Goal: Information Seeking & Learning: Learn about a topic

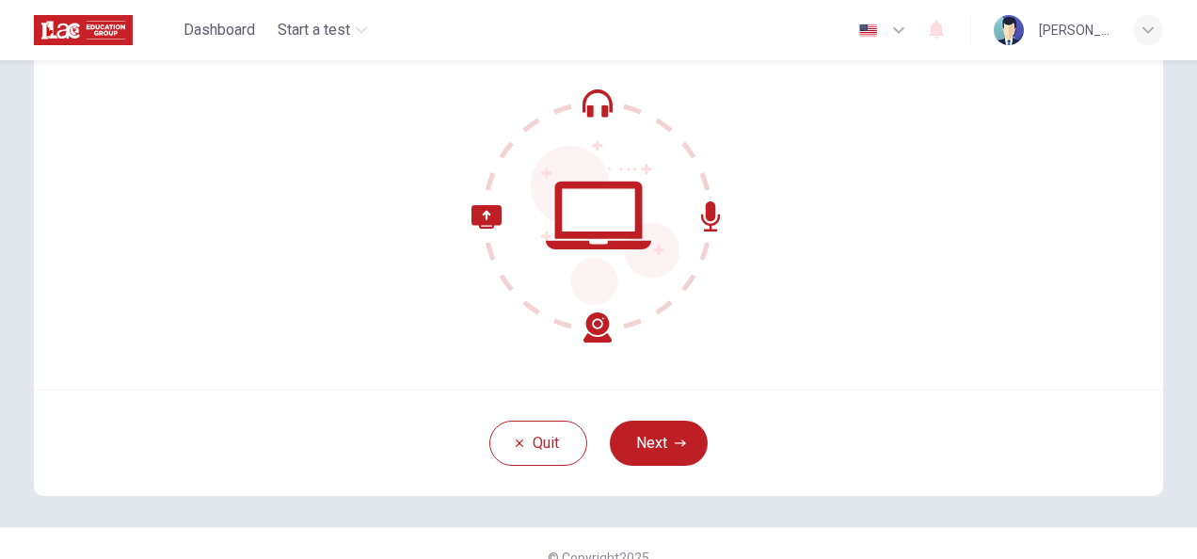
scroll to position [160, 0]
click at [671, 454] on button "Next" at bounding box center [659, 443] width 98 height 45
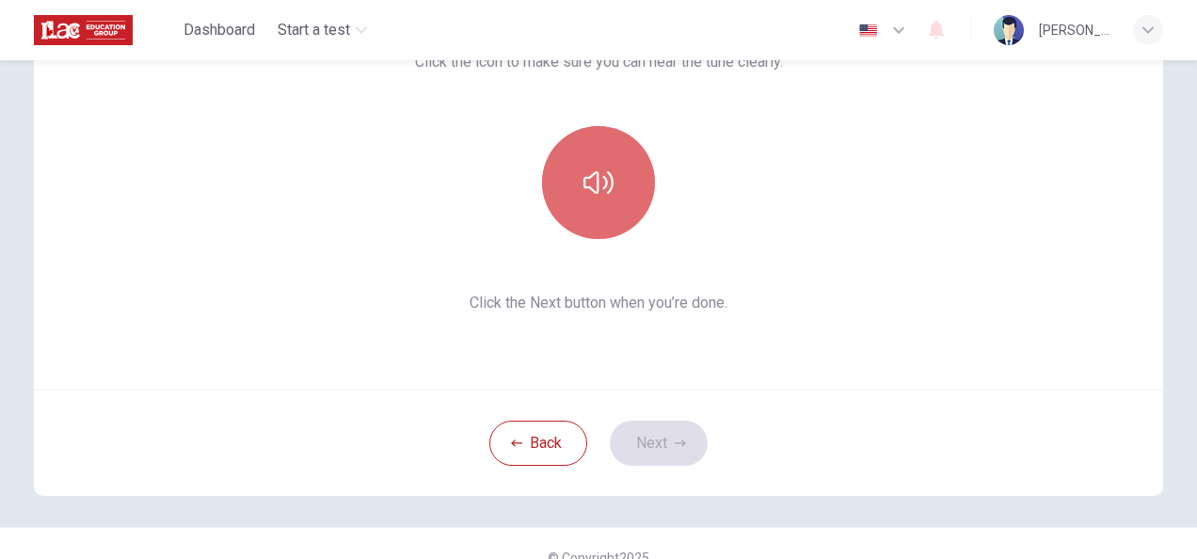
click at [602, 191] on icon "button" at bounding box center [599, 182] width 30 height 23
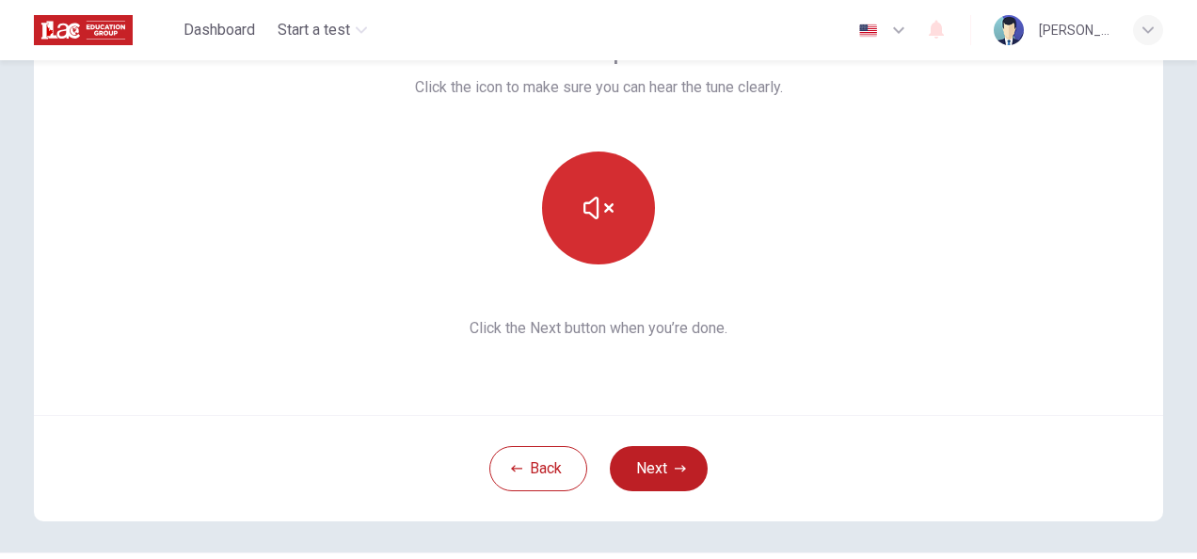
scroll to position [131, 0]
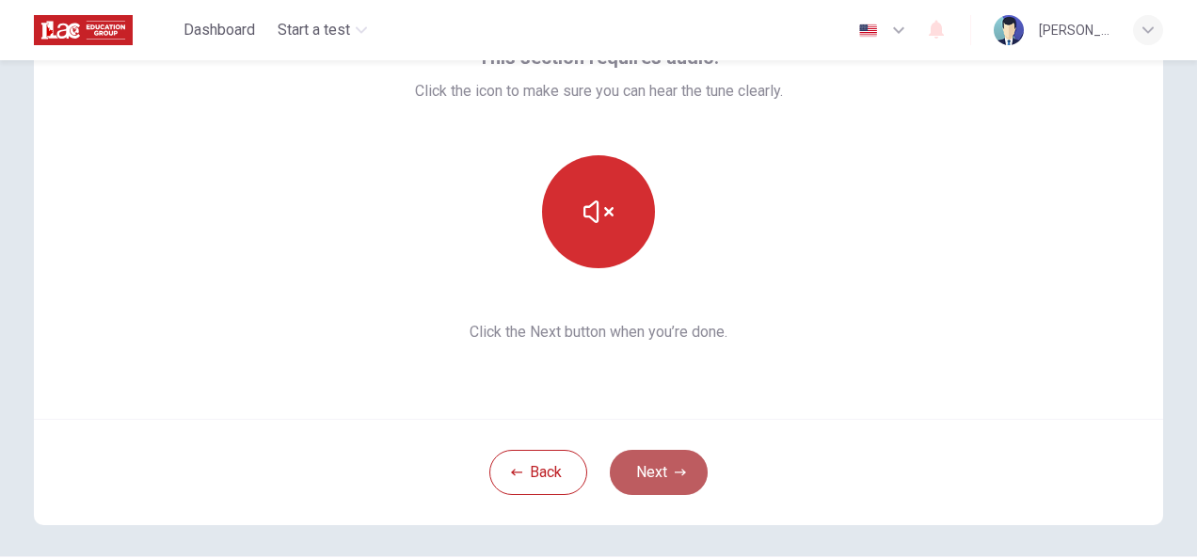
click at [672, 463] on button "Next" at bounding box center [659, 472] width 98 height 45
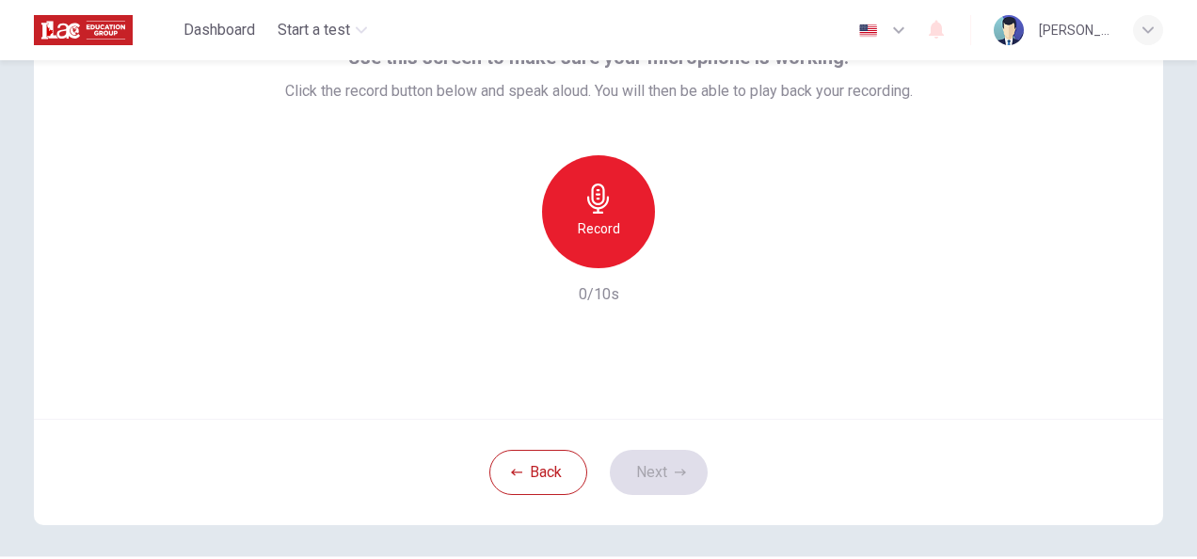
click at [591, 193] on icon "button" at bounding box center [598, 199] width 22 height 30
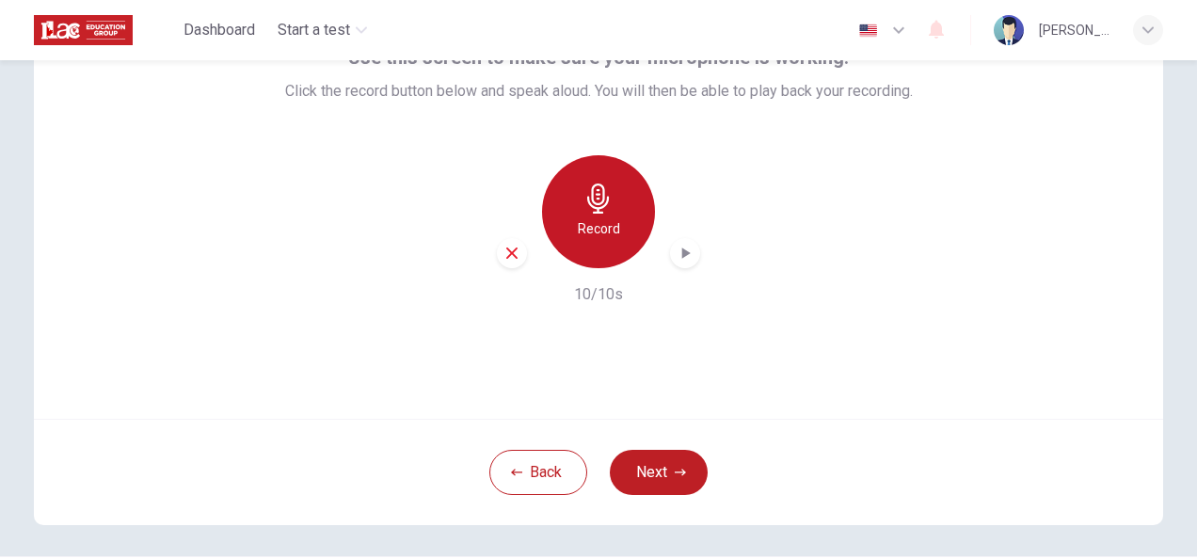
click at [612, 232] on h6 "Record" at bounding box center [599, 228] width 42 height 23
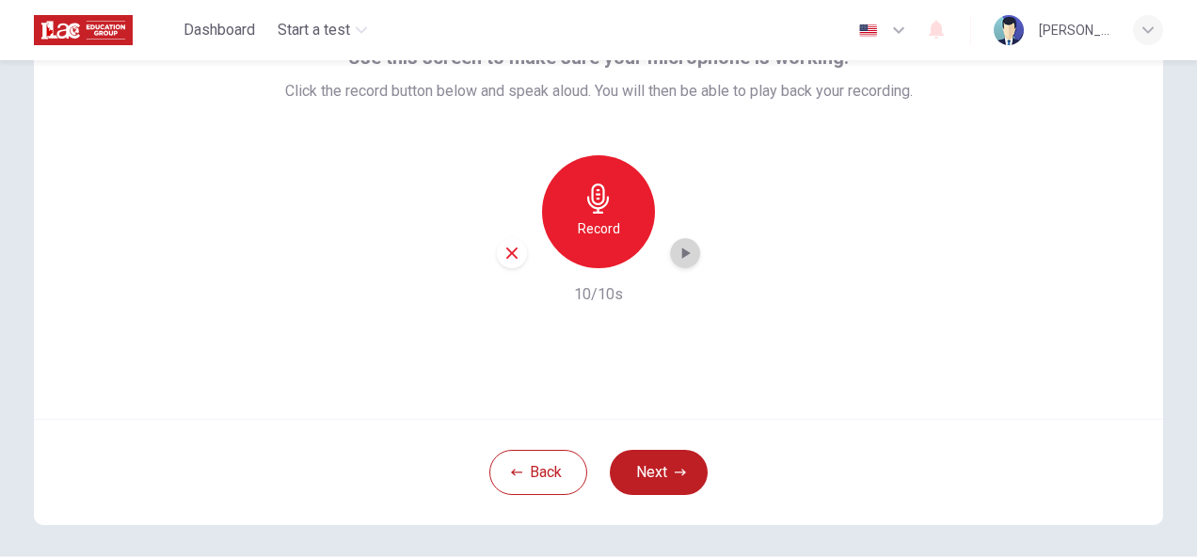
click at [670, 258] on div "button" at bounding box center [685, 253] width 30 height 30
click at [684, 461] on button "Next" at bounding box center [659, 472] width 98 height 45
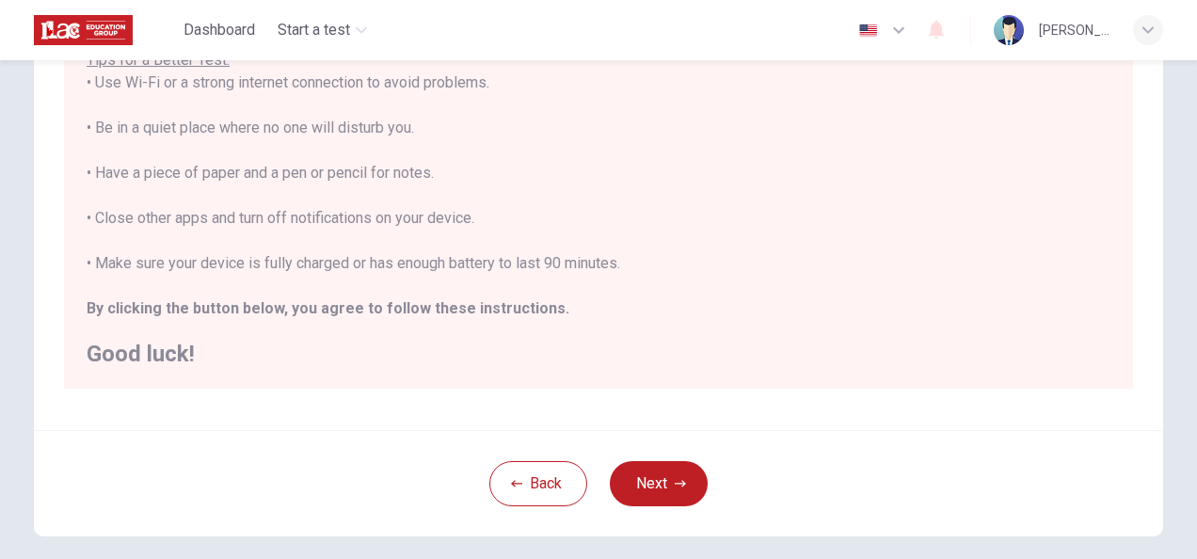
scroll to position [402, 0]
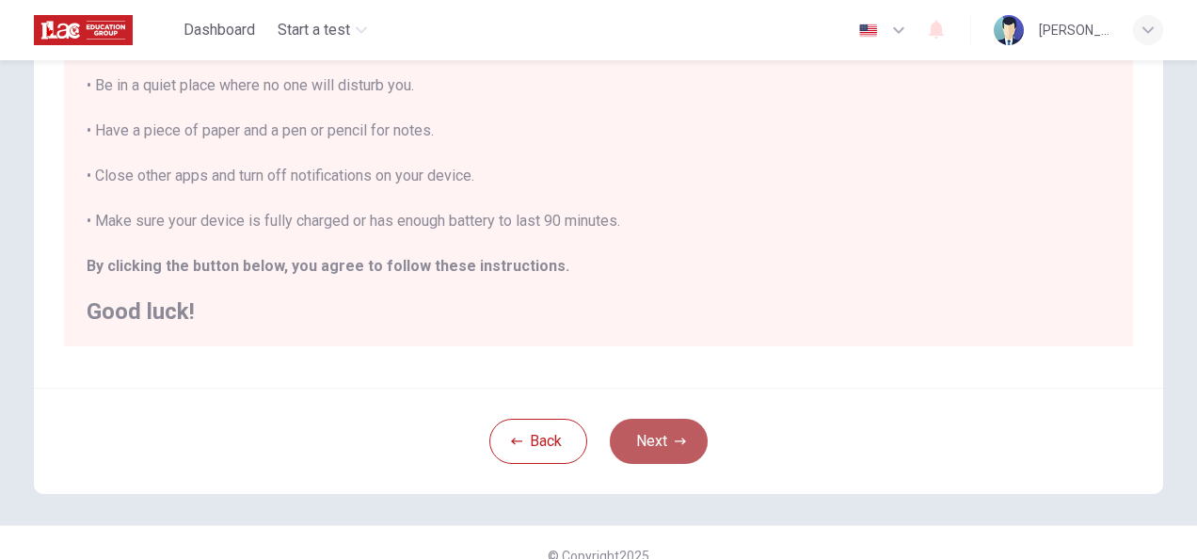
click at [647, 444] on button "Next" at bounding box center [659, 441] width 98 height 45
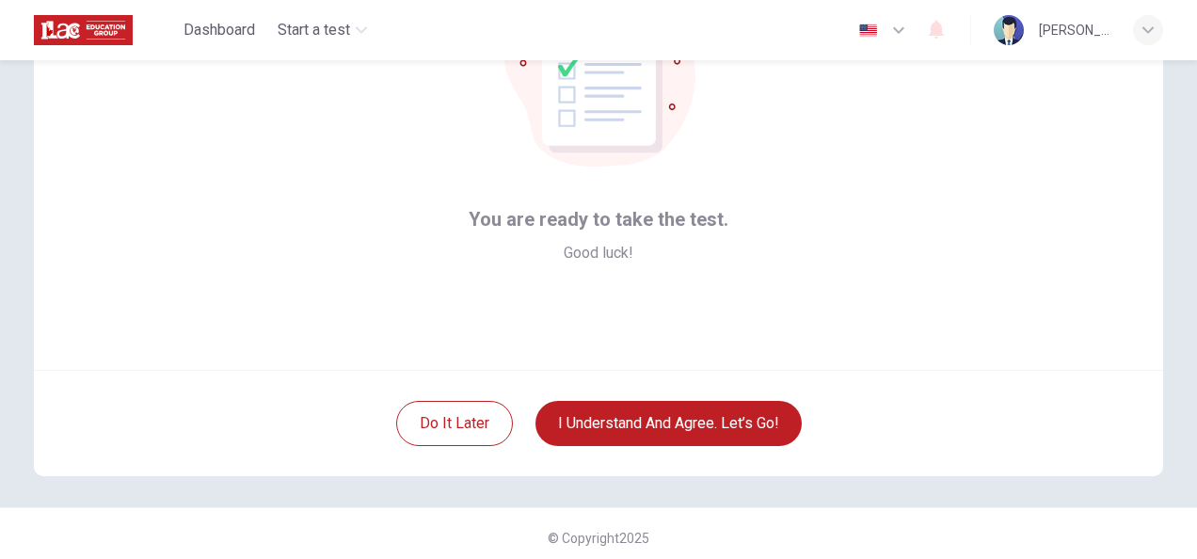
scroll to position [188, 0]
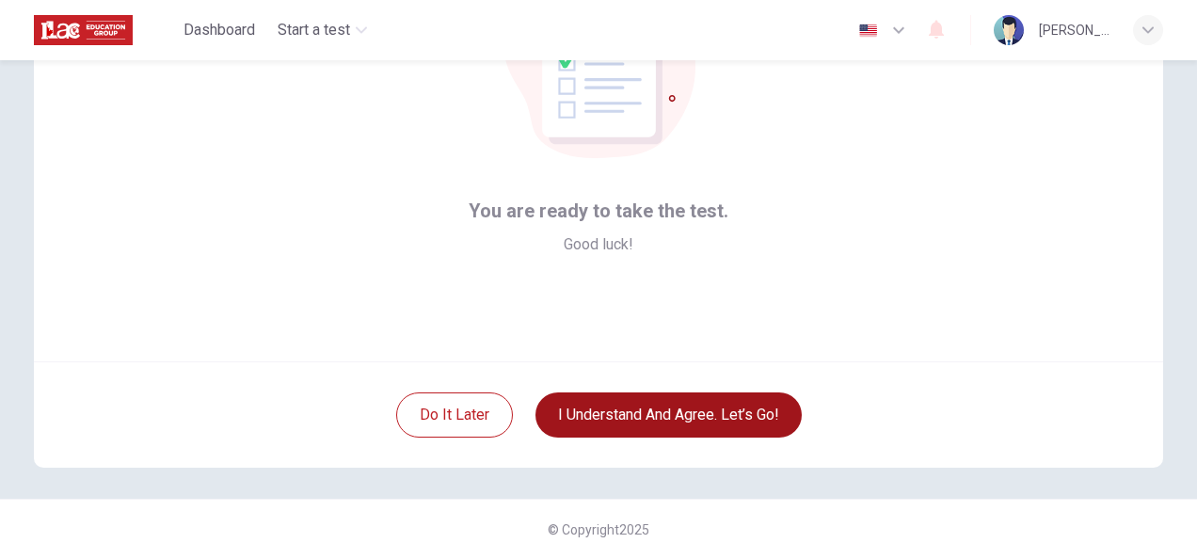
click at [736, 429] on button "I understand and agree. Let’s go!" at bounding box center [669, 415] width 266 height 45
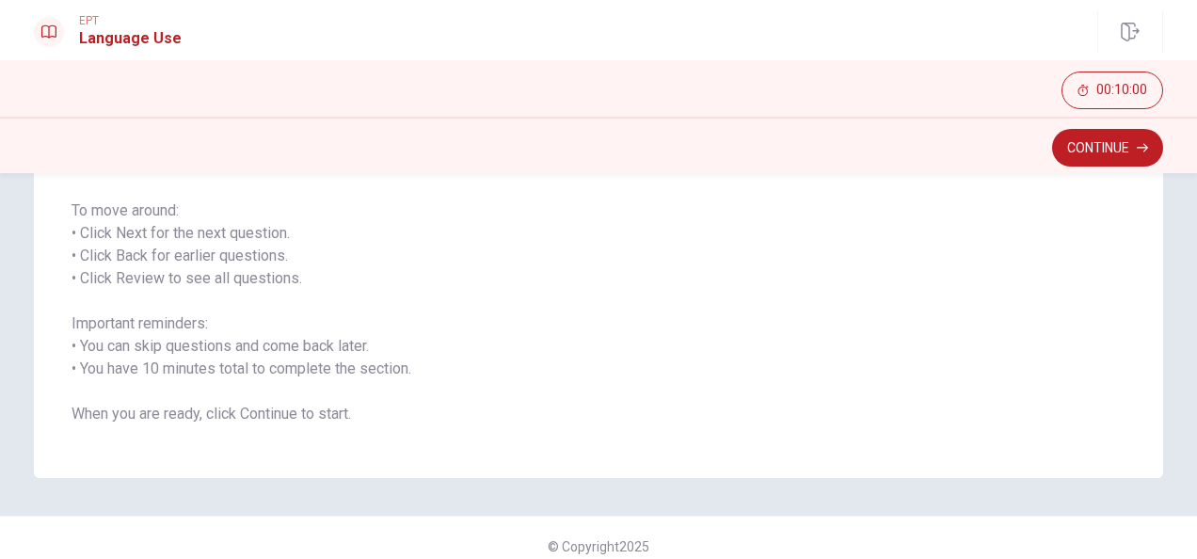
scroll to position [279, 0]
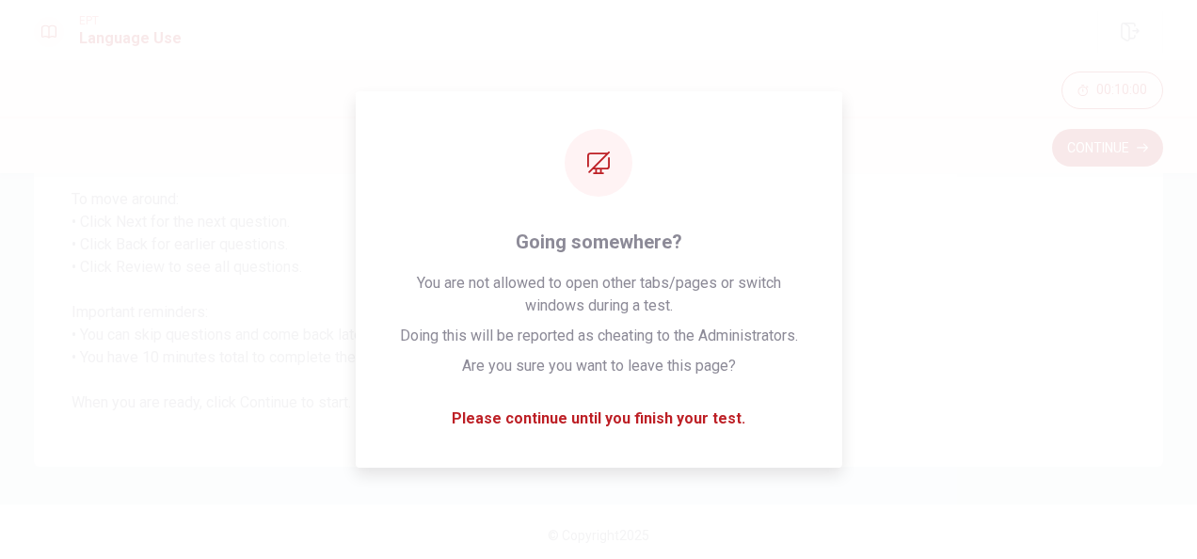
click at [1052, 265] on span "You will answer 30 questions in total: • 15 grammar questions • 15 vocabulary q…" at bounding box center [599, 233] width 1054 height 361
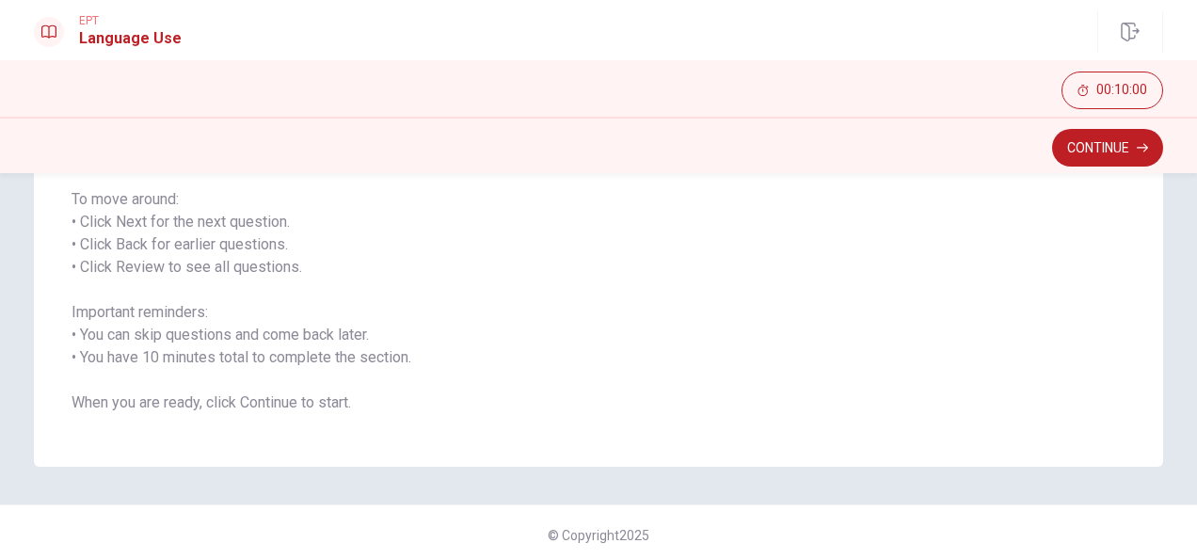
click at [604, 379] on span "You will answer 30 questions in total: • 15 grammar questions • 15 vocabulary q…" at bounding box center [599, 233] width 1054 height 361
click at [1066, 141] on button "Continue" at bounding box center [1107, 148] width 111 height 38
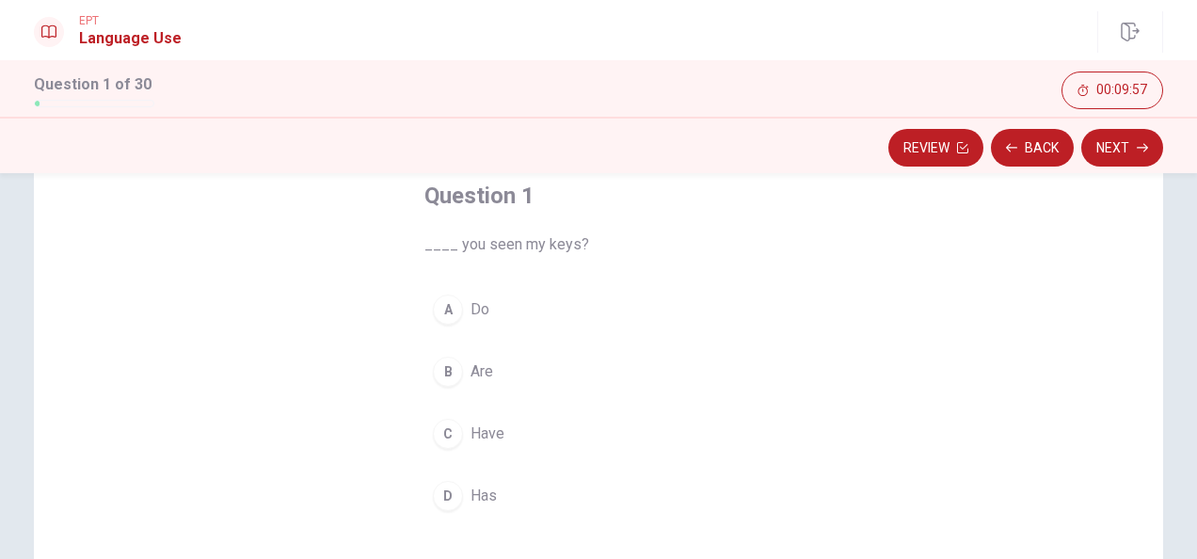
scroll to position [111, 0]
click at [473, 422] on span "Have" at bounding box center [488, 430] width 34 height 23
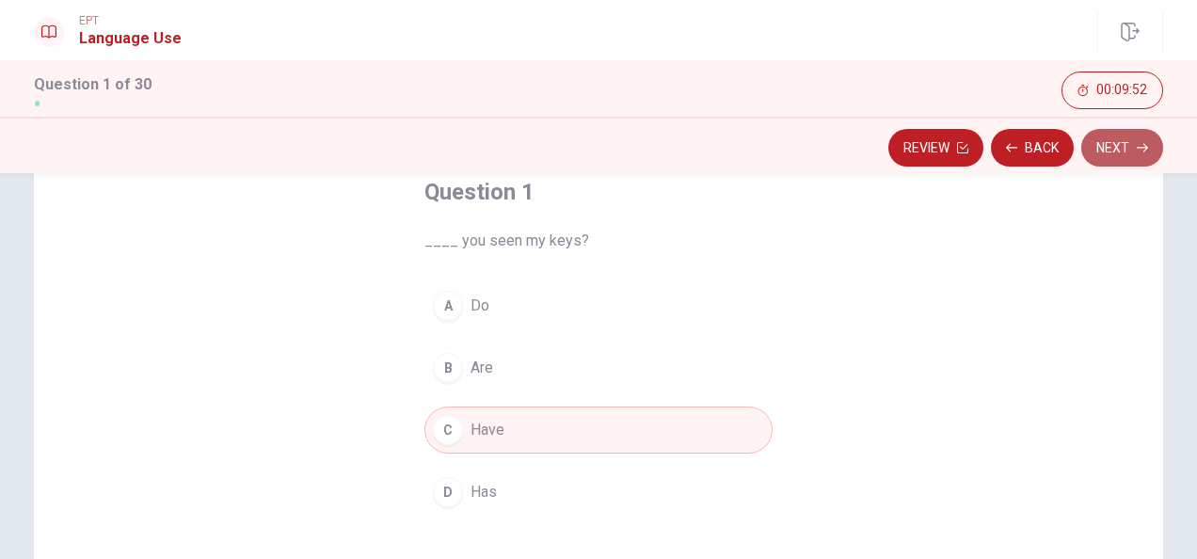
click at [1132, 147] on button "Next" at bounding box center [1123, 148] width 82 height 38
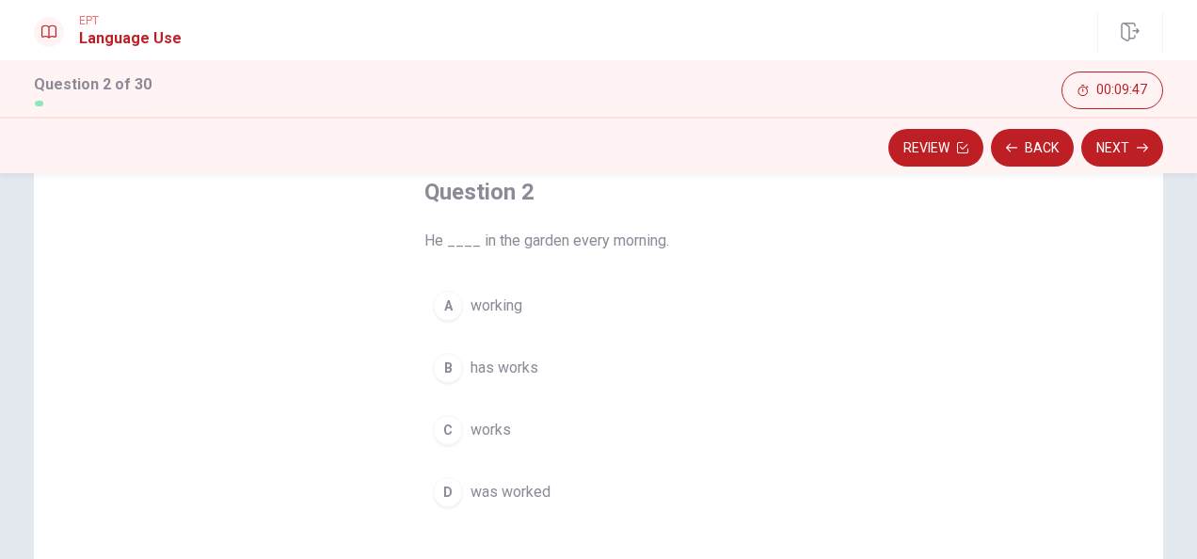
click at [484, 425] on span "works" at bounding box center [491, 430] width 40 height 23
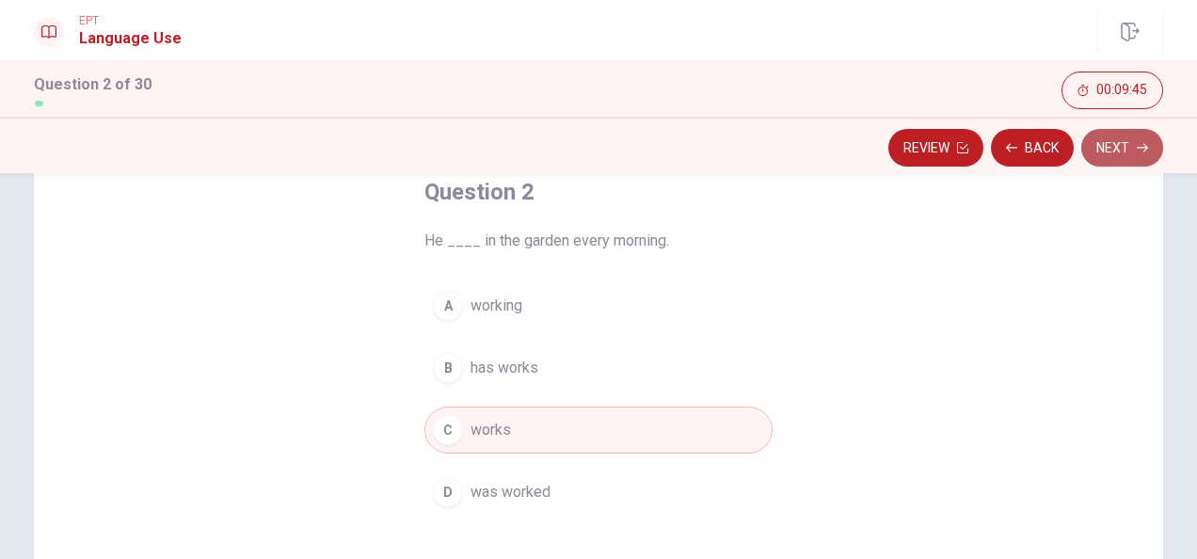
click at [1117, 149] on button "Next" at bounding box center [1123, 148] width 82 height 38
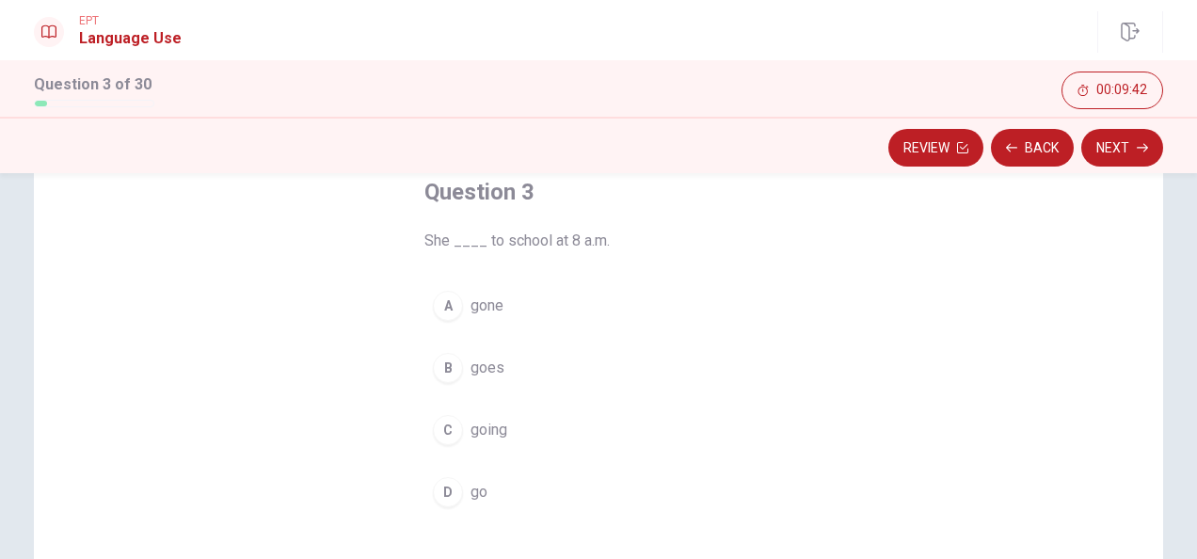
click at [471, 372] on span "goes" at bounding box center [488, 368] width 34 height 23
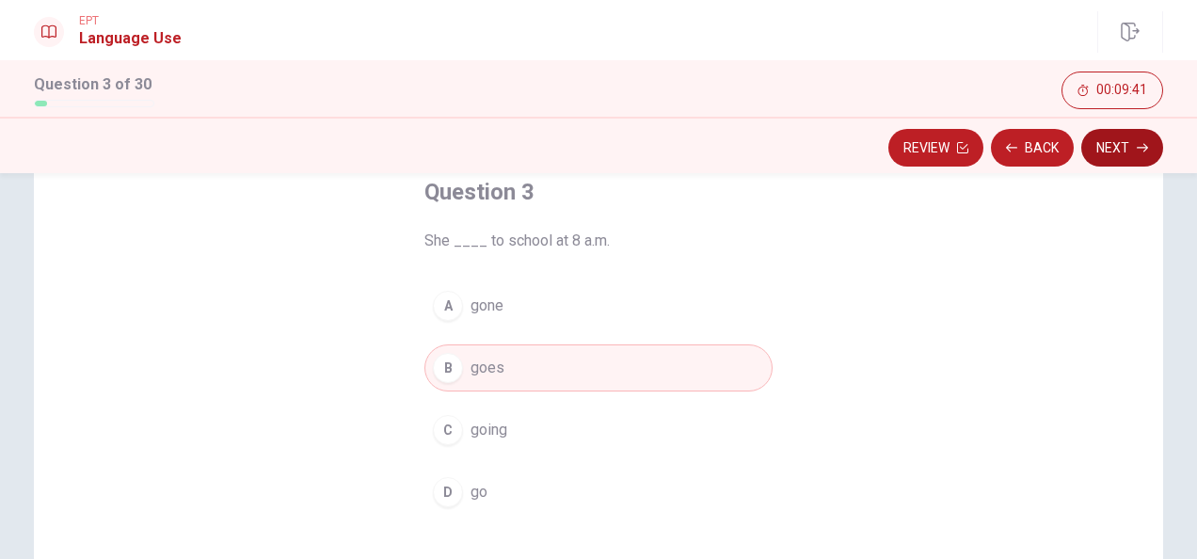
click at [1103, 136] on button "Next" at bounding box center [1123, 148] width 82 height 38
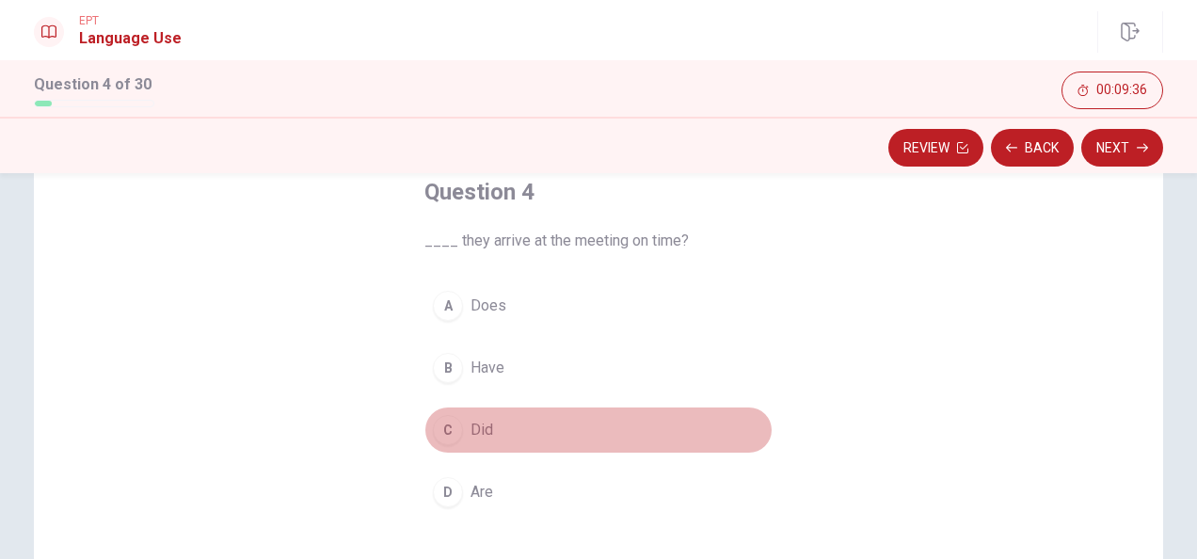
click at [474, 434] on span "Did" at bounding box center [482, 430] width 23 height 23
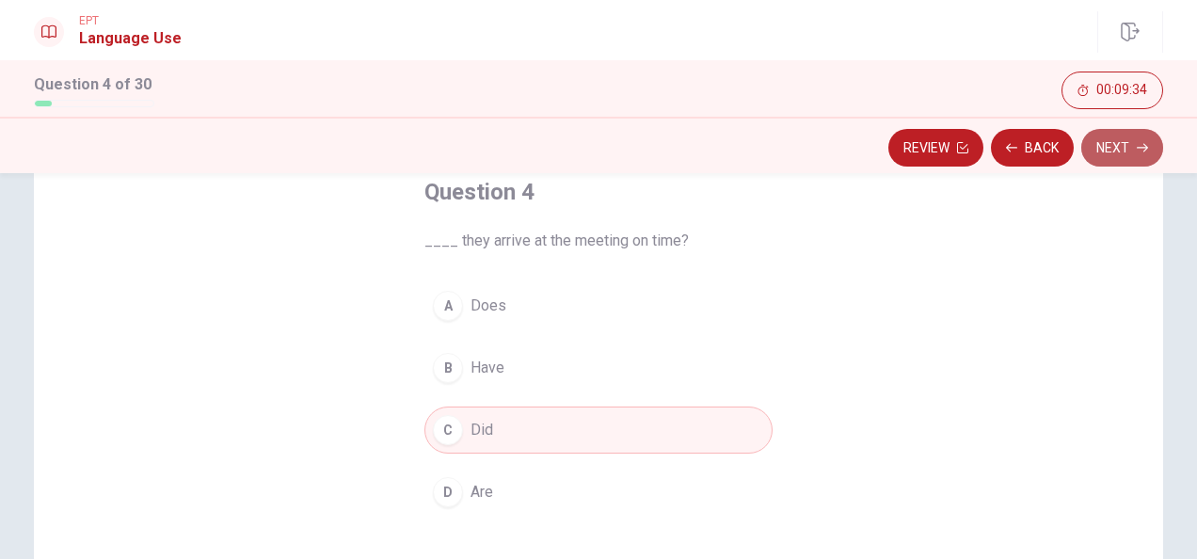
click at [1116, 154] on button "Next" at bounding box center [1123, 148] width 82 height 38
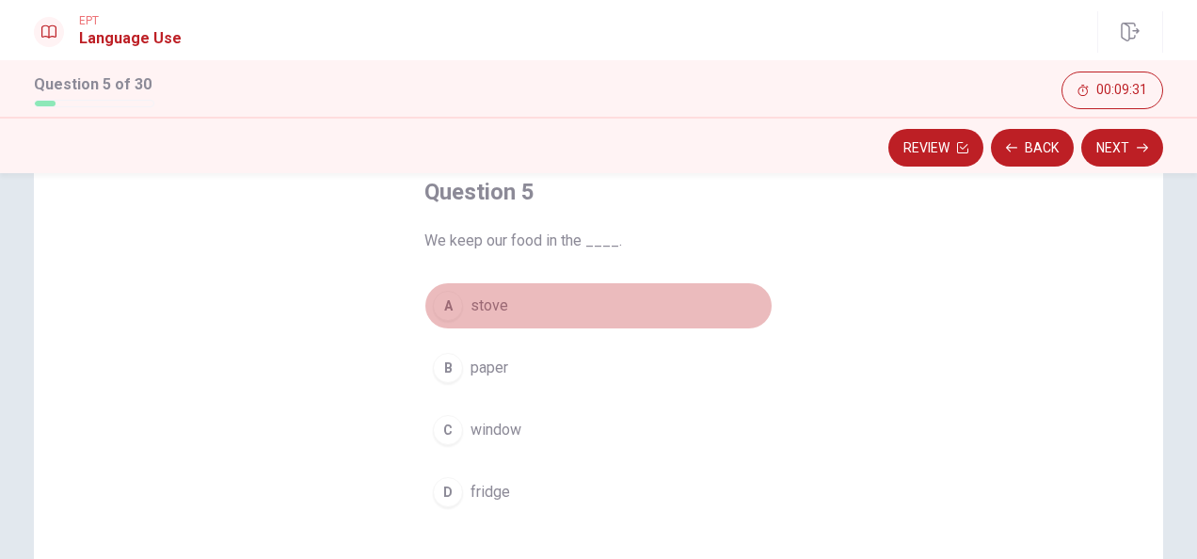
click at [458, 298] on button "A stove" at bounding box center [599, 305] width 348 height 47
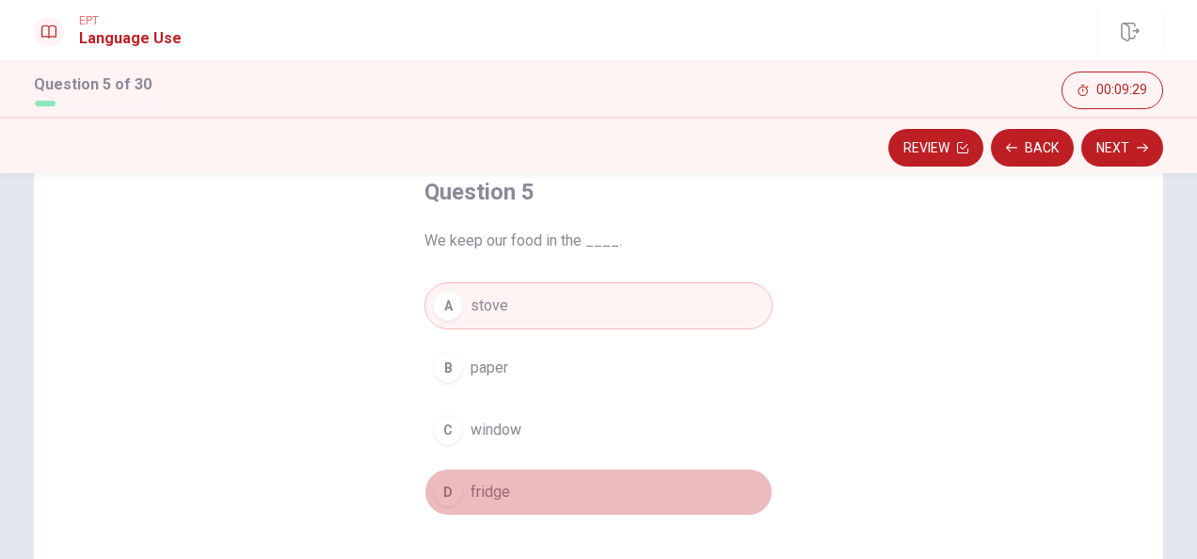
click at [481, 499] on span "fridge" at bounding box center [491, 492] width 40 height 23
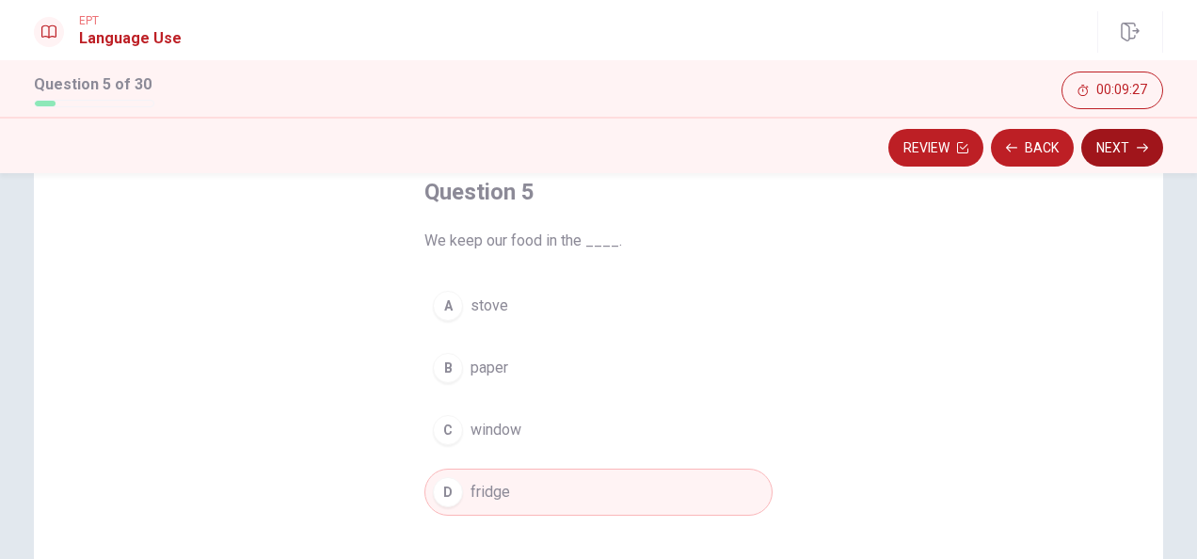
click at [1099, 141] on button "Next" at bounding box center [1123, 148] width 82 height 38
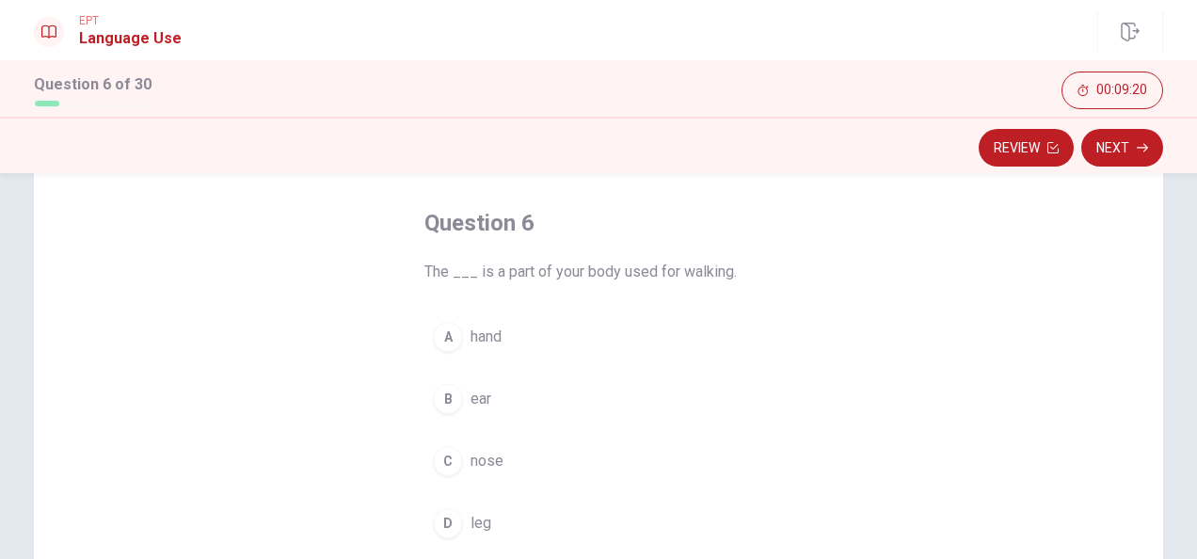
scroll to position [106, 0]
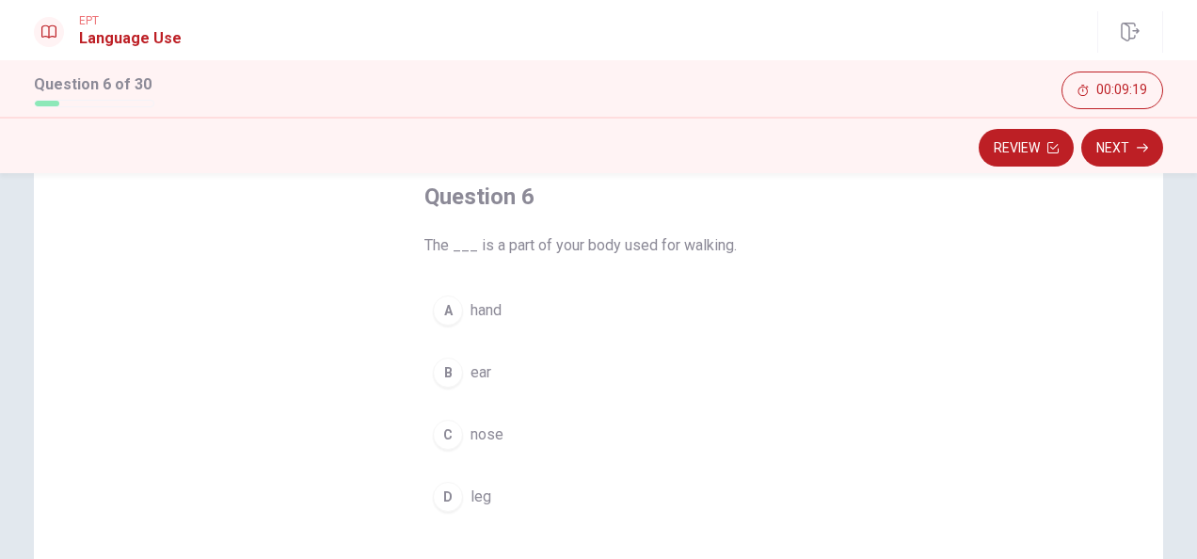
click at [450, 504] on div "D" at bounding box center [448, 497] width 30 height 30
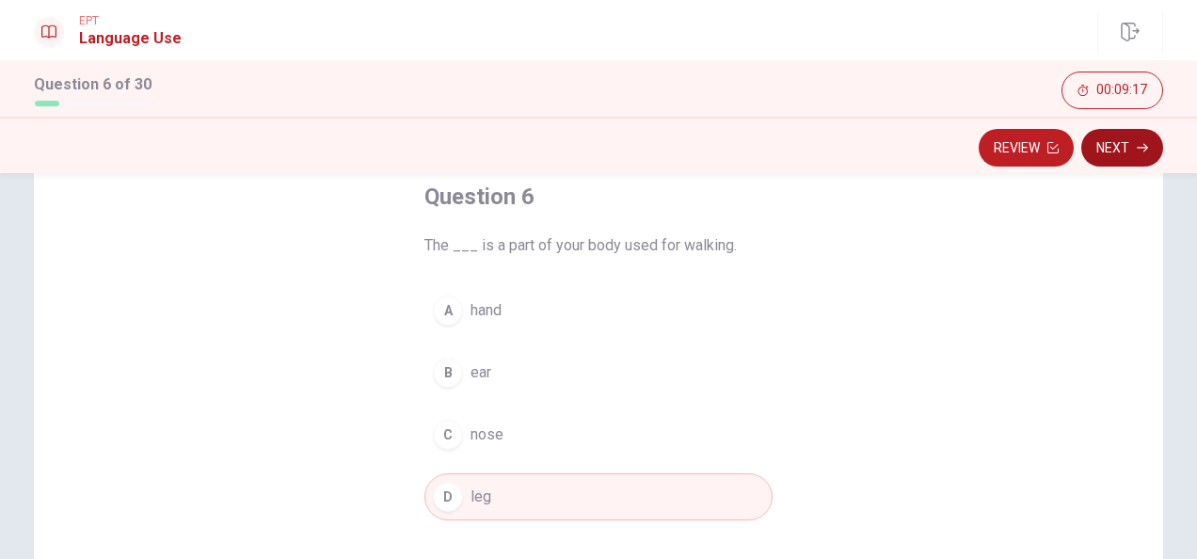
click at [1132, 146] on button "Next" at bounding box center [1123, 148] width 82 height 38
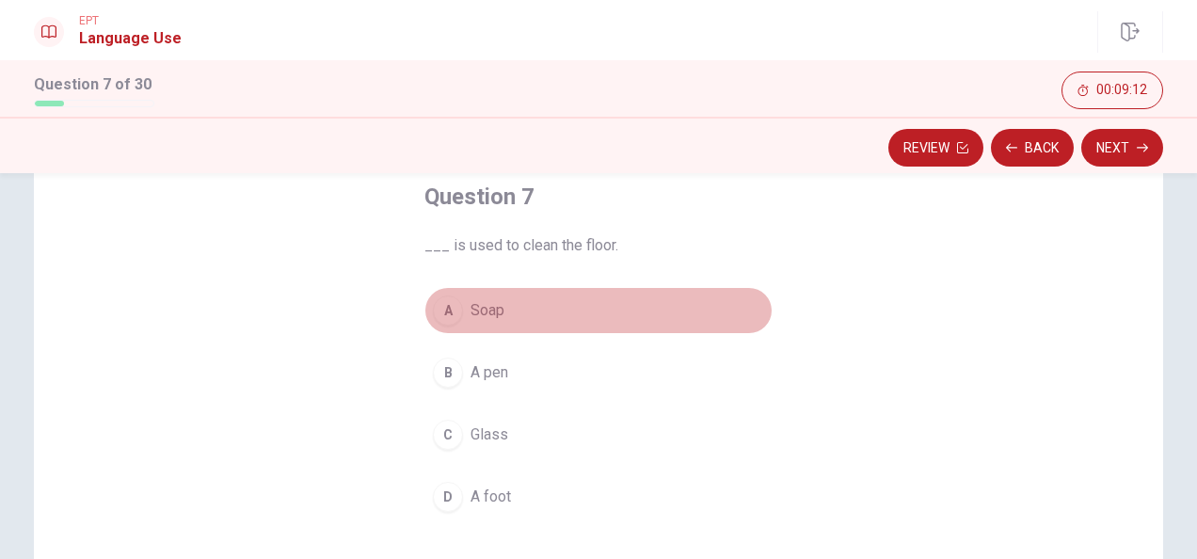
click at [482, 302] on span "Soap" at bounding box center [488, 310] width 34 height 23
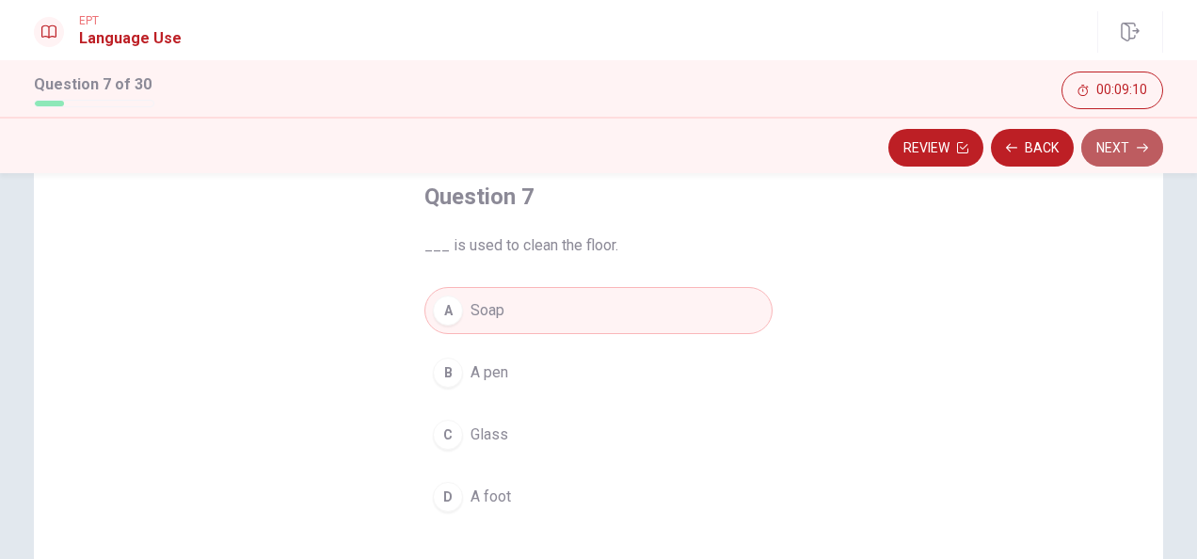
click at [1131, 134] on button "Next" at bounding box center [1123, 148] width 82 height 38
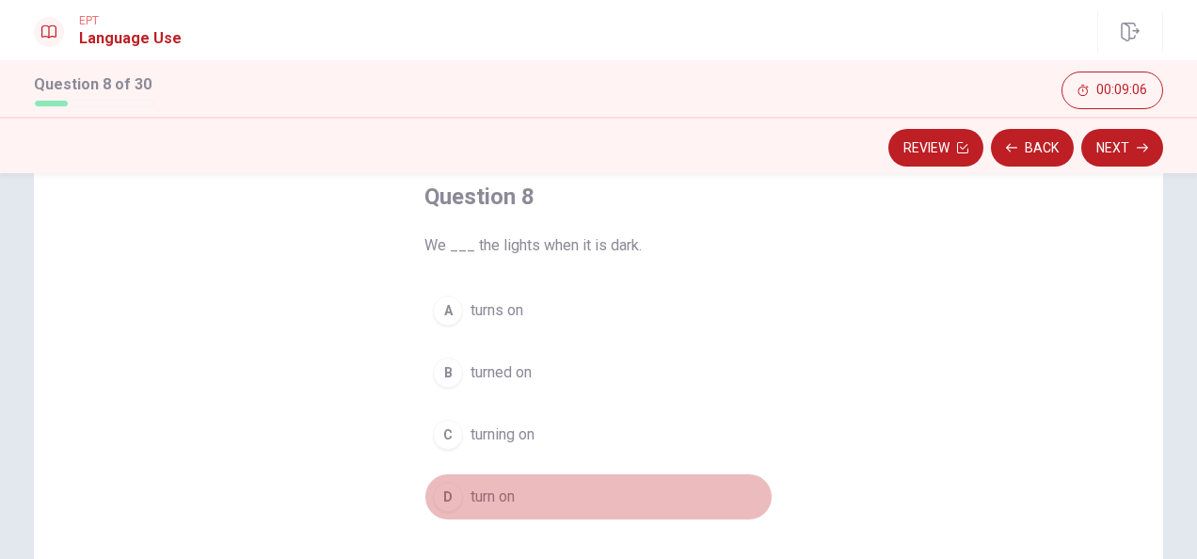
click at [476, 487] on span "turn on" at bounding box center [493, 497] width 44 height 23
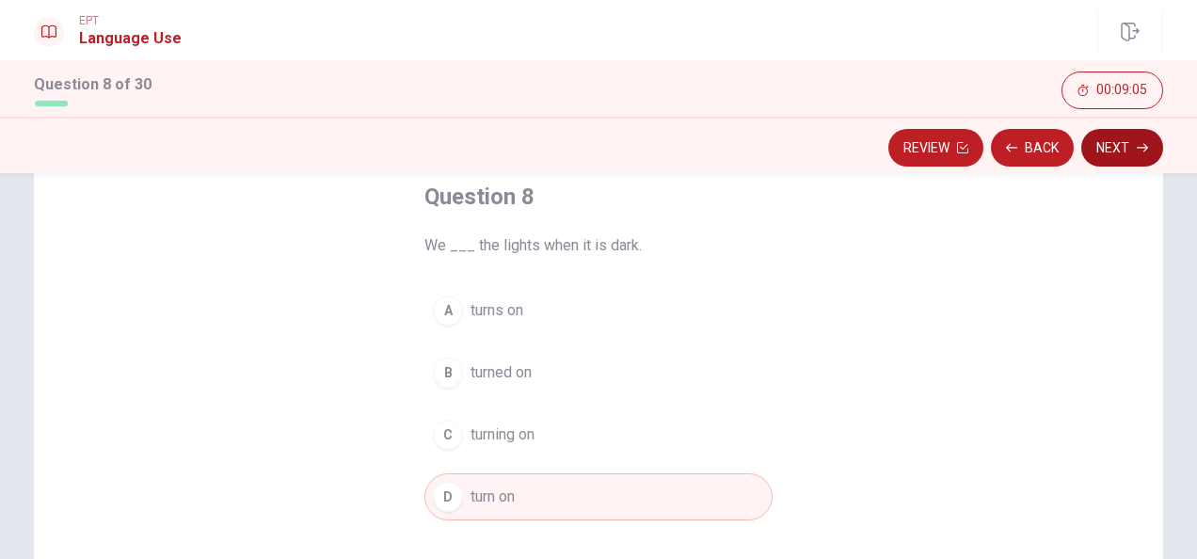
click at [1112, 156] on button "Next" at bounding box center [1123, 148] width 82 height 38
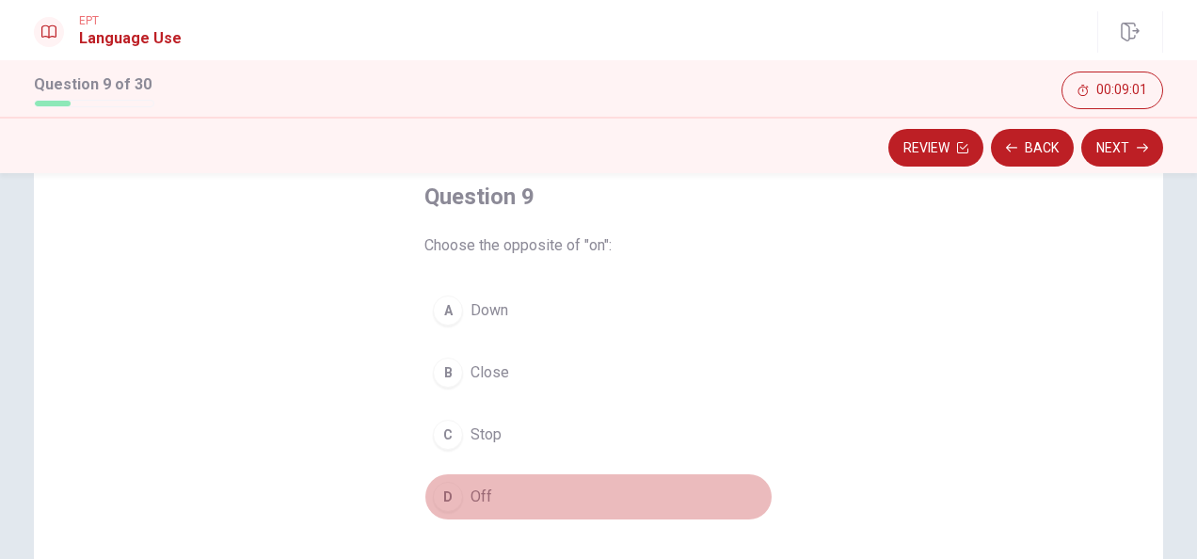
click at [441, 501] on div "D" at bounding box center [448, 497] width 30 height 30
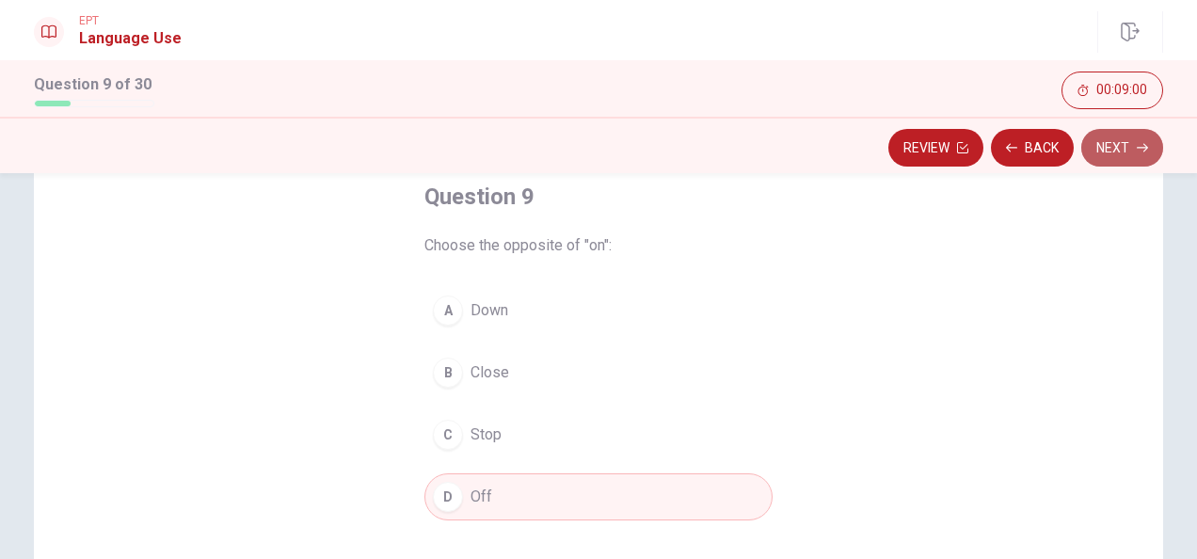
click at [1110, 153] on button "Next" at bounding box center [1123, 148] width 82 height 38
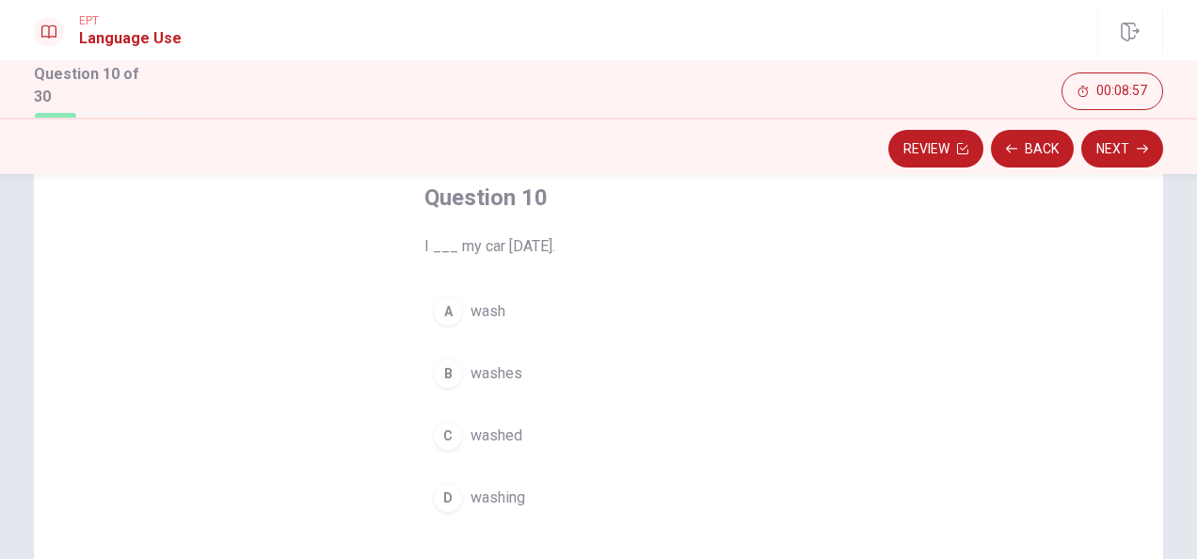
click at [484, 428] on span "washed" at bounding box center [497, 436] width 52 height 23
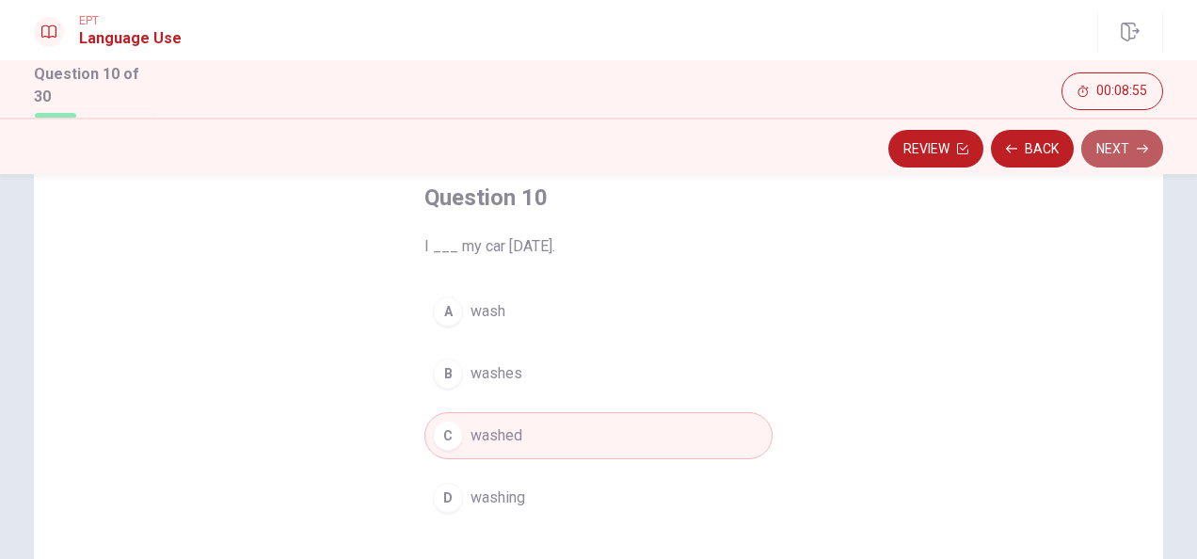
click at [1104, 141] on button "Next" at bounding box center [1123, 149] width 82 height 38
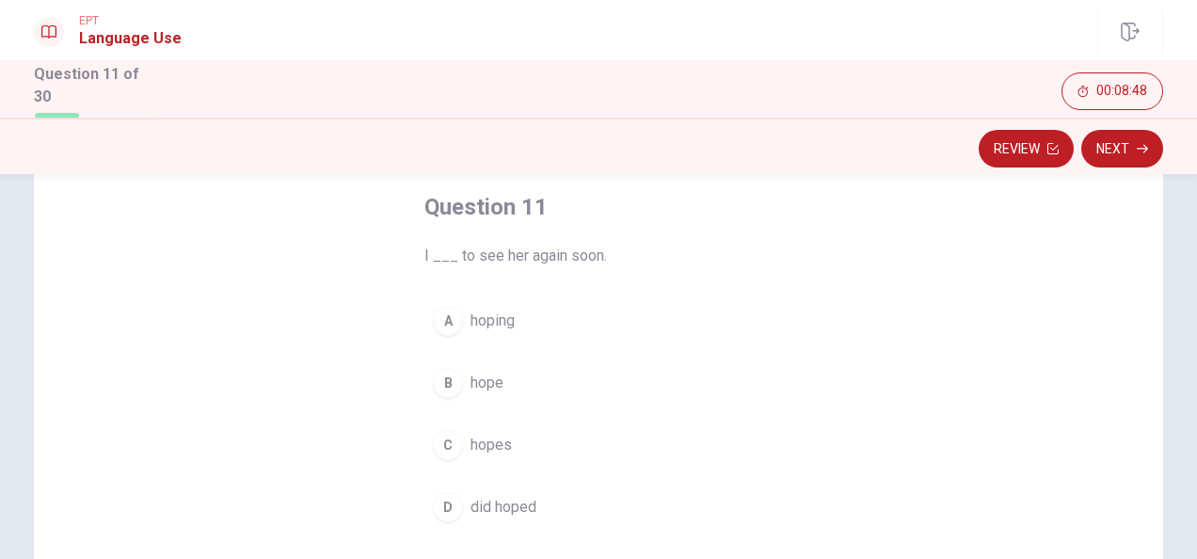
scroll to position [103, 0]
click at [457, 368] on button "B hope" at bounding box center [599, 377] width 348 height 47
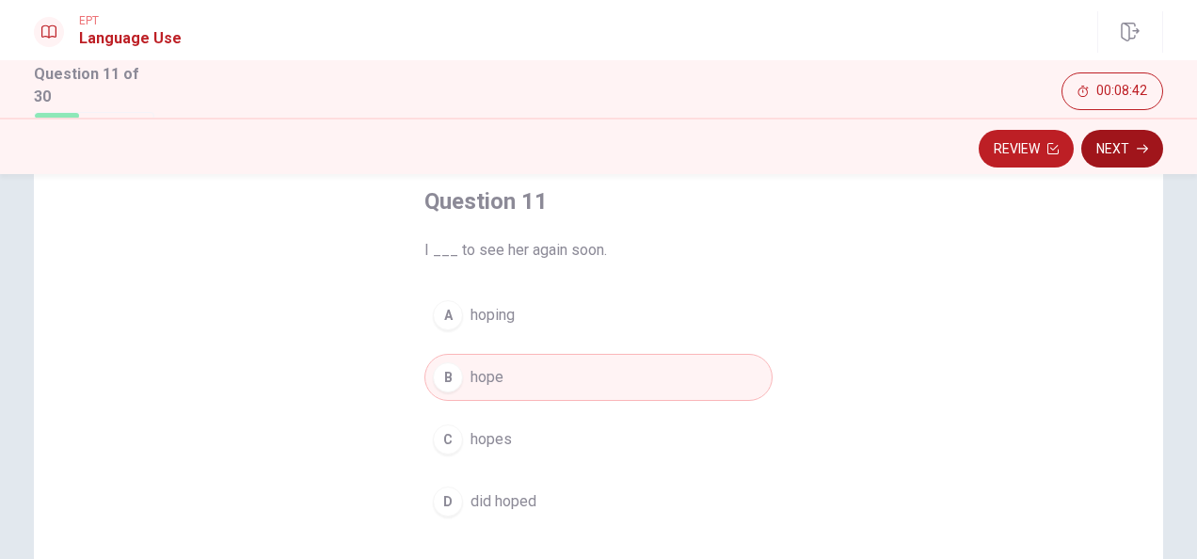
click at [1125, 142] on button "Next" at bounding box center [1123, 149] width 82 height 38
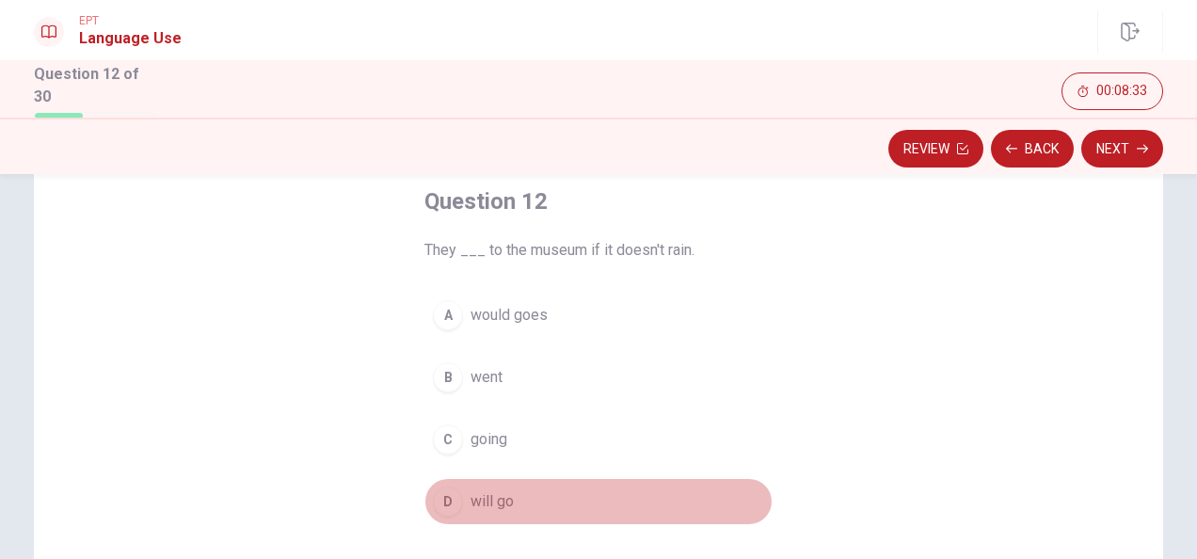
click at [491, 499] on span "will go" at bounding box center [492, 501] width 43 height 23
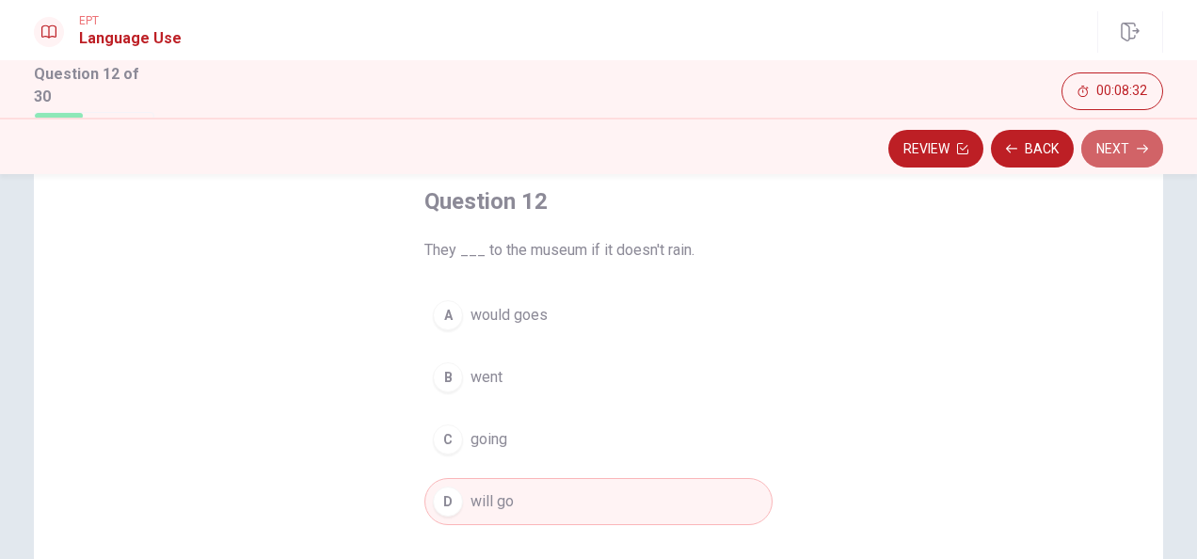
click at [1099, 143] on button "Next" at bounding box center [1123, 149] width 82 height 38
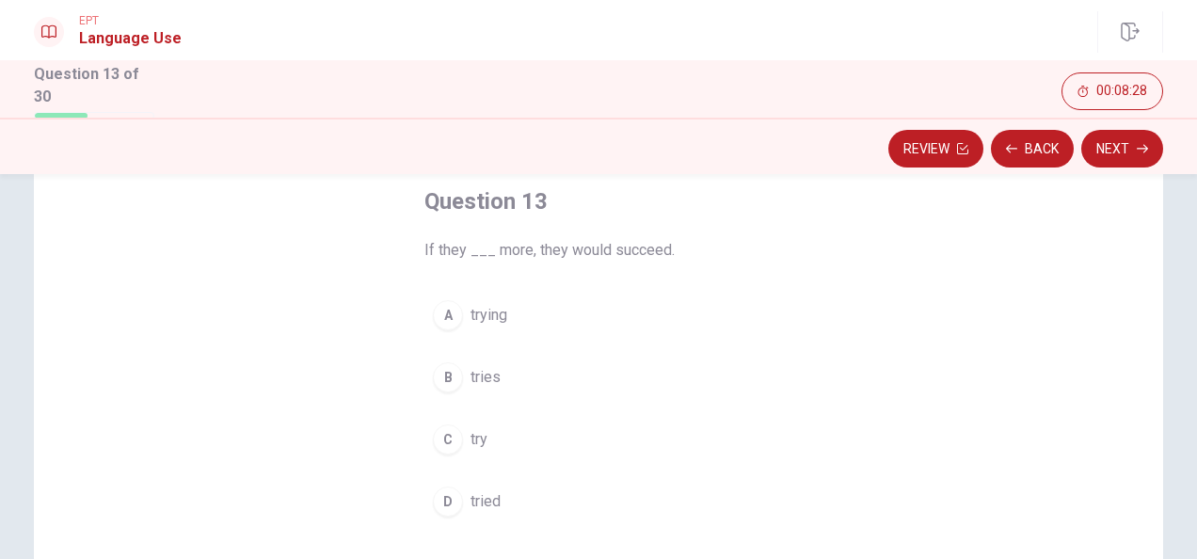
click at [454, 430] on div "C" at bounding box center [448, 440] width 30 height 30
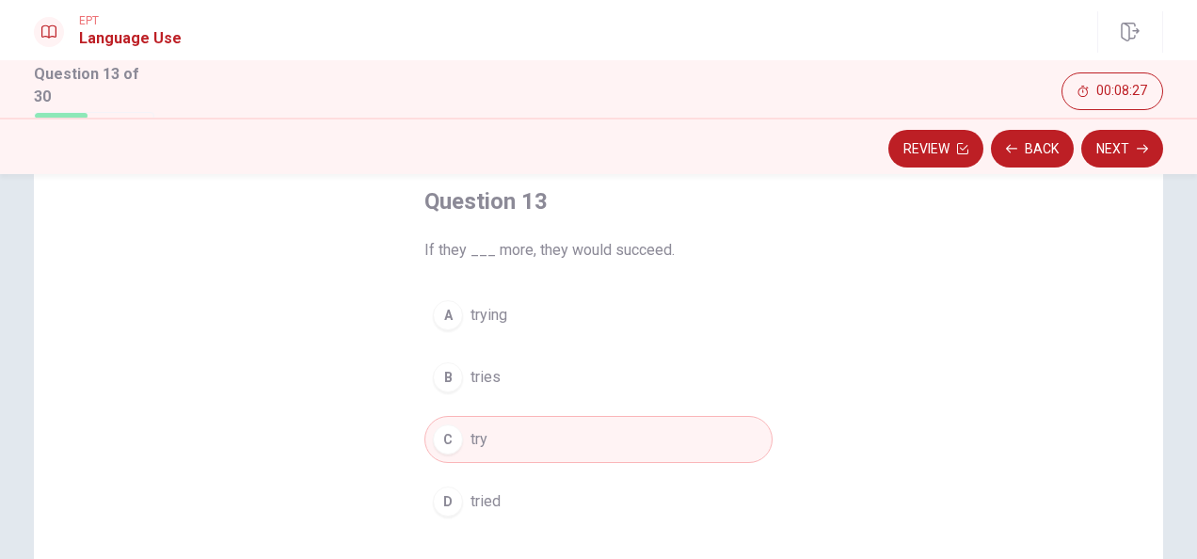
drag, startPoint x: 1121, startPoint y: 151, endPoint x: 1121, endPoint y: 128, distance: 22.6
click at [1121, 130] on button "Next" at bounding box center [1123, 149] width 82 height 38
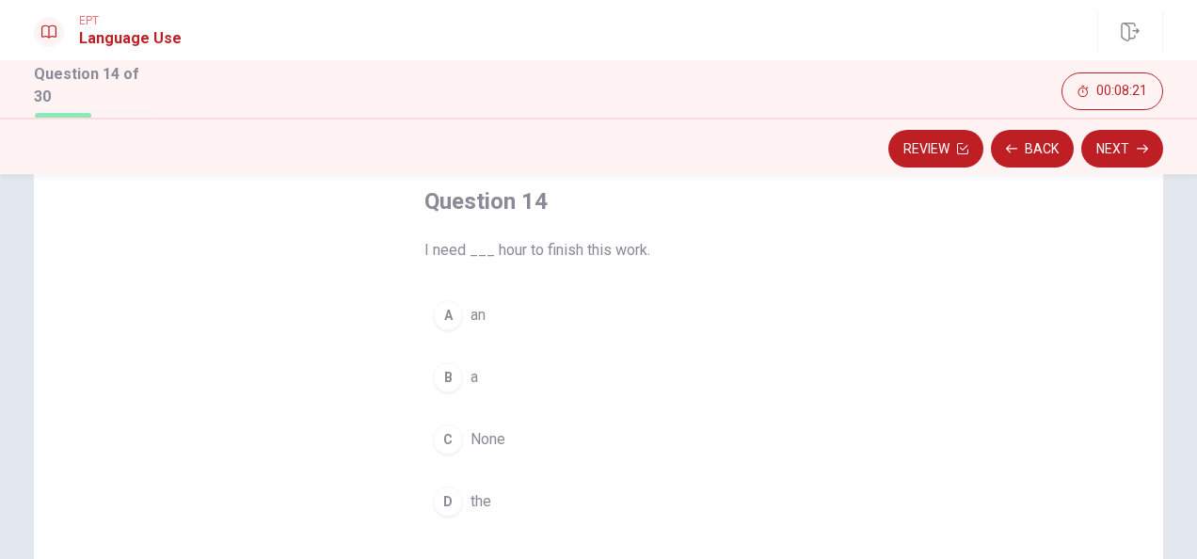
click at [457, 365] on button "B a" at bounding box center [599, 377] width 348 height 47
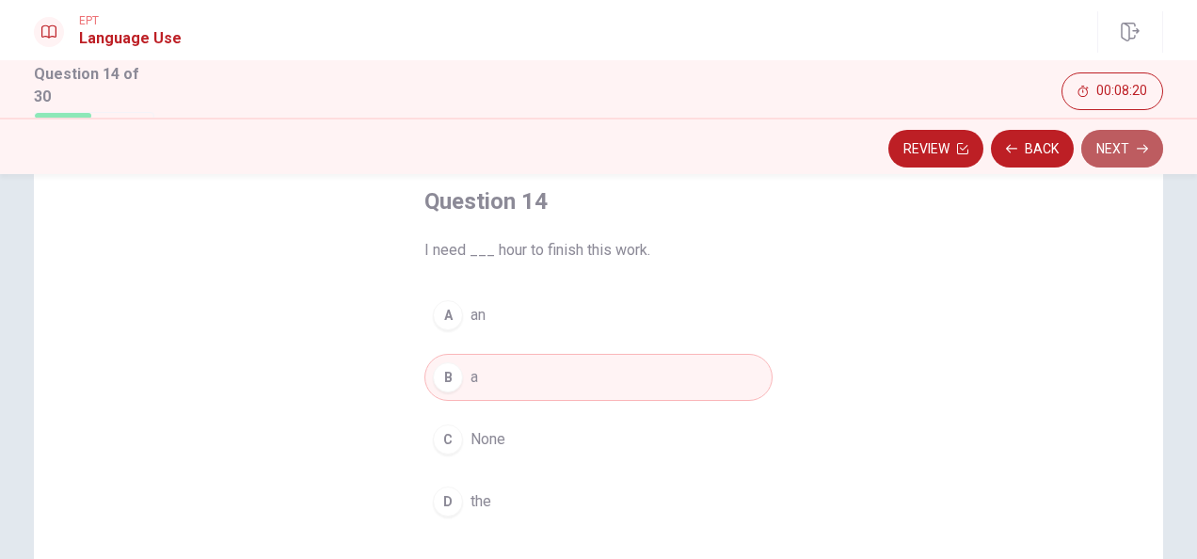
click at [1122, 151] on button "Next" at bounding box center [1123, 149] width 82 height 38
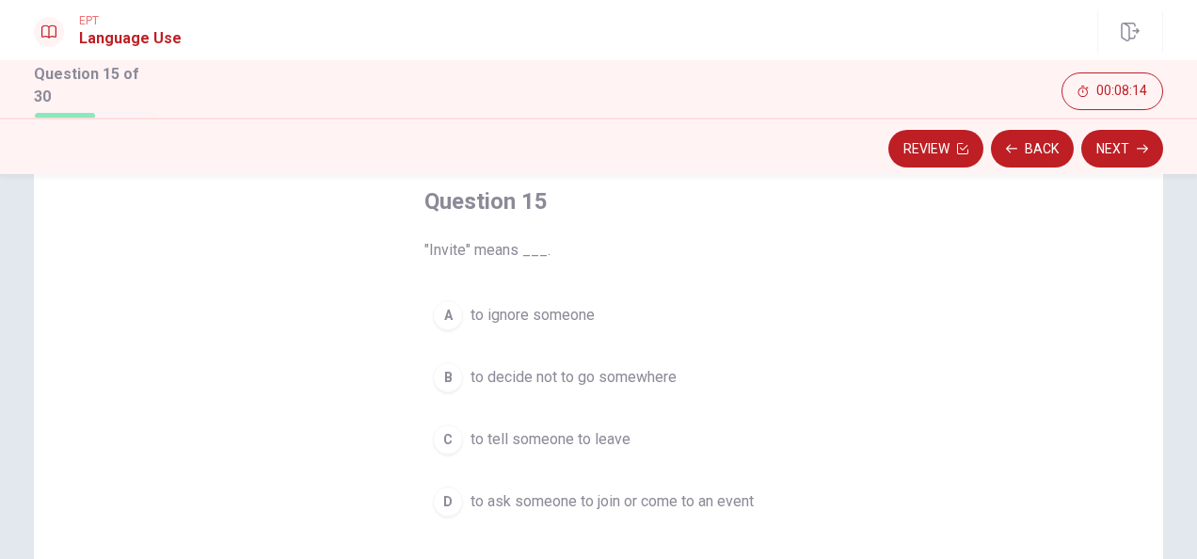
click at [587, 501] on span "to ask someone to join or come to an event" at bounding box center [612, 501] width 283 height 23
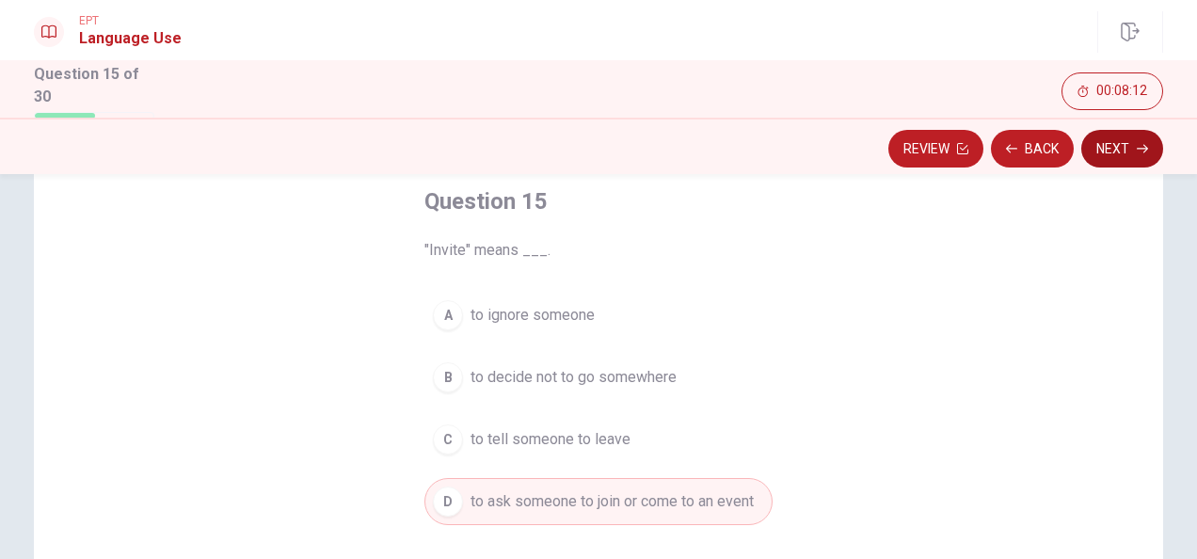
click at [1133, 144] on button "Next" at bounding box center [1123, 149] width 82 height 38
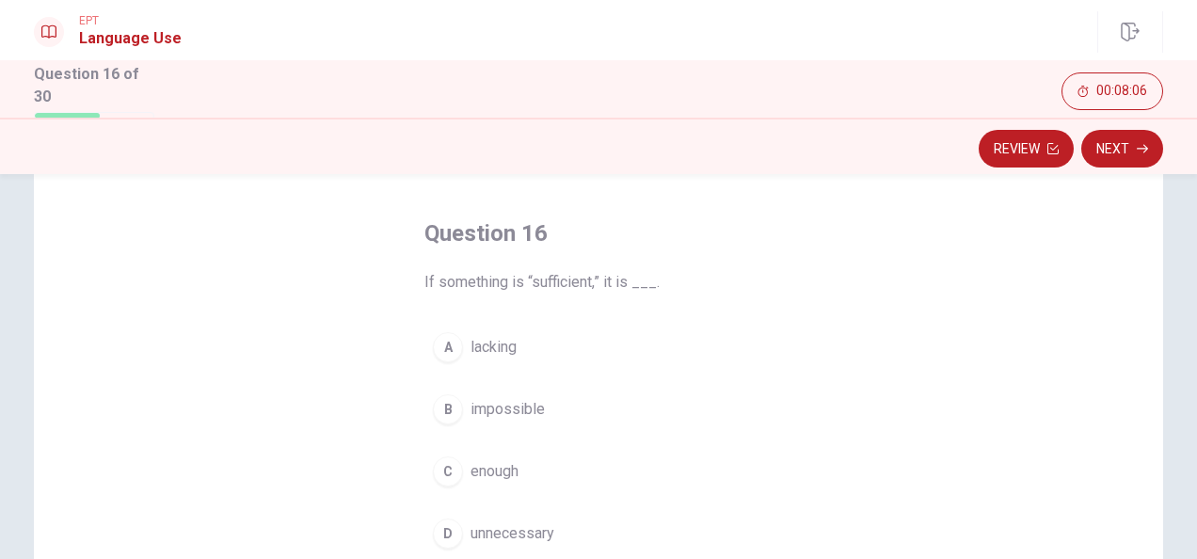
scroll to position [79, 0]
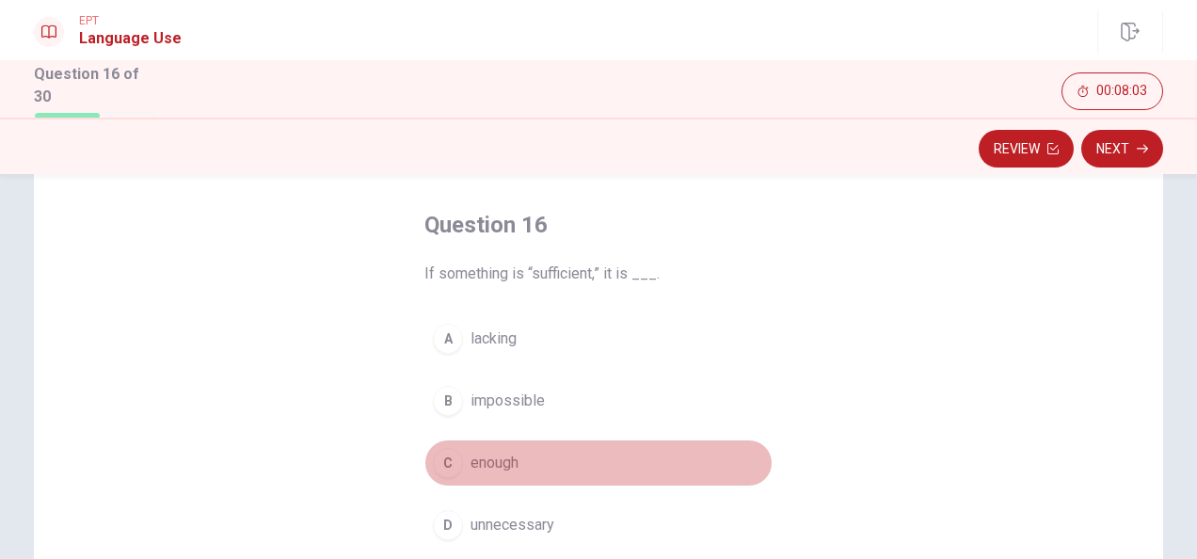
click at [489, 471] on span "enough" at bounding box center [495, 463] width 48 height 23
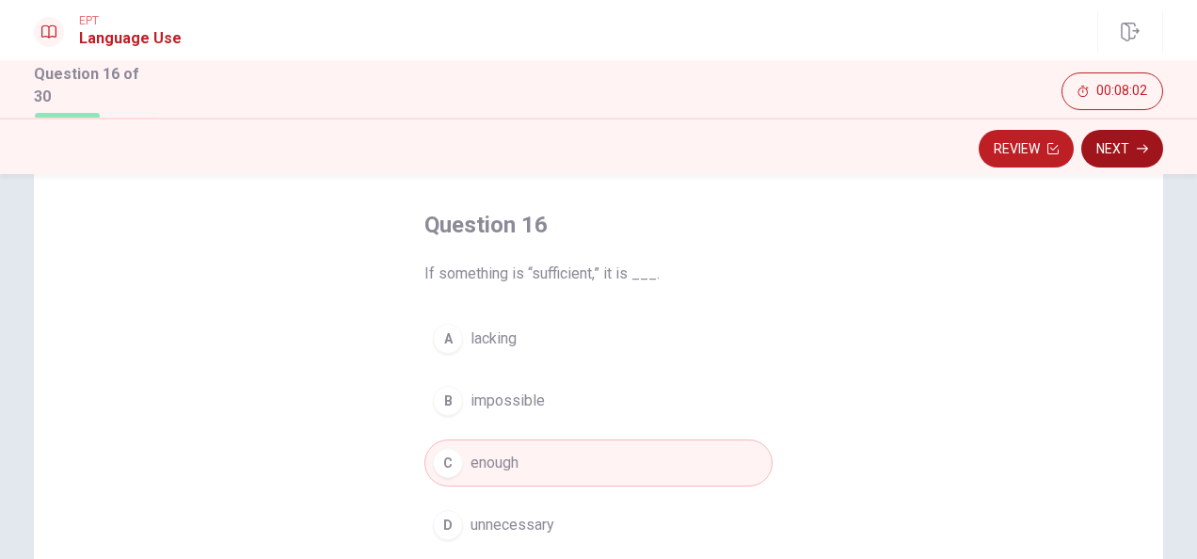
click at [1115, 152] on button "Next" at bounding box center [1123, 149] width 82 height 38
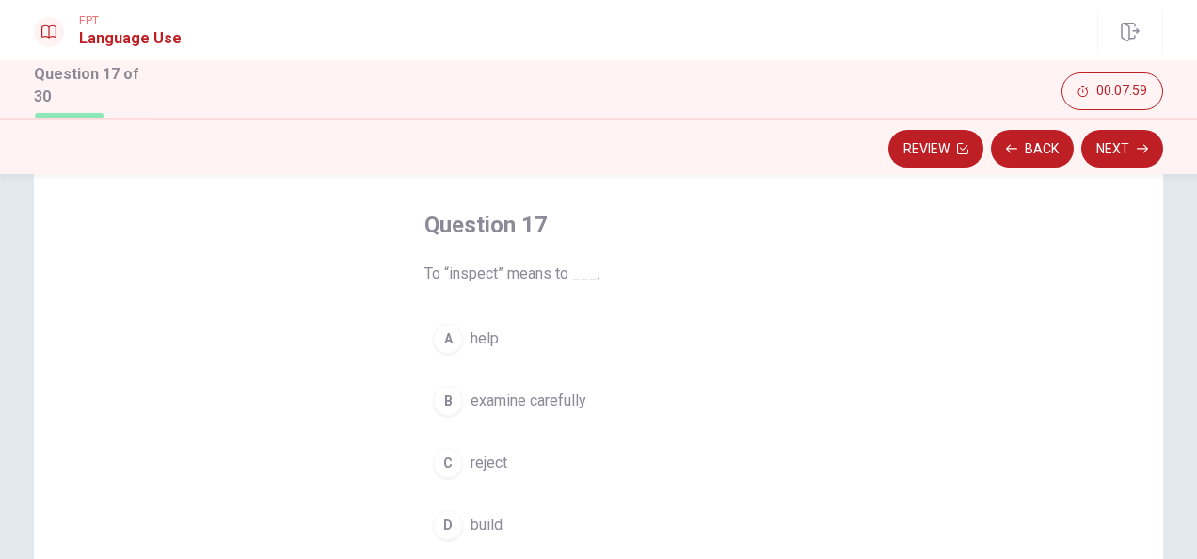
click at [523, 403] on span "examine carefully" at bounding box center [529, 401] width 116 height 23
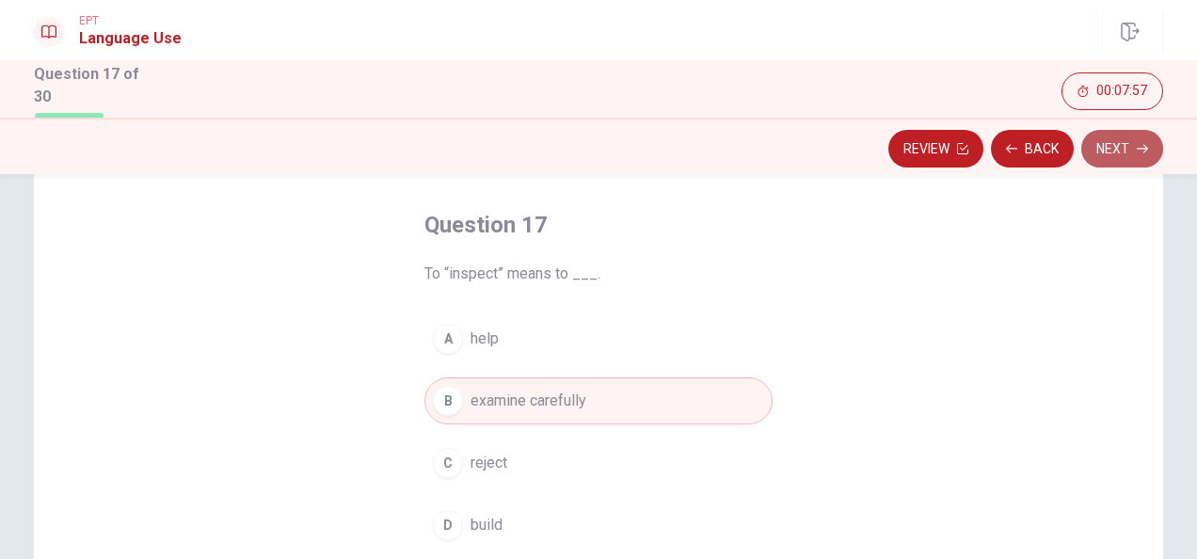
click at [1101, 151] on button "Next" at bounding box center [1123, 149] width 82 height 38
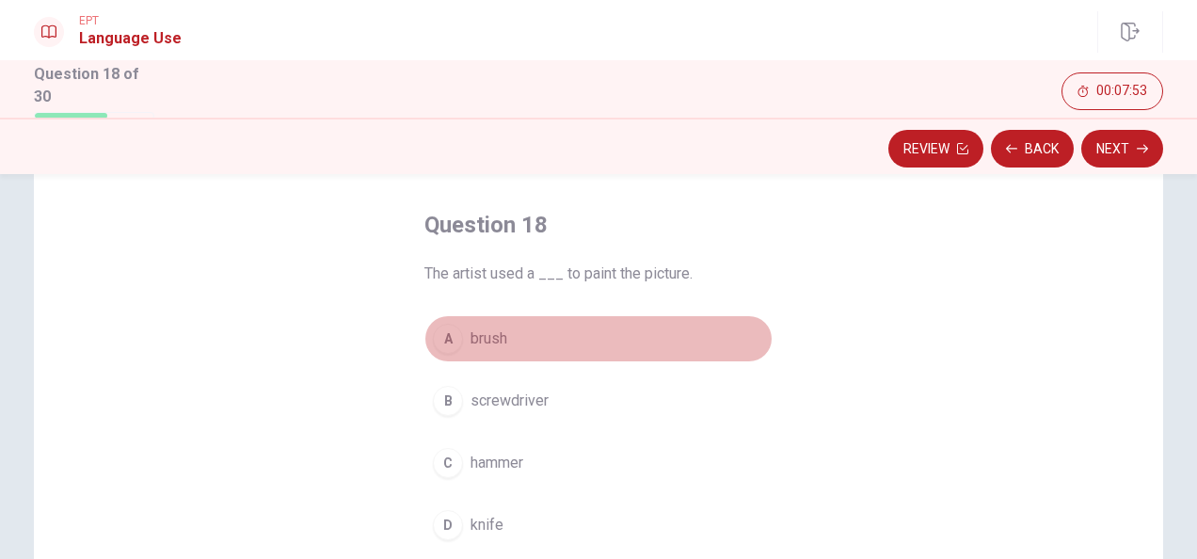
click at [473, 338] on span "brush" at bounding box center [489, 339] width 37 height 23
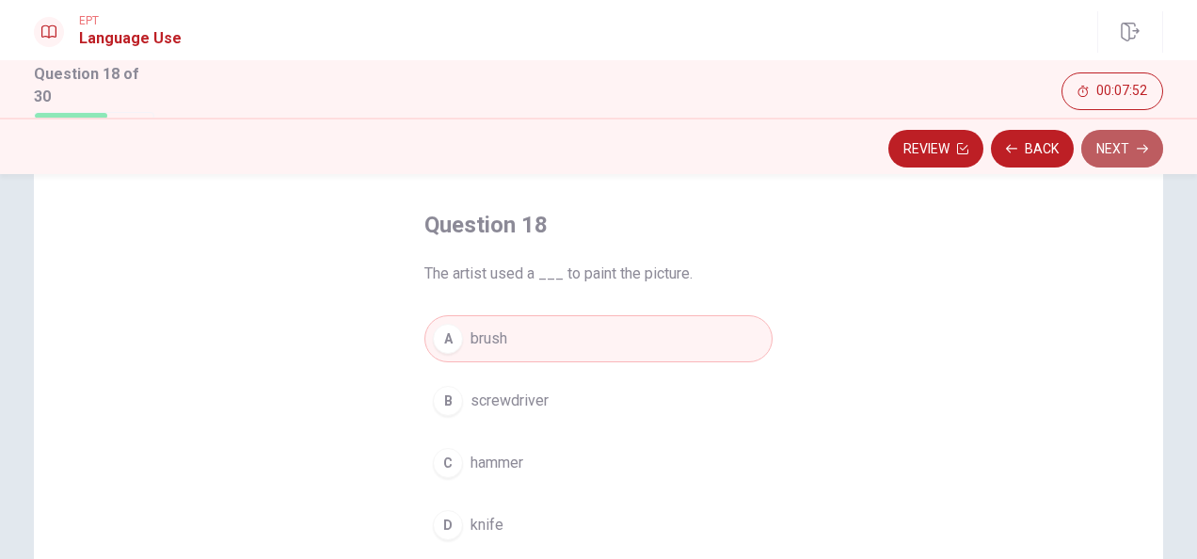
click at [1143, 145] on icon "button" at bounding box center [1142, 148] width 11 height 11
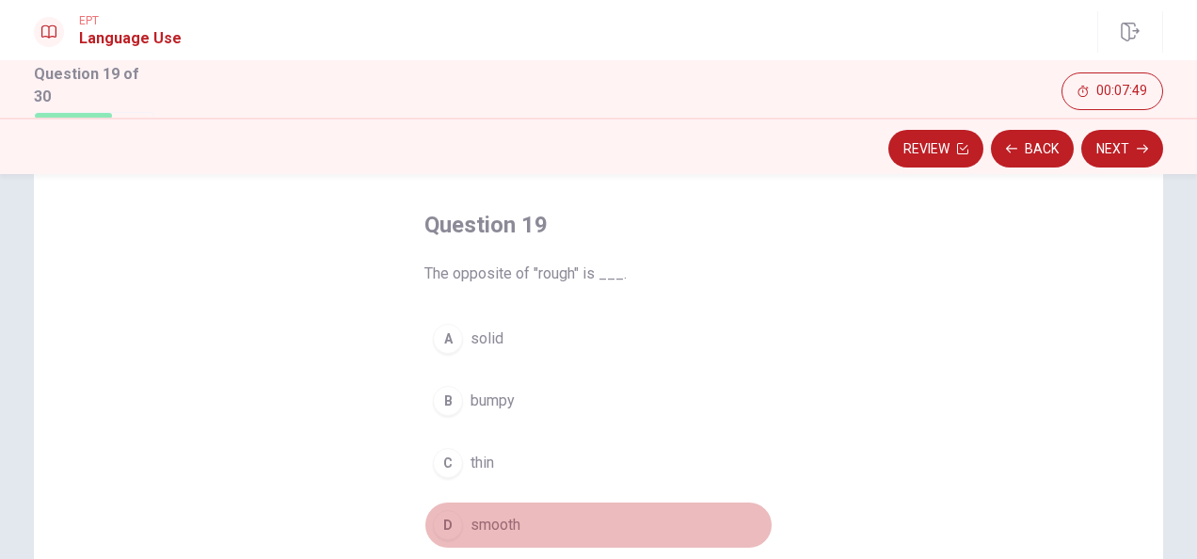
click at [494, 518] on span "smooth" at bounding box center [496, 525] width 50 height 23
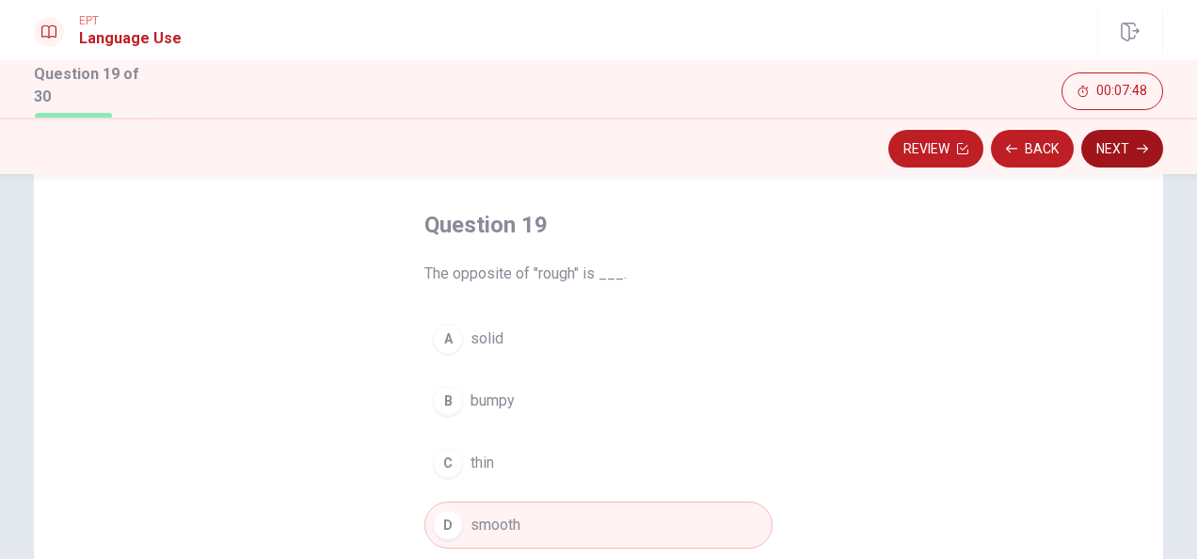
click at [1104, 139] on button "Next" at bounding box center [1123, 149] width 82 height 38
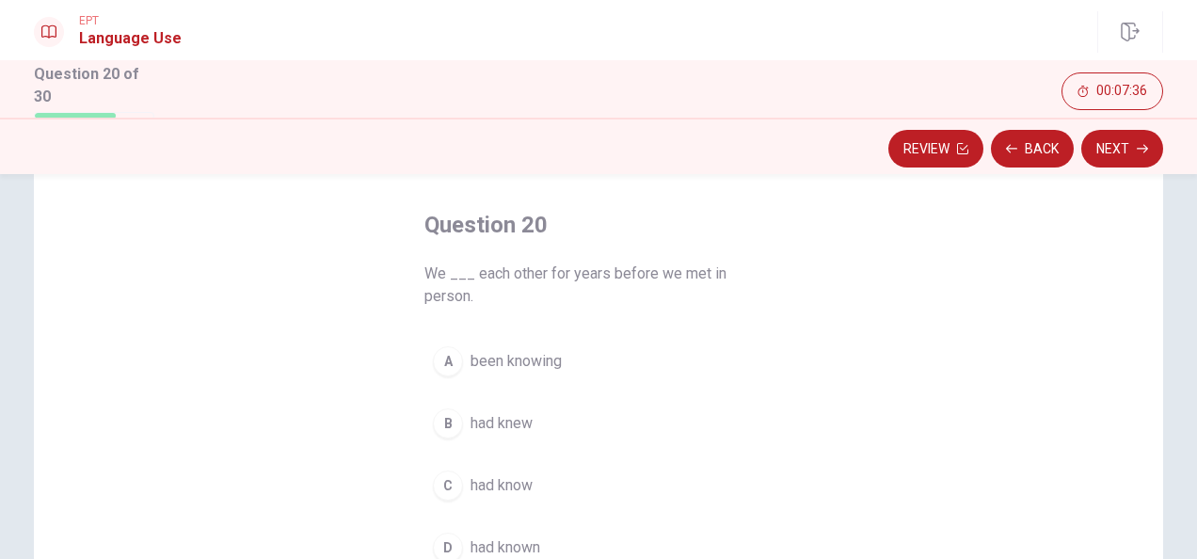
click at [485, 537] on span "had known" at bounding box center [506, 548] width 70 height 23
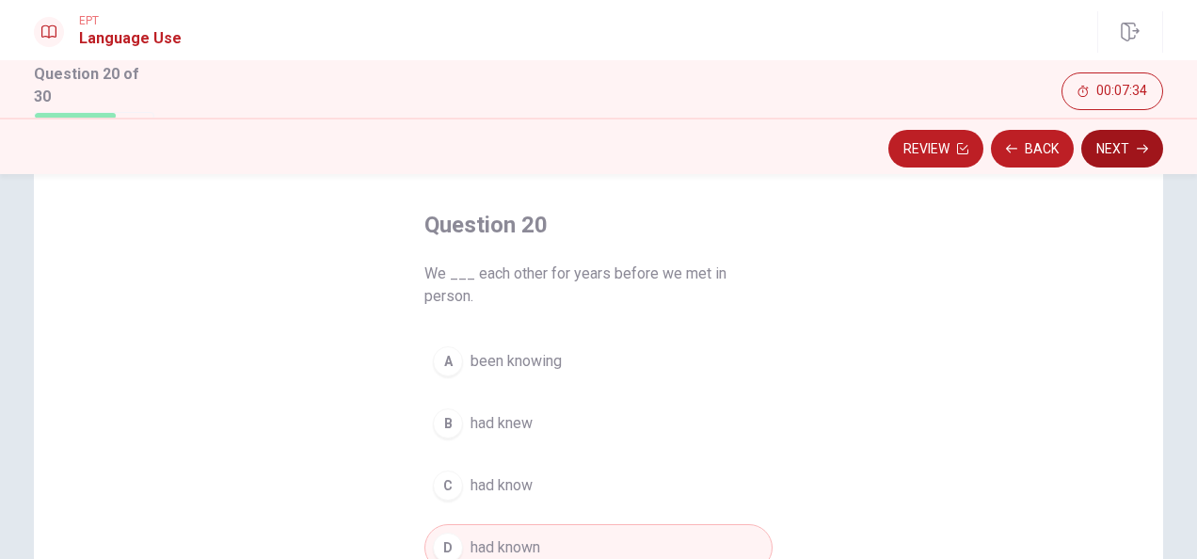
click at [1109, 164] on button "Next" at bounding box center [1123, 149] width 82 height 38
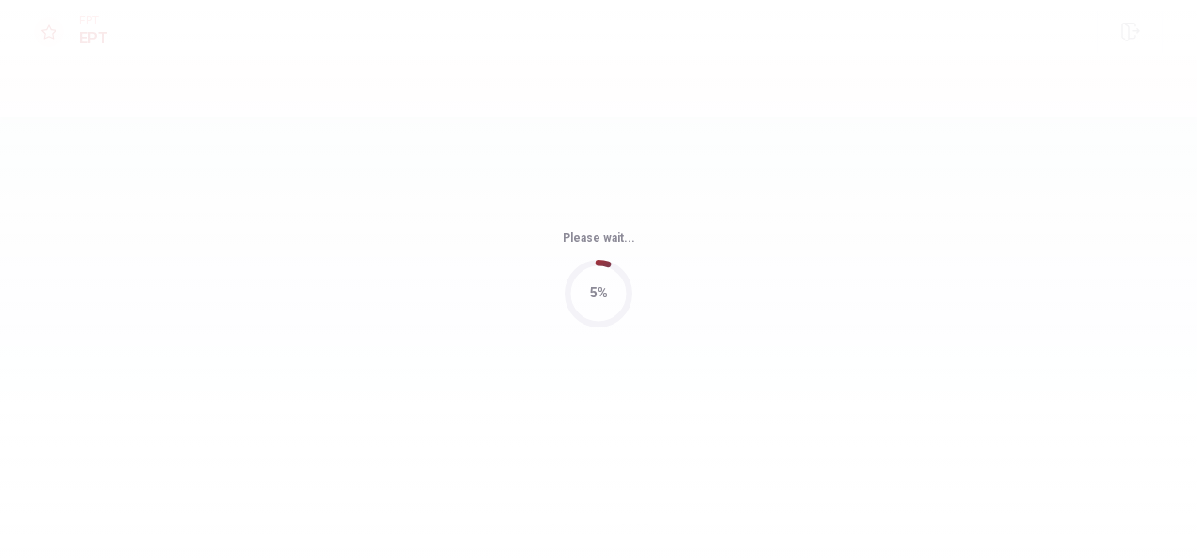
scroll to position [0, 0]
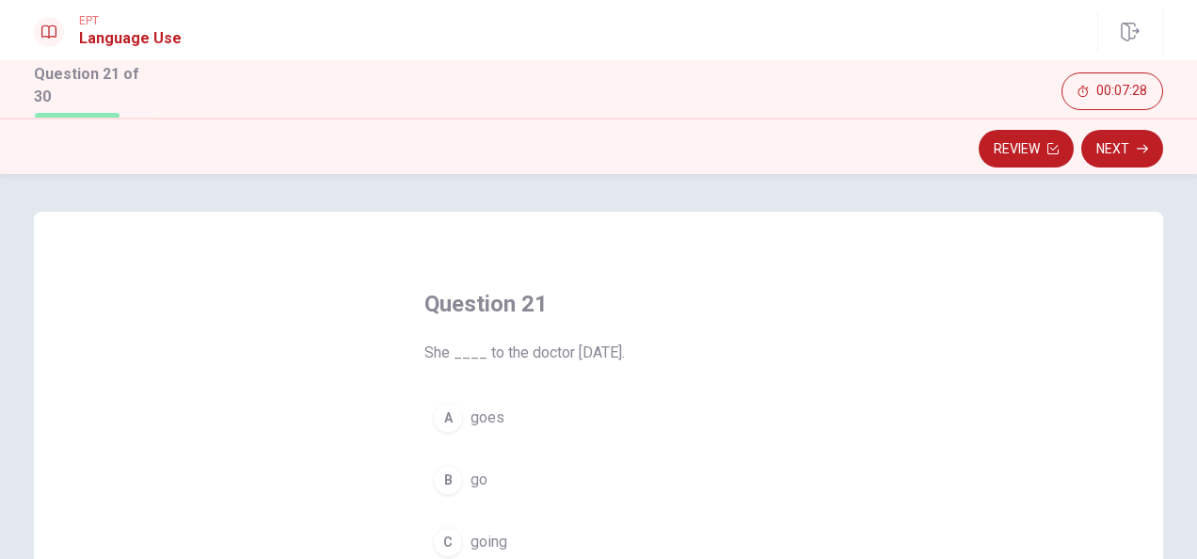
click at [888, 320] on div "Question 21 She ____ to the doctor [DATE]. A goes B go C going D went" at bounding box center [599, 539] width 1130 height 654
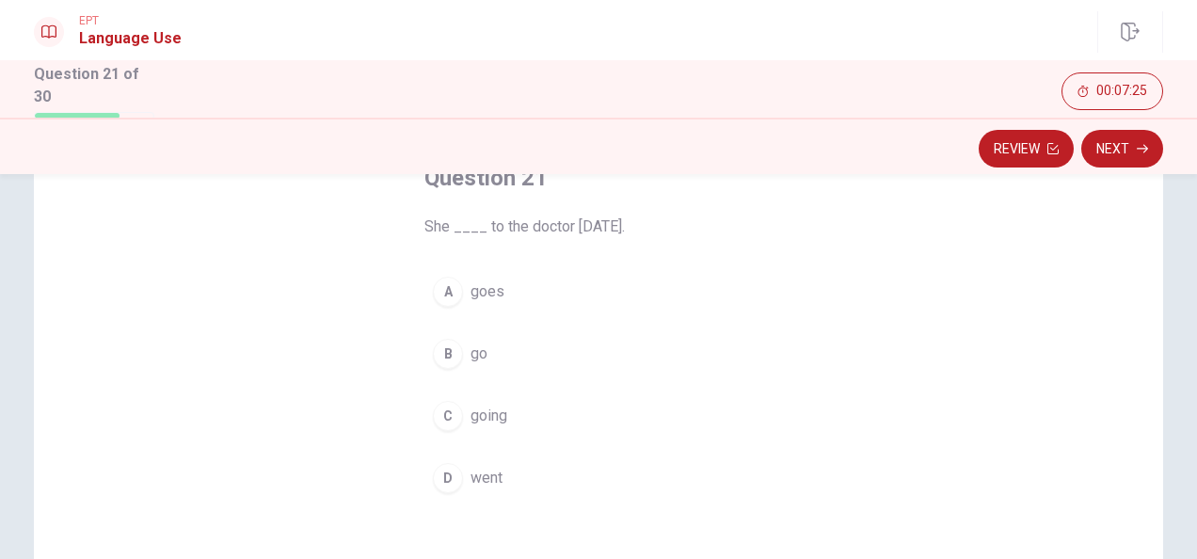
scroll to position [128, 0]
click at [450, 471] on div "D" at bounding box center [448, 476] width 30 height 30
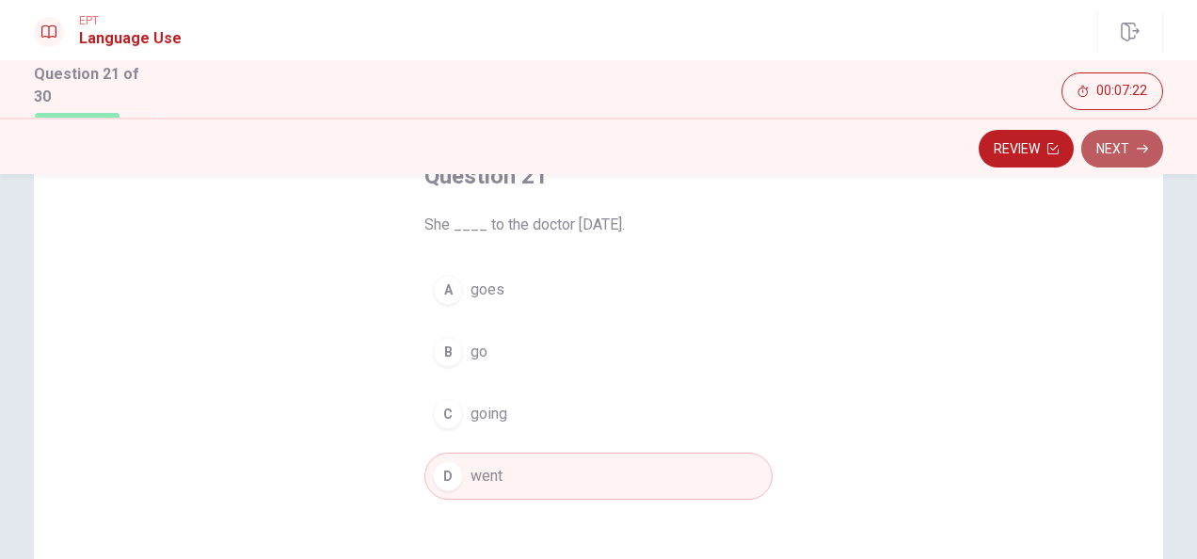
click at [1116, 148] on button "Next" at bounding box center [1123, 149] width 82 height 38
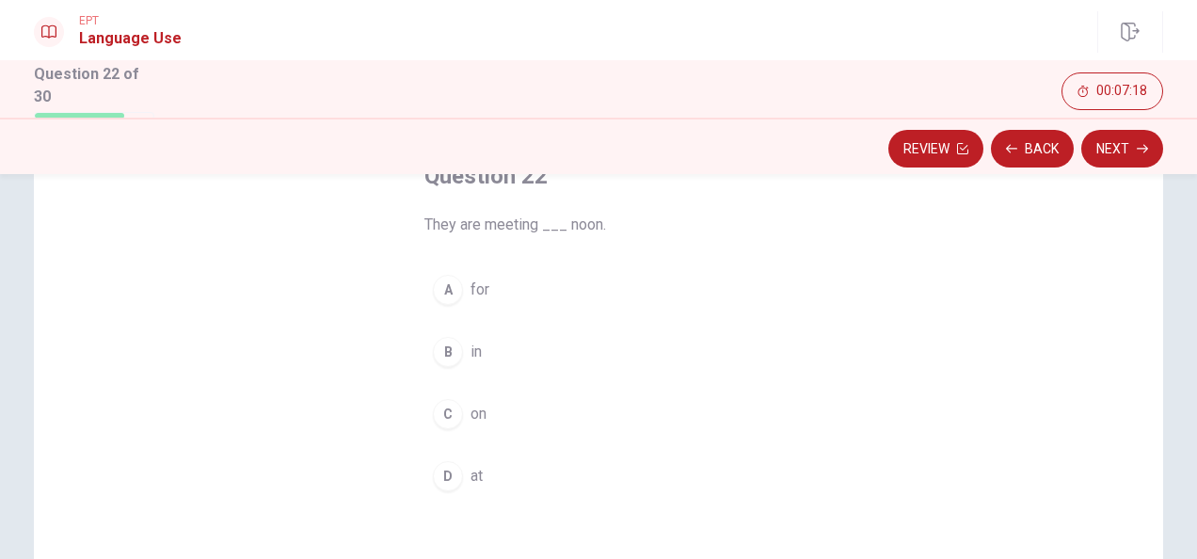
click at [446, 478] on div "D" at bounding box center [448, 476] width 30 height 30
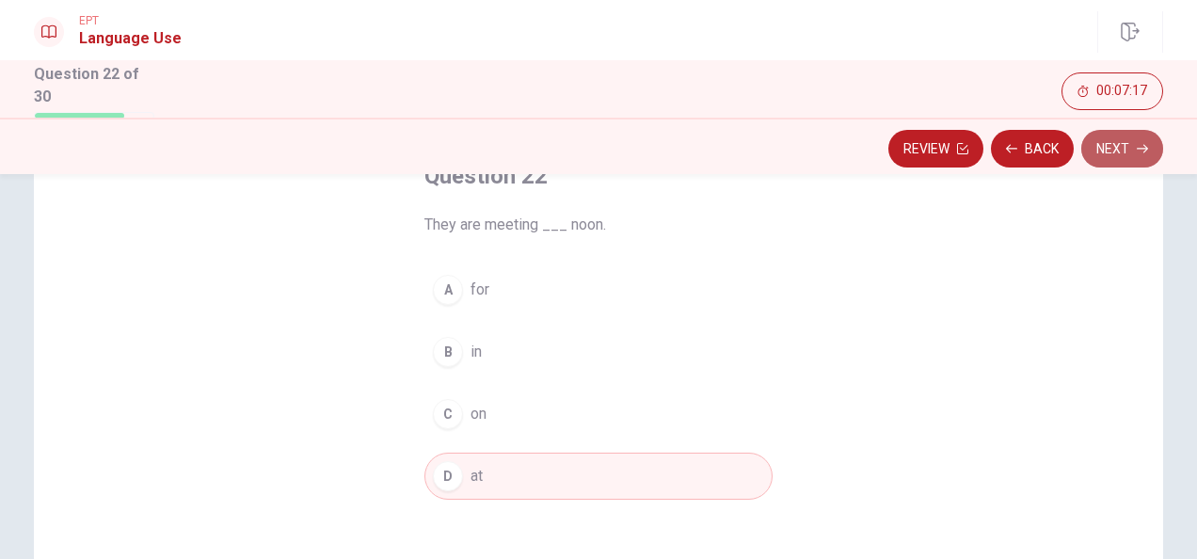
click at [1110, 145] on button "Next" at bounding box center [1123, 149] width 82 height 38
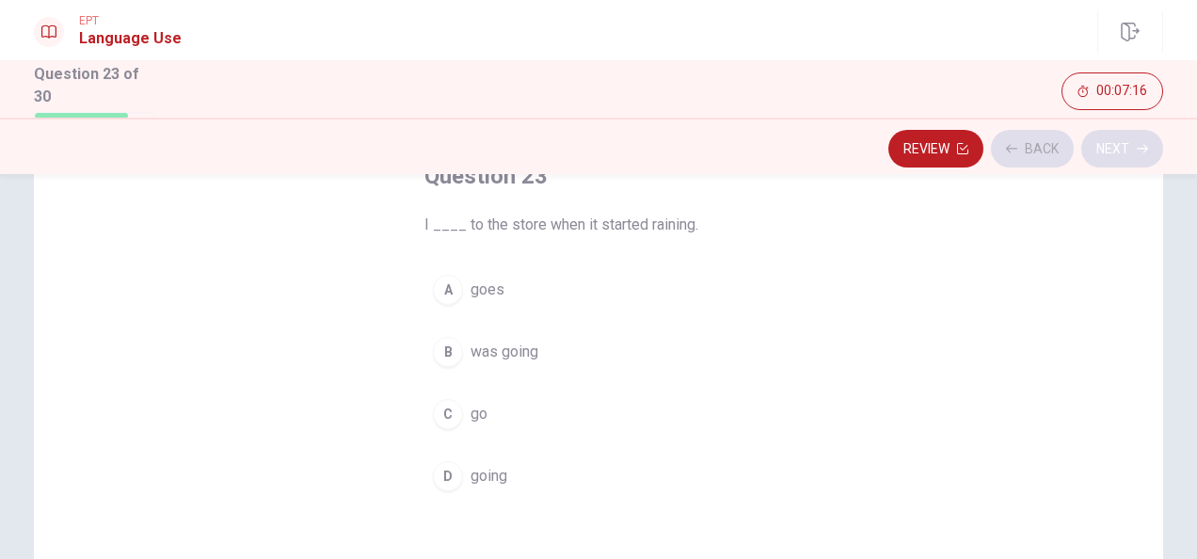
click at [1110, 145] on div "Review Back Next" at bounding box center [599, 149] width 1130 height 36
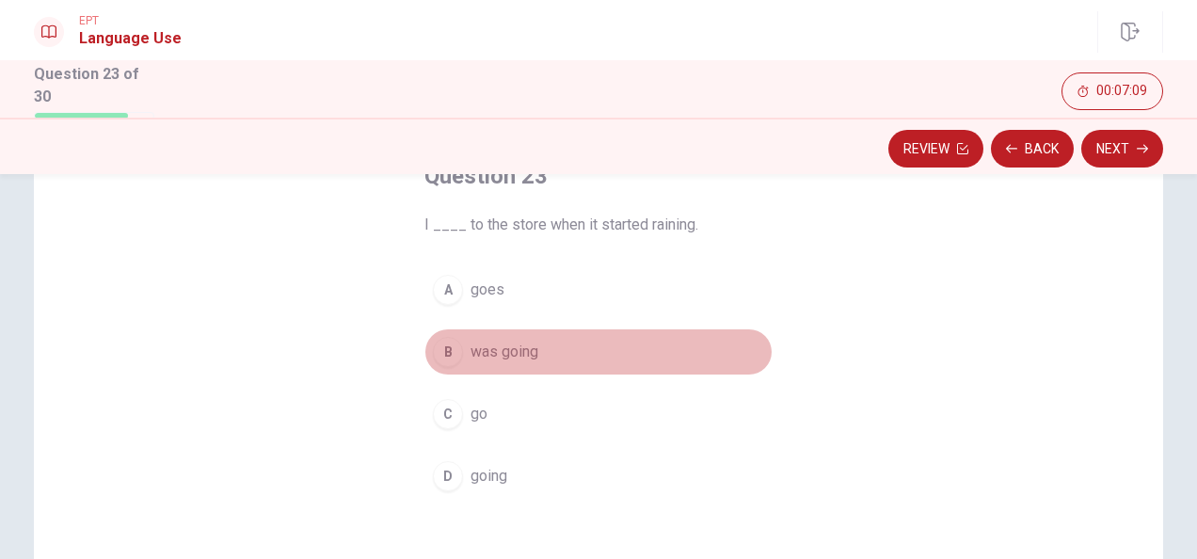
click at [510, 358] on span "was going" at bounding box center [505, 352] width 68 height 23
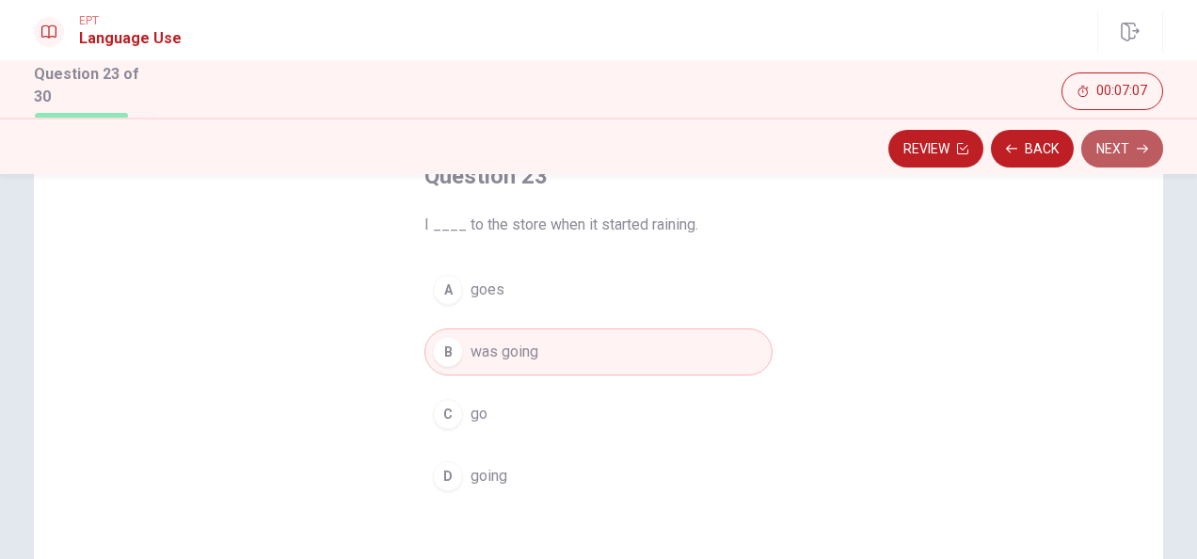
click at [1130, 139] on button "Next" at bounding box center [1123, 149] width 82 height 38
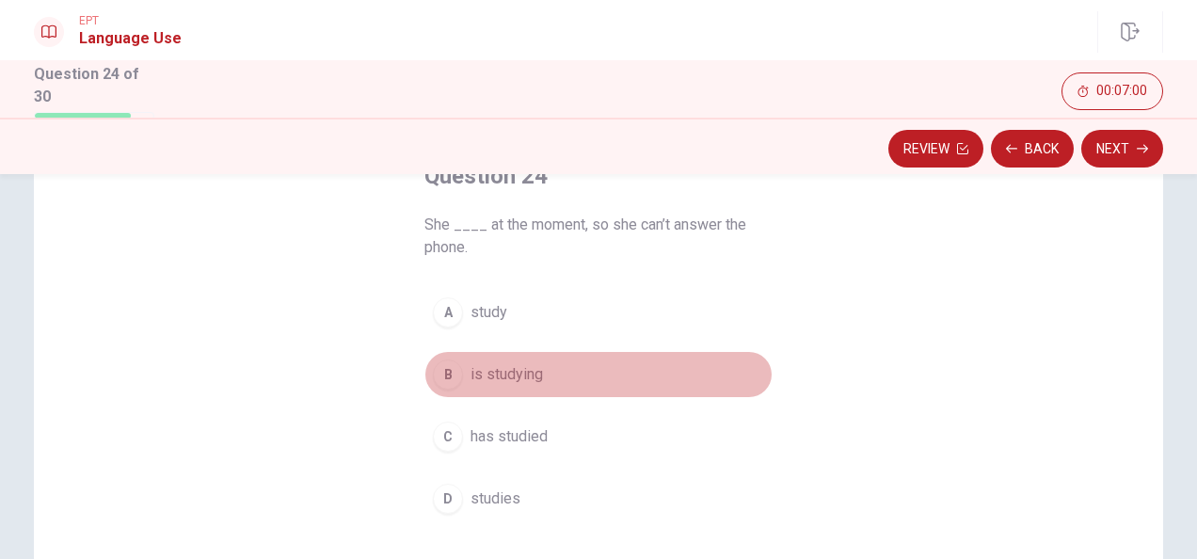
click at [499, 379] on span "is studying" at bounding box center [507, 374] width 72 height 23
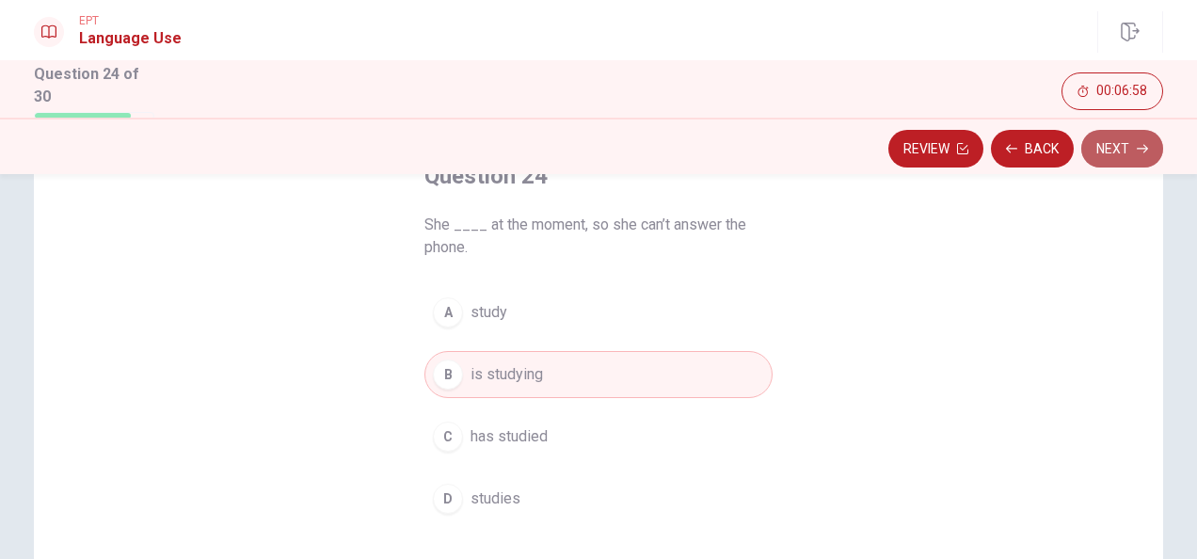
click at [1113, 145] on button "Next" at bounding box center [1123, 149] width 82 height 38
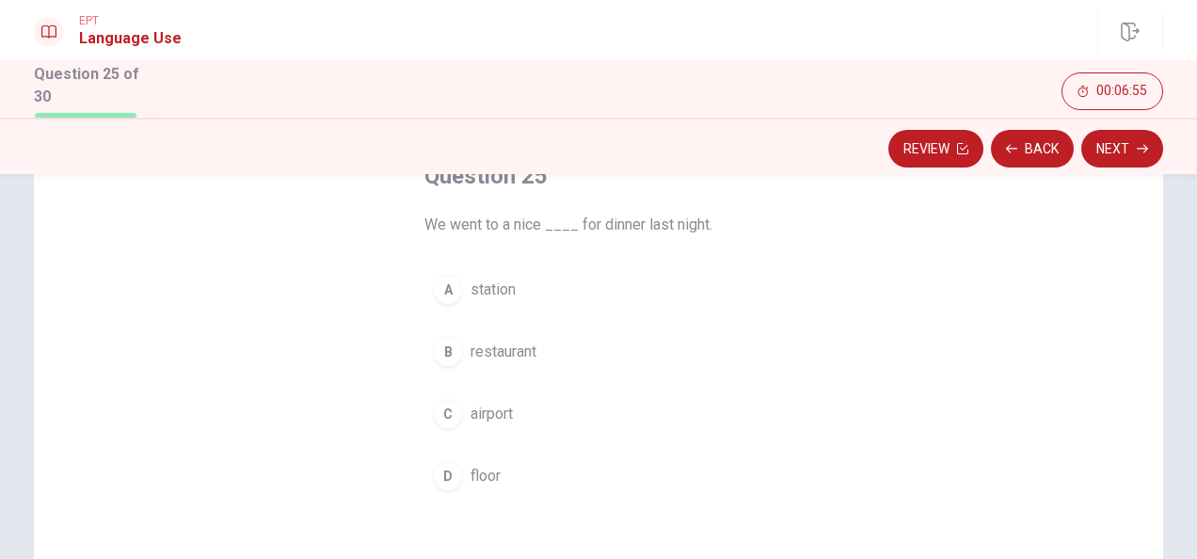
click at [505, 347] on span "restaurant" at bounding box center [504, 352] width 66 height 23
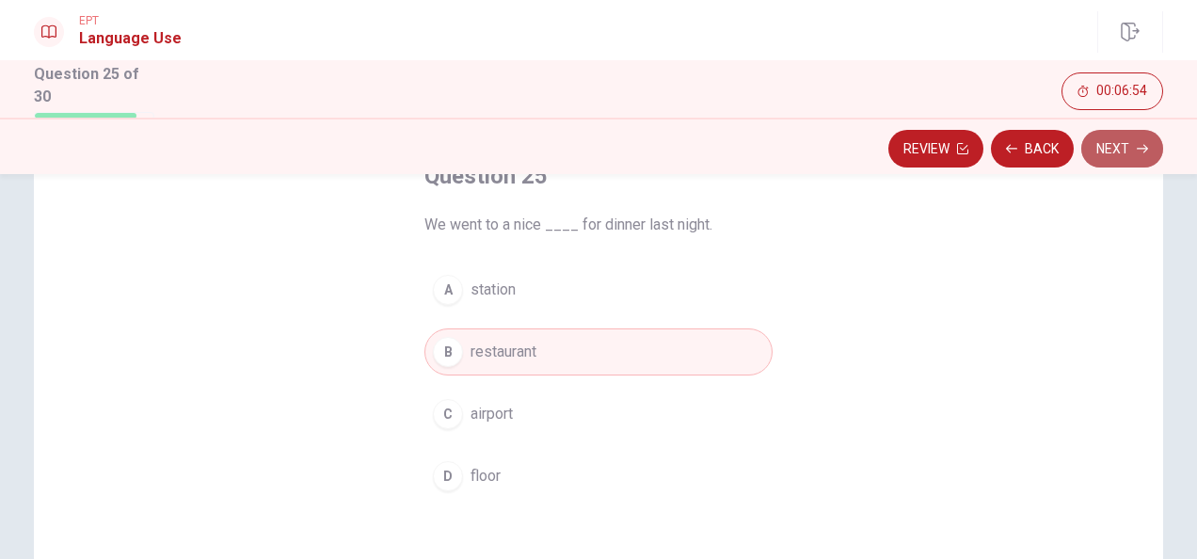
click at [1108, 152] on button "Next" at bounding box center [1123, 149] width 82 height 38
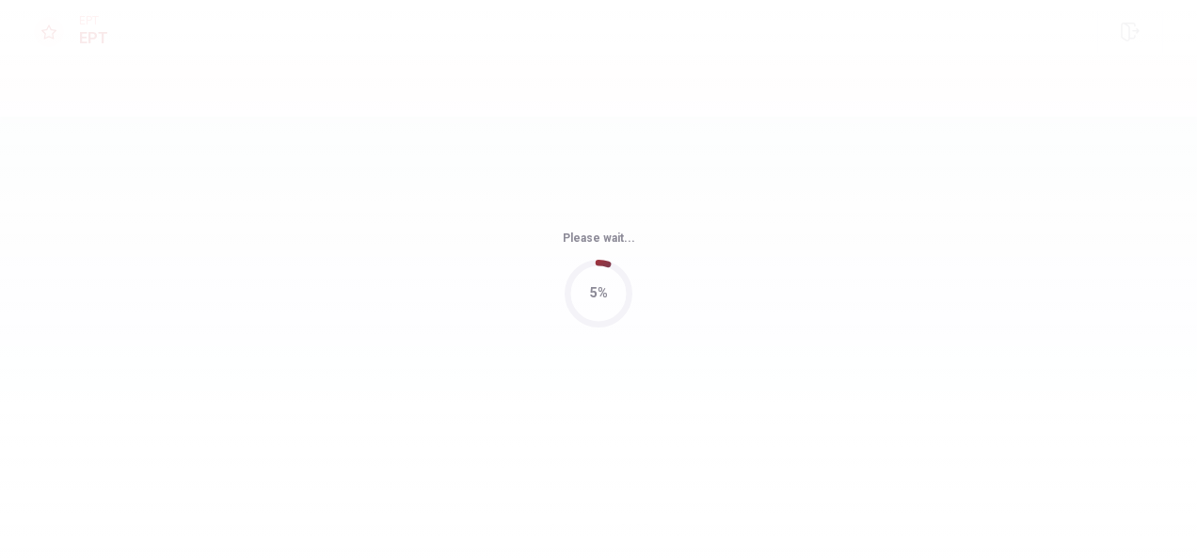
scroll to position [0, 0]
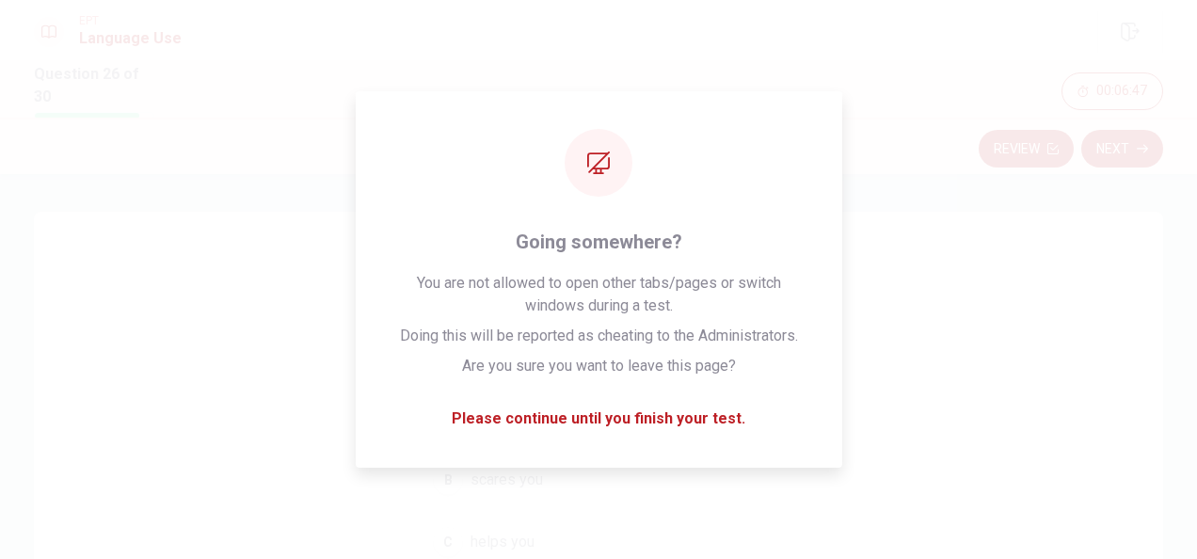
click at [1107, 319] on div "Question 26 A “benefit” is something that ___. A stops you B scares you C helps…" at bounding box center [599, 539] width 1130 height 654
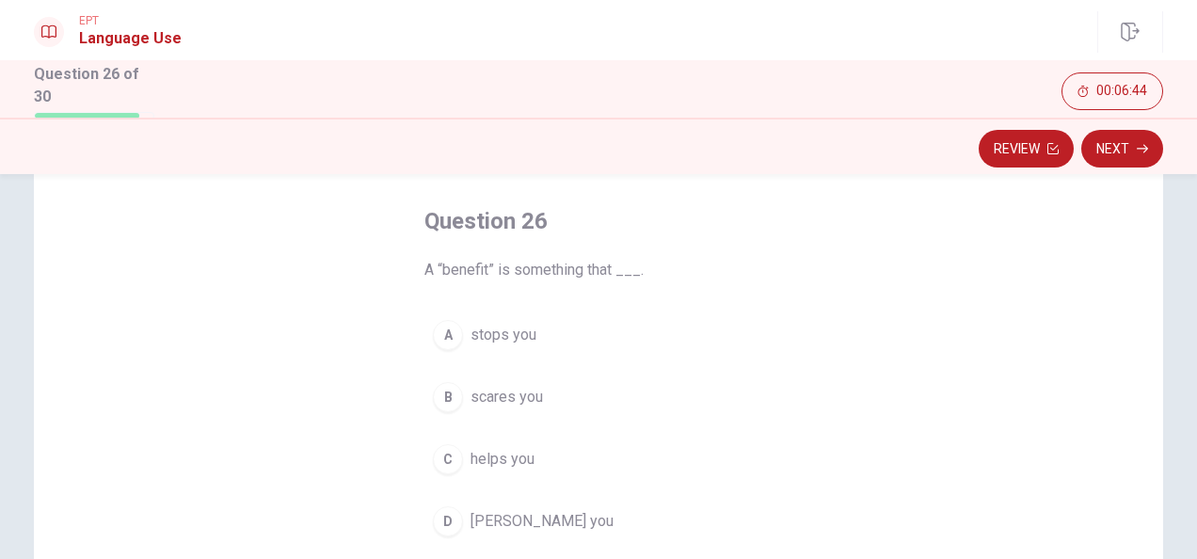
scroll to position [86, 0]
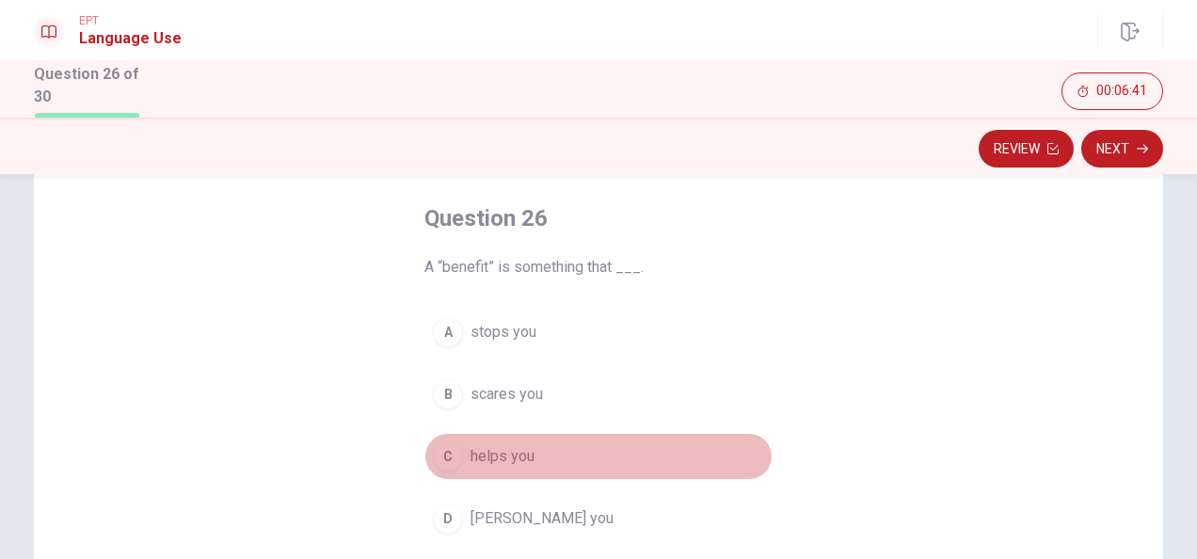
click at [441, 460] on div "C" at bounding box center [448, 456] width 30 height 30
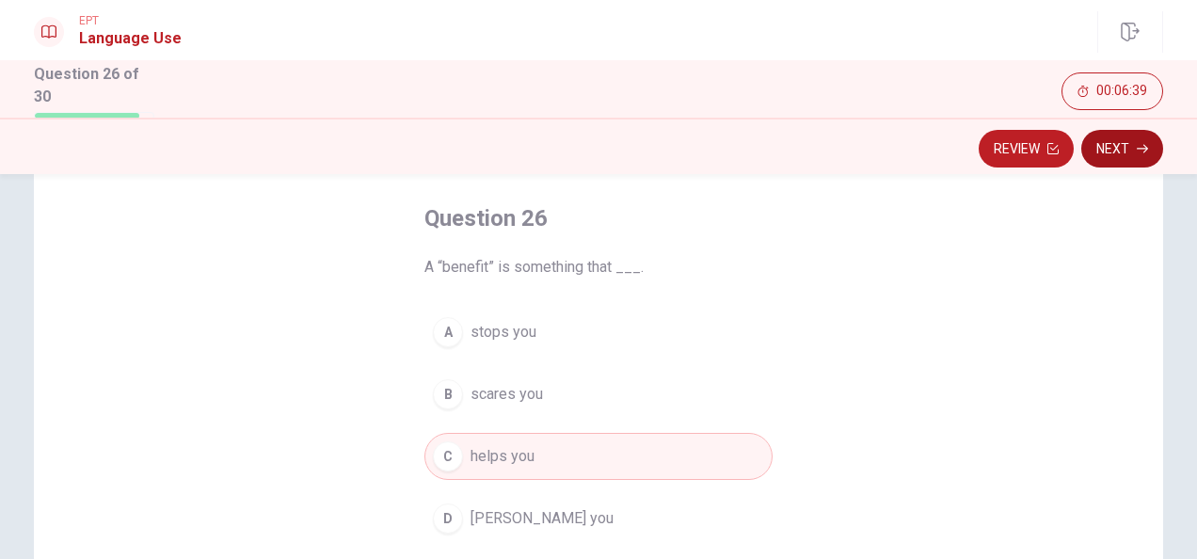
click at [1125, 146] on button "Next" at bounding box center [1123, 149] width 82 height 38
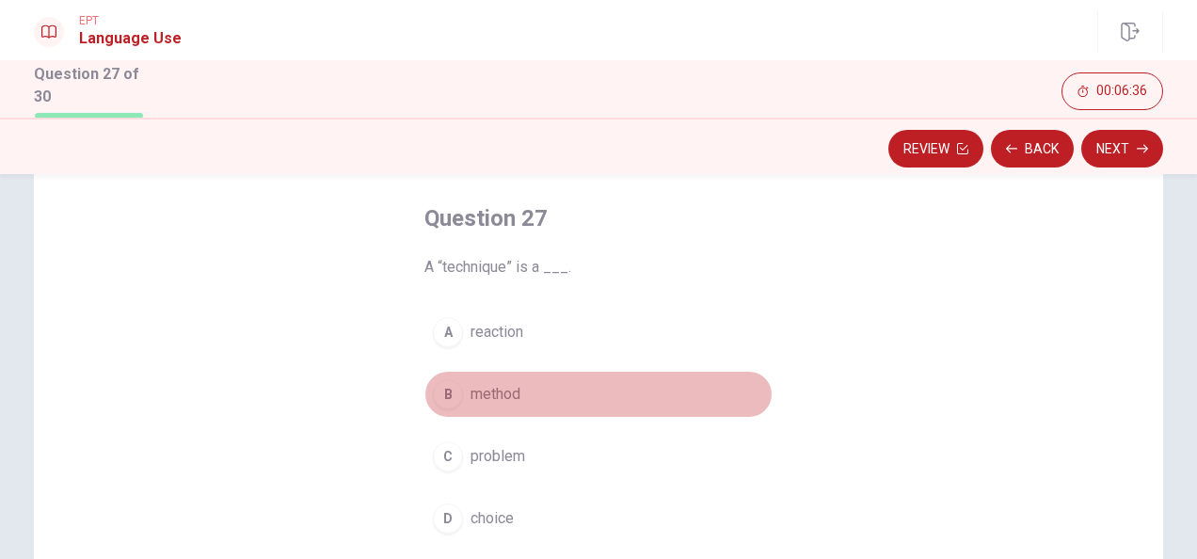
click at [457, 386] on div "B" at bounding box center [448, 394] width 30 height 30
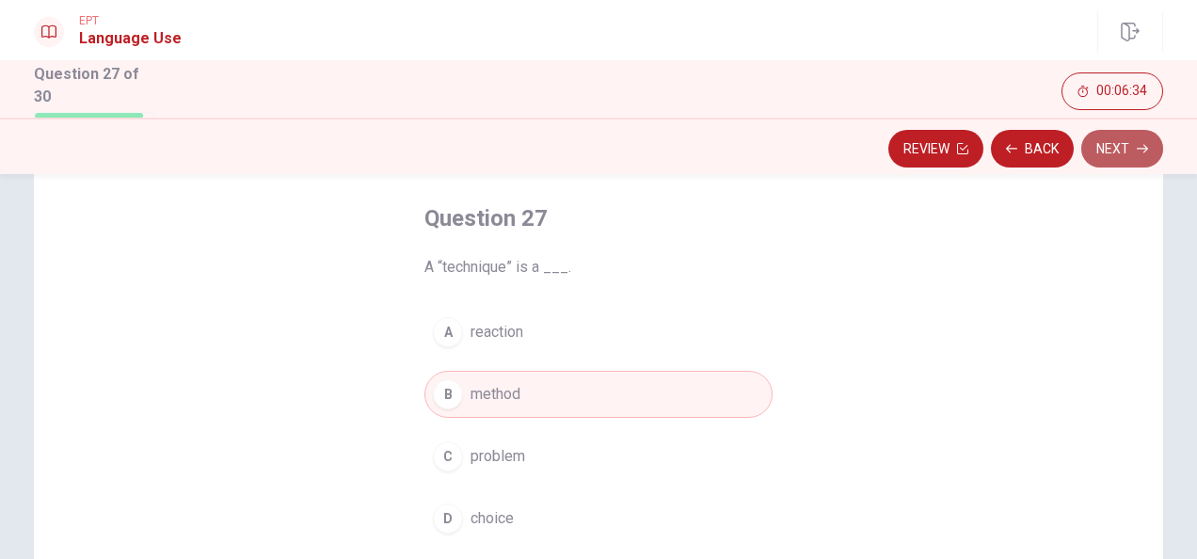
click at [1111, 153] on button "Next" at bounding box center [1123, 149] width 82 height 38
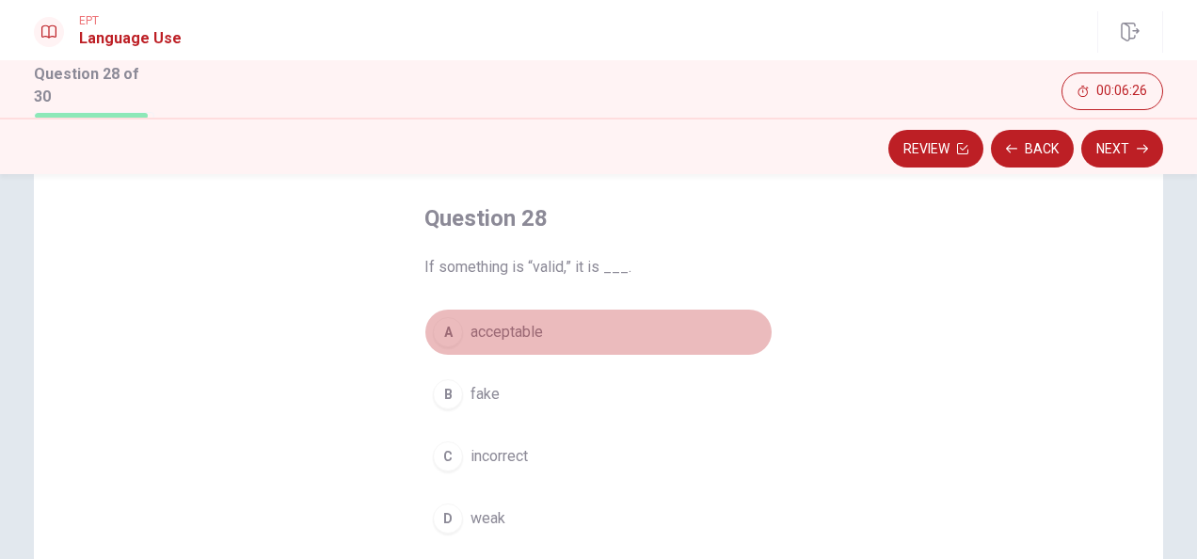
click at [518, 332] on span "acceptable" at bounding box center [507, 332] width 72 height 23
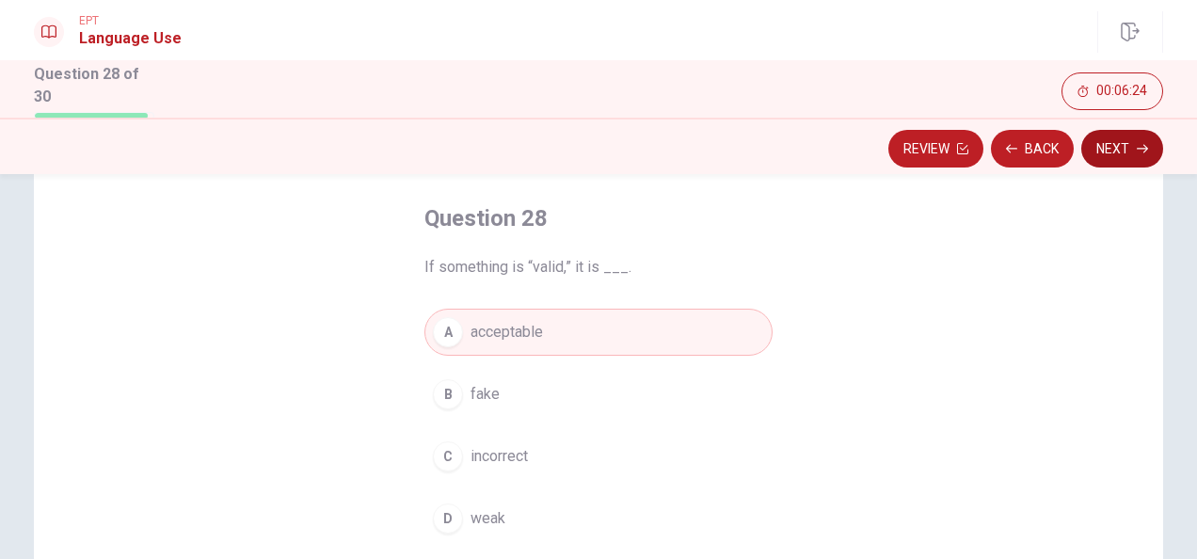
click at [1136, 137] on button "Next" at bounding box center [1123, 149] width 82 height 38
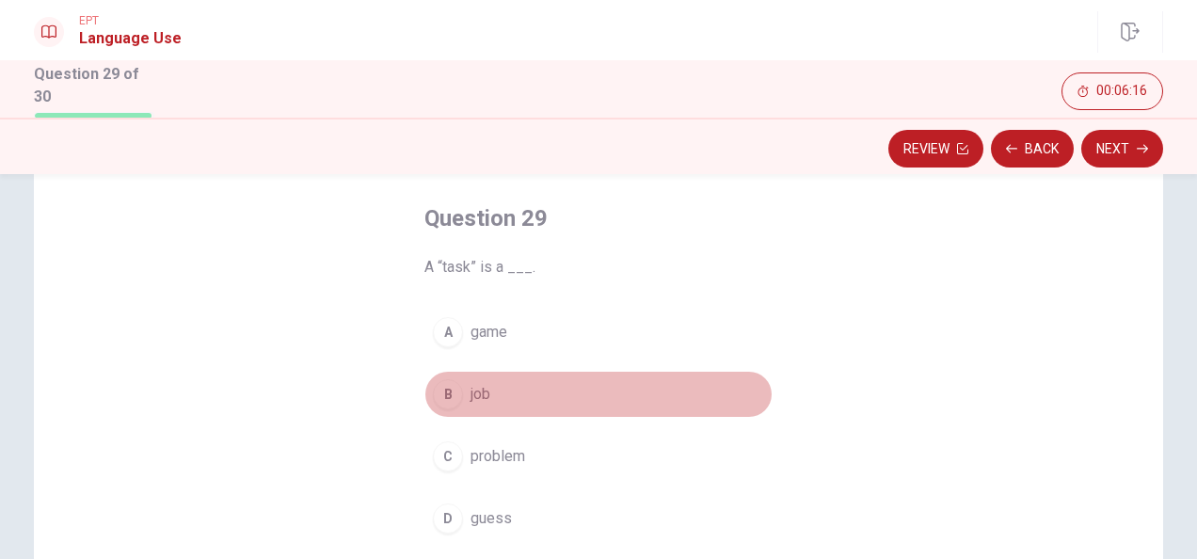
click at [457, 386] on button "B job" at bounding box center [599, 394] width 348 height 47
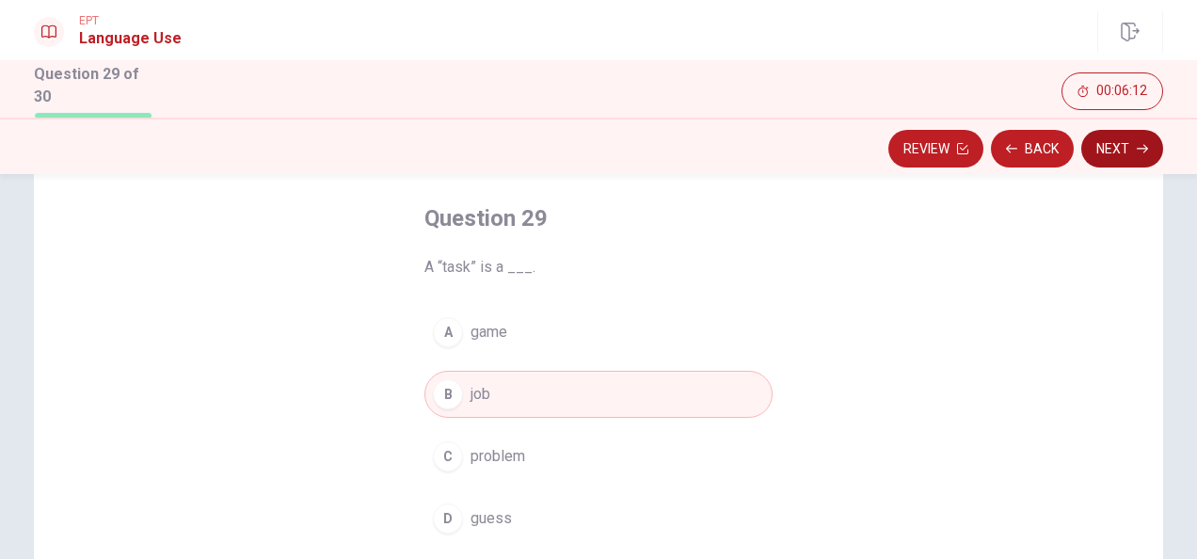
click at [1148, 137] on button "Next" at bounding box center [1123, 149] width 82 height 38
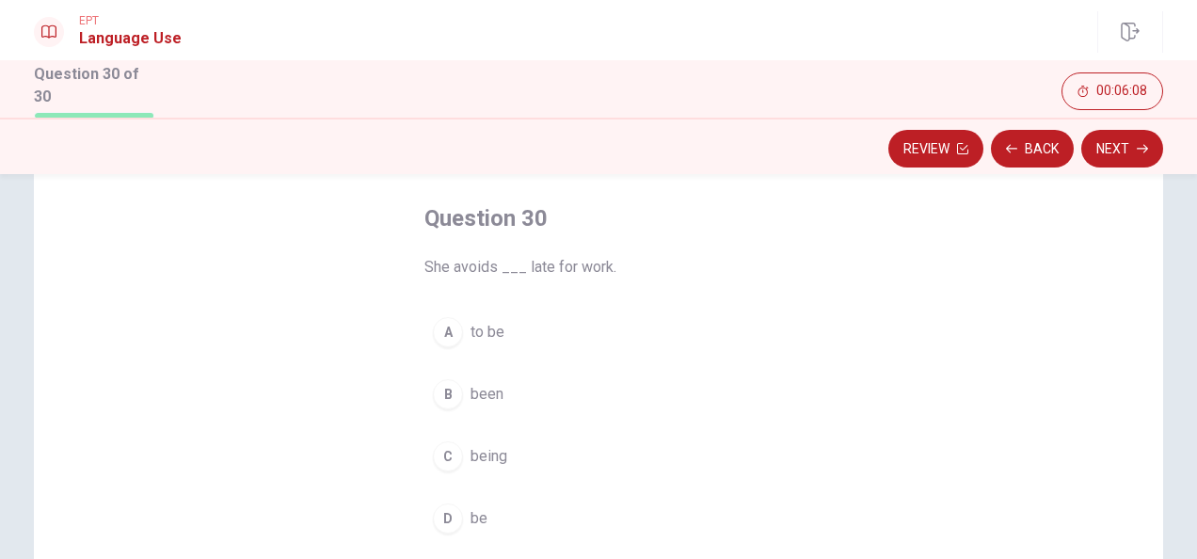
click at [456, 316] on button "A to be" at bounding box center [599, 332] width 348 height 47
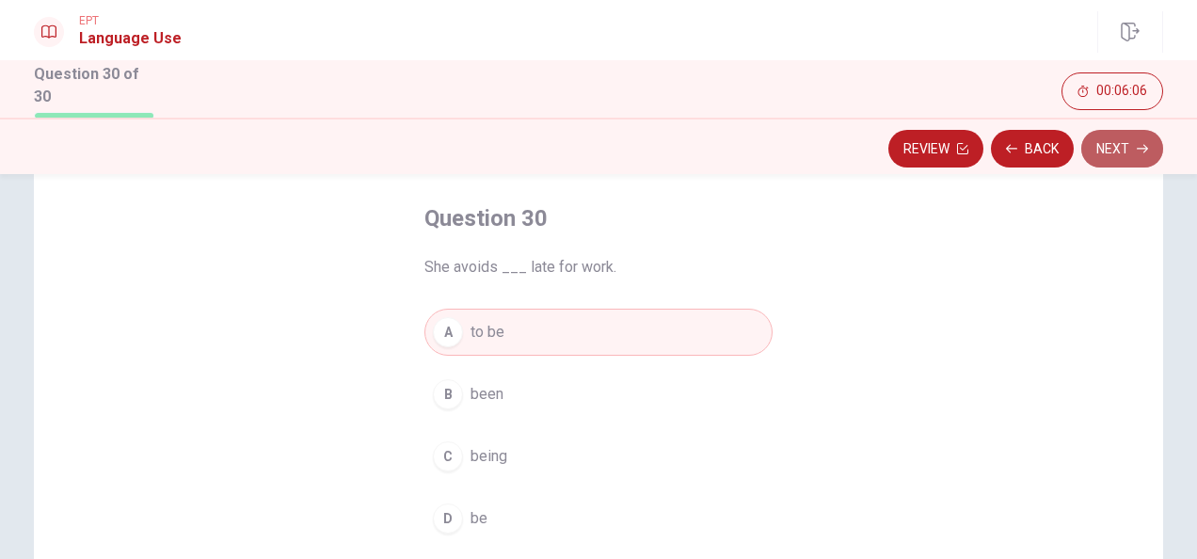
click at [1102, 136] on button "Next" at bounding box center [1123, 149] width 82 height 38
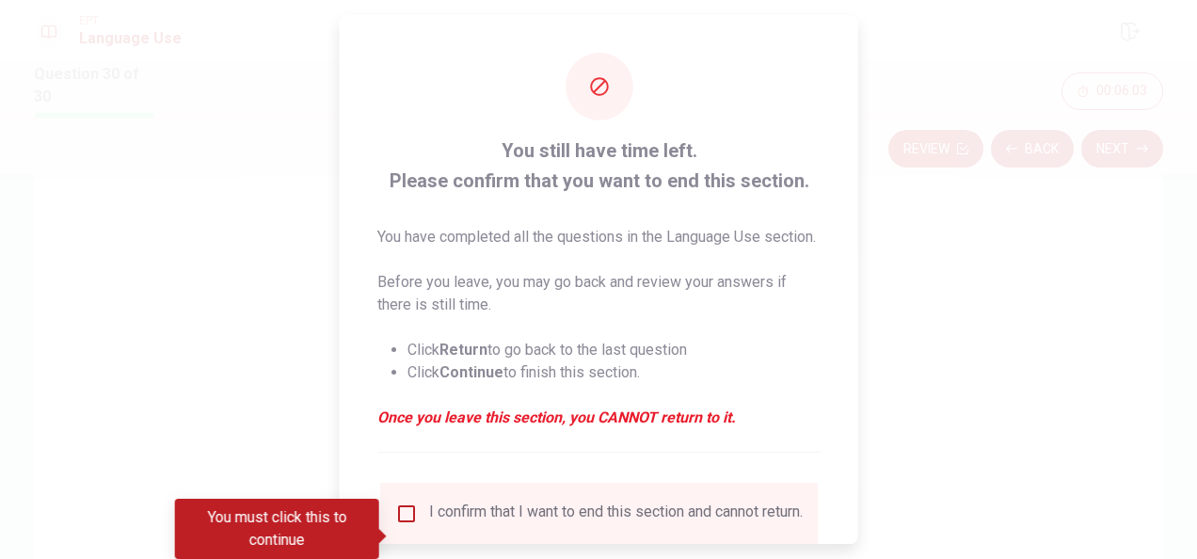
click at [405, 525] on input "You must click this to continue" at bounding box center [406, 514] width 23 height 23
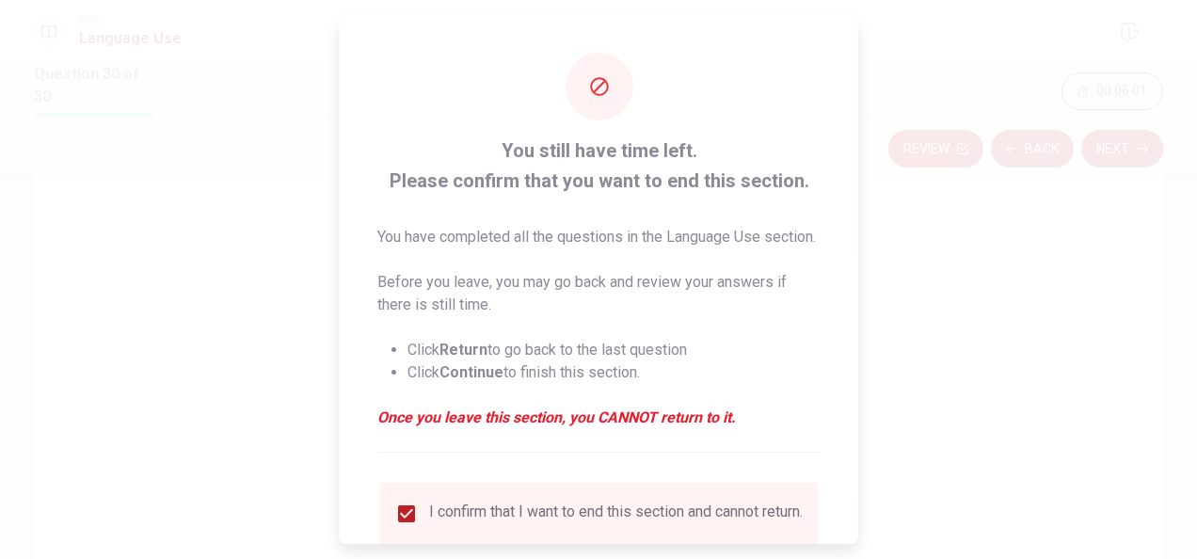
scroll to position [166, 0]
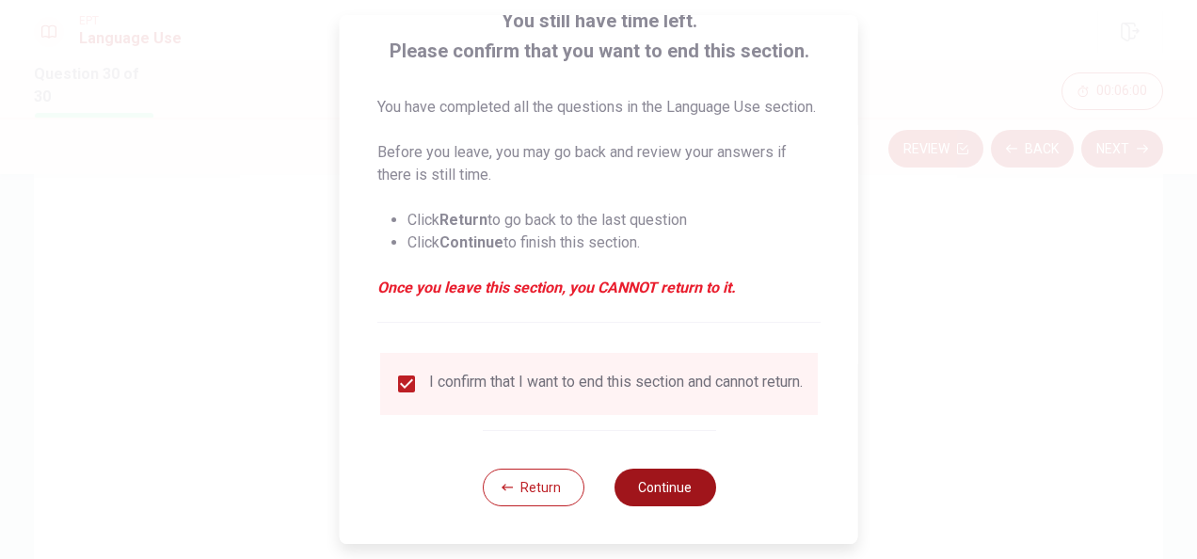
click at [665, 487] on button "Continue" at bounding box center [665, 488] width 102 height 38
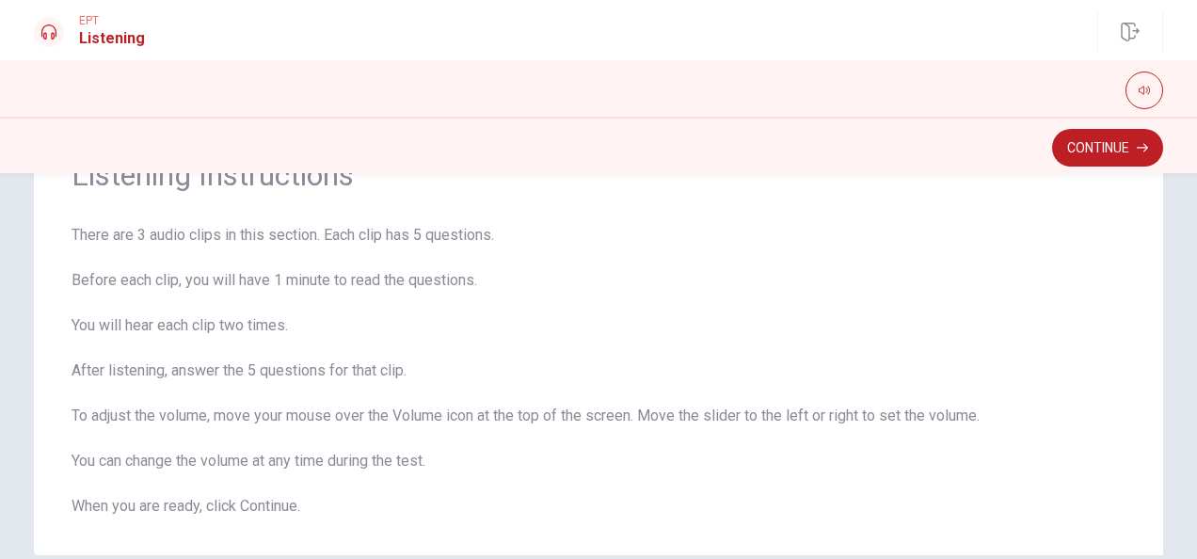
scroll to position [100, 0]
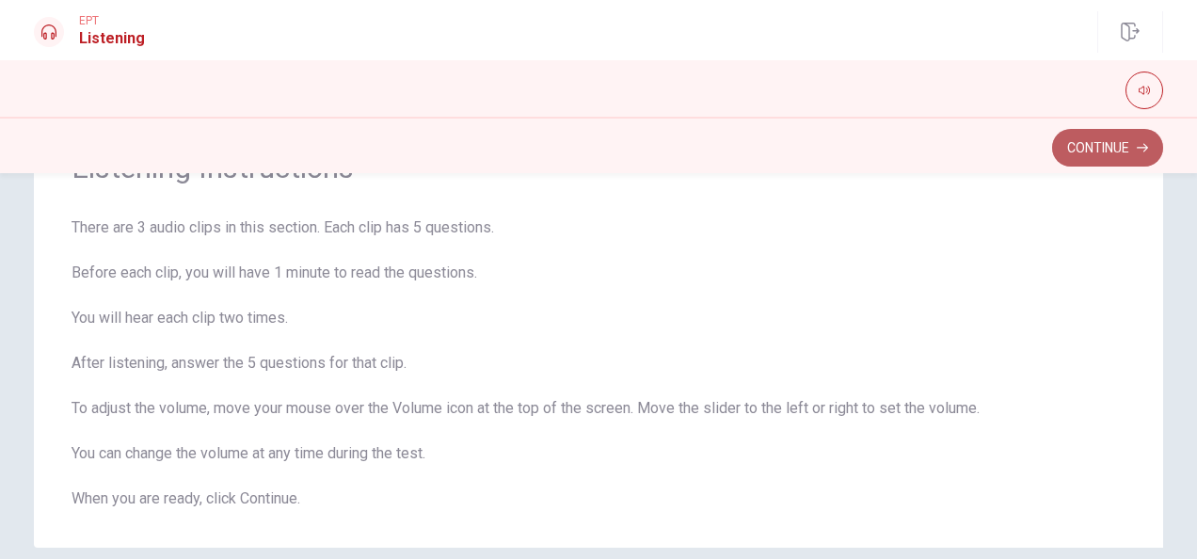
click at [1076, 145] on button "Continue" at bounding box center [1107, 148] width 111 height 38
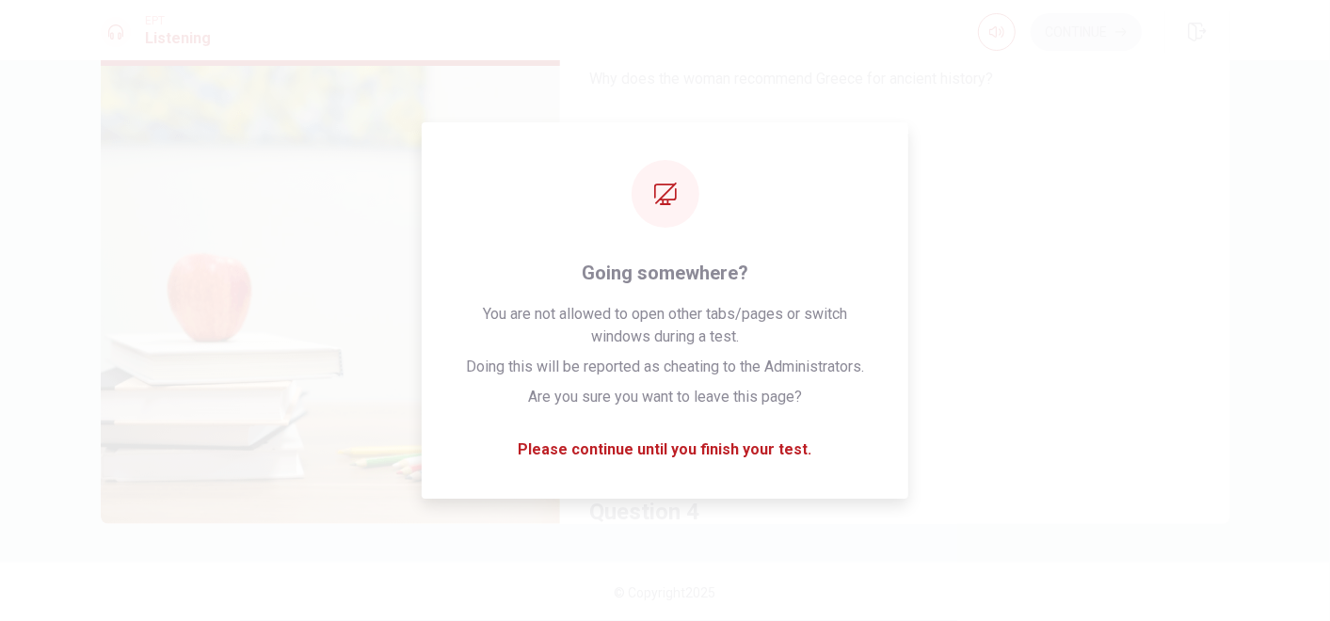
scroll to position [856, 0]
drag, startPoint x: 1139, startPoint y: 0, endPoint x: 241, endPoint y: 249, distance: 932.0
click at [241, 249] on img at bounding box center [330, 295] width 459 height 458
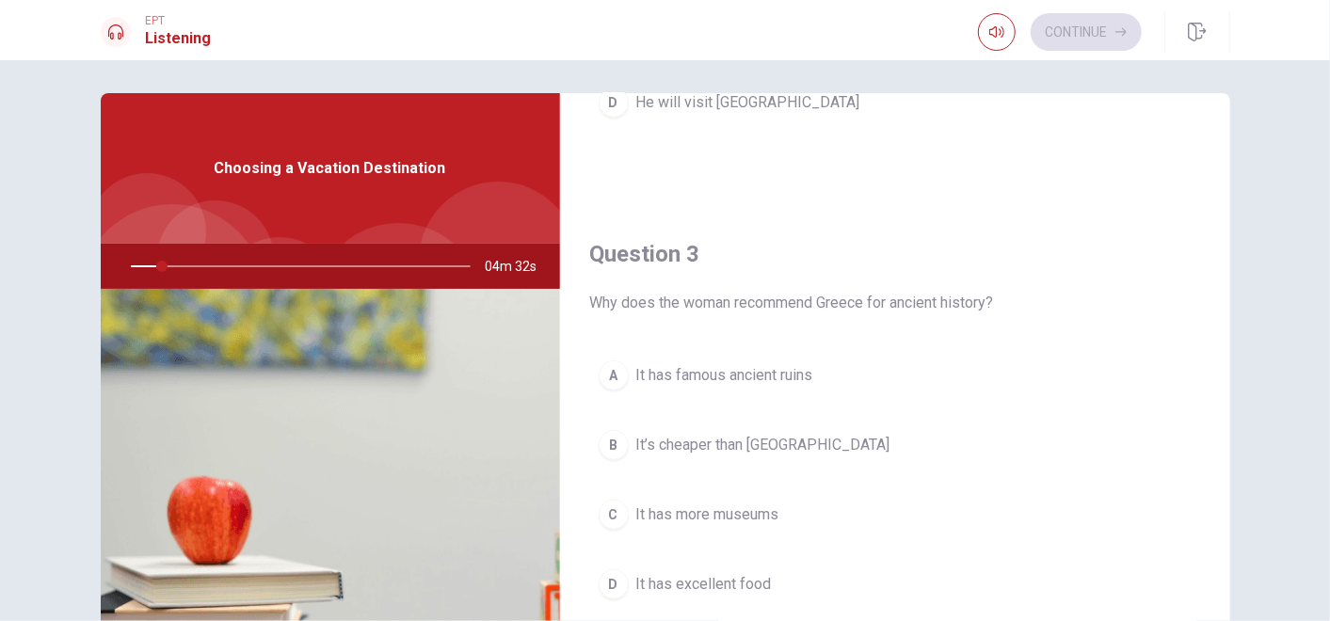
scroll to position [0, 0]
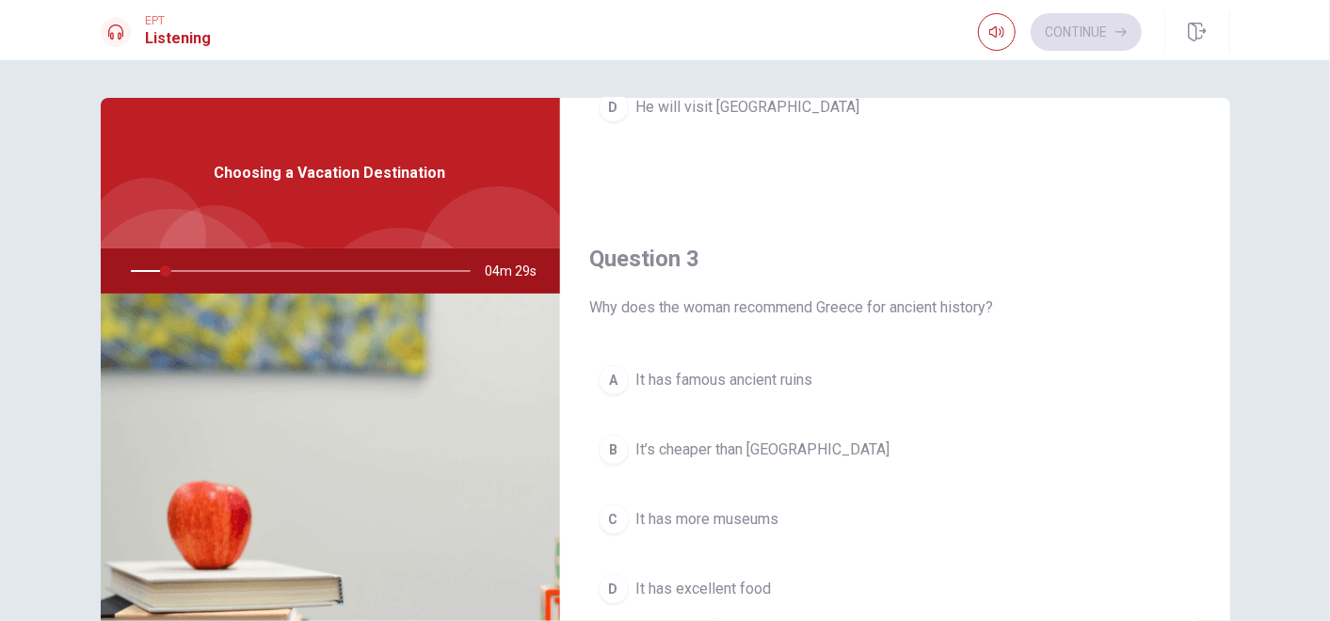
drag, startPoint x: 1213, startPoint y: 380, endPoint x: 1224, endPoint y: 200, distance: 181.0
click at [1196, 200] on div "Question 1 Which historical site does the man want to see? A The Eiffel Tower B…" at bounding box center [895, 425] width 670 height 654
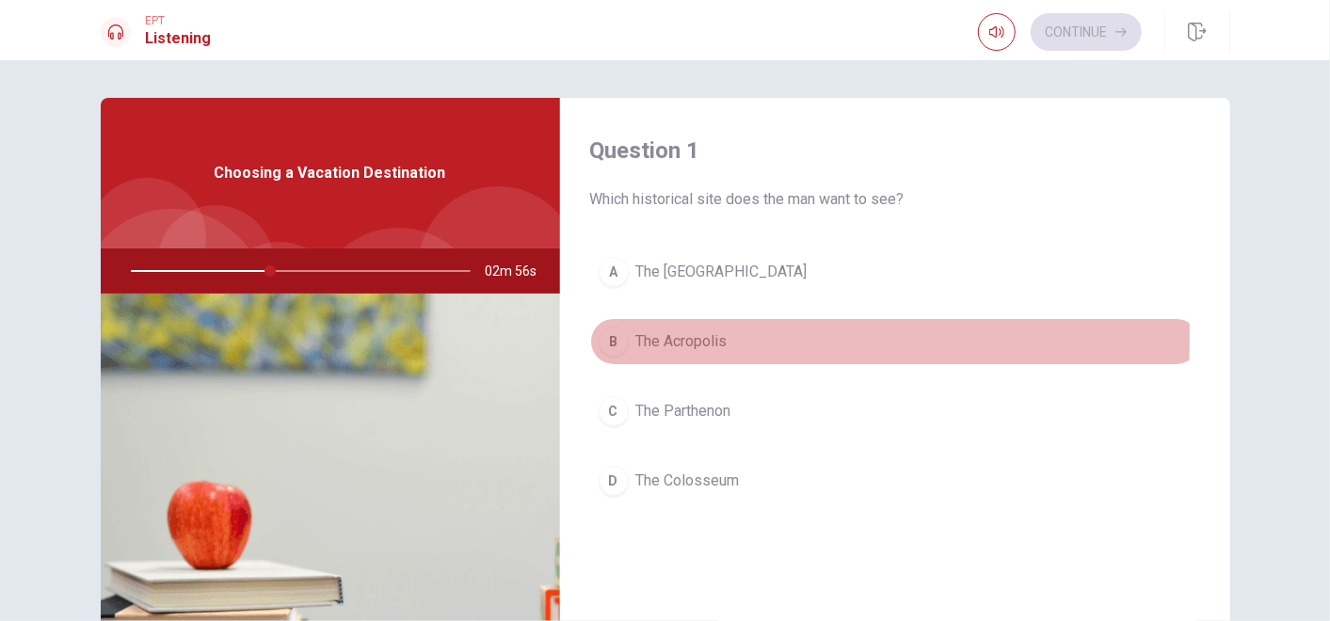
click at [605, 337] on div "B" at bounding box center [614, 342] width 30 height 30
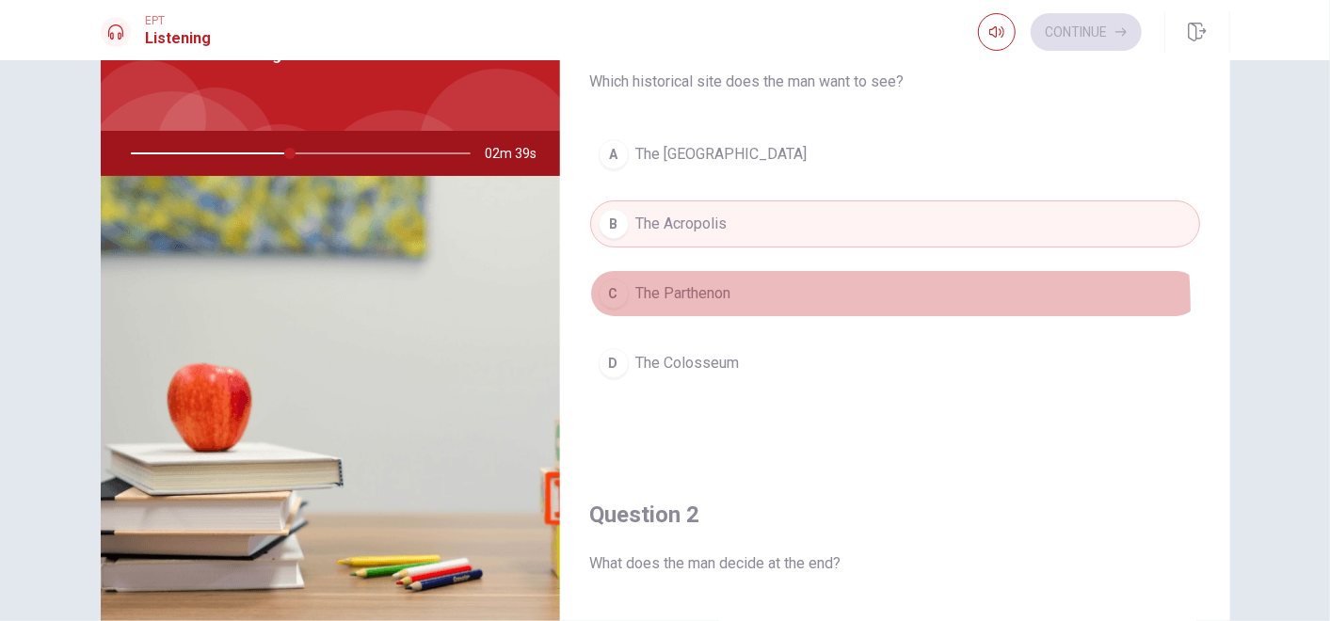
click at [747, 307] on button "C The Parthenon" at bounding box center [895, 293] width 610 height 47
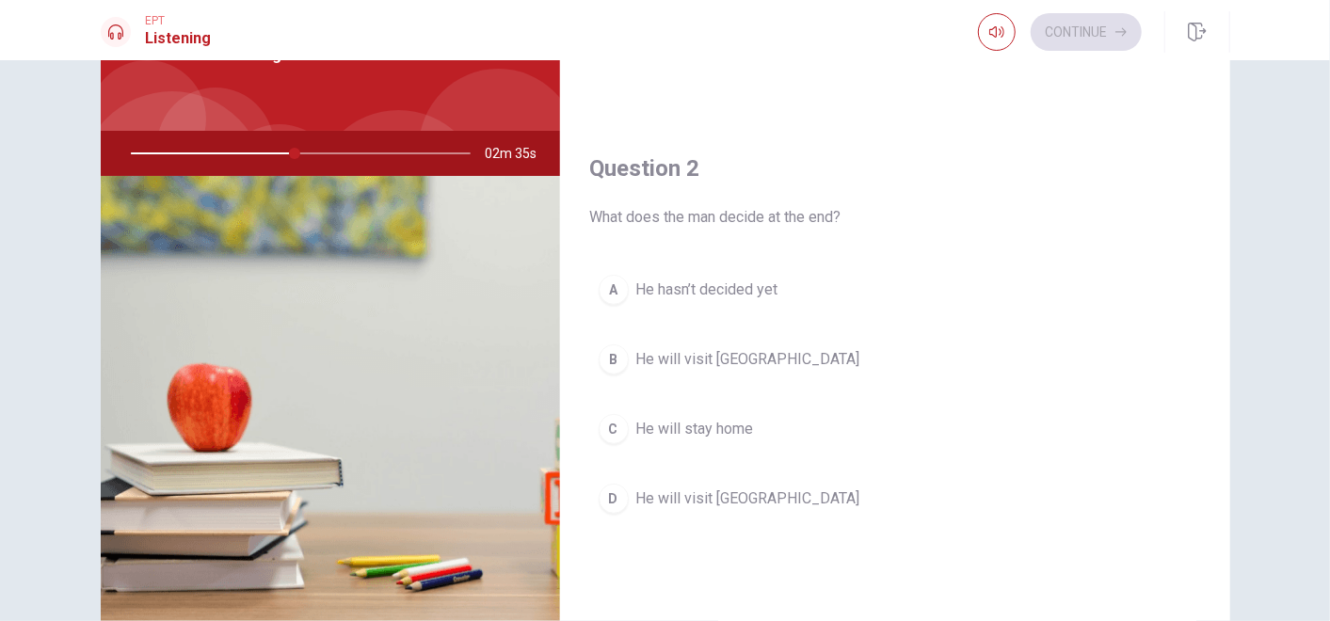
scroll to position [354, 0]
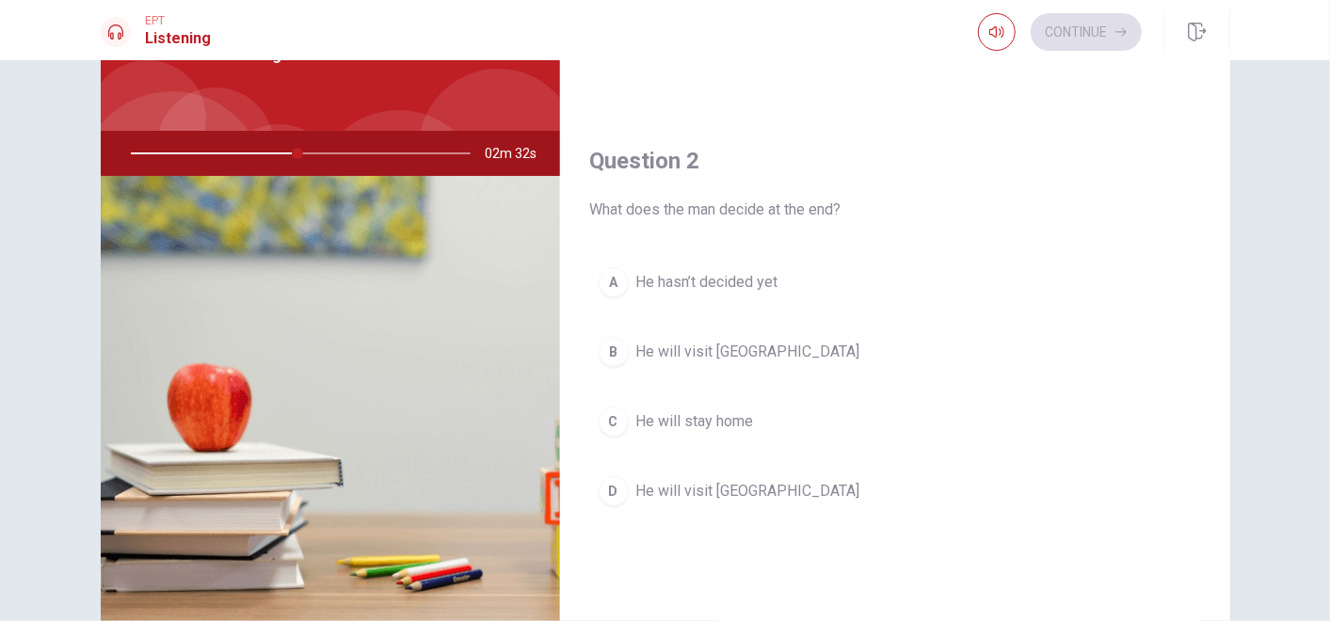
click at [713, 265] on button "A He hasn’t decided yet" at bounding box center [895, 282] width 610 height 47
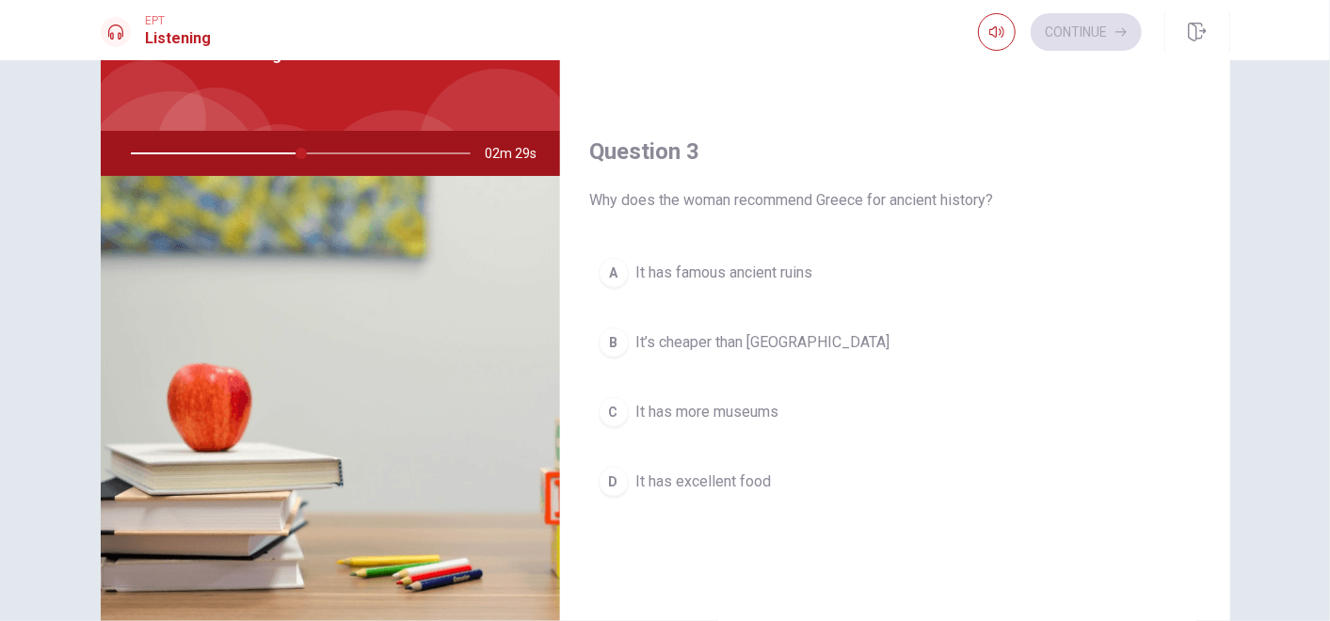
scroll to position [856, 0]
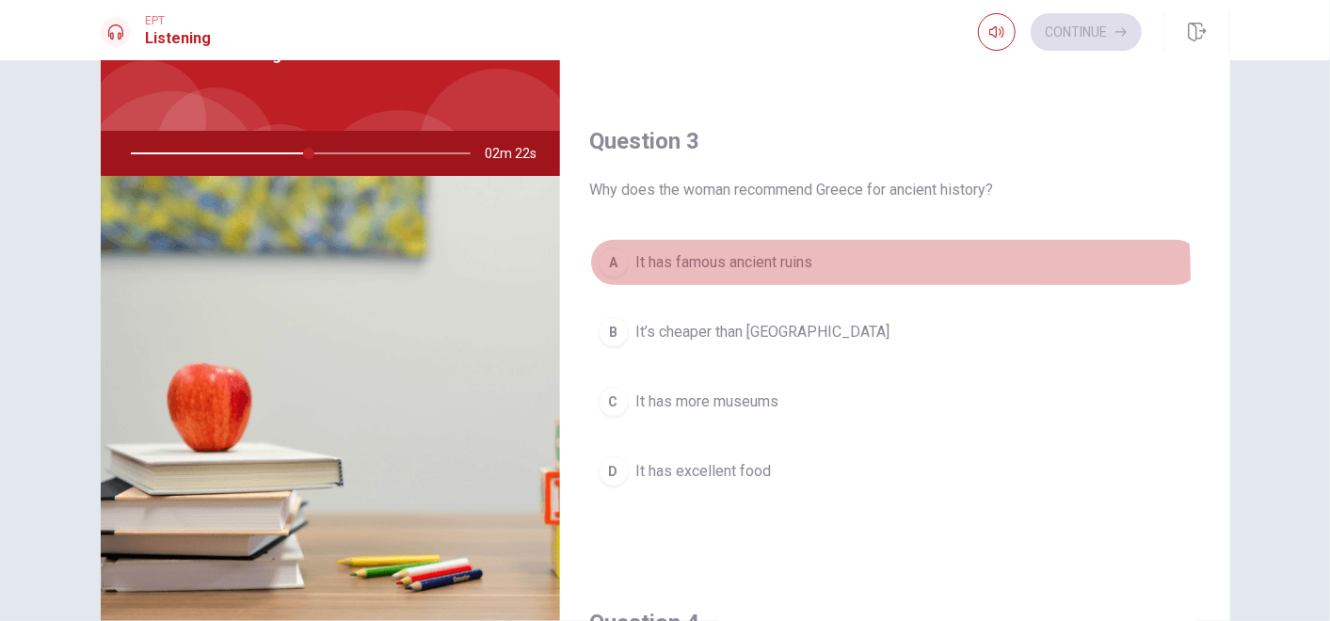
click at [729, 268] on button "A It has famous ancient ruins" at bounding box center [895, 262] width 610 height 47
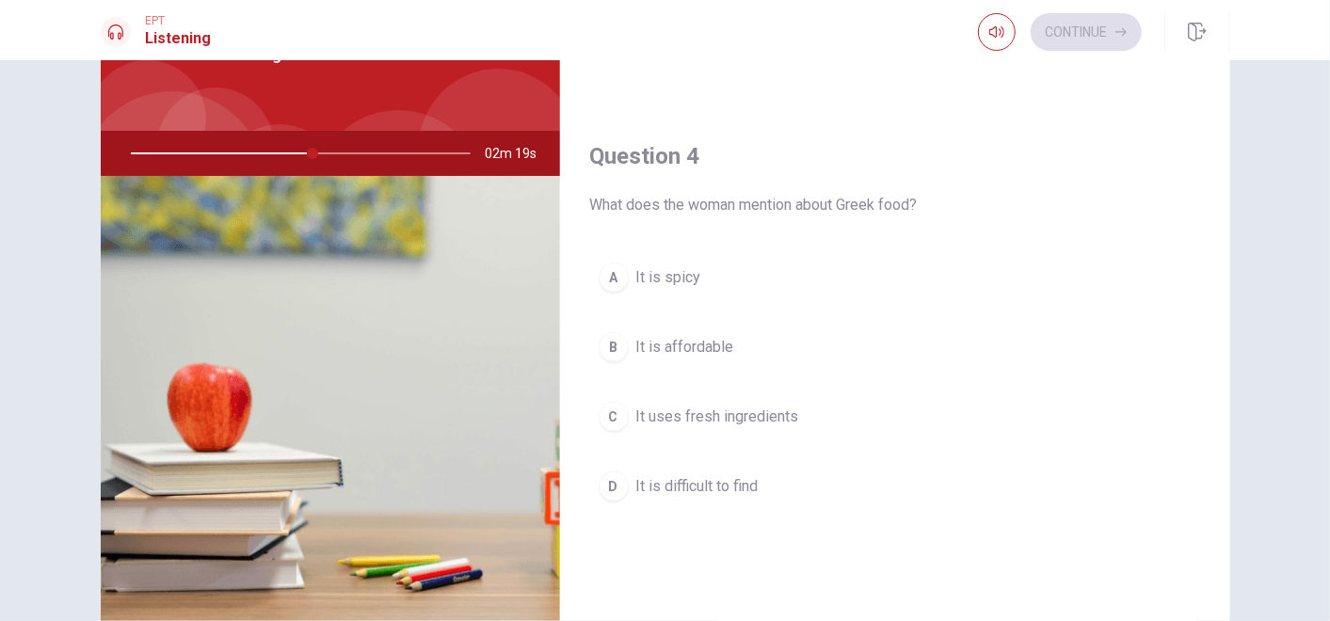
scroll to position [1328, 0]
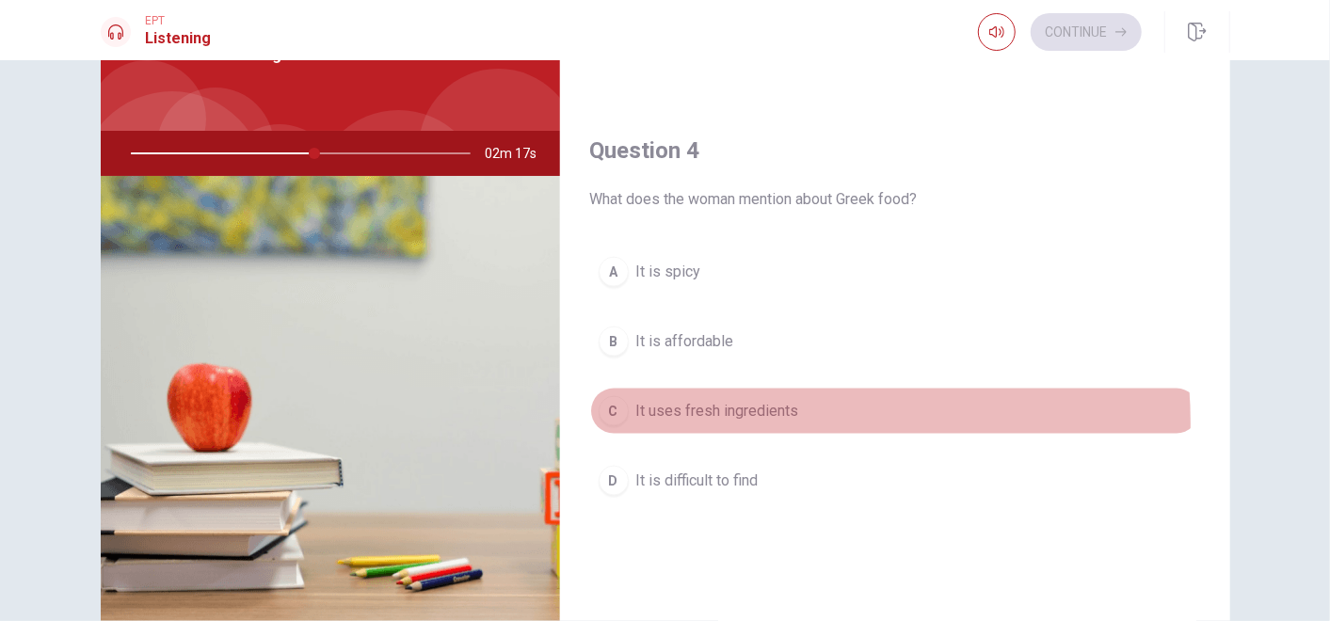
click at [714, 415] on button "C It uses fresh ingredients" at bounding box center [895, 411] width 610 height 47
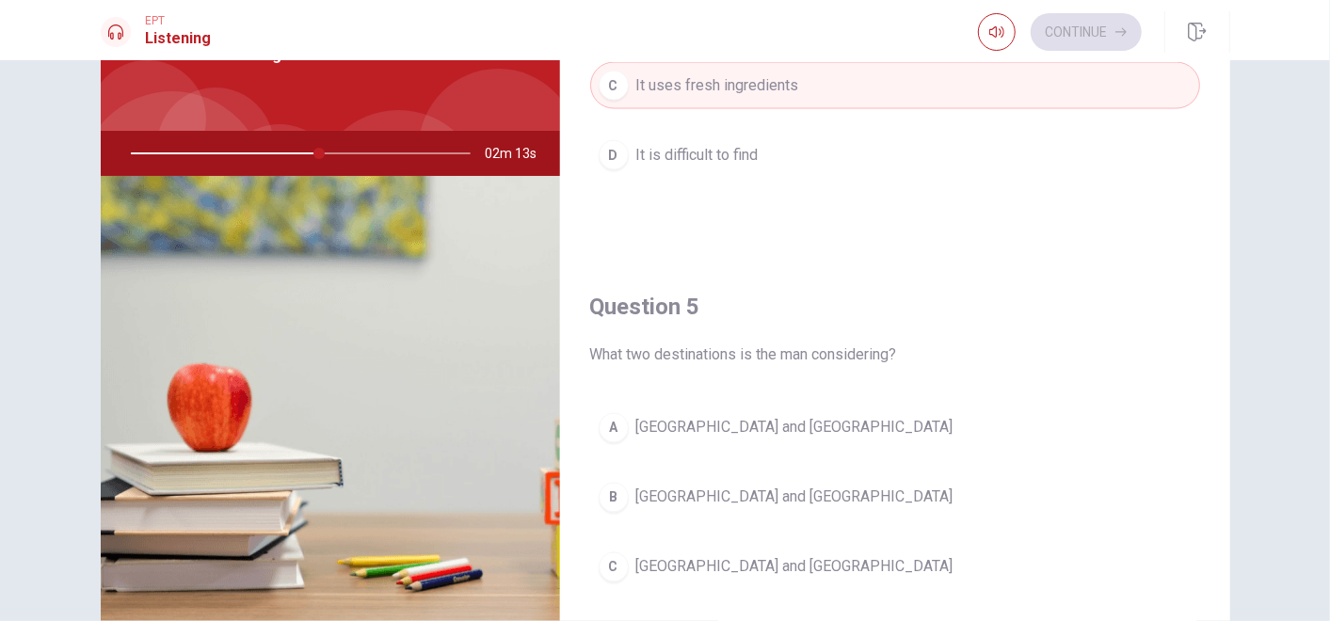
scroll to position [1745, 0]
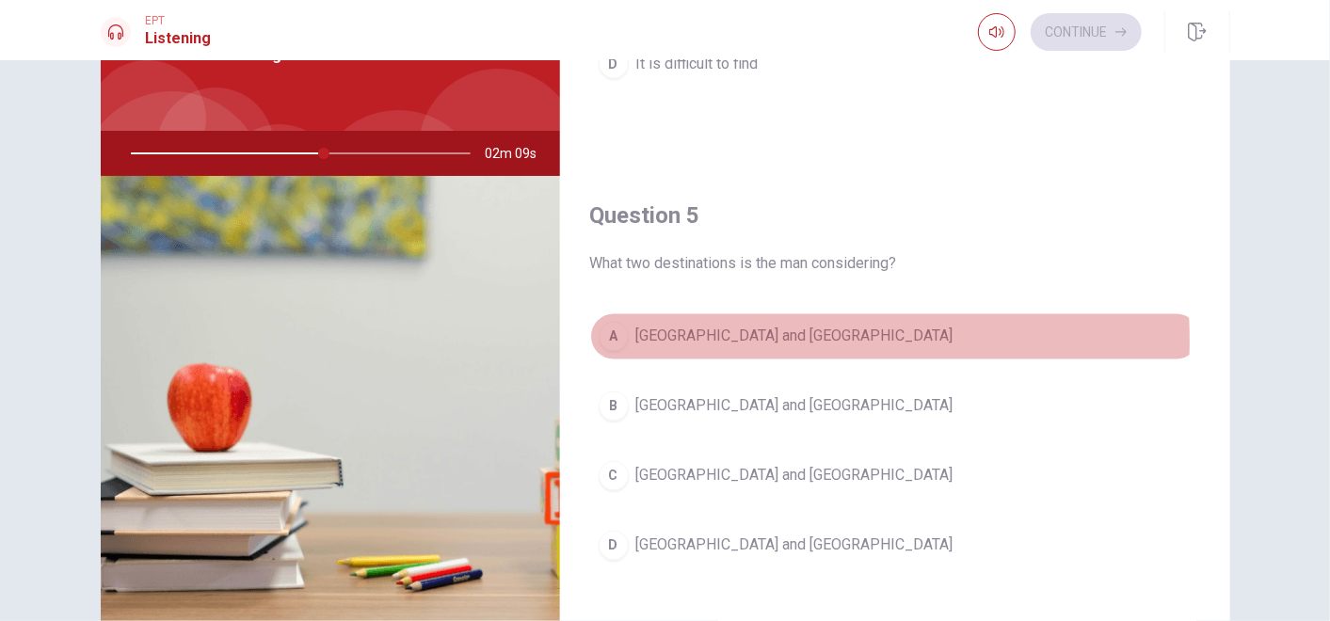
click at [707, 331] on span "[GEOGRAPHIC_DATA] and [GEOGRAPHIC_DATA]" at bounding box center [794, 337] width 317 height 23
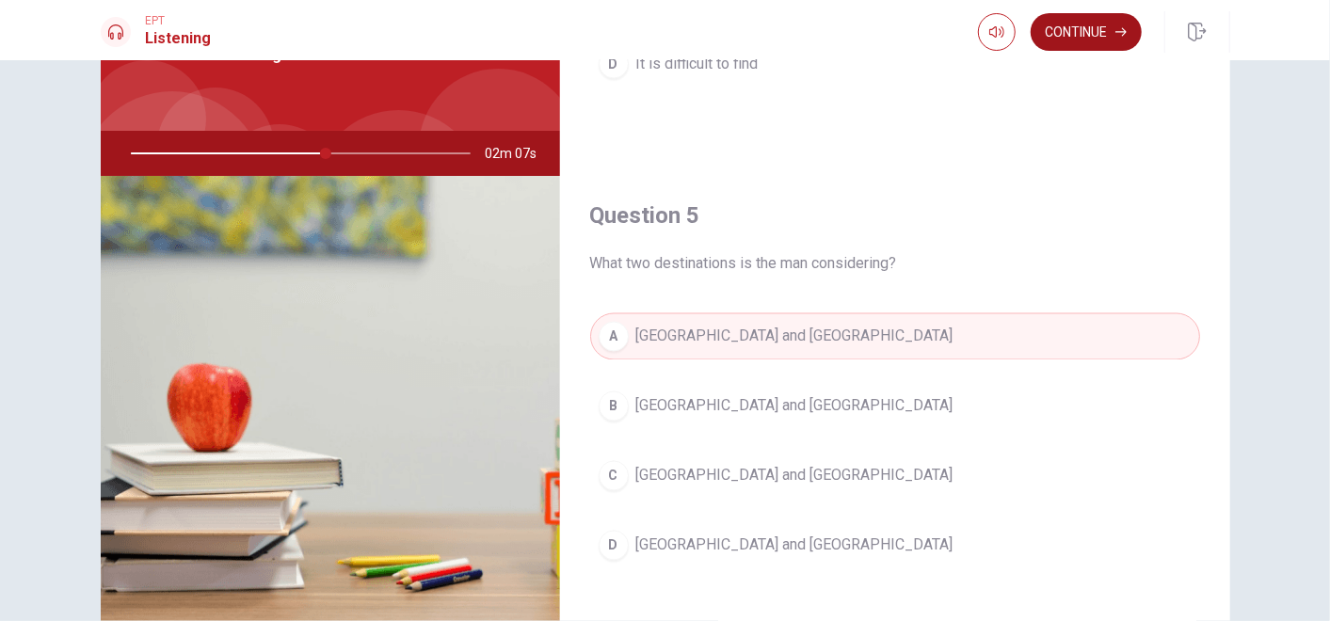
click at [1082, 24] on button "Continue" at bounding box center [1086, 32] width 111 height 38
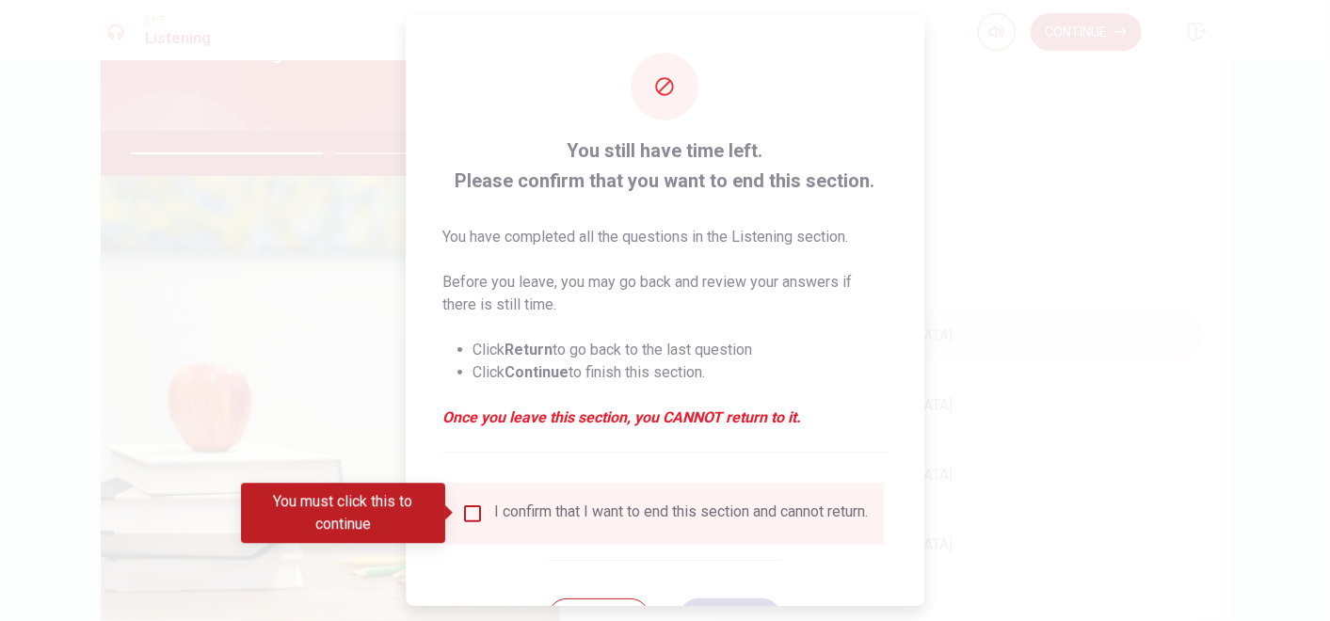
click at [462, 514] on input "You must click this to continue" at bounding box center [472, 514] width 23 height 23
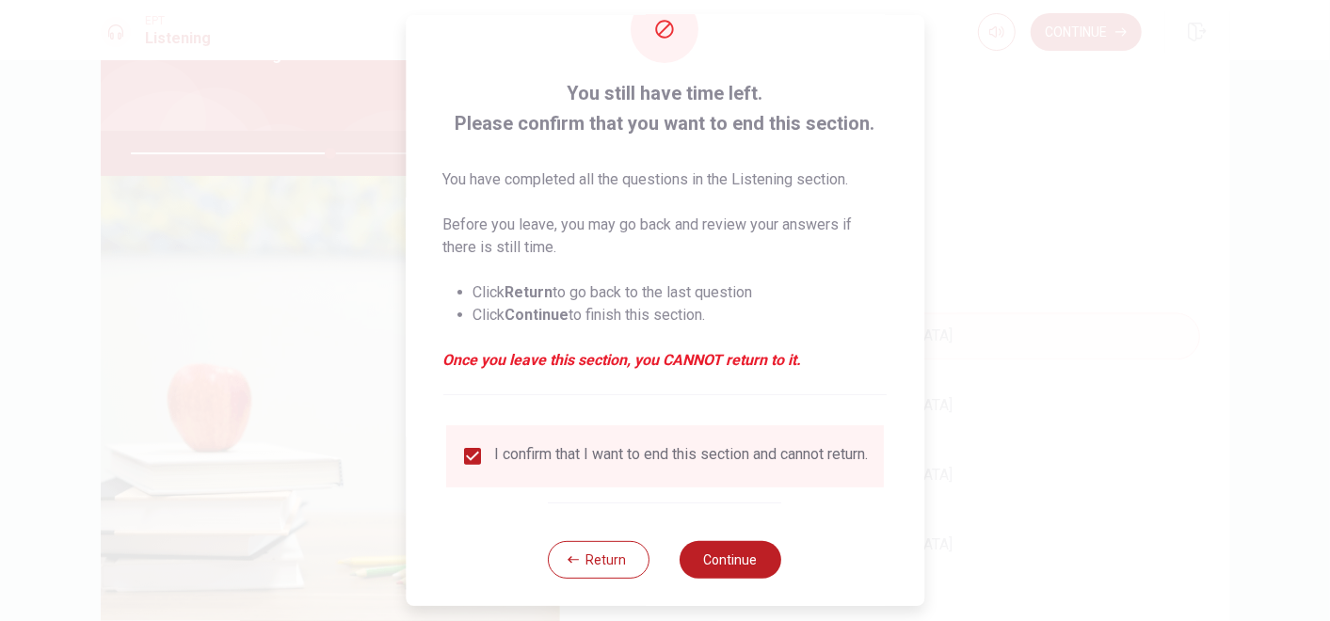
scroll to position [80, 0]
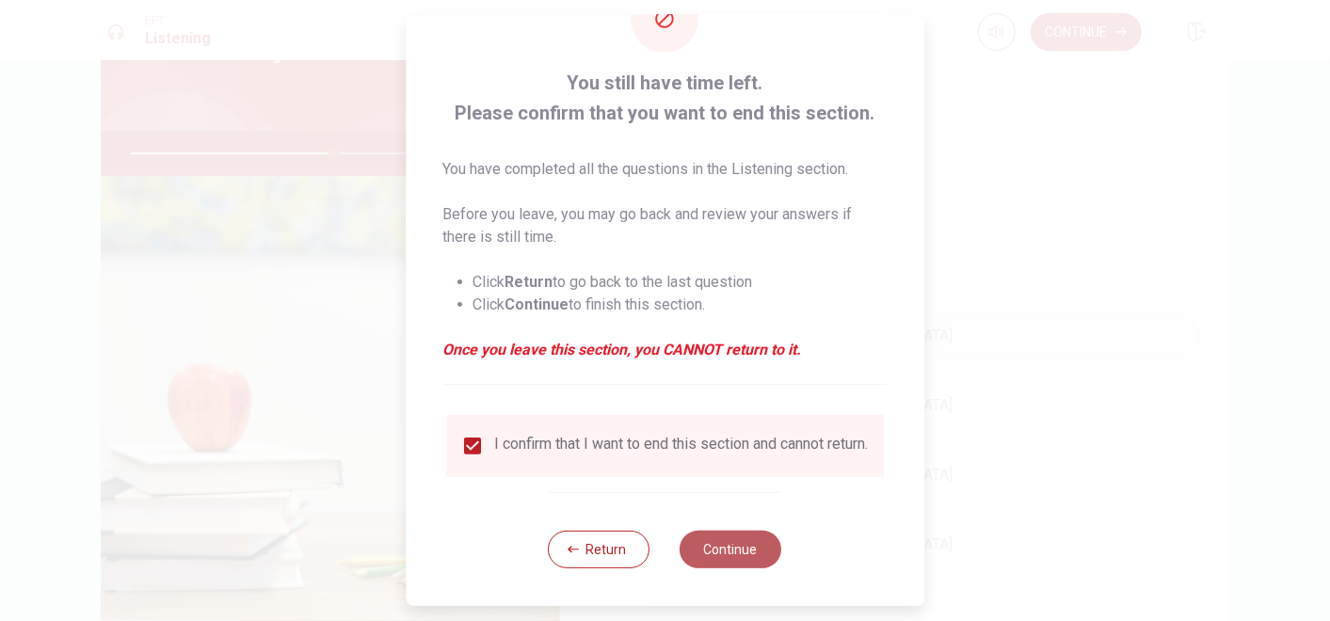
click at [717, 547] on button "Continue" at bounding box center [732, 550] width 102 height 38
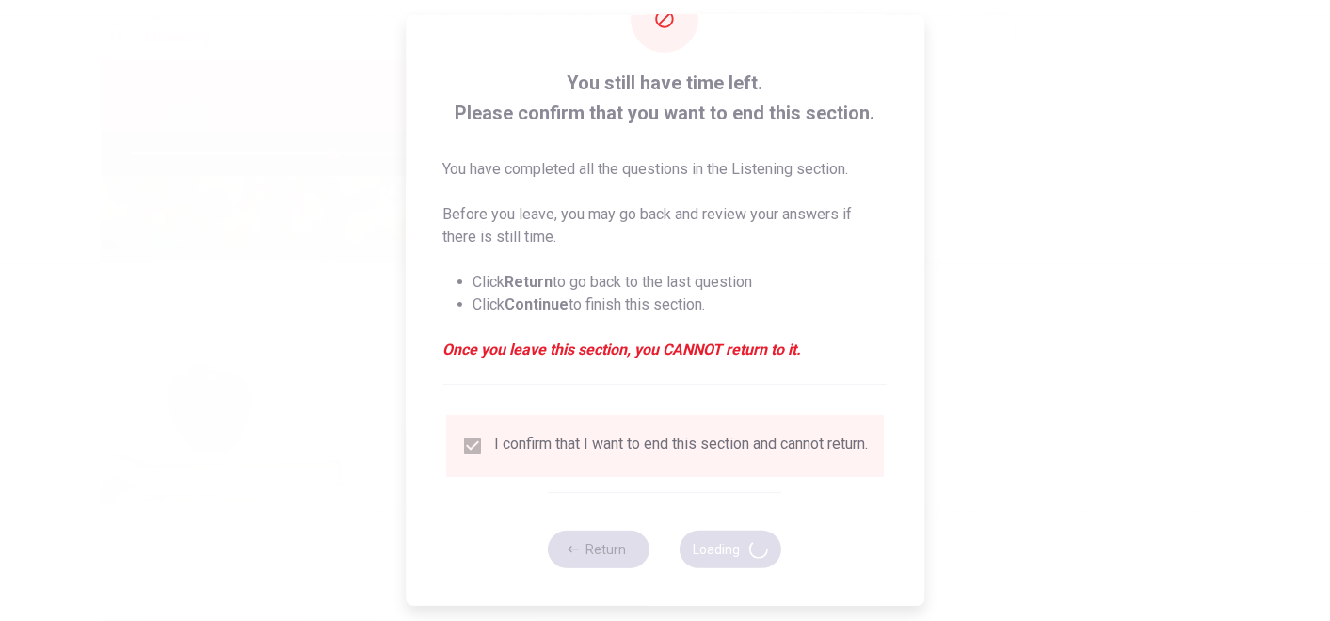
type input "60"
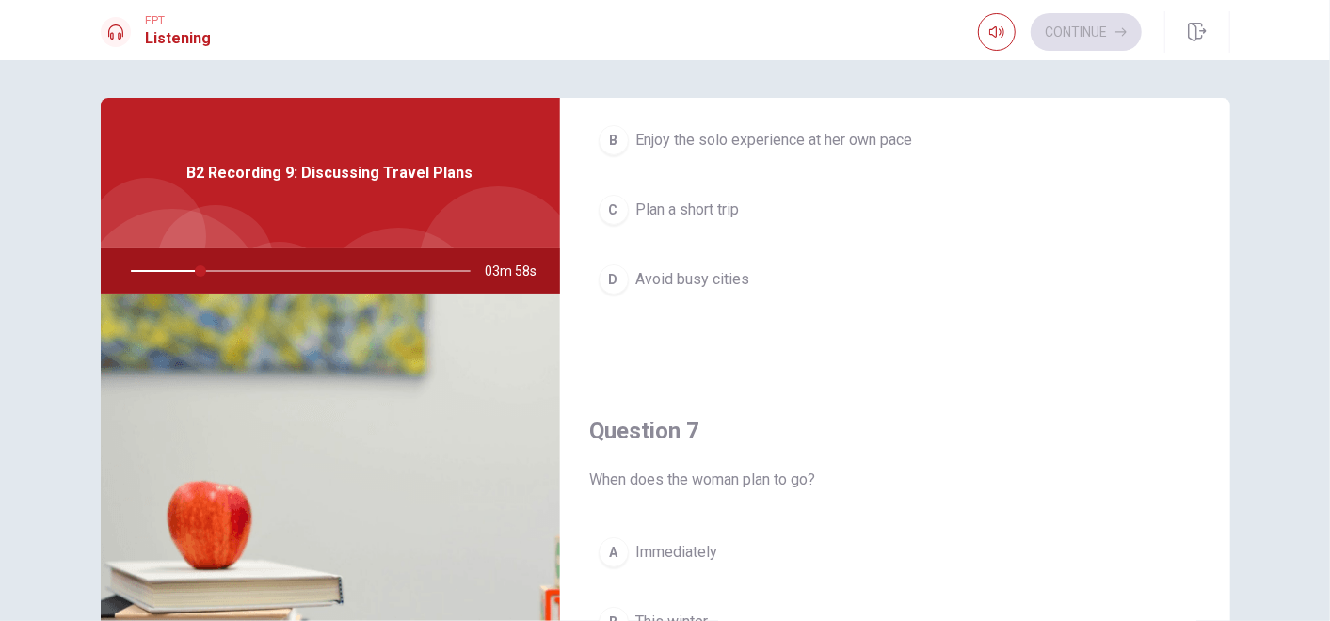
scroll to position [0, 0]
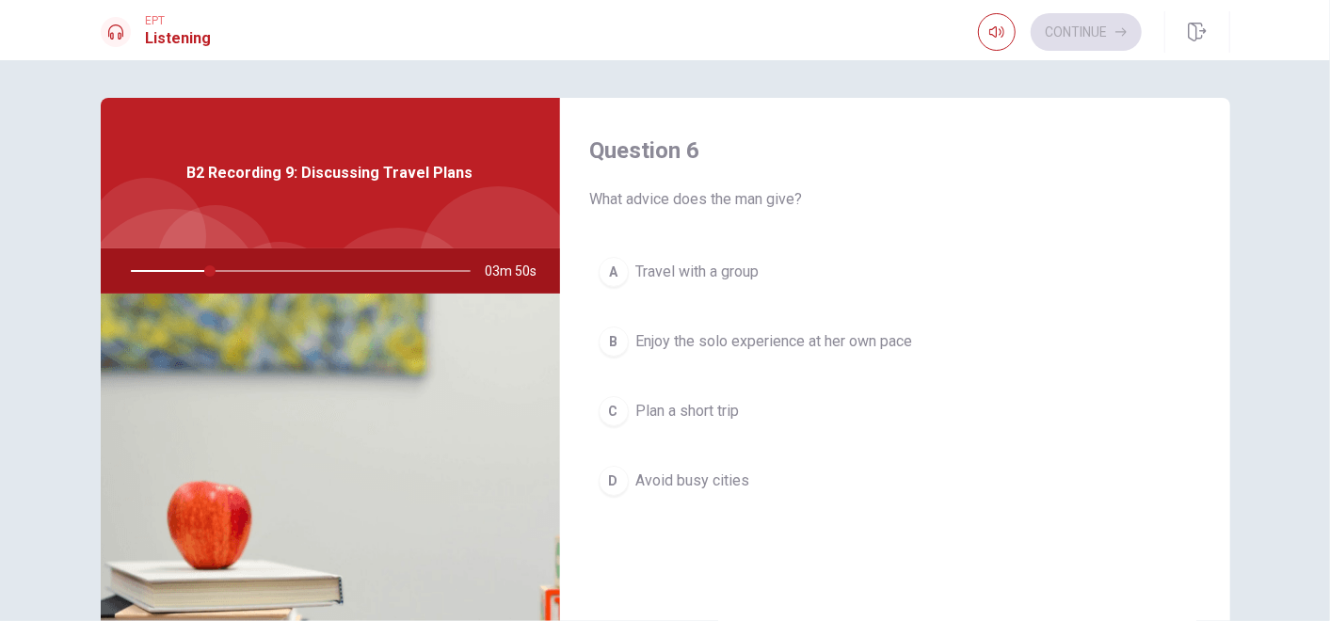
click at [621, 335] on div "B" at bounding box center [614, 342] width 30 height 30
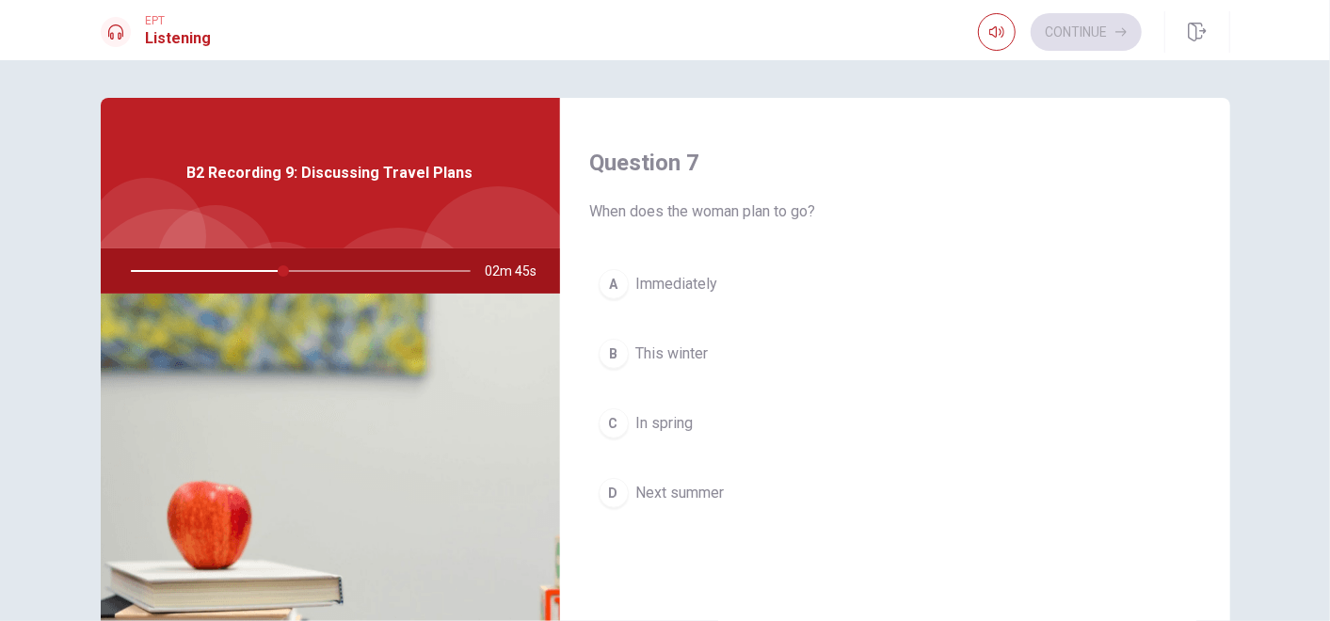
click at [670, 486] on span "Next summer" at bounding box center [680, 493] width 88 height 23
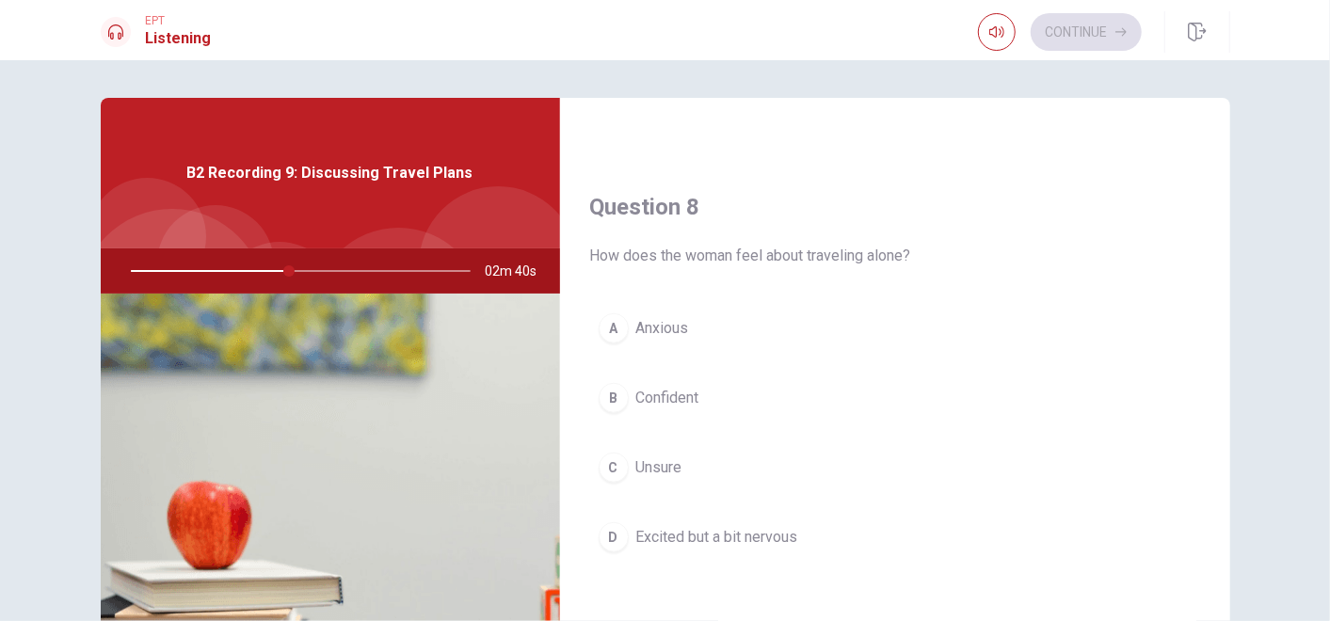
scroll to position [926, 0]
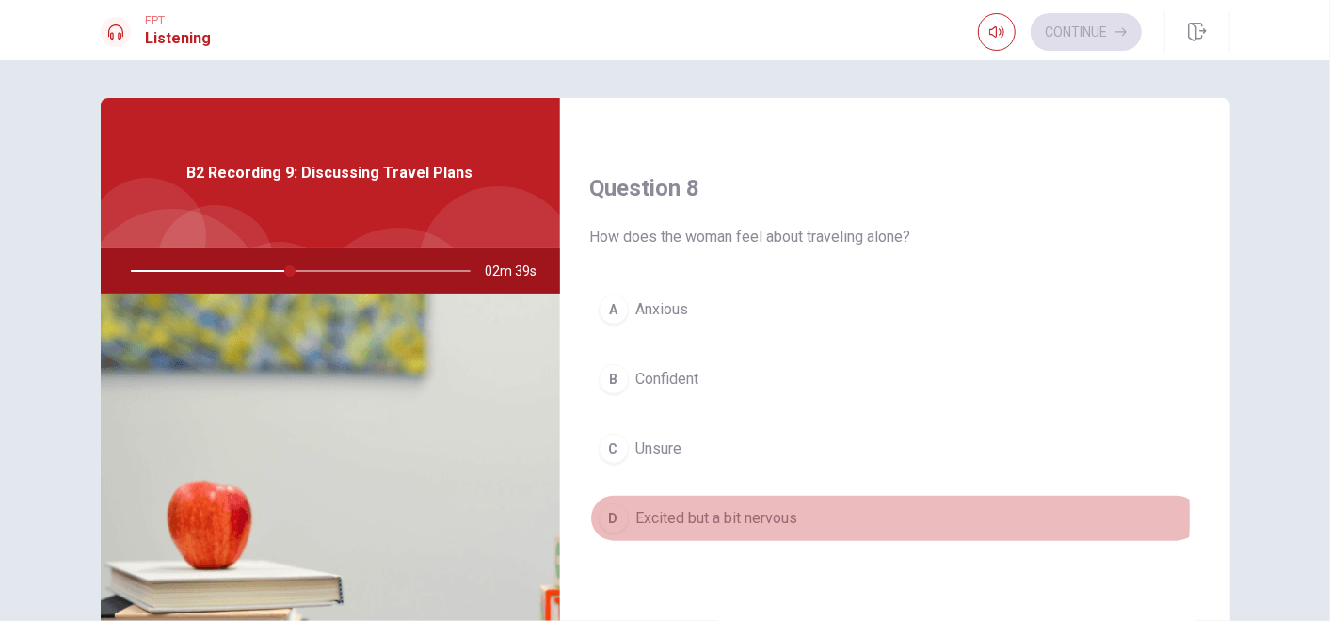
click at [753, 510] on span "Excited but a bit nervous" at bounding box center [717, 518] width 162 height 23
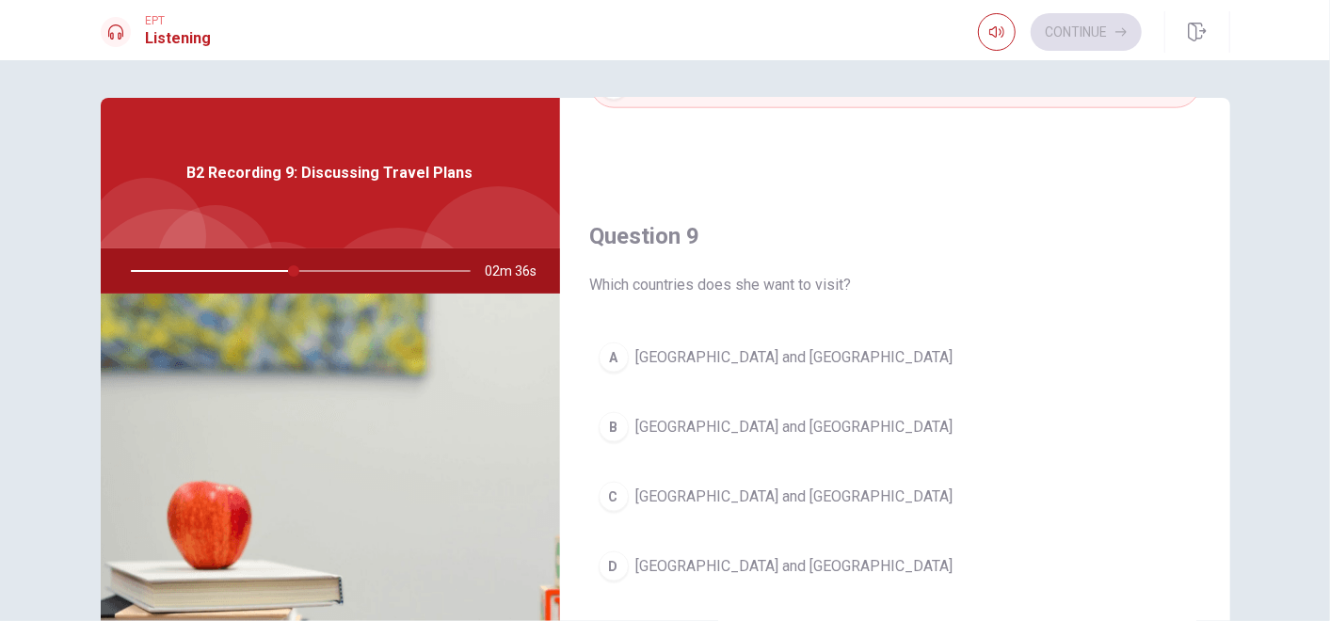
scroll to position [1379, 0]
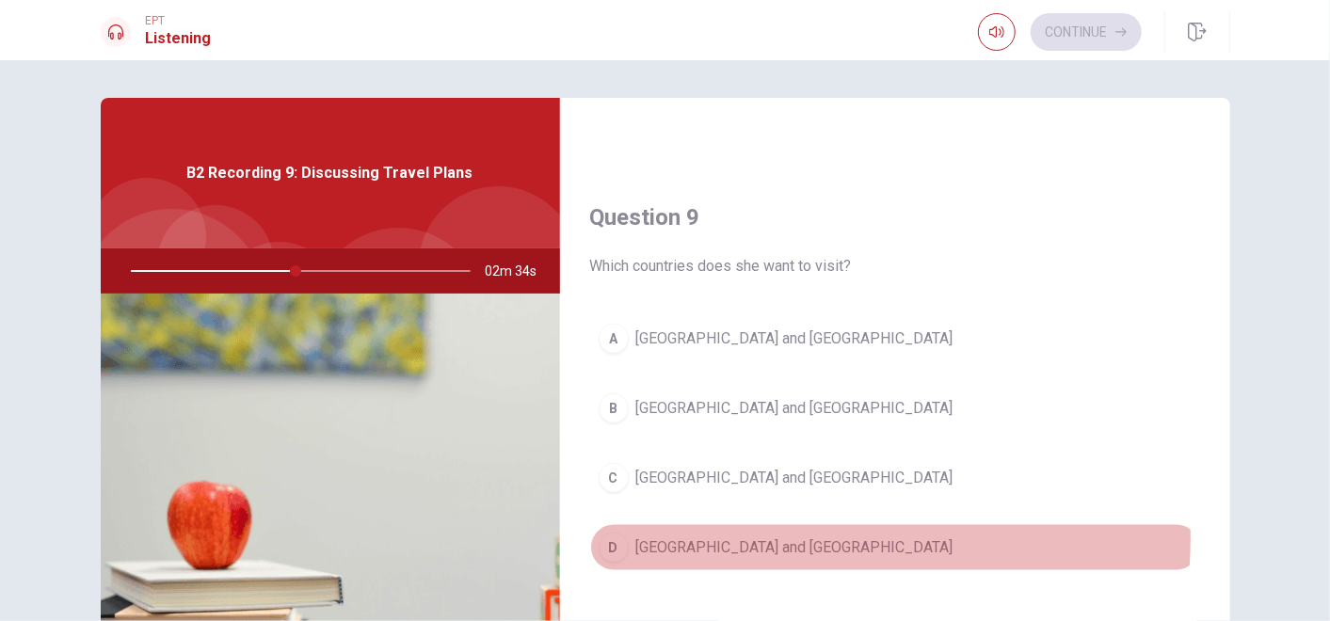
click at [718, 537] on span "[GEOGRAPHIC_DATA] and [GEOGRAPHIC_DATA]" at bounding box center [794, 548] width 317 height 23
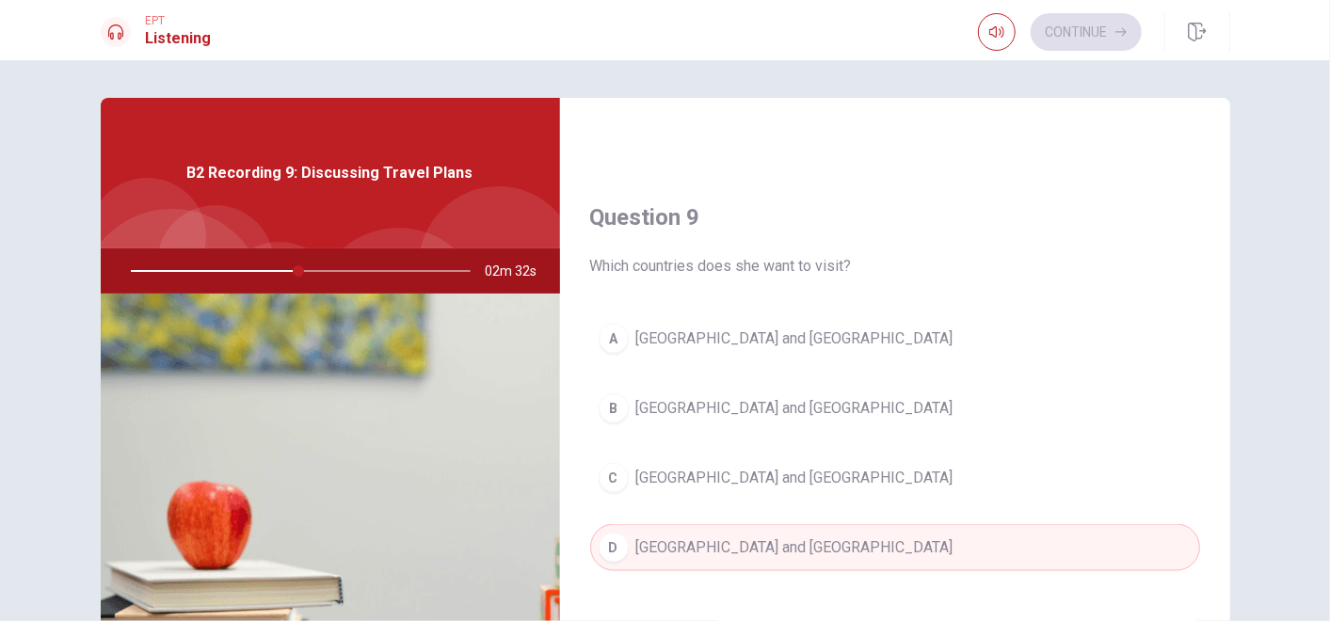
drag, startPoint x: 1213, startPoint y: 484, endPoint x: 1231, endPoint y: 581, distance: 98.6
click at [1196, 558] on div "Question 6 What advice does the man give? A Travel with a group B Enjoy the sol…" at bounding box center [666, 425] width 1190 height 654
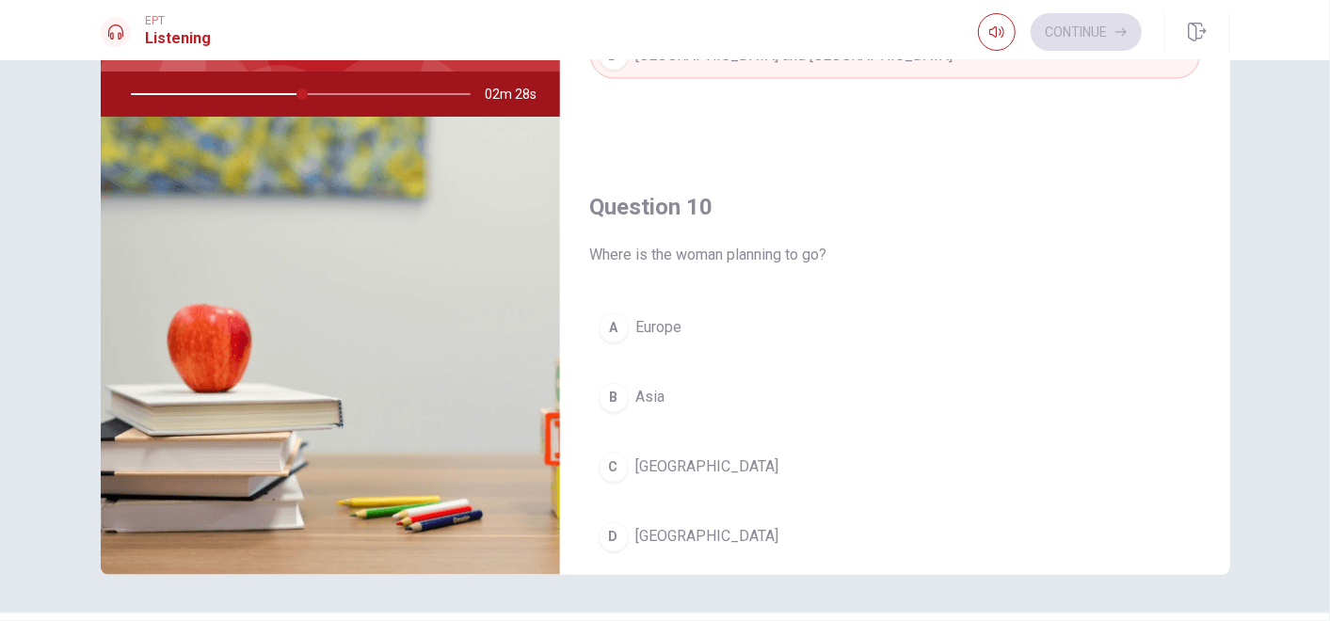
scroll to position [1745, 0]
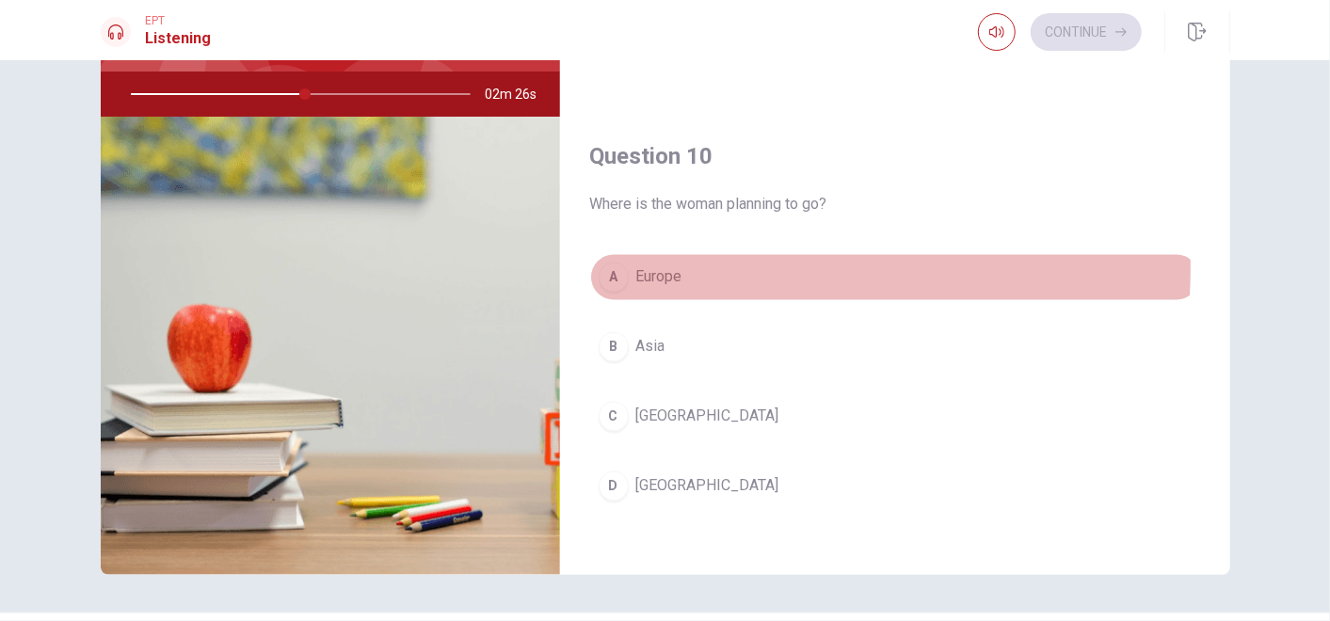
click at [639, 266] on span "Europe" at bounding box center [659, 277] width 46 height 23
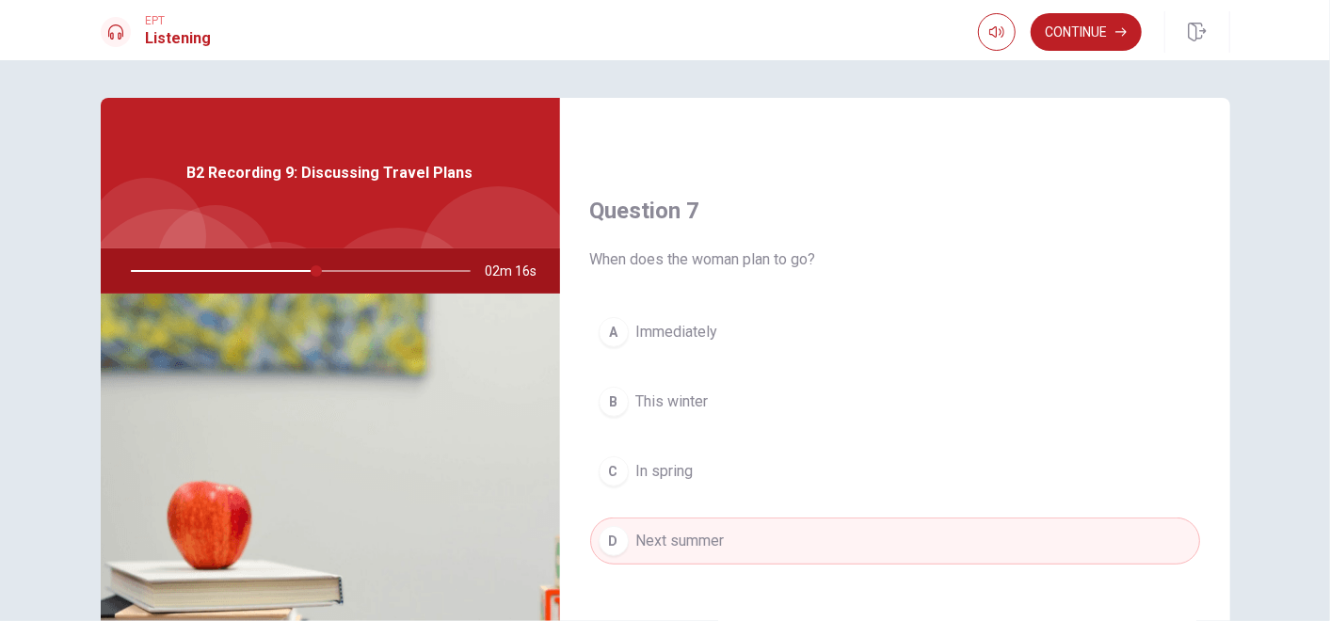
scroll to position [438, 0]
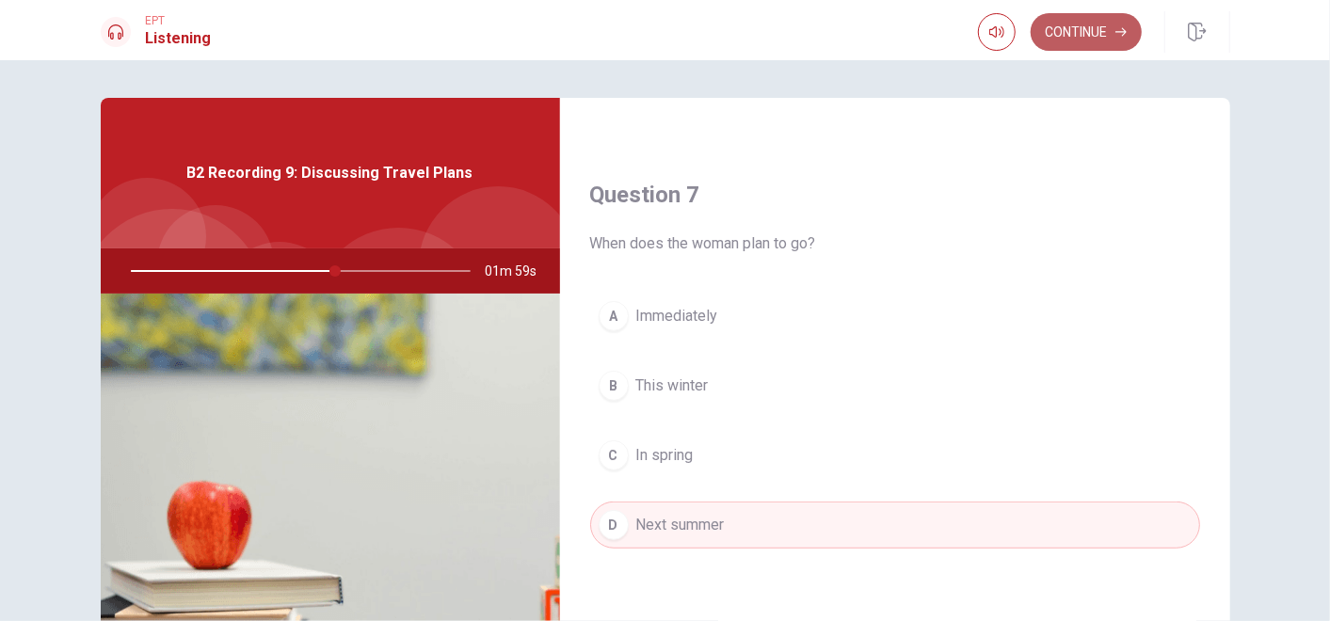
click at [1121, 16] on button "Continue" at bounding box center [1086, 32] width 111 height 38
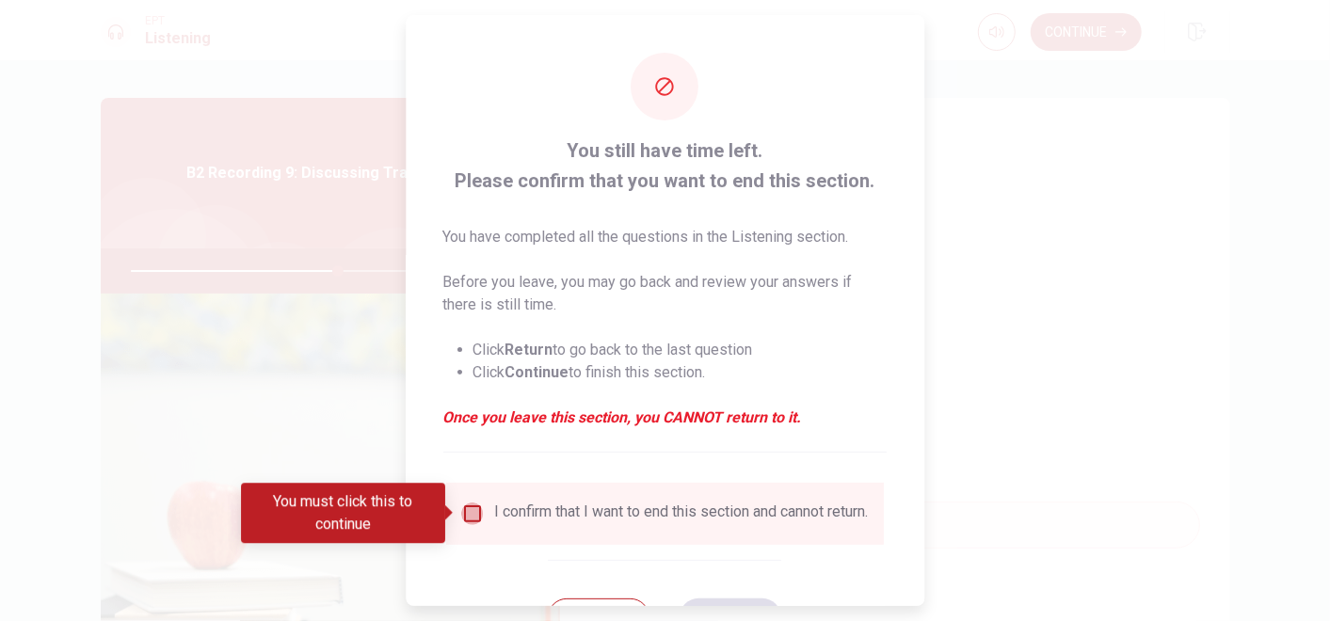
click at [468, 505] on input "You must click this to continue" at bounding box center [472, 514] width 23 height 23
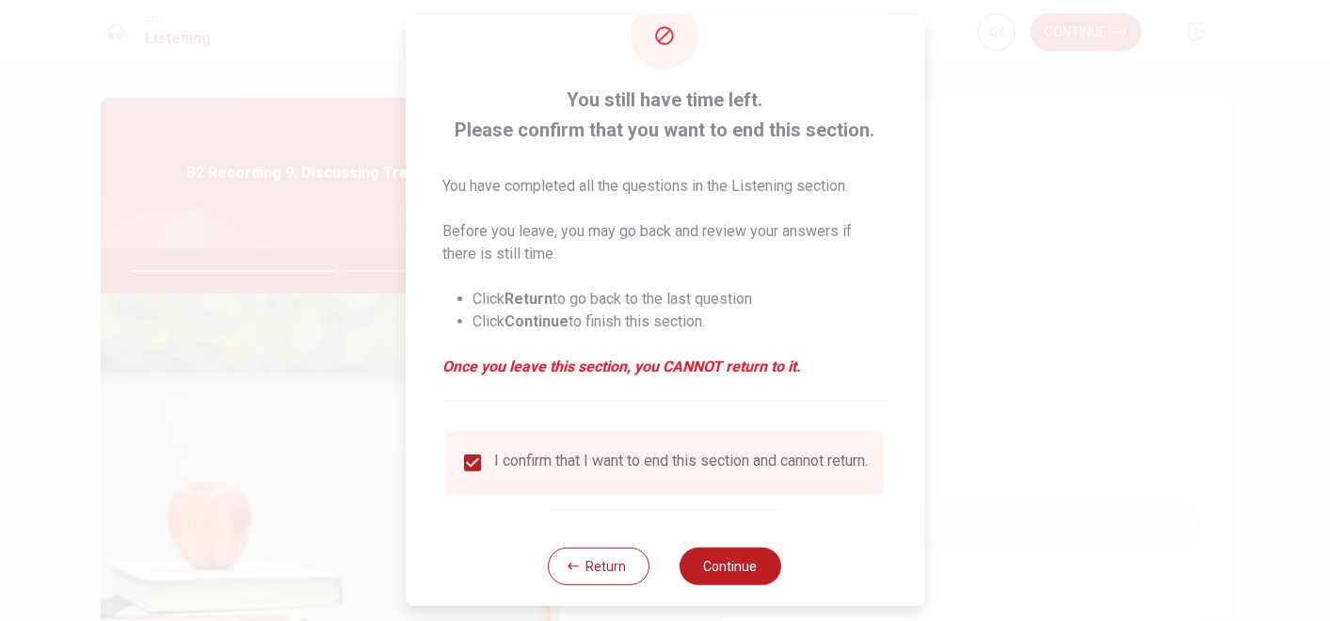
scroll to position [80, 0]
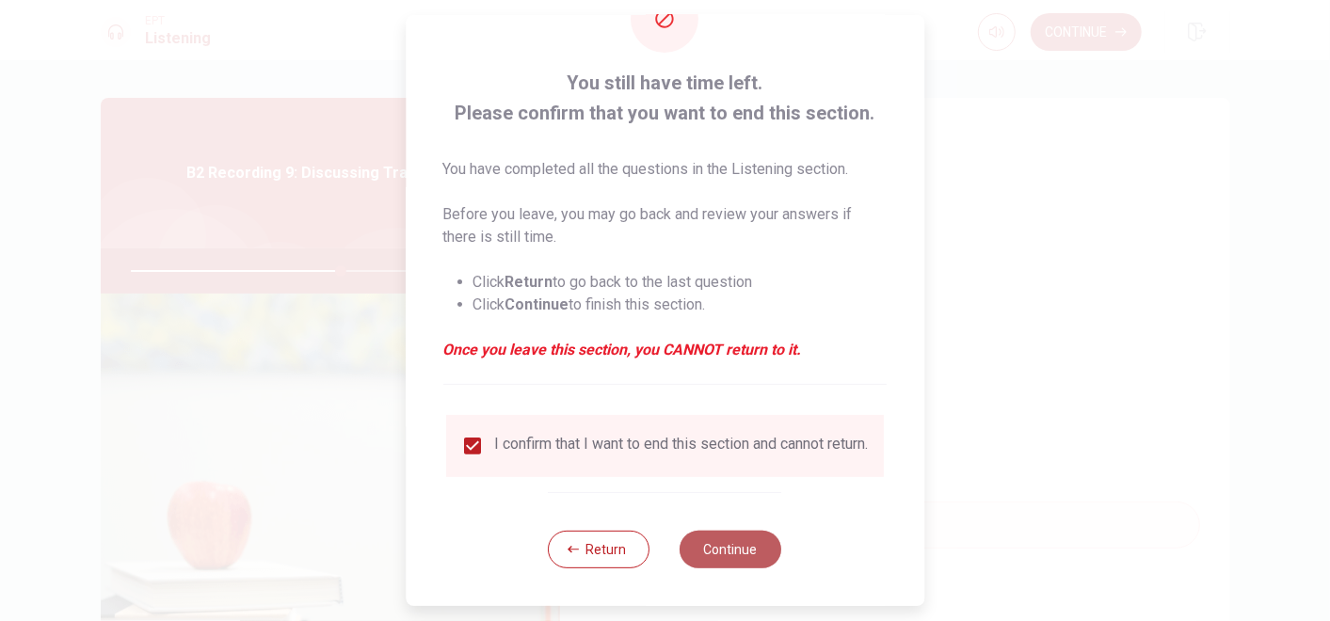
click at [744, 553] on button "Continue" at bounding box center [732, 550] width 102 height 38
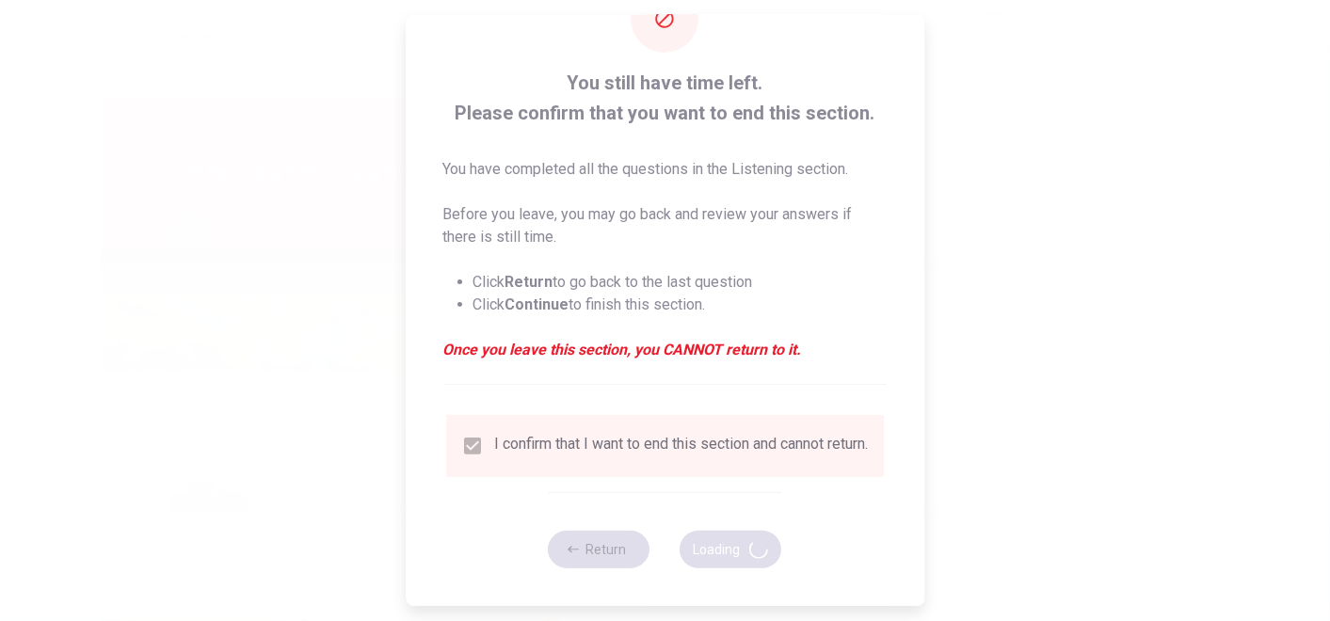
type input "63"
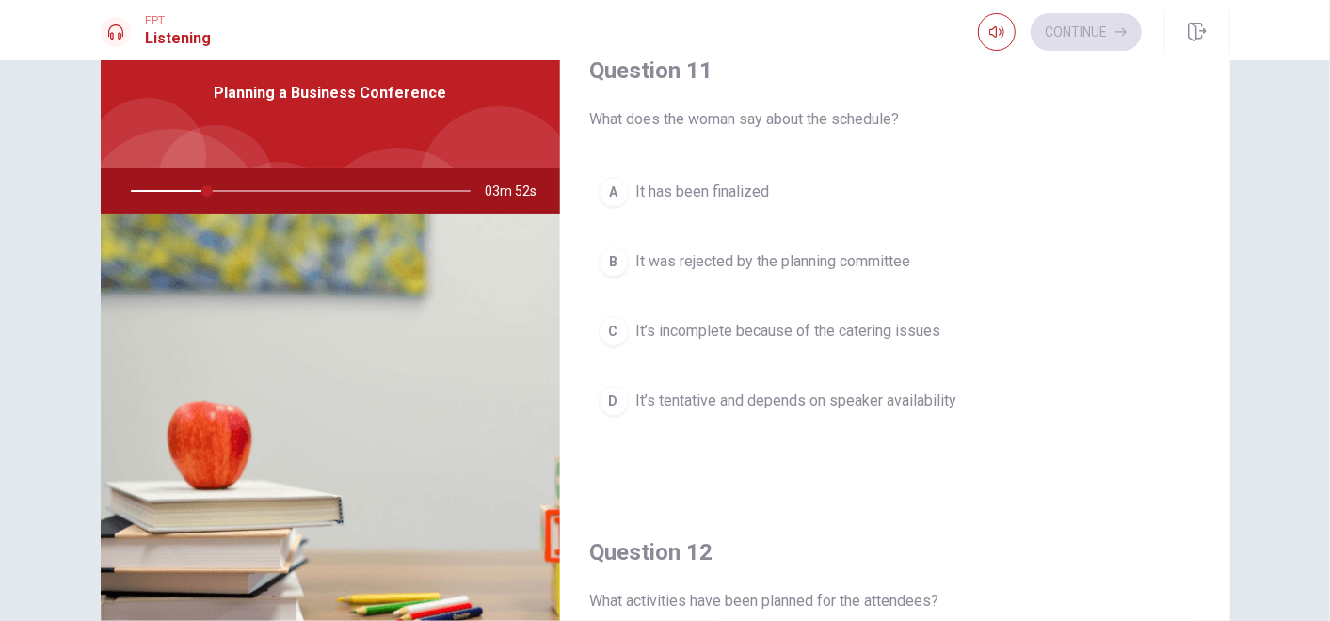
scroll to position [72, 0]
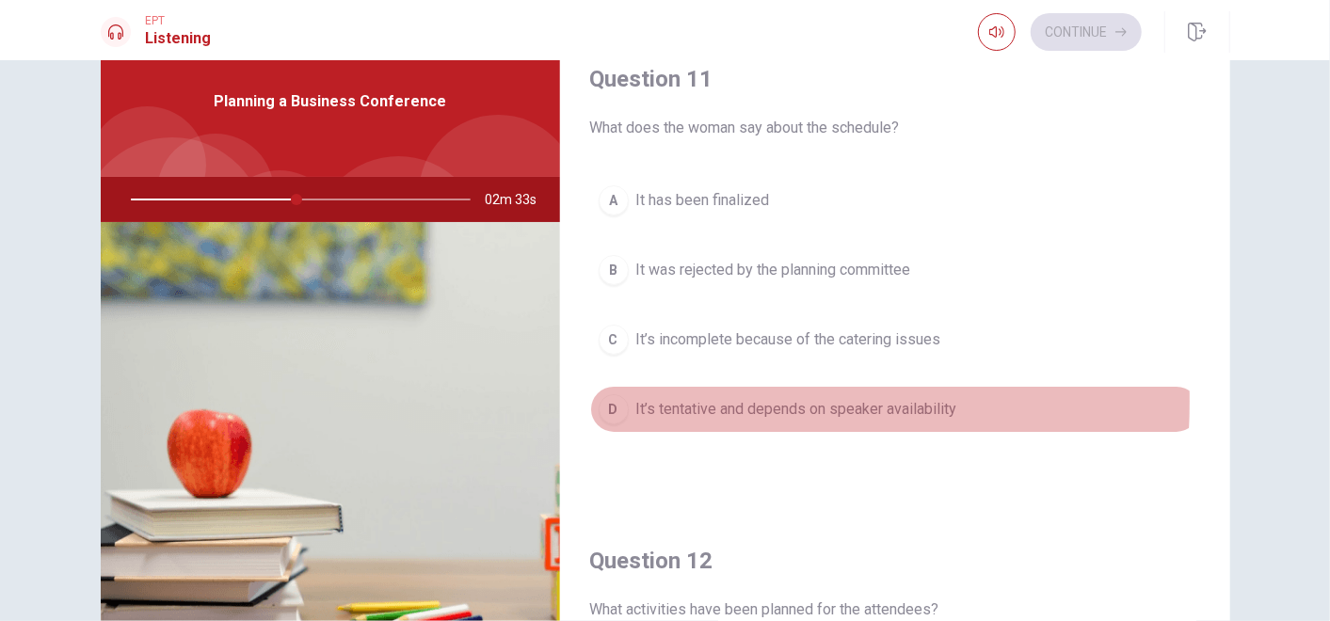
click at [604, 399] on div "D" at bounding box center [614, 409] width 30 height 30
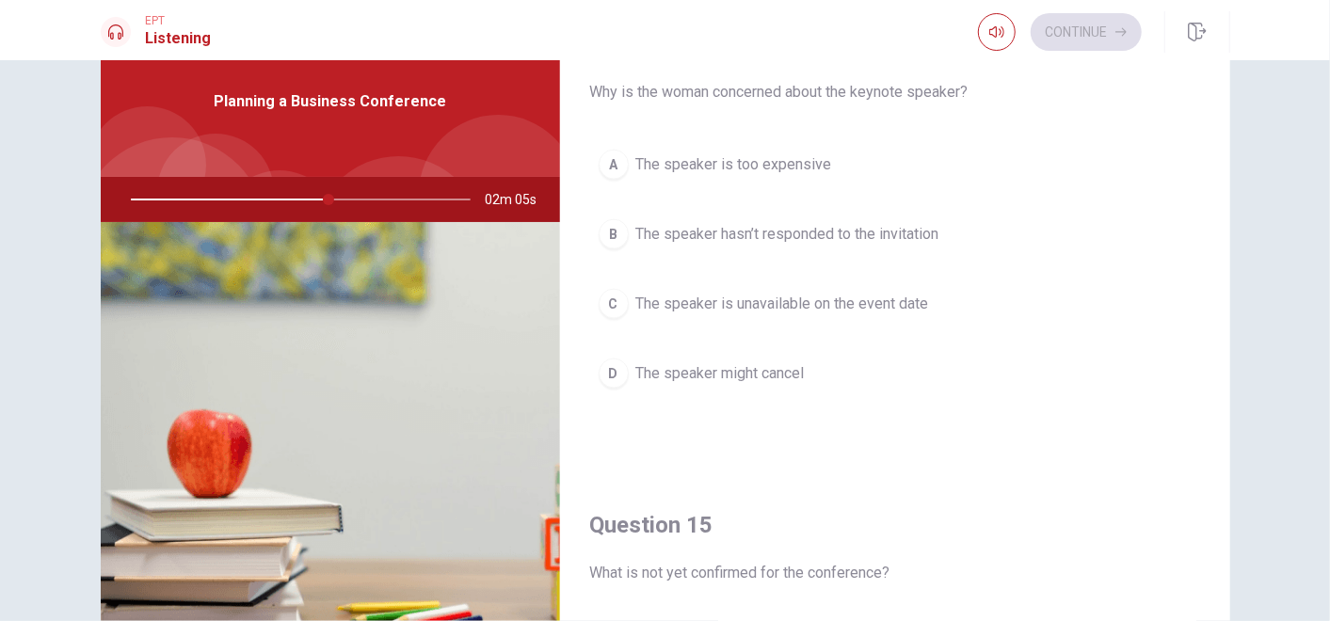
scroll to position [1492, 0]
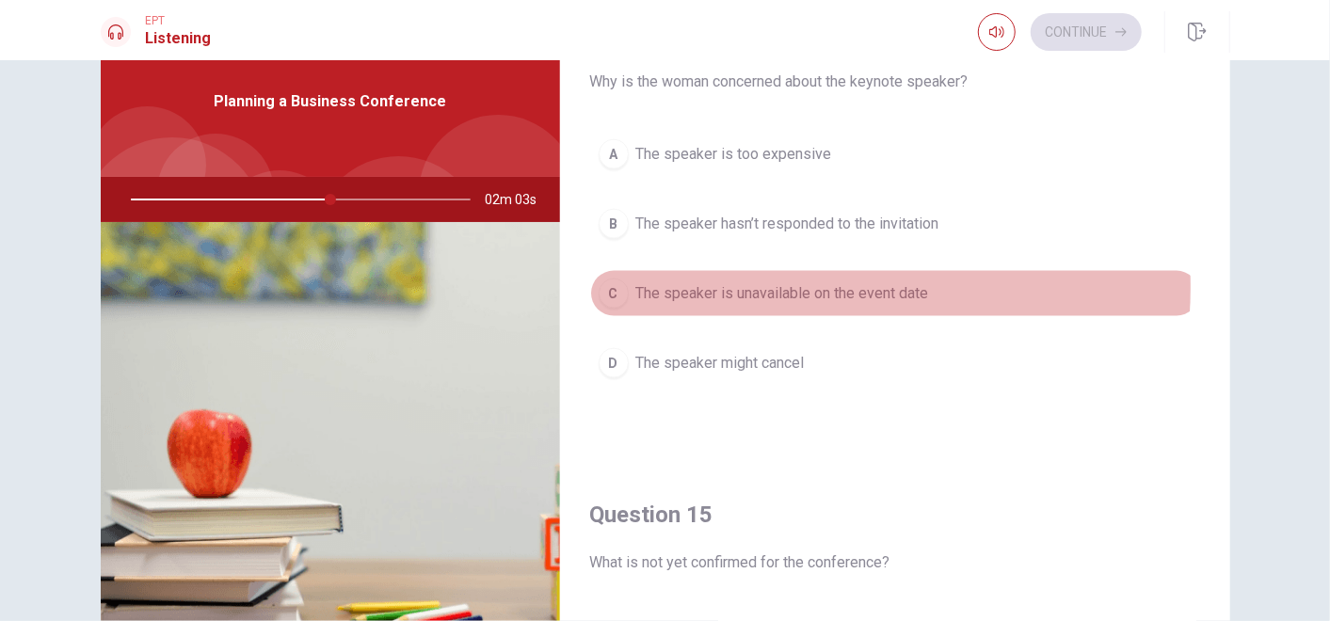
click at [798, 282] on span "The speaker is unavailable on the event date" at bounding box center [782, 293] width 293 height 23
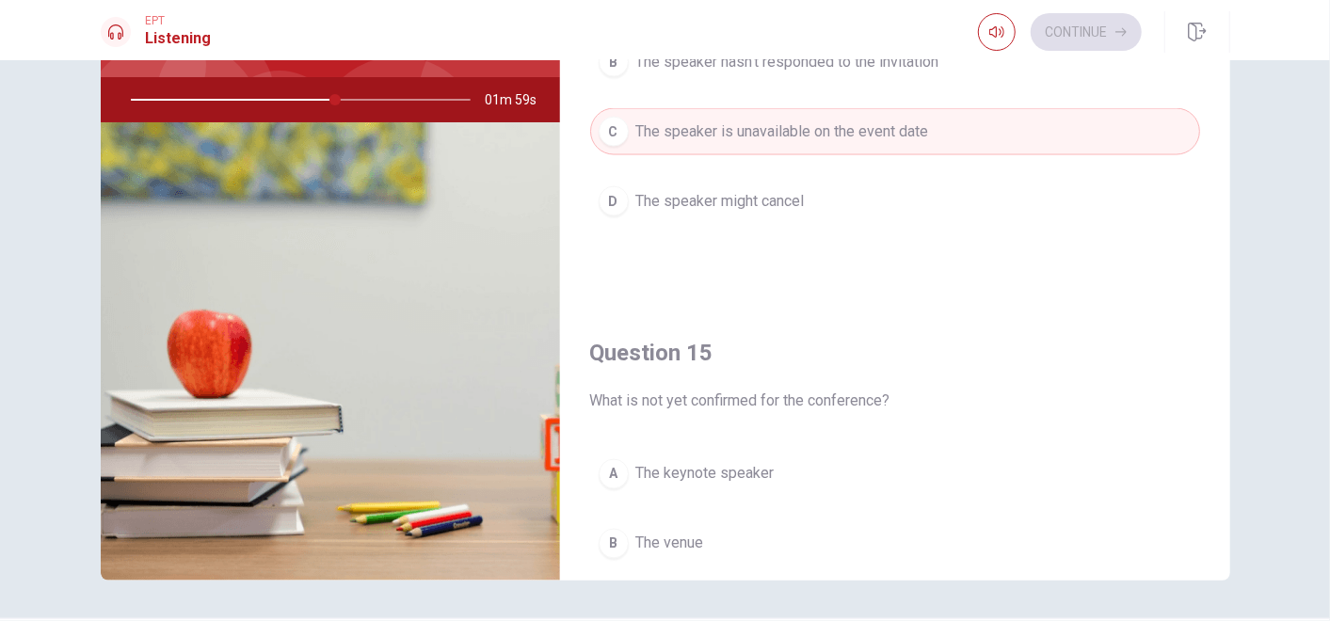
scroll to position [1573, 0]
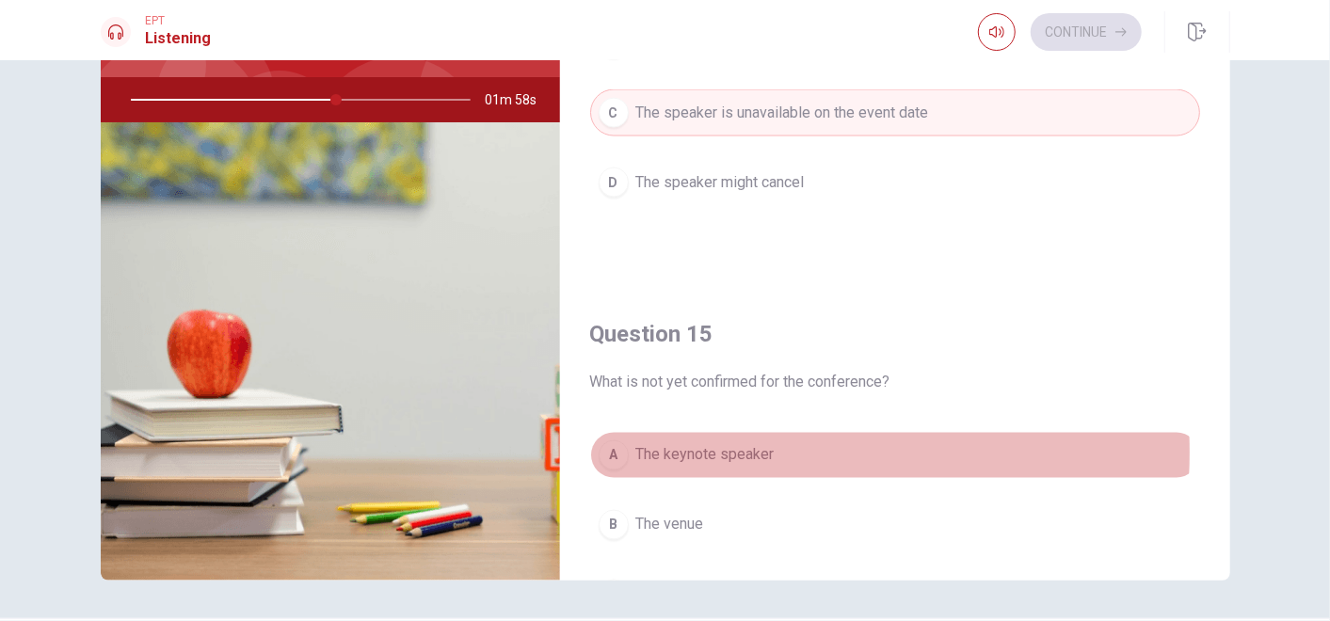
click at [744, 444] on span "The keynote speaker" at bounding box center [705, 455] width 138 height 23
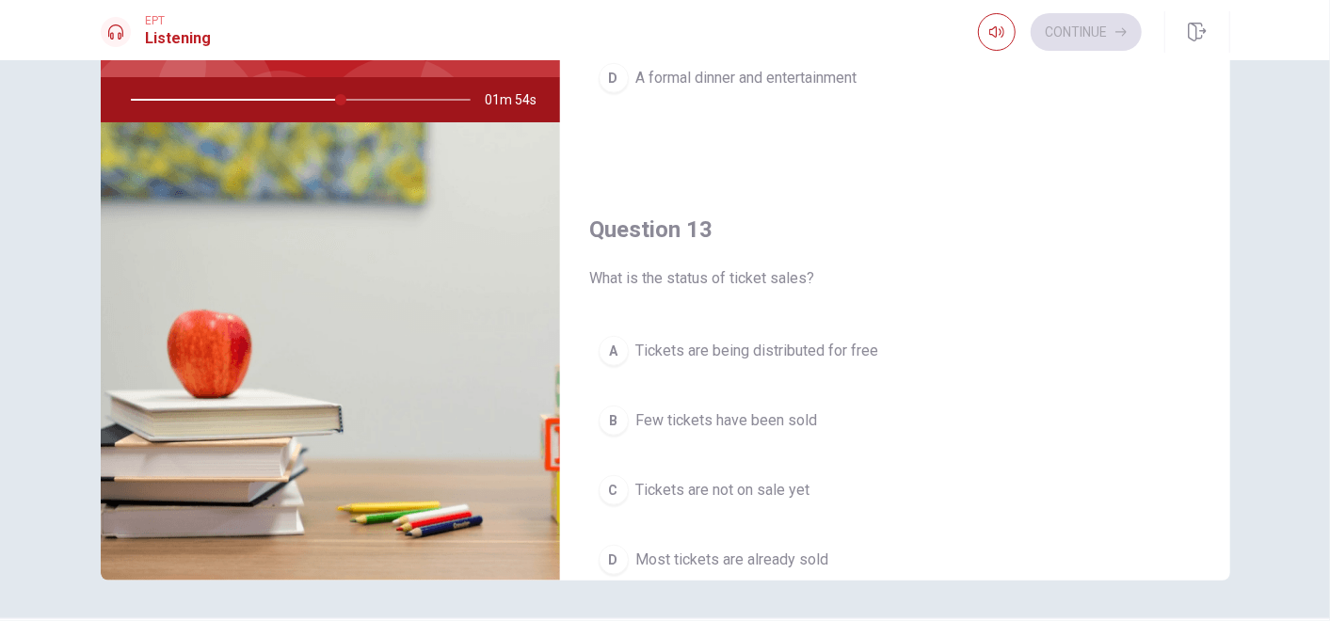
scroll to position [789, 0]
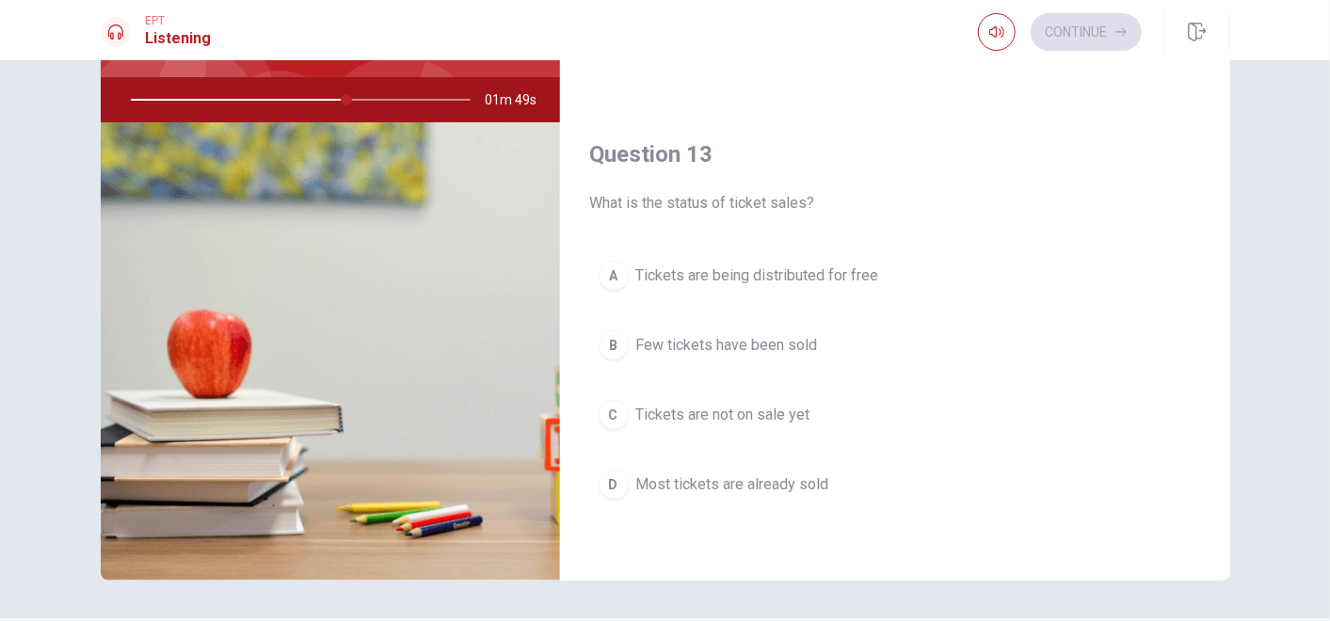
click at [794, 482] on span "Most tickets are already sold" at bounding box center [732, 484] width 193 height 23
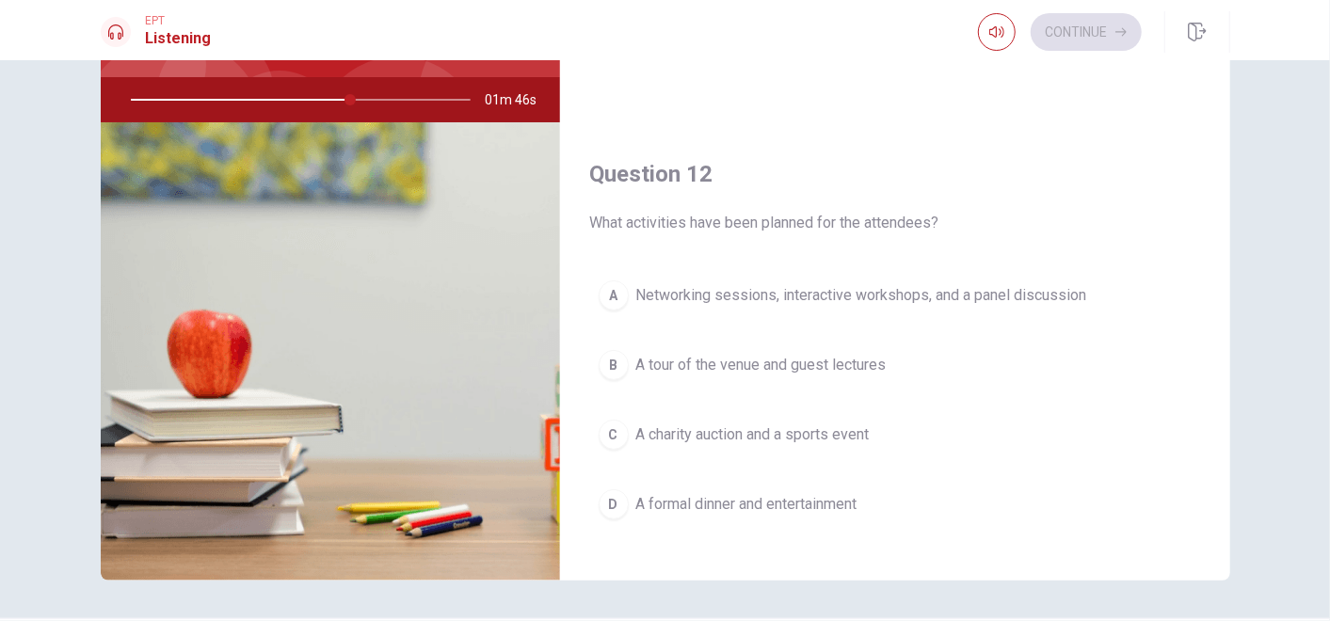
scroll to position [328, 0]
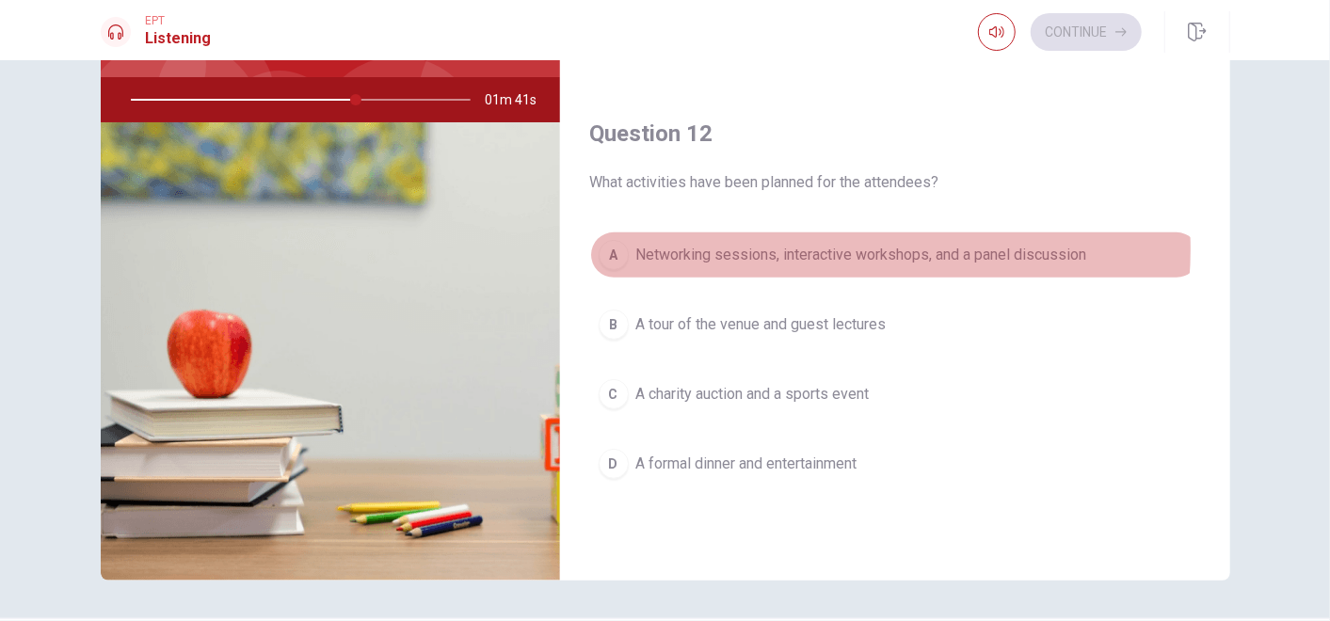
click at [834, 245] on span "Networking sessions, interactive workshops, and a panel discussion" at bounding box center [861, 255] width 451 height 23
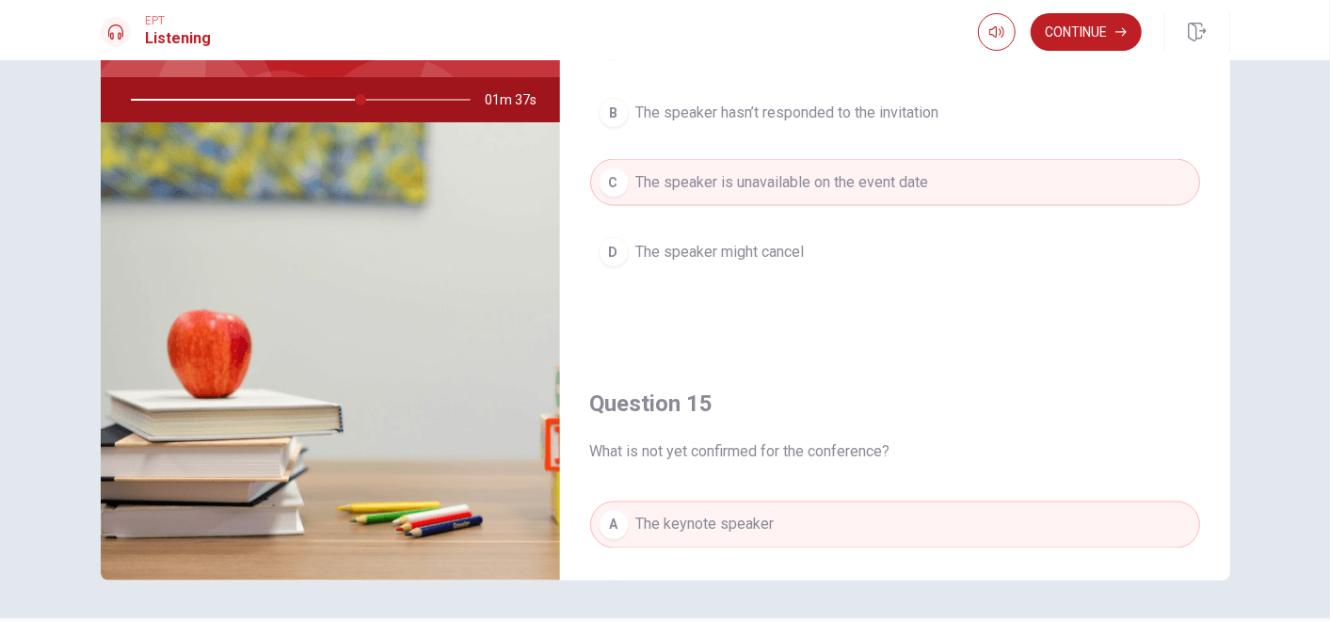
scroll to position [1613, 0]
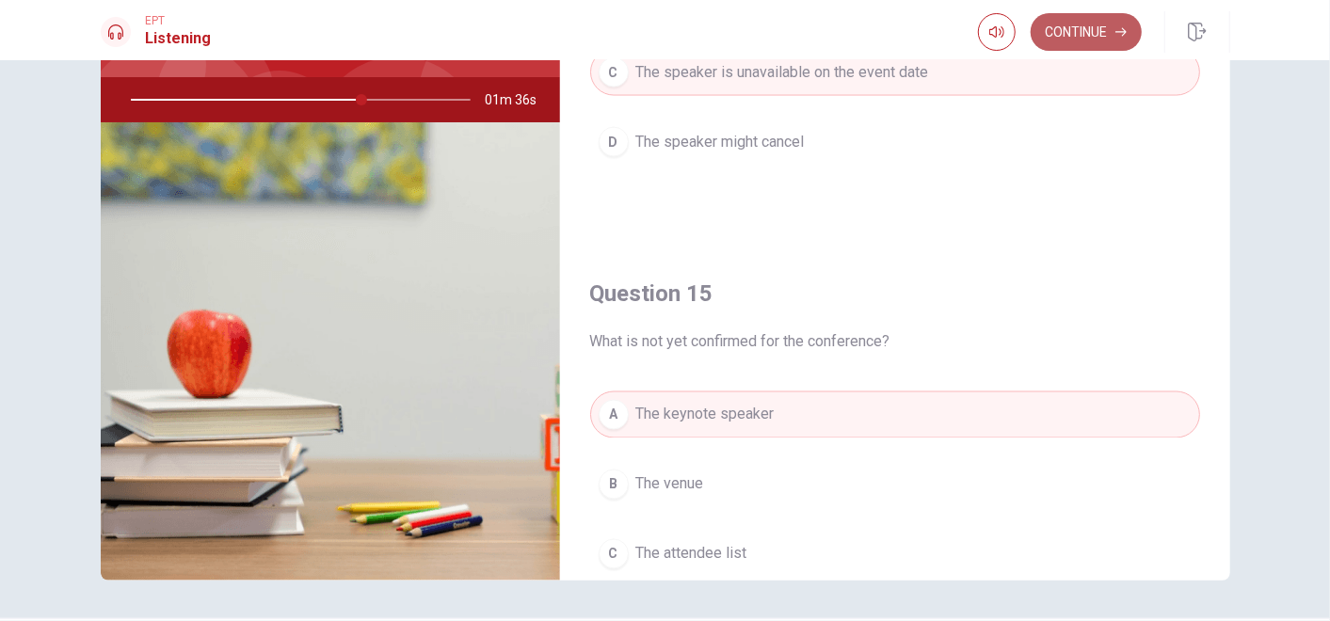
click at [1096, 40] on button "Continue" at bounding box center [1086, 32] width 111 height 38
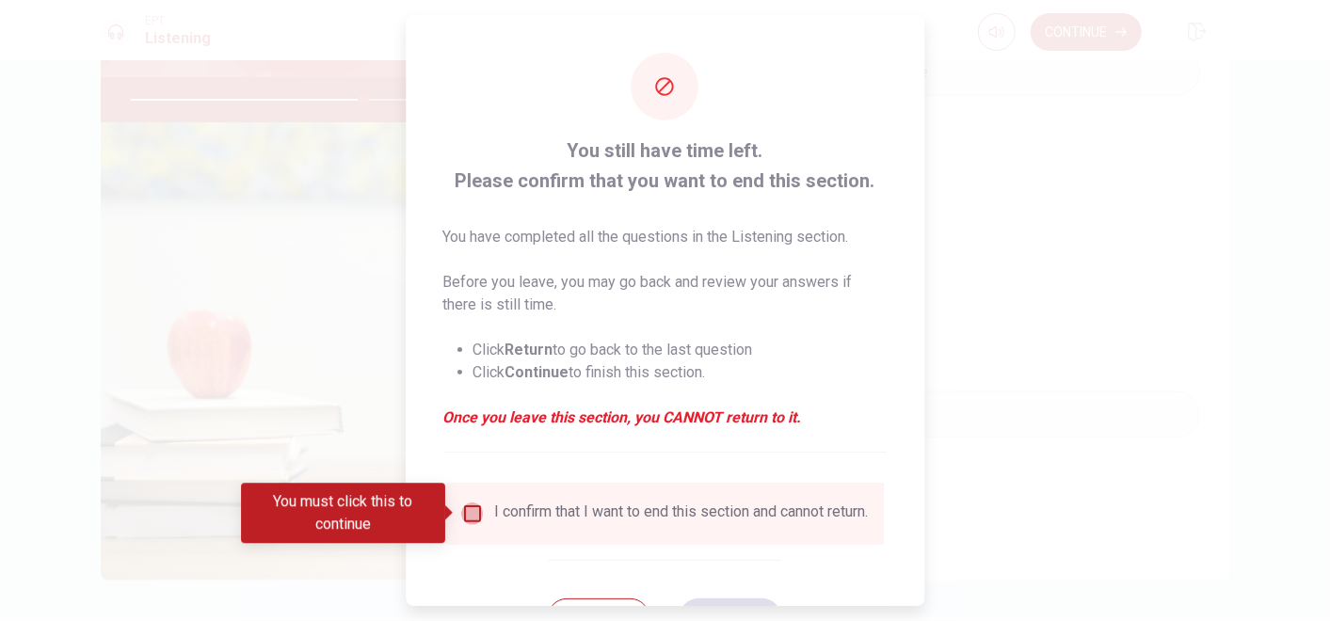
click at [476, 519] on input "You must click this to continue" at bounding box center [472, 514] width 23 height 23
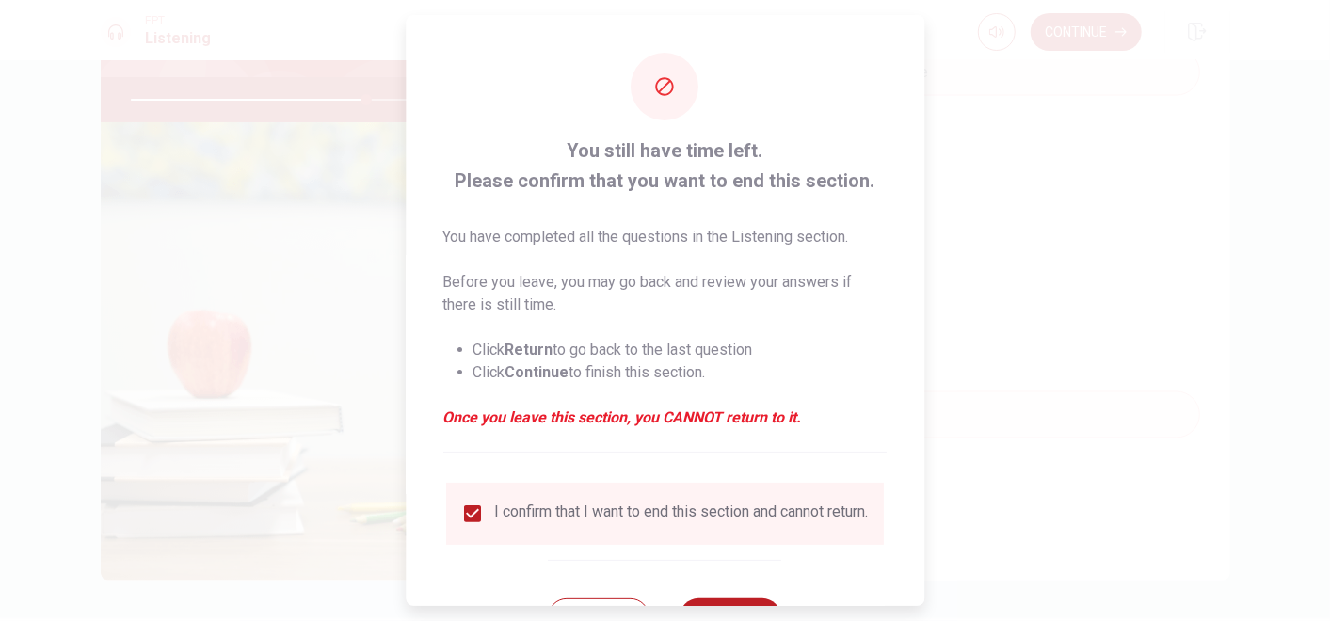
scroll to position [80, 0]
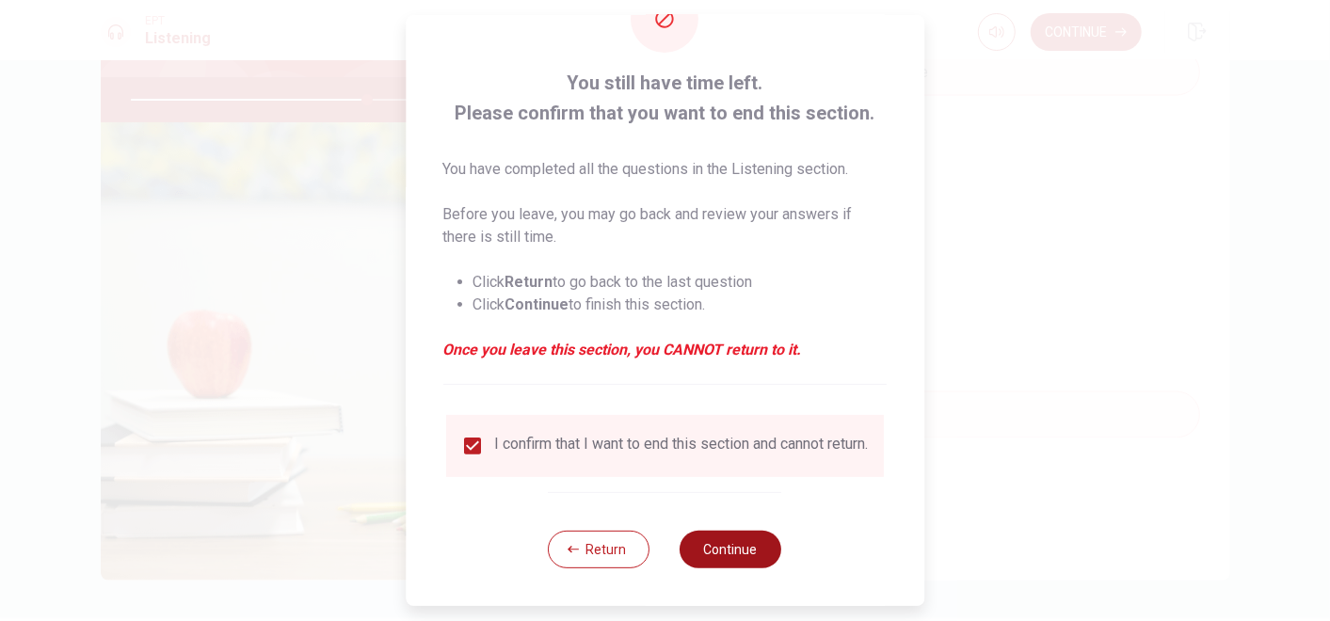
click at [739, 541] on button "Continue" at bounding box center [732, 550] width 102 height 38
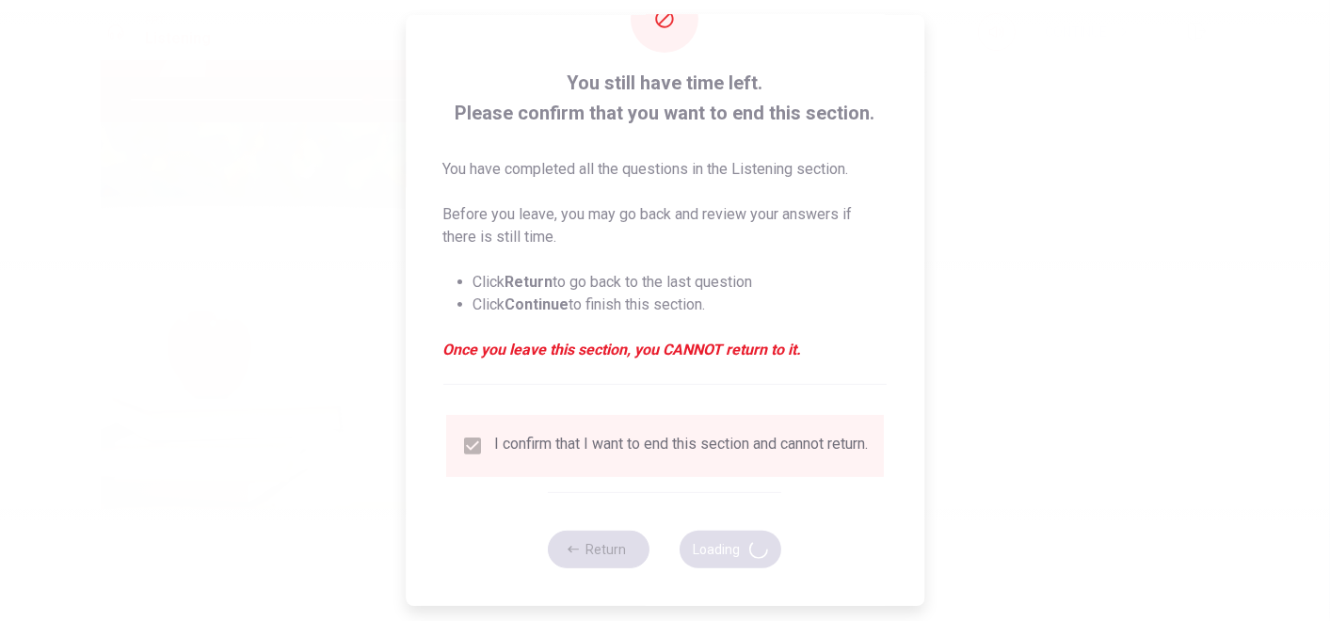
type input "70"
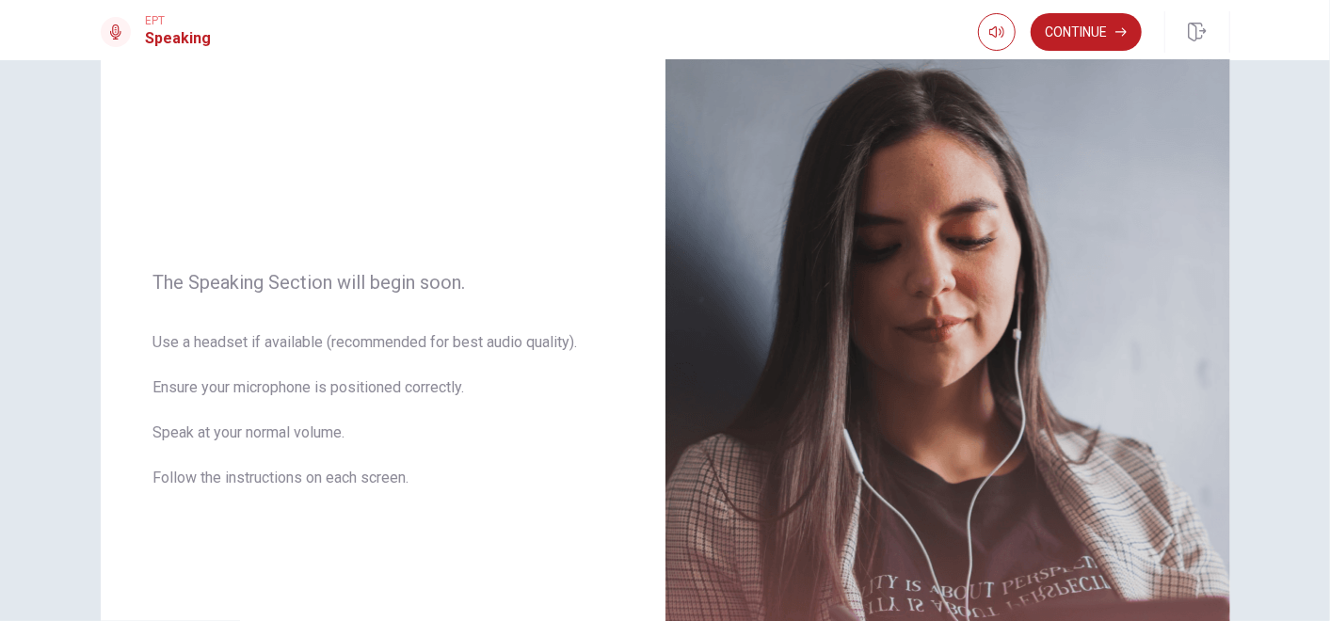
scroll to position [126, 0]
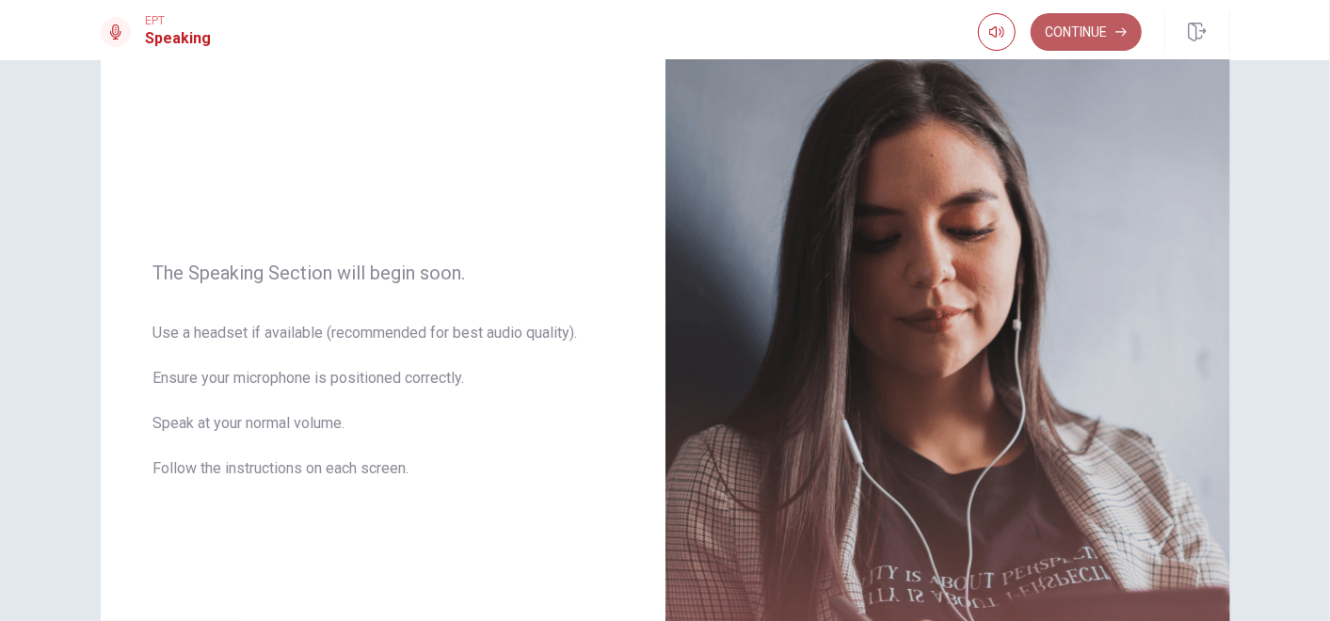
click at [1115, 40] on button "Continue" at bounding box center [1086, 32] width 111 height 38
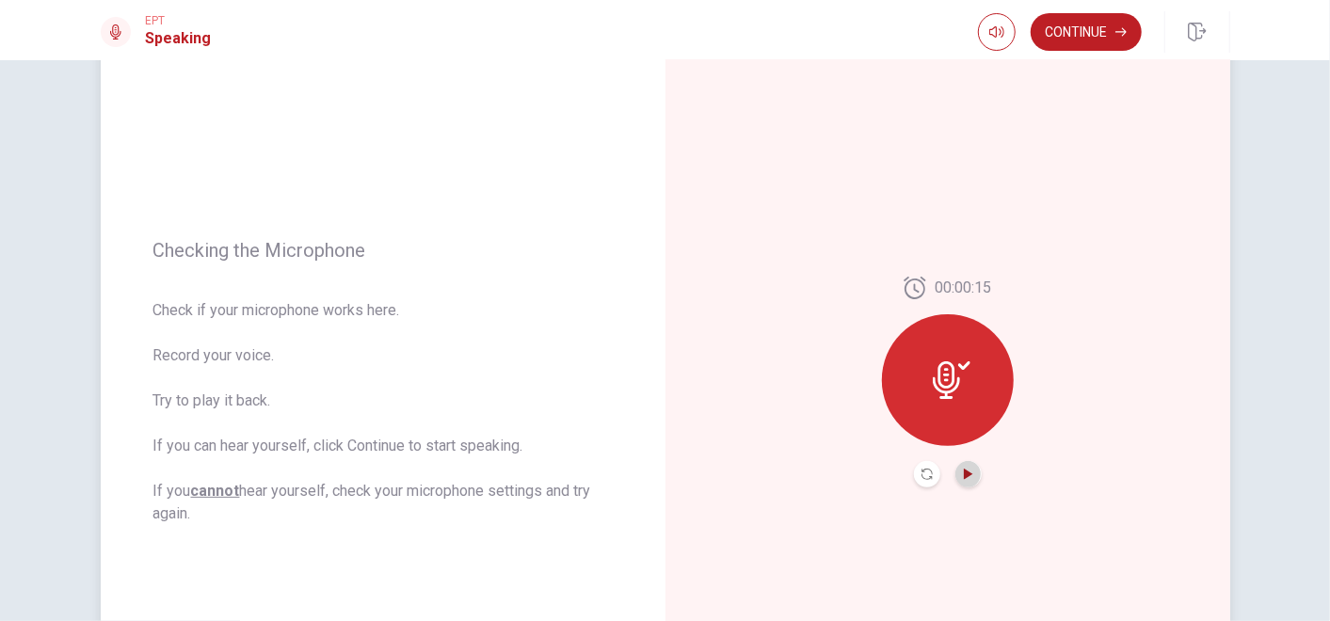
click at [968, 473] on icon "Play Audio" at bounding box center [968, 474] width 11 height 11
click at [1115, 40] on button "Continue" at bounding box center [1086, 32] width 111 height 38
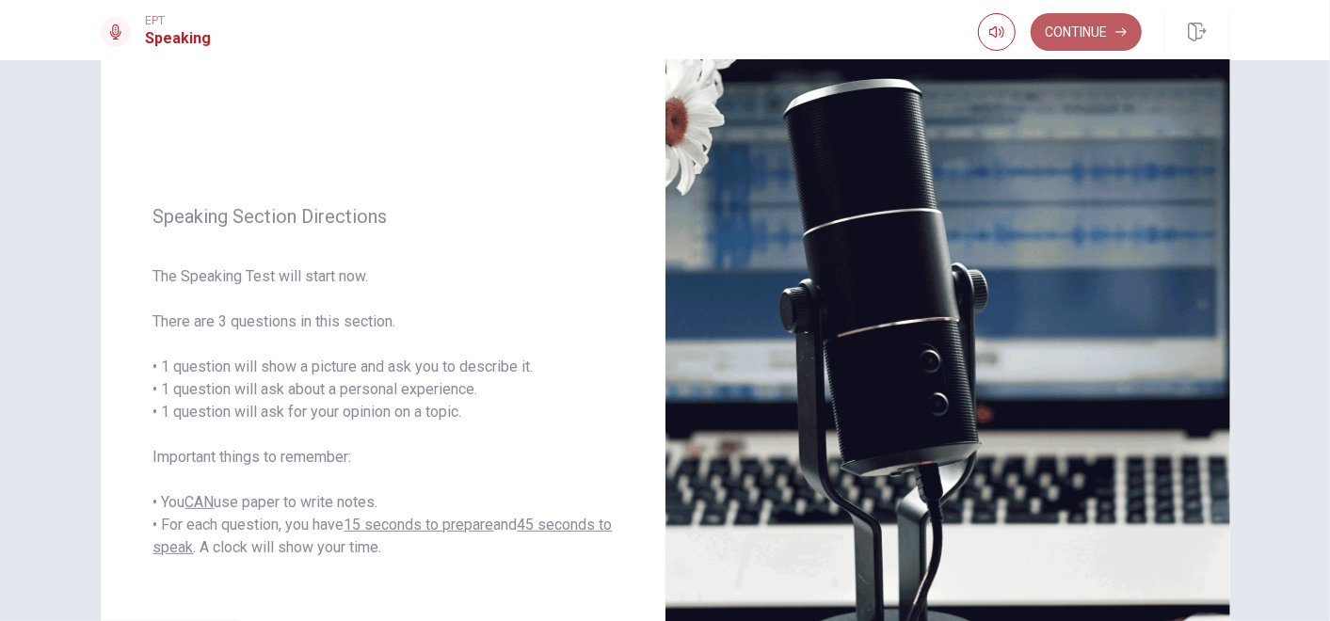
click at [1078, 29] on button "Continue" at bounding box center [1086, 32] width 111 height 38
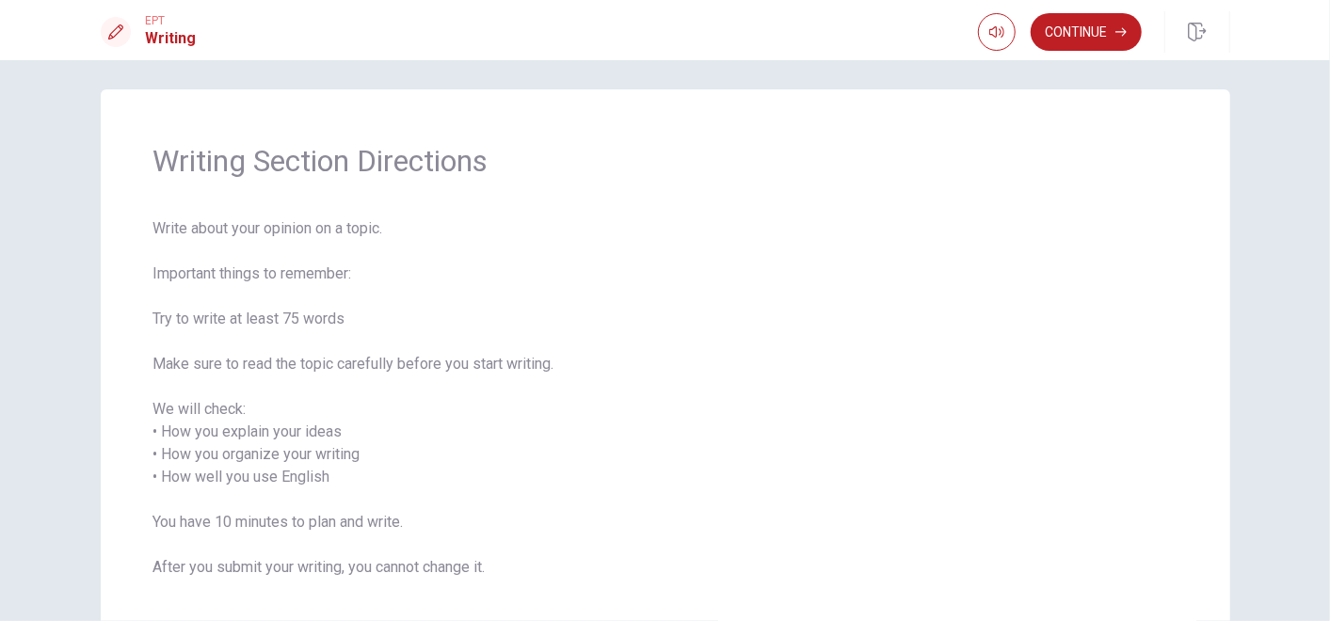
scroll to position [0, 0]
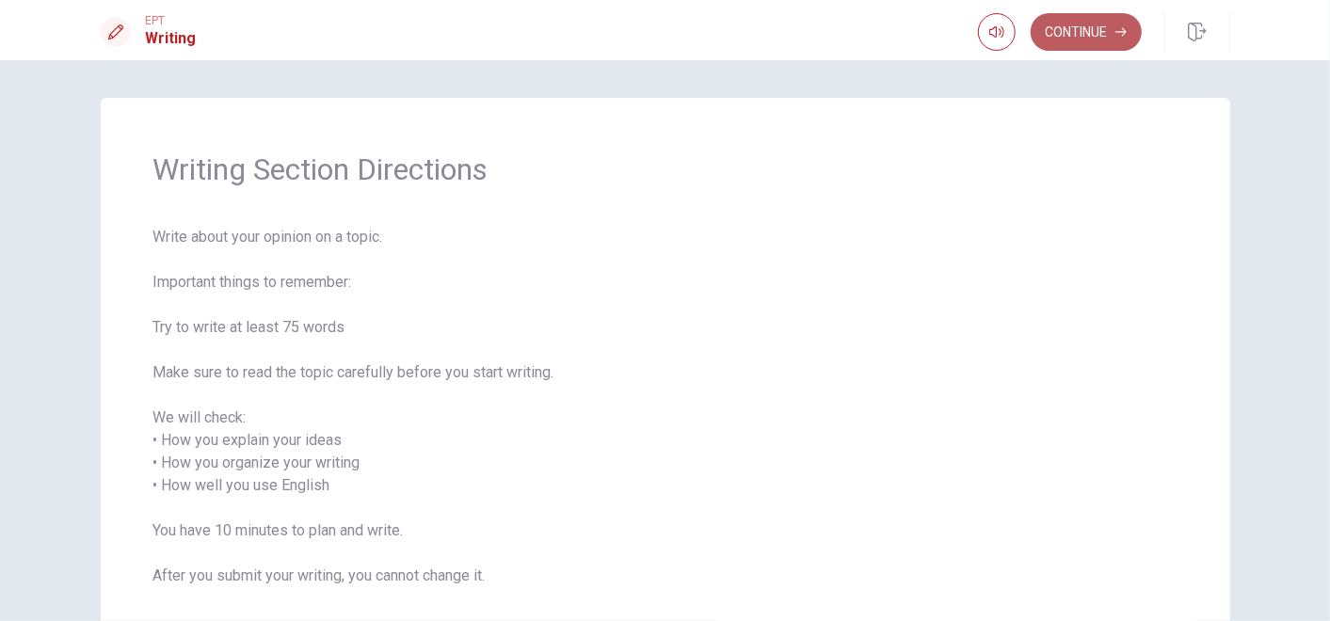
click at [1118, 21] on button "Continue" at bounding box center [1086, 32] width 111 height 38
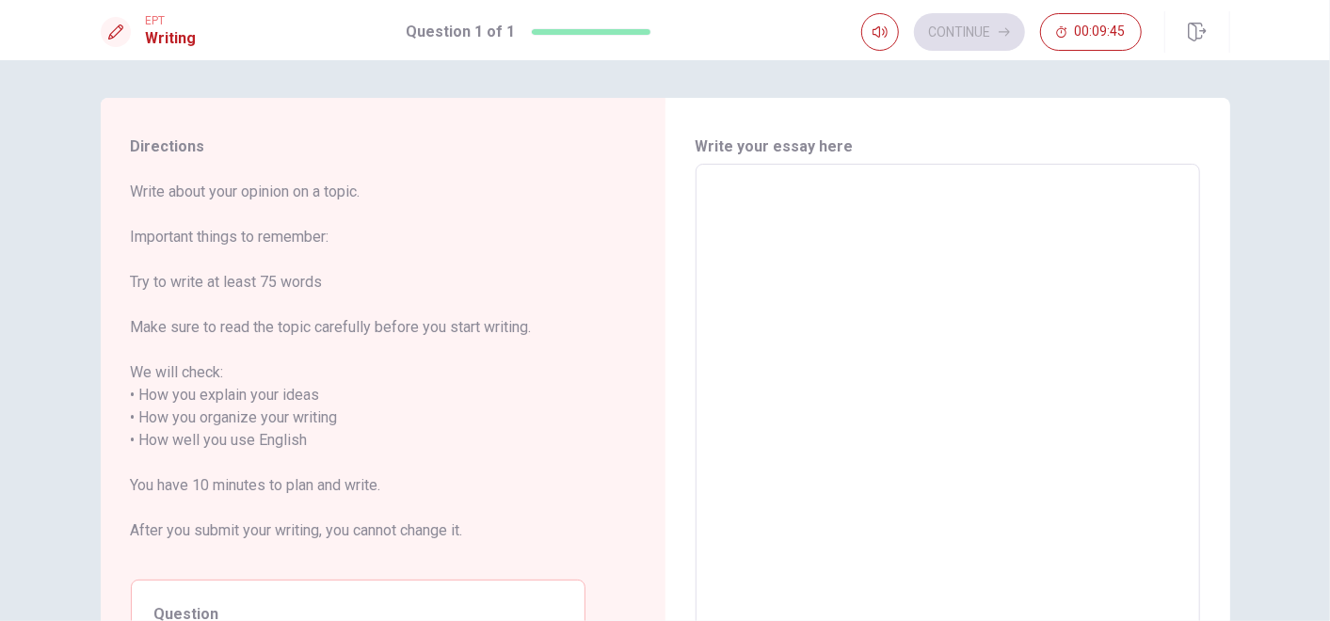
click at [882, 287] on textarea at bounding box center [948, 430] width 478 height 500
type textarea "쪼"
type textarea "x"
type textarea "쫃"
type textarea "x"
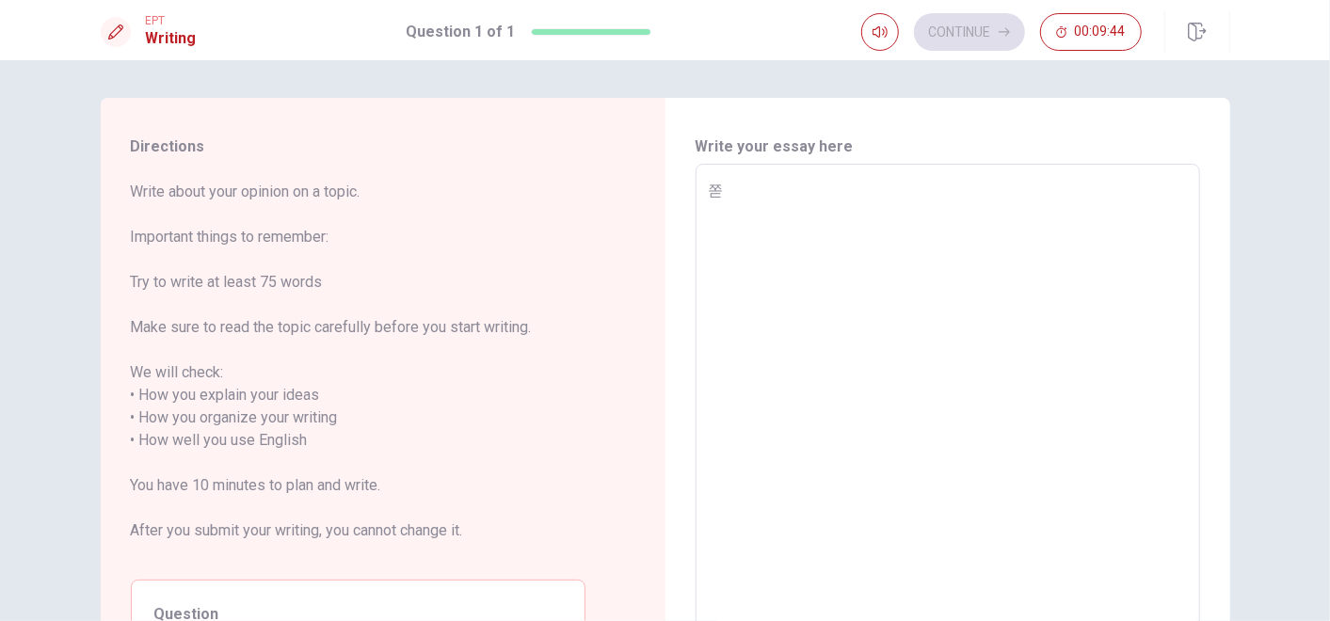
type textarea "쪼두"
type textarea "x"
type textarea "쪼ㄷ"
type textarea "x"
type textarea "쪼"
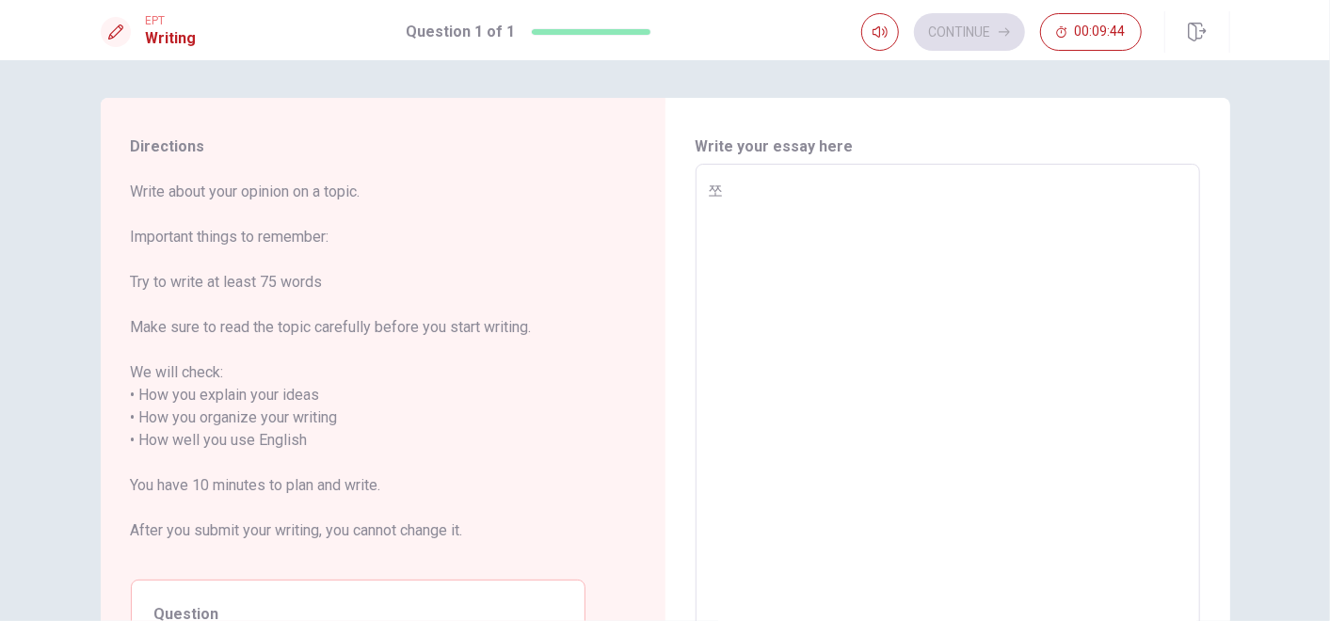
type textarea "x"
type textarea "Wh"
type textarea "x"
type textarea "Whe"
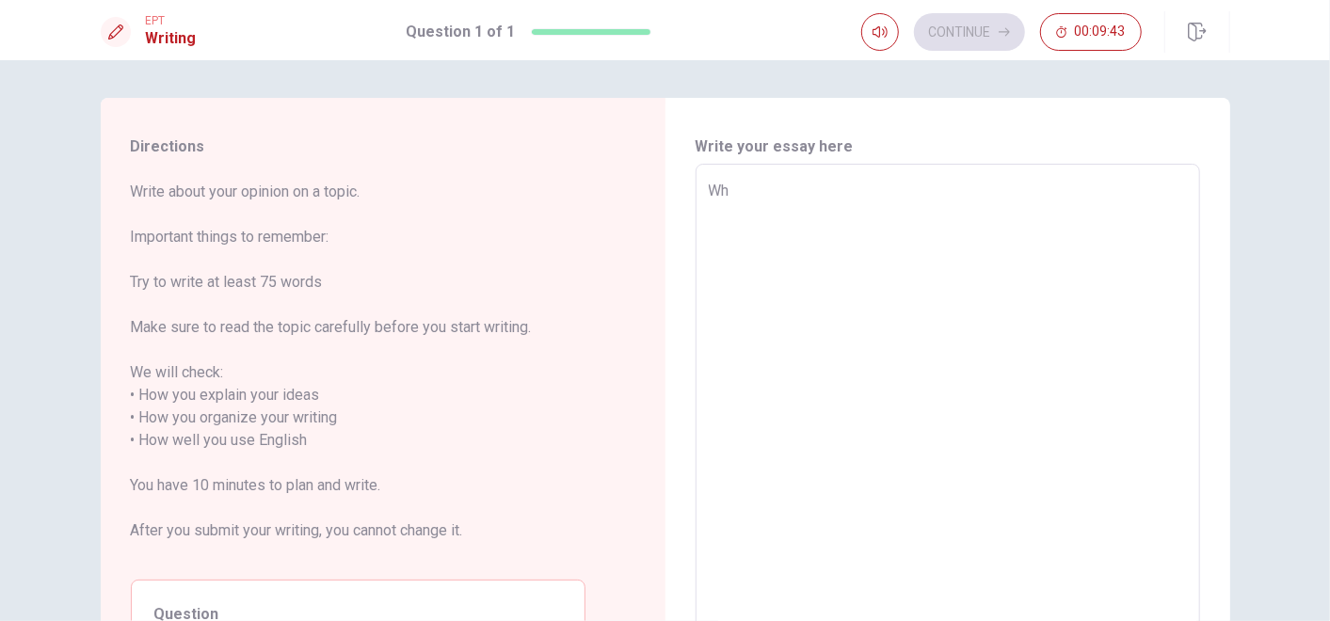
type textarea "x"
type textarea "When"
type textarea "x"
type textarea "When"
type textarea "x"
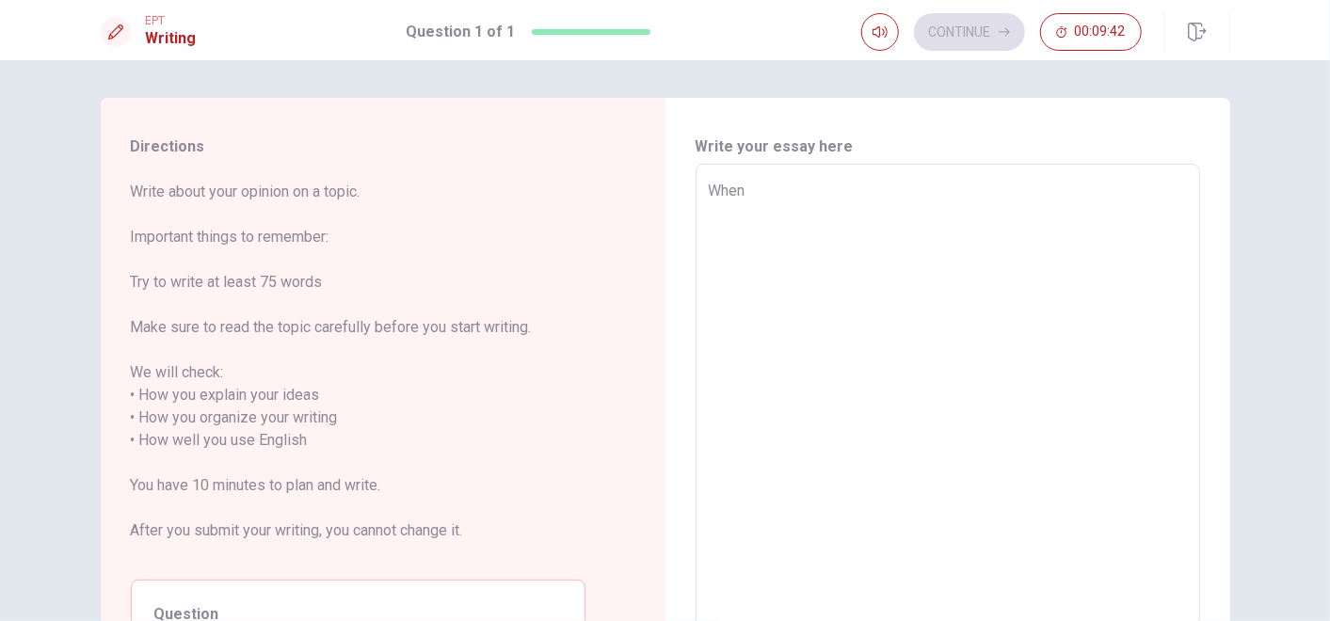
type textarea "When I"
type textarea "x"
type textarea "When I"
type textarea "x"
type textarea "When I w"
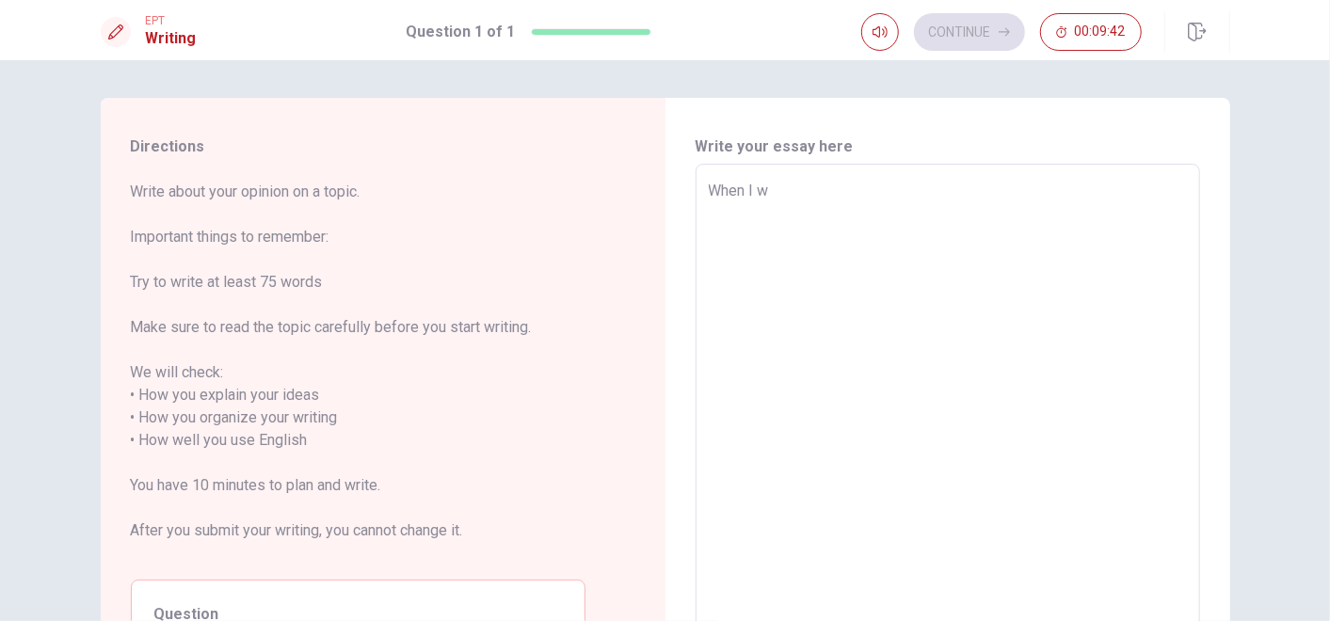
type textarea "x"
type textarea "When I wa"
type textarea "x"
type textarea "When I w"
type textarea "x"
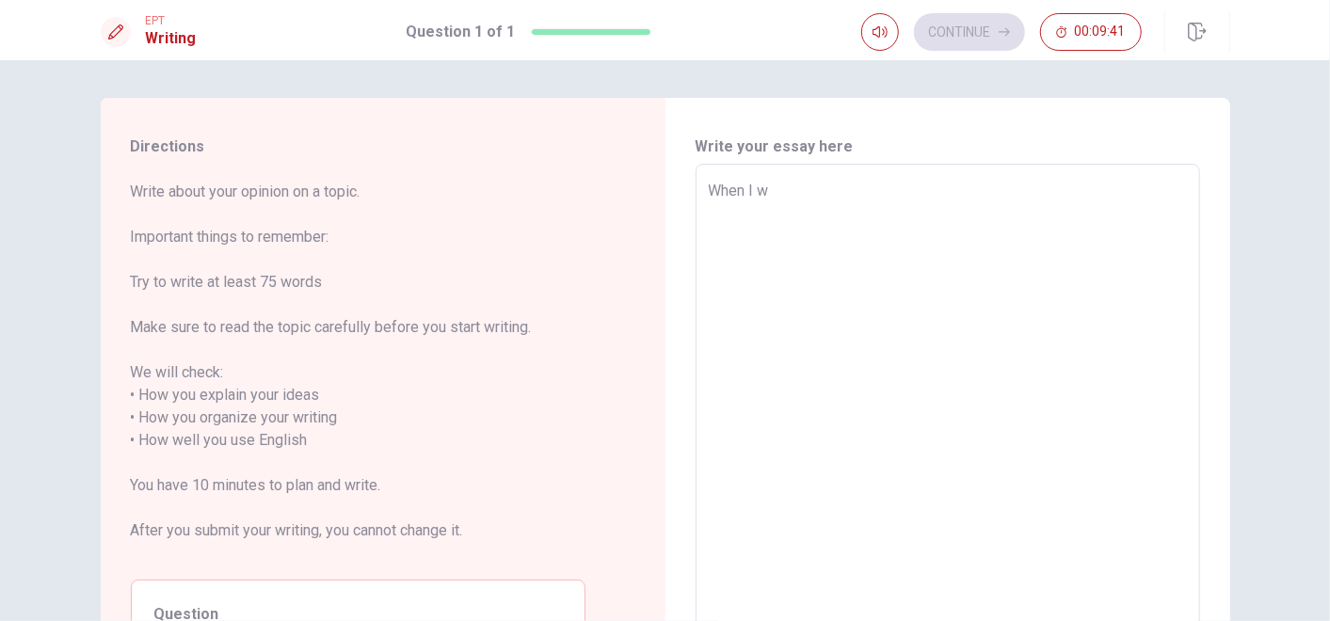
type textarea "When I"
type textarea "x"
type textarea "When I l"
type textarea "x"
type textarea "When I li"
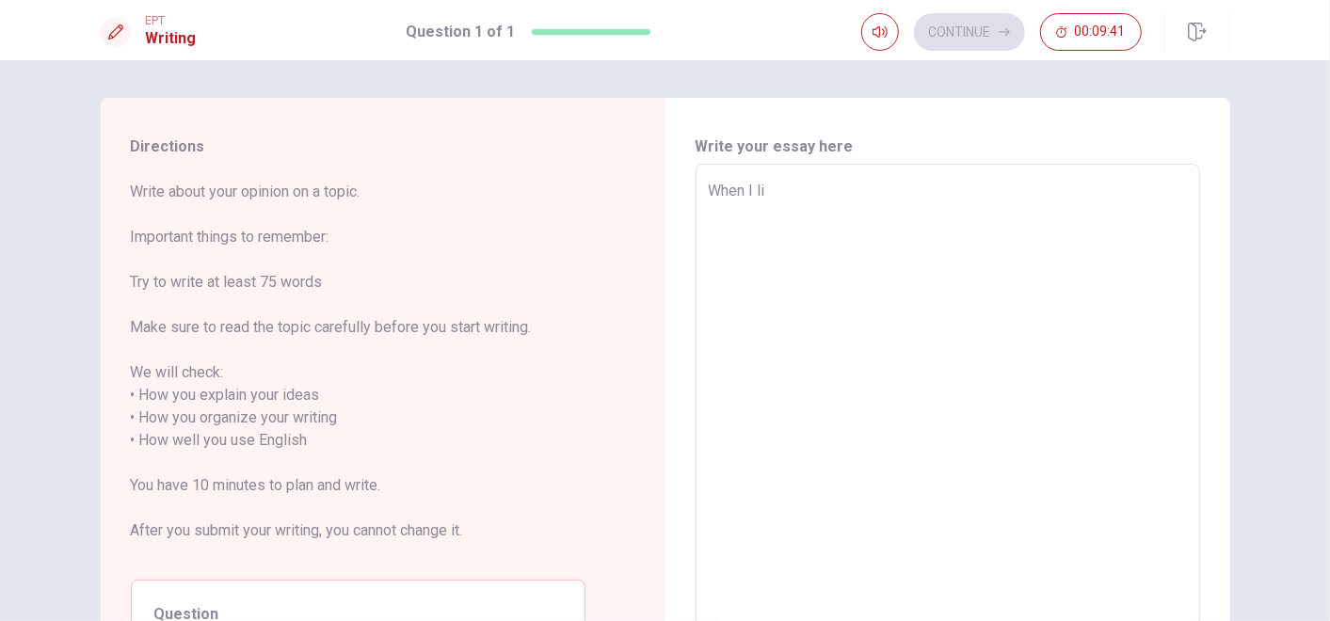
type textarea "x"
type textarea "When I liv"
type textarea "x"
type textarea "When I live"
type textarea "x"
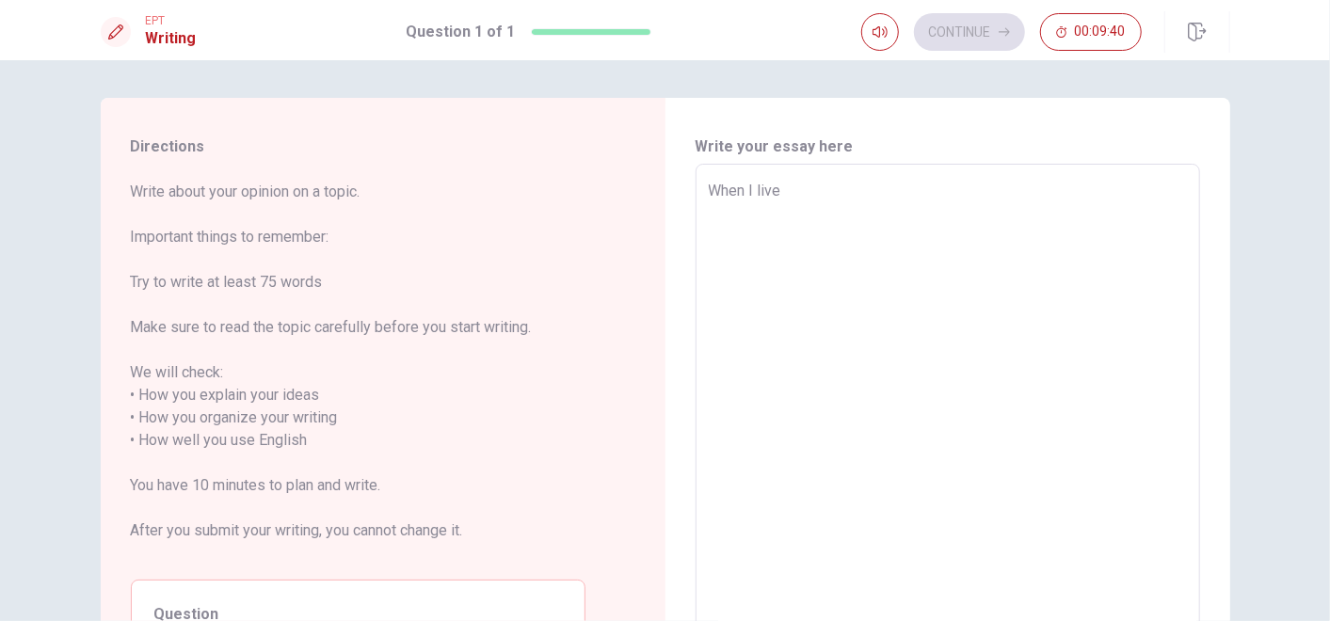
type textarea "When I lived"
type textarea "x"
type textarea "When I lived"
type textarea "x"
type textarea "When I lived in"
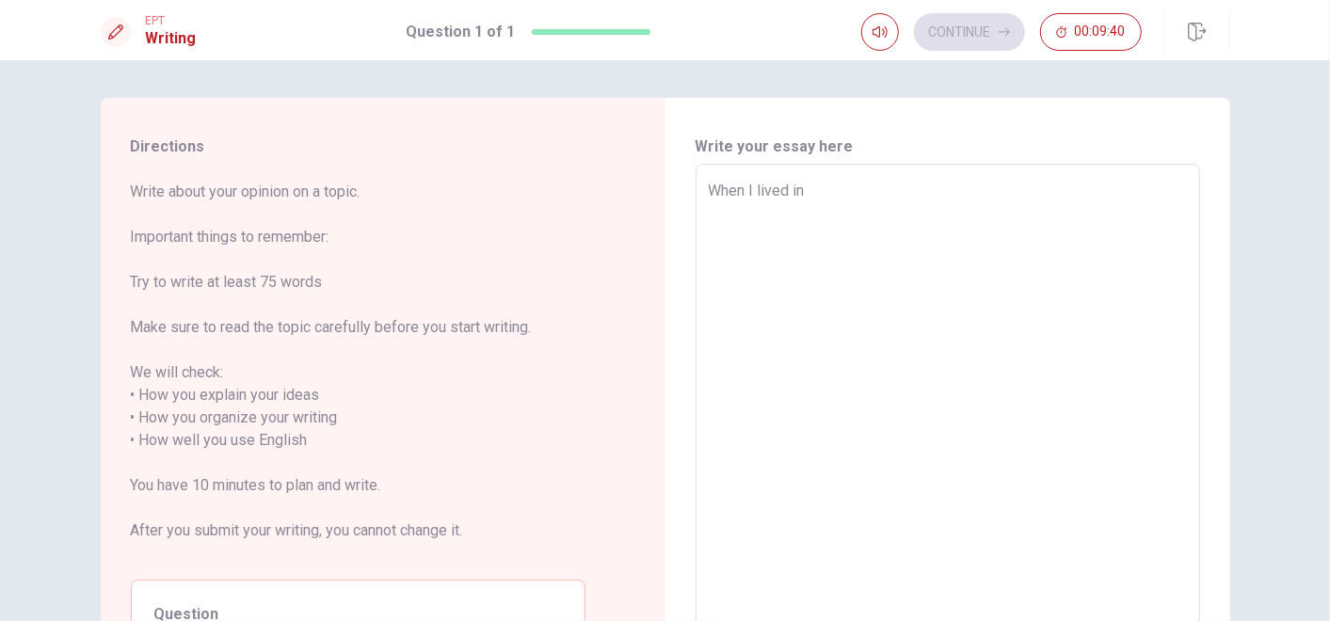
type textarea "x"
type textarea "When I lived in"
type textarea "x"
type textarea "When I lived in"
type textarea "x"
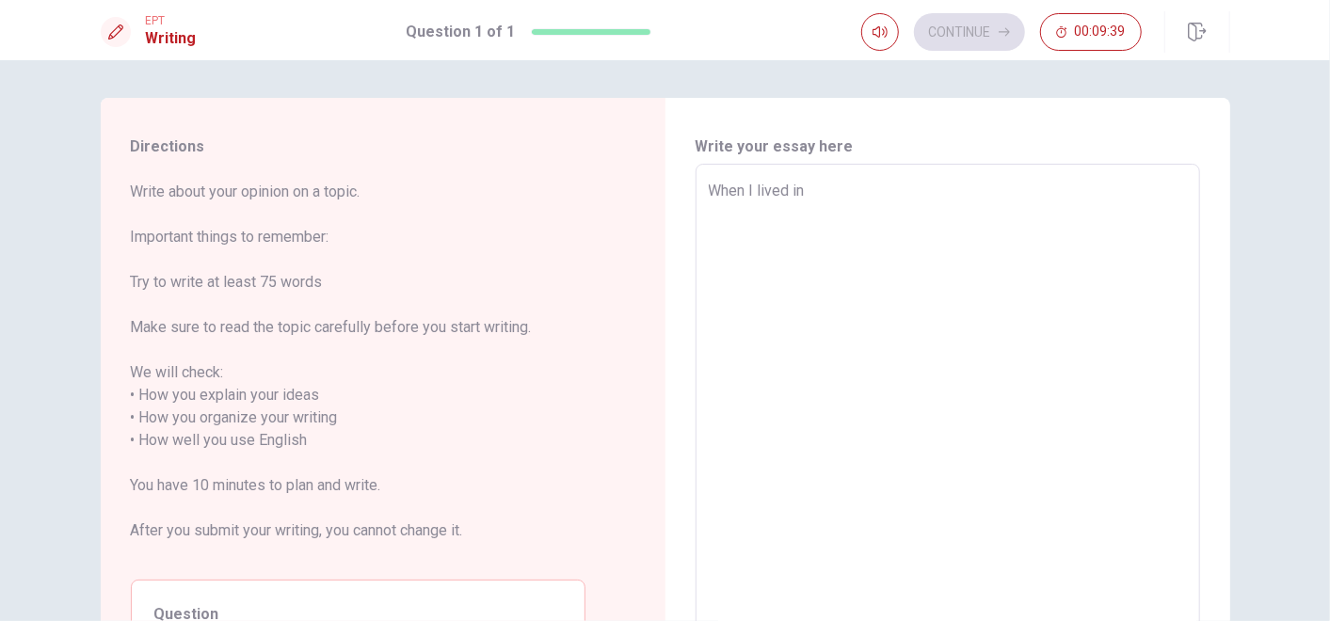
type textarea "When I lived i"
type textarea "x"
type textarea "When I lived"
type textarea "x"
type textarea "When I lived"
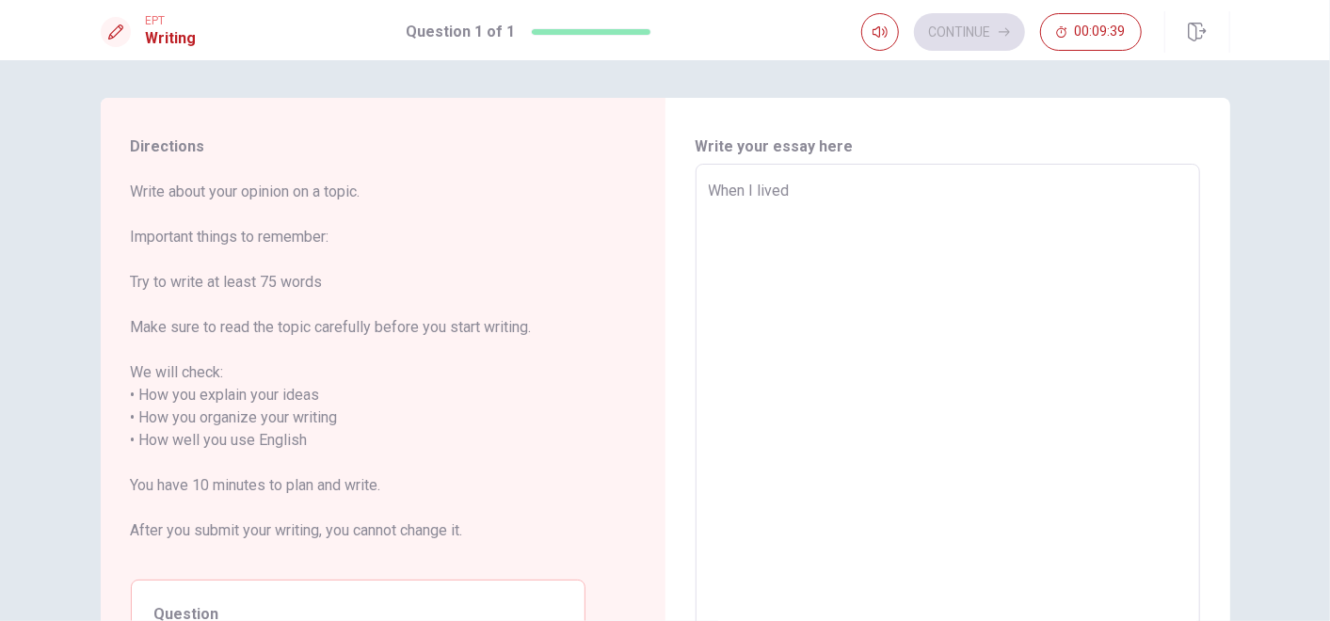
type textarea "x"
type textarea "When I live"
type textarea "x"
type textarea "When I liv"
type textarea "x"
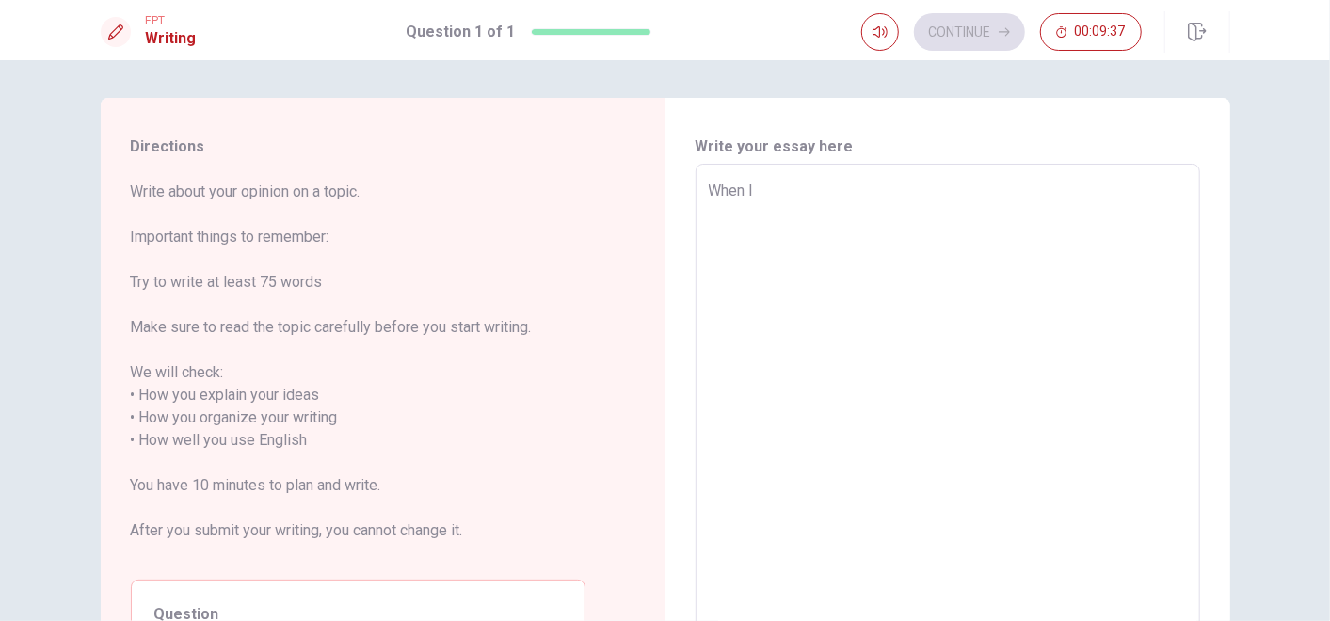
type textarea "When I"
type textarea "x"
type textarea "W"
type textarea "x"
type textarea "I"
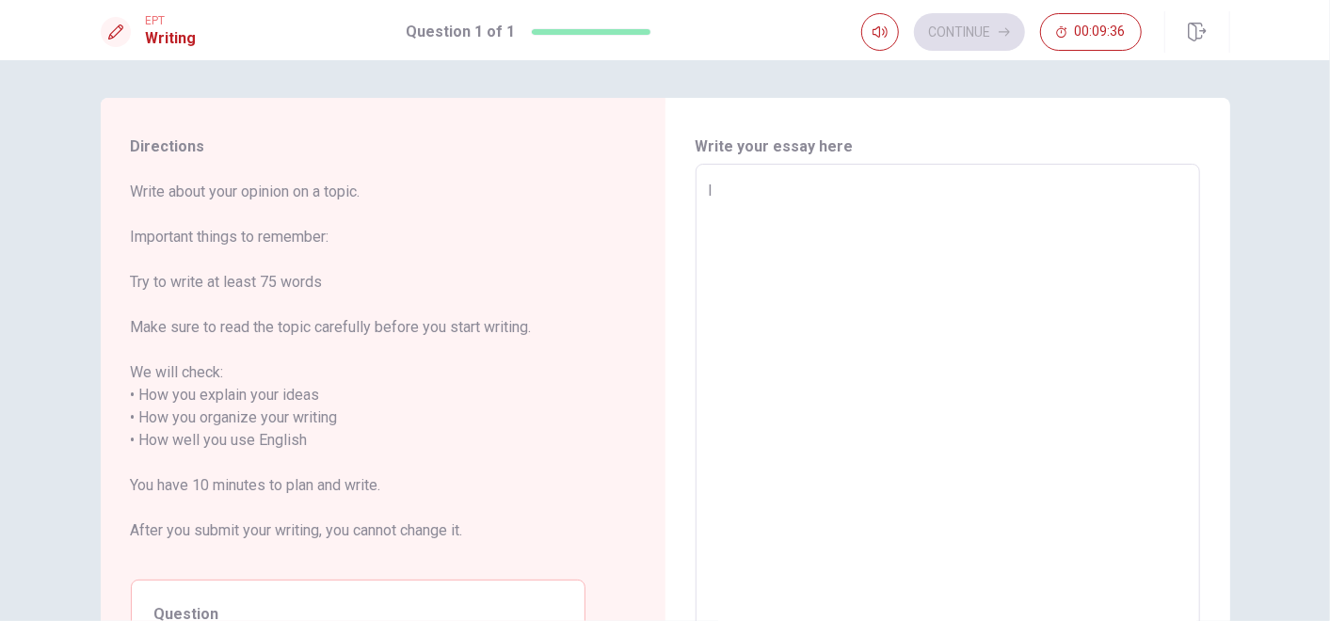
type textarea "x"
type textarea "In"
type textarea "x"
type textarea "In"
type textarea "x"
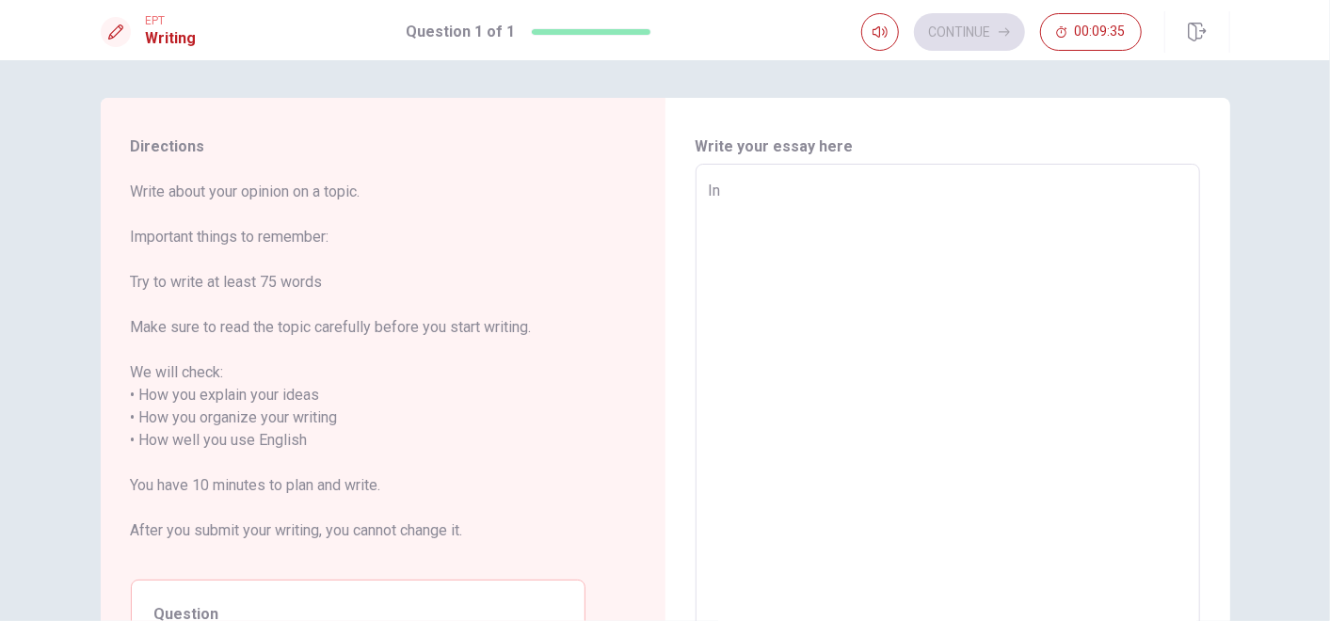
type textarea "In K"
type textarea "x"
type textarea "In Kor"
type textarea "x"
type textarea "In [GEOGRAPHIC_DATA]"
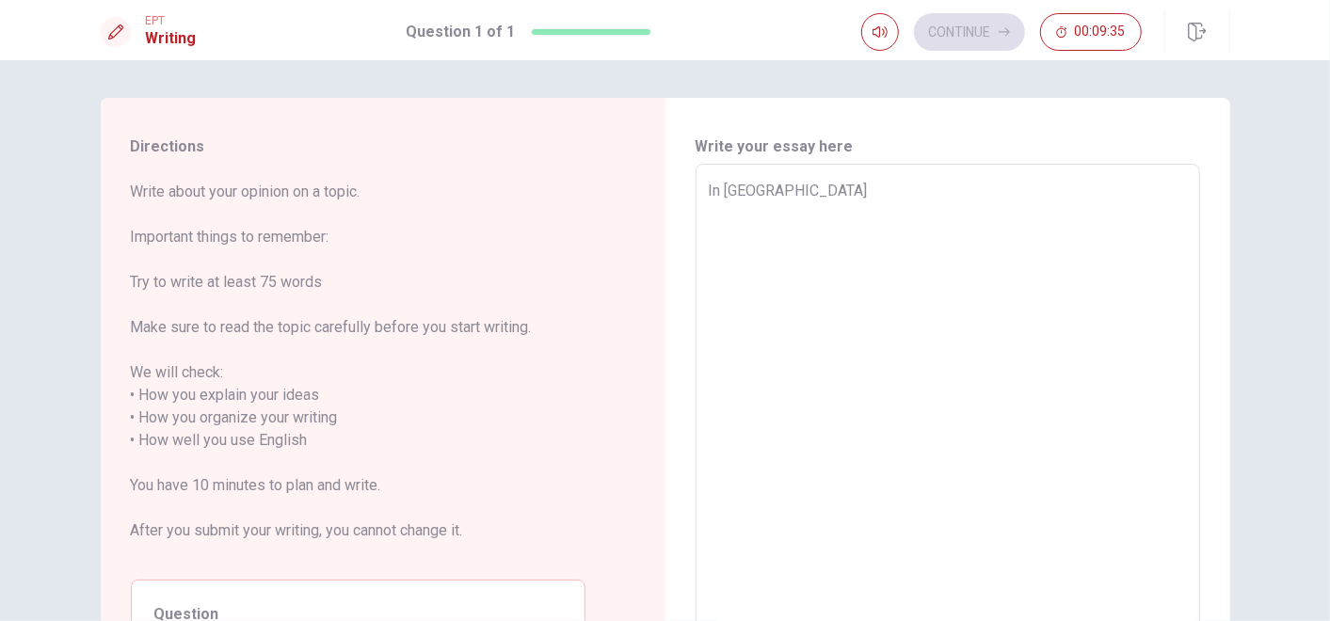
type textarea "x"
type textarea "In [GEOGRAPHIC_DATA]"
type textarea "x"
type textarea "In [GEOGRAPHIC_DATA],"
type textarea "x"
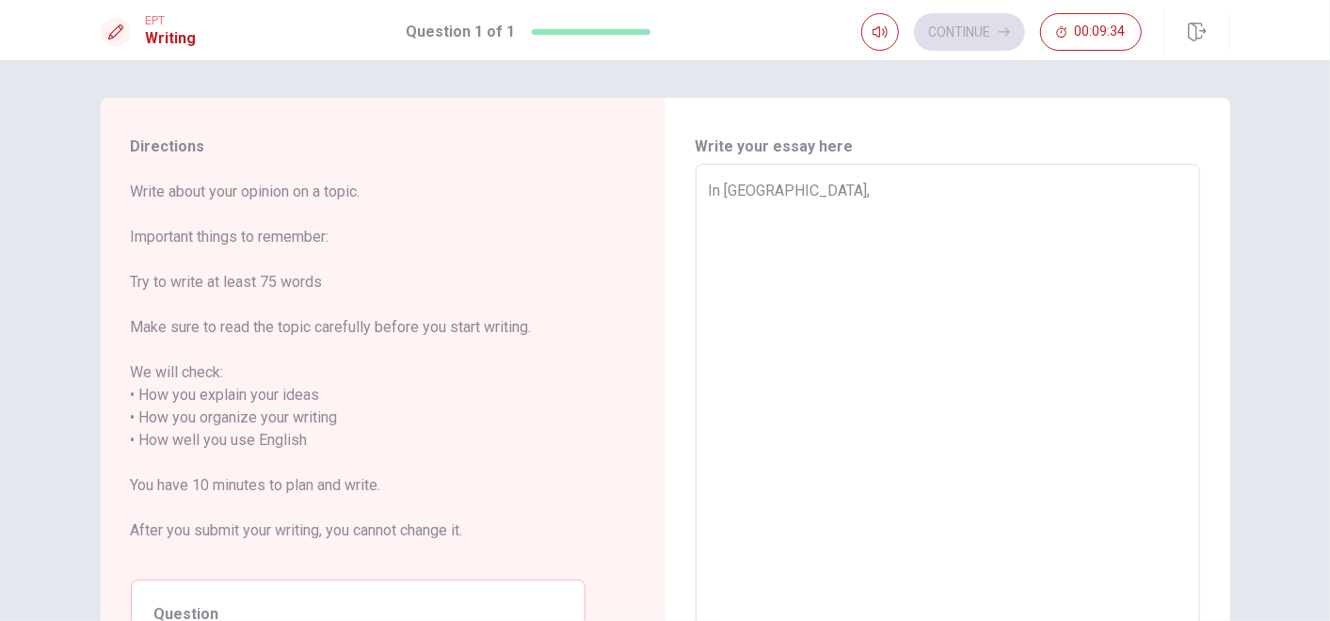
type textarea "In [GEOGRAPHIC_DATA],"
type textarea "x"
type textarea "In [GEOGRAPHIC_DATA], [GEOGRAPHIC_DATA]"
type textarea "x"
type textarea "In [GEOGRAPHIC_DATA], [GEOGRAPHIC_DATA]"
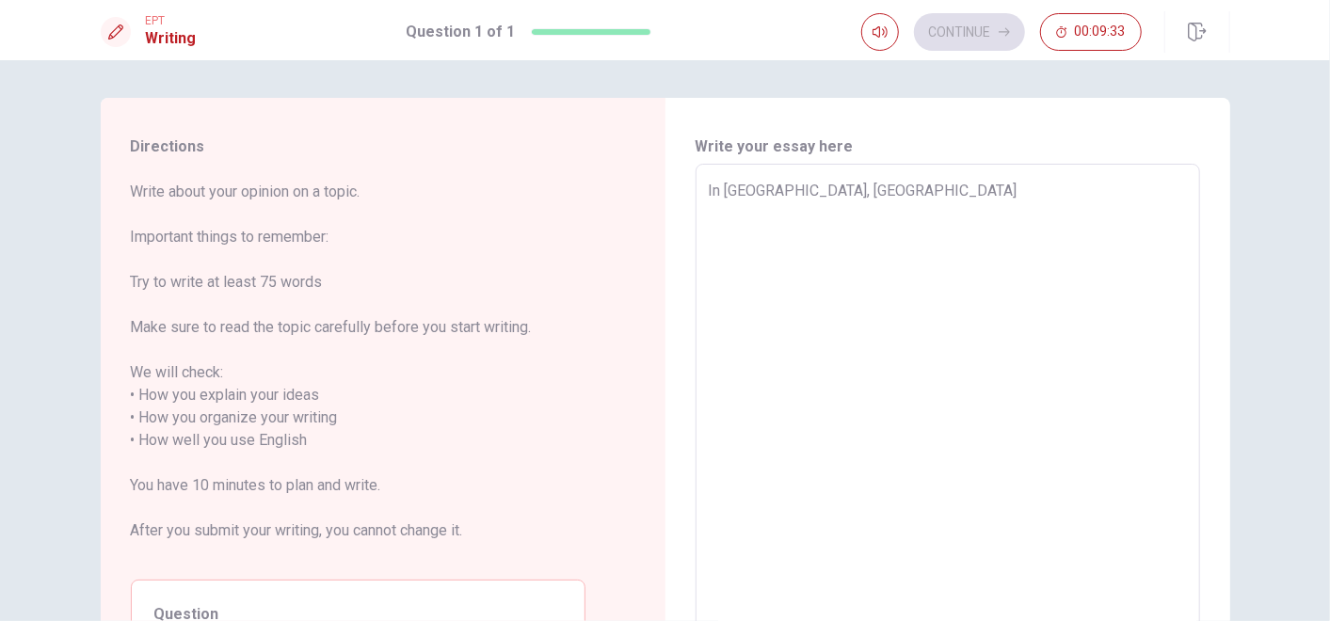
type textarea "x"
type textarea "In [GEOGRAPHIC_DATA], I w"
type textarea "x"
type textarea "In [GEOGRAPHIC_DATA], I [GEOGRAPHIC_DATA]"
type textarea "x"
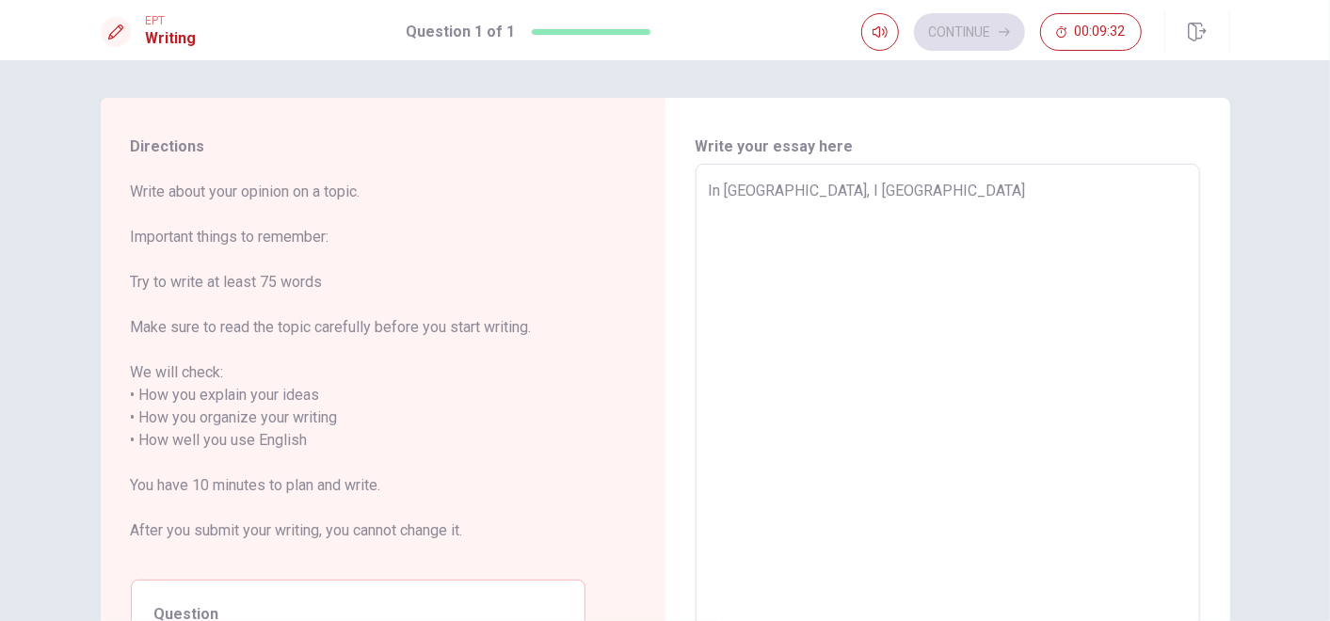
type textarea "In [GEOGRAPHIC_DATA], I w"
type textarea "x"
type textarea "In [GEOGRAPHIC_DATA], [GEOGRAPHIC_DATA]"
type textarea "x"
type textarea "In [GEOGRAPHIC_DATA], I w"
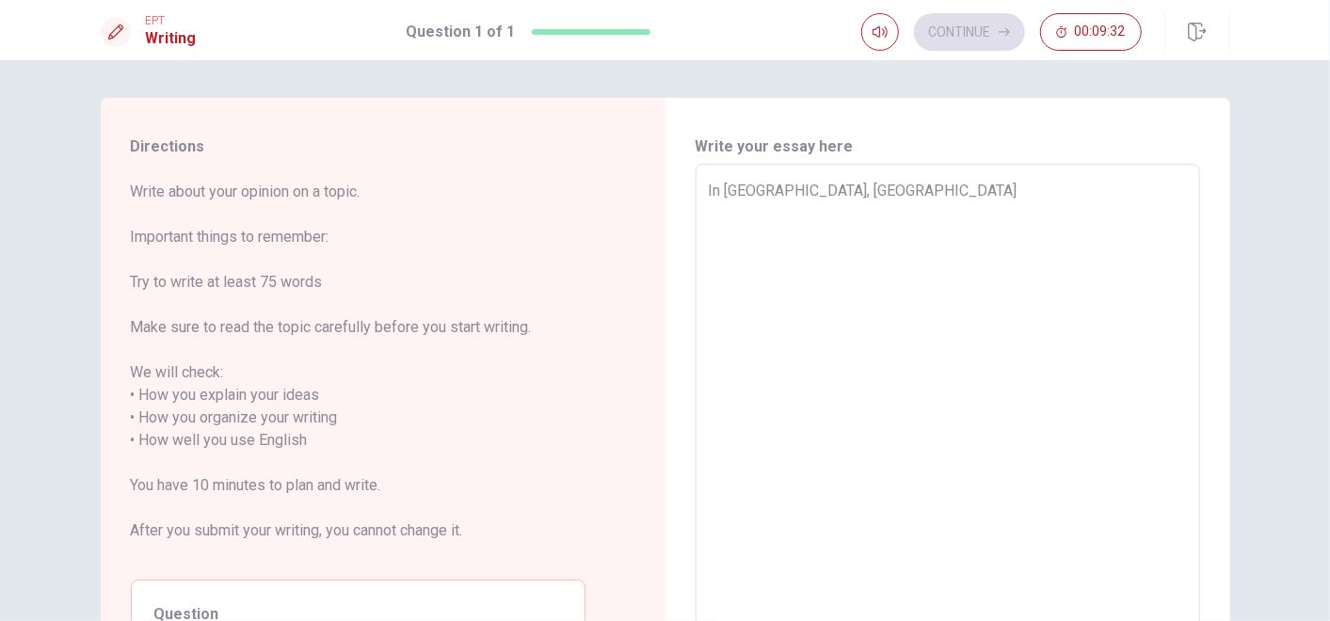
type textarea "x"
type textarea "In [GEOGRAPHIC_DATA], I wo"
type textarea "x"
type textarea "In [GEOGRAPHIC_DATA], I wor"
type textarea "x"
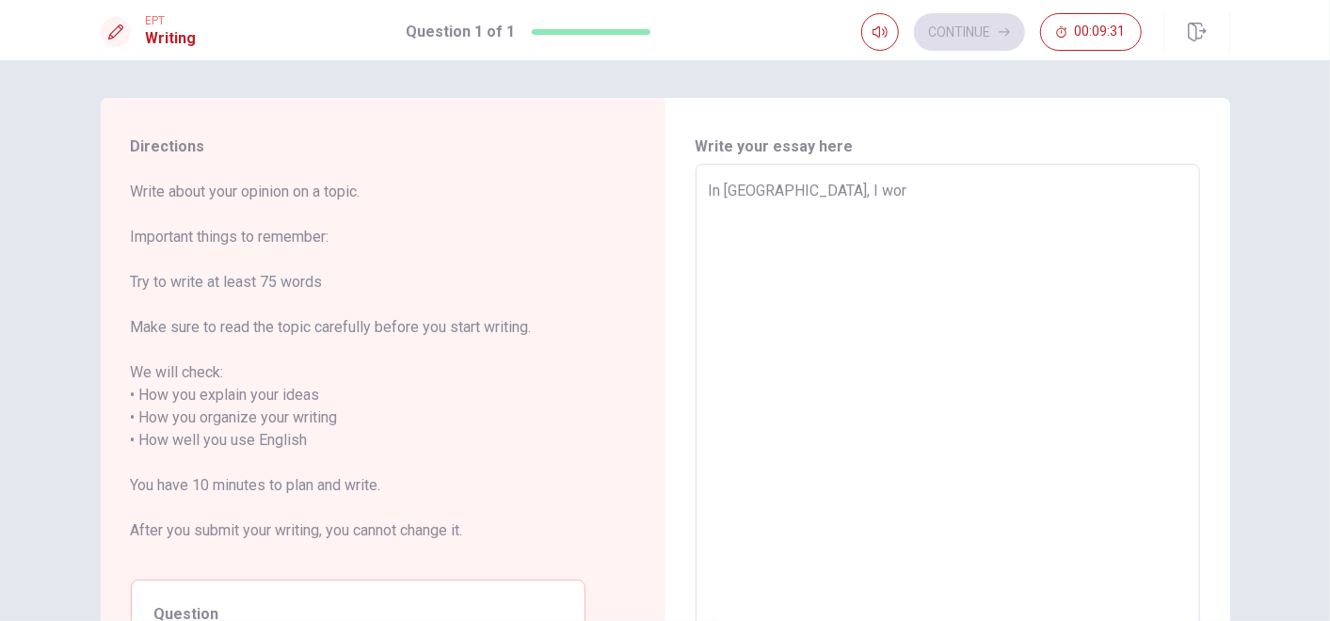
type textarea "In [GEOGRAPHIC_DATA], I work"
type textarea "x"
type textarea "In [GEOGRAPHIC_DATA], I worke"
type textarea "x"
type textarea "In [GEOGRAPHIC_DATA], I worked"
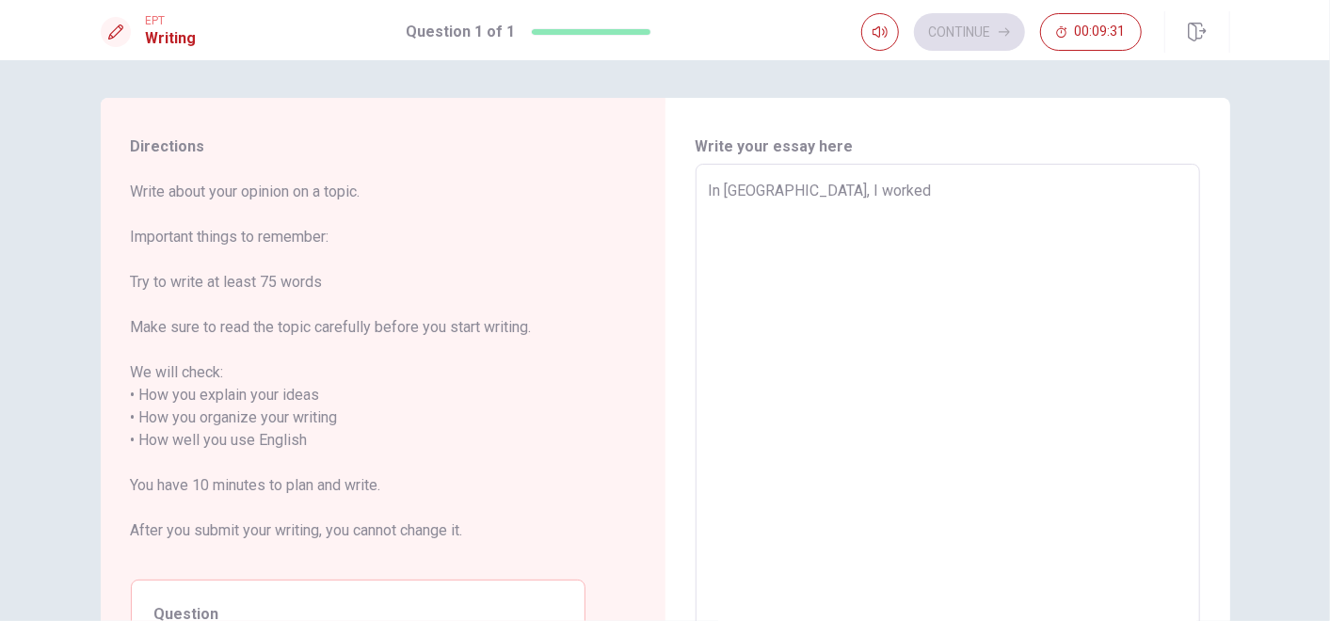
type textarea "x"
type textarea "In [GEOGRAPHIC_DATA], I worked"
type textarea "x"
type textarea "In [GEOGRAPHIC_DATA], I worked a"
type textarea "x"
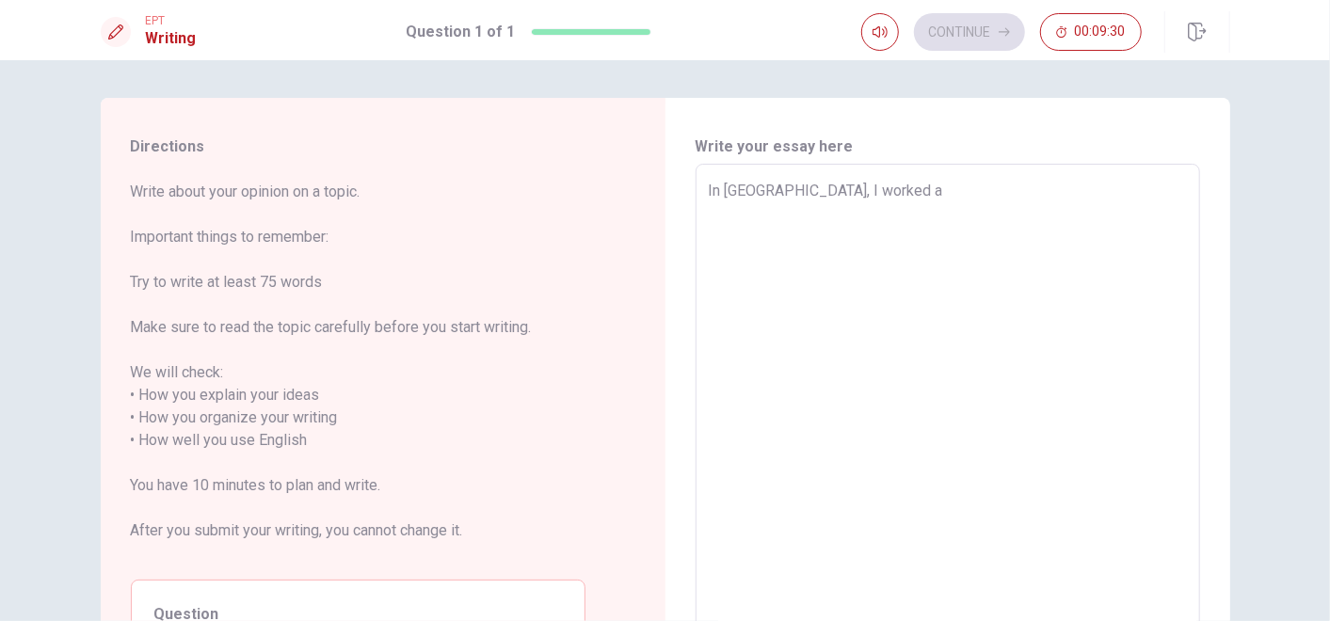
type textarea "In [GEOGRAPHIC_DATA], I worked as"
type textarea "x"
type textarea "In [GEOGRAPHIC_DATA], I worked as"
type textarea "x"
type textarea "In [GEOGRAPHIC_DATA], I worked as a"
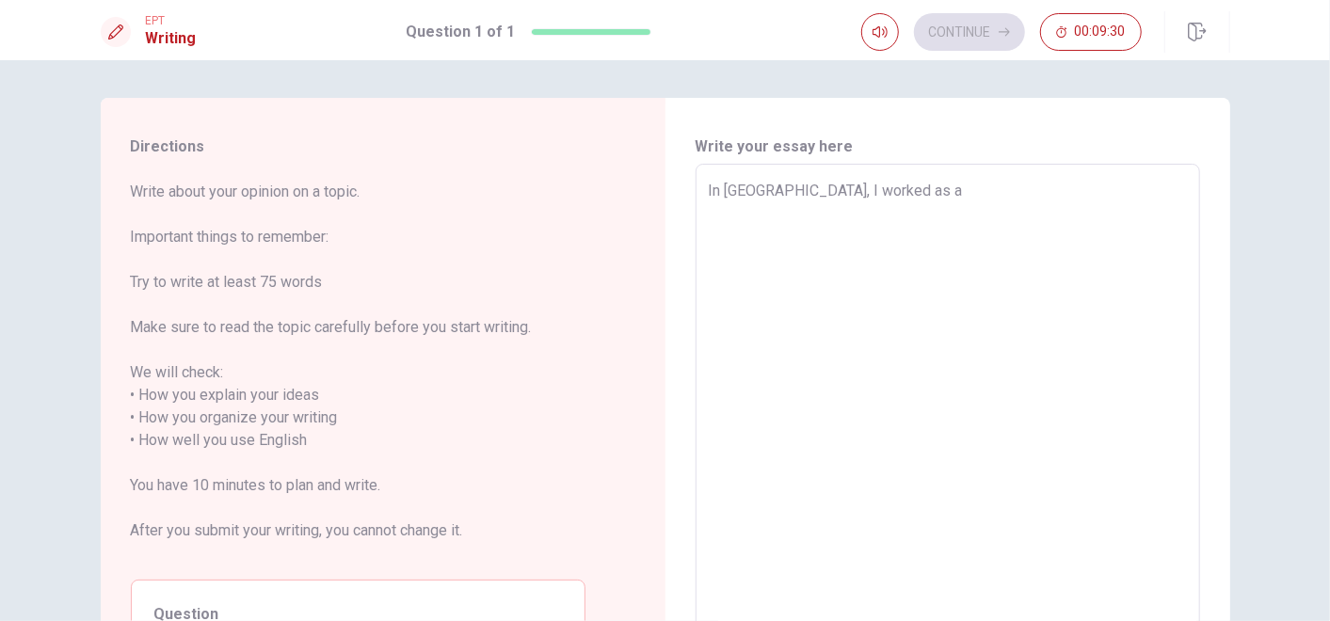
type textarea "x"
type textarea "In [GEOGRAPHIC_DATA], I worked as a"
type textarea "x"
type textarea "In [GEOGRAPHIC_DATA], I worked as a n"
type textarea "x"
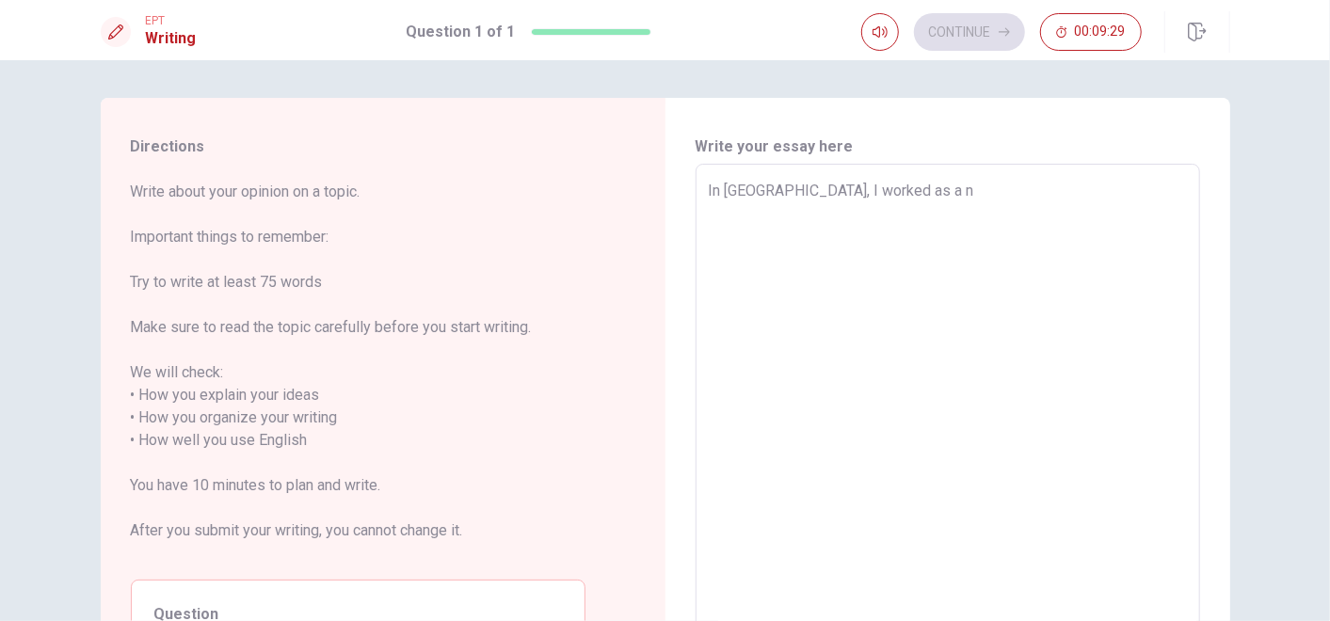
type textarea "In [GEOGRAPHIC_DATA], I worked as a nu"
type textarea "x"
type textarea "In [GEOGRAPHIC_DATA], I worked as a nur"
type textarea "x"
type textarea "In [GEOGRAPHIC_DATA], I worked as a nurs"
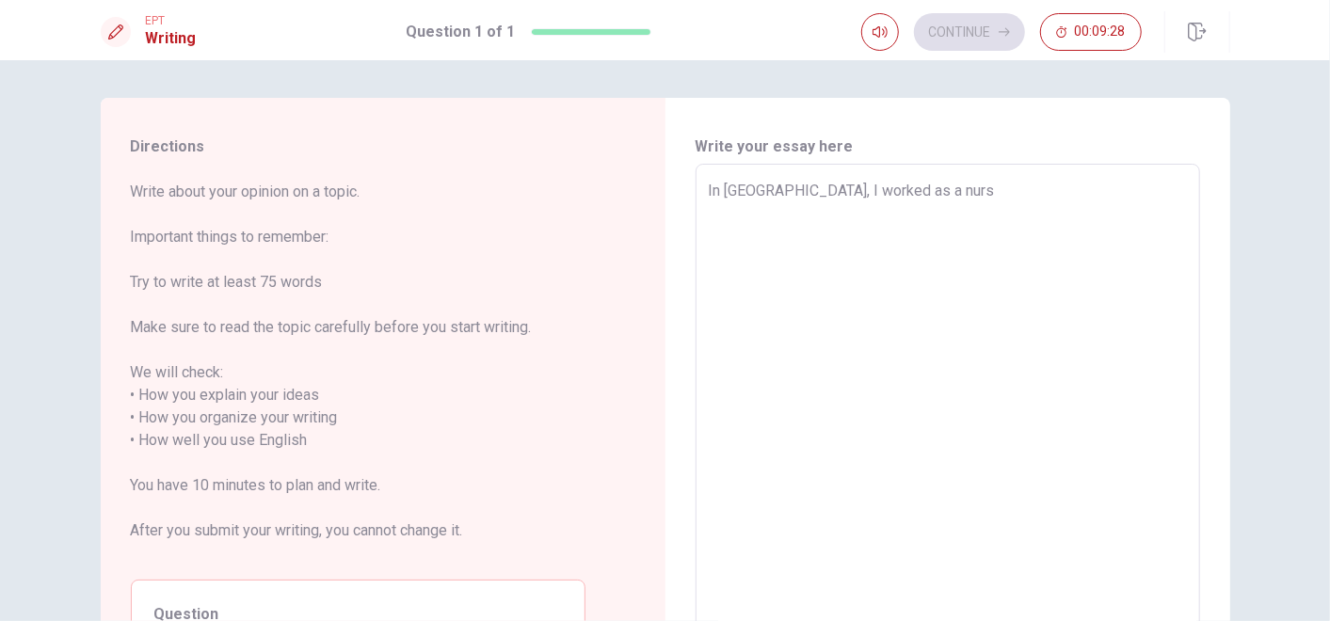
type textarea "x"
type textarea "In [GEOGRAPHIC_DATA], I worked as a nurse"
type textarea "x"
type textarea "In [GEOGRAPHIC_DATA], I worked as a nurse"
type textarea "x"
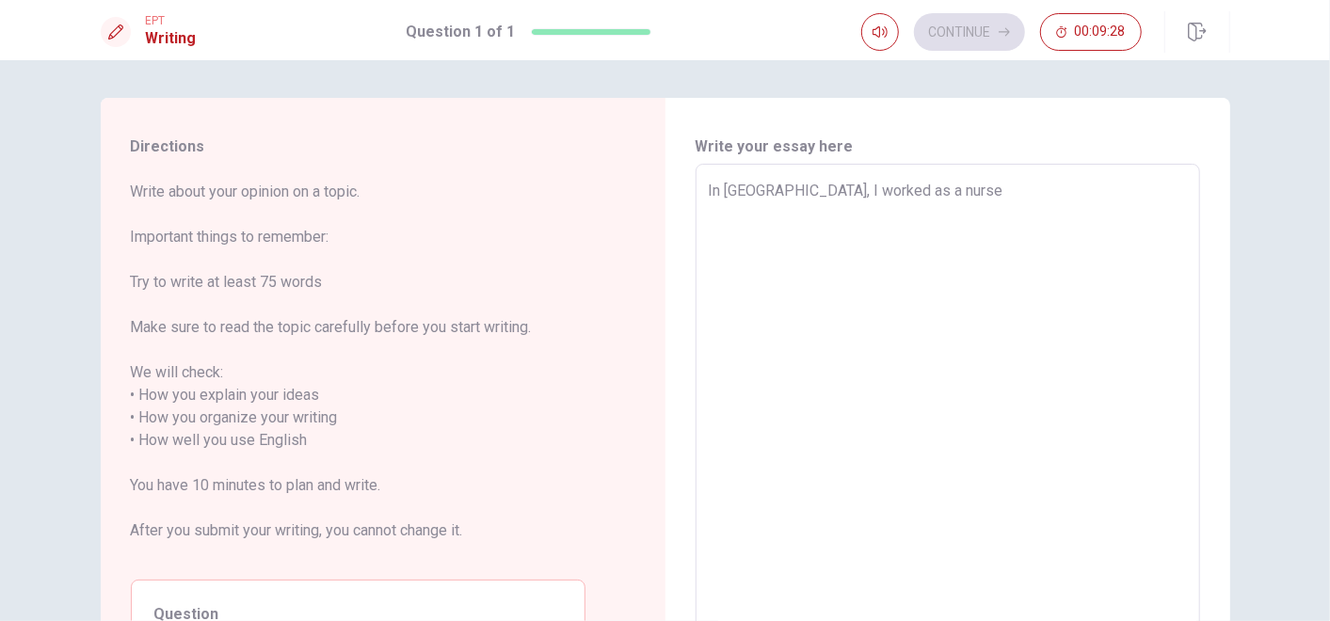
type textarea "In [GEOGRAPHIC_DATA], I worked as a nurse"
type textarea "x"
type textarea "In [GEOGRAPHIC_DATA], I worked as a nurse"
type textarea "x"
type textarea "In [GEOGRAPHIC_DATA], I worked as a nurse"
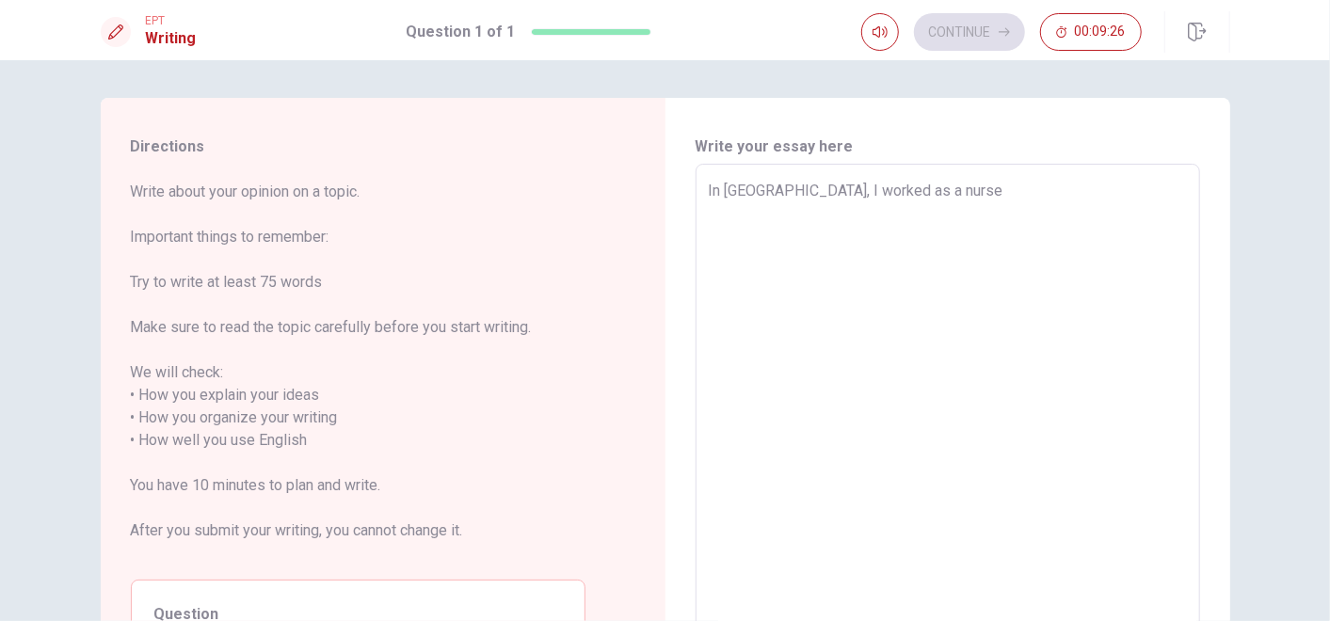
type textarea "x"
type textarea "In [GEOGRAPHIC_DATA], I worked as a nurs"
type textarea "x"
type textarea "In [GEOGRAPHIC_DATA], I worked as a"
type textarea "x"
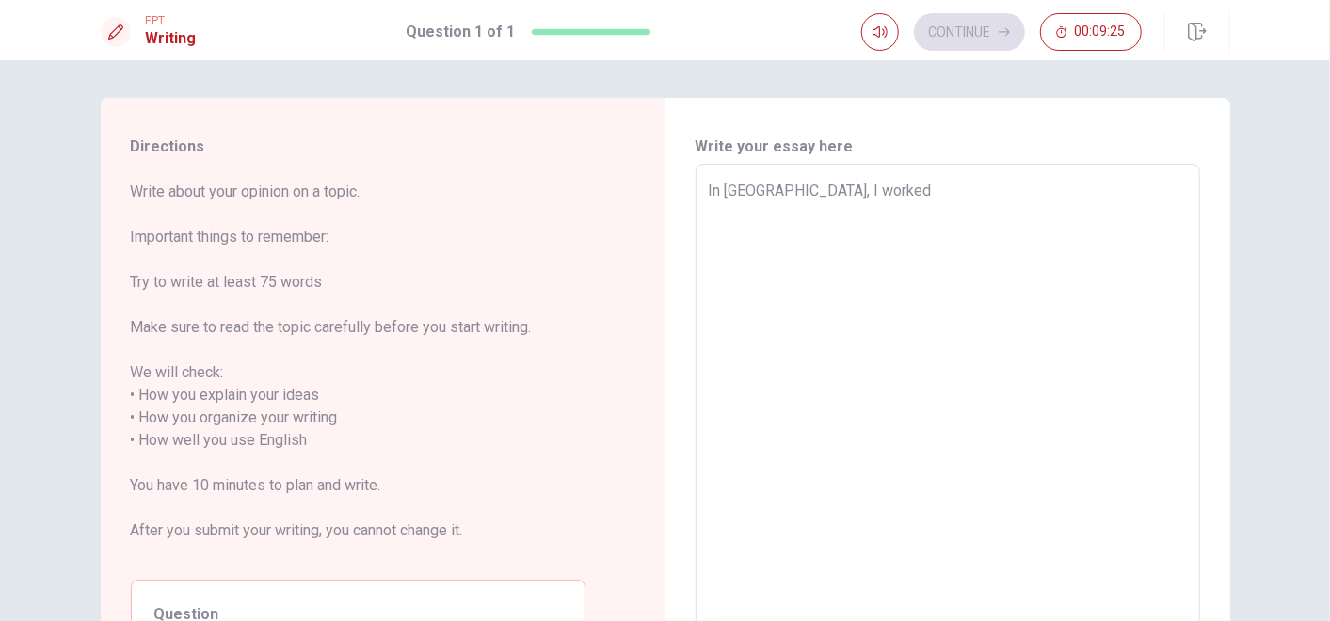
type textarea "In [GEOGRAPHIC_DATA], I worke"
type textarea "x"
type textarea "In [GEOGRAPHIC_DATA], I w"
type textarea "x"
type textarea "In [GEOGRAPHIC_DATA],"
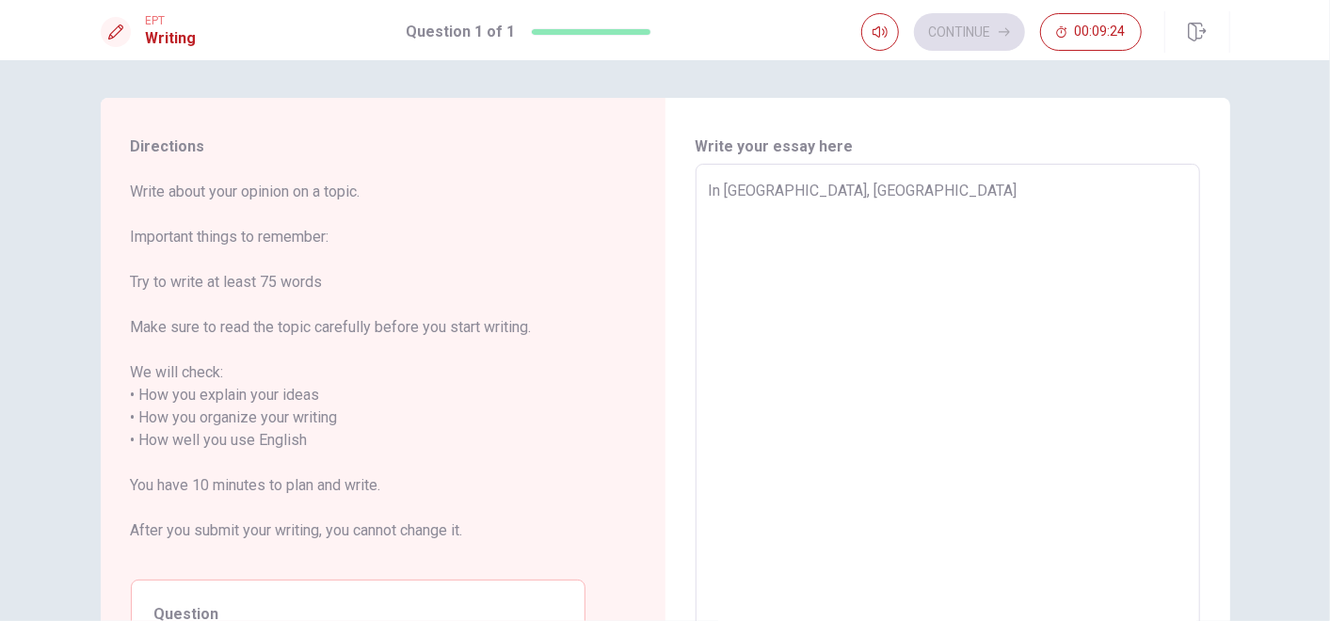
type textarea "x"
type textarea "In [GEOGRAPHIC_DATA]"
type textarea "x"
type textarea "In Kor"
type textarea "x"
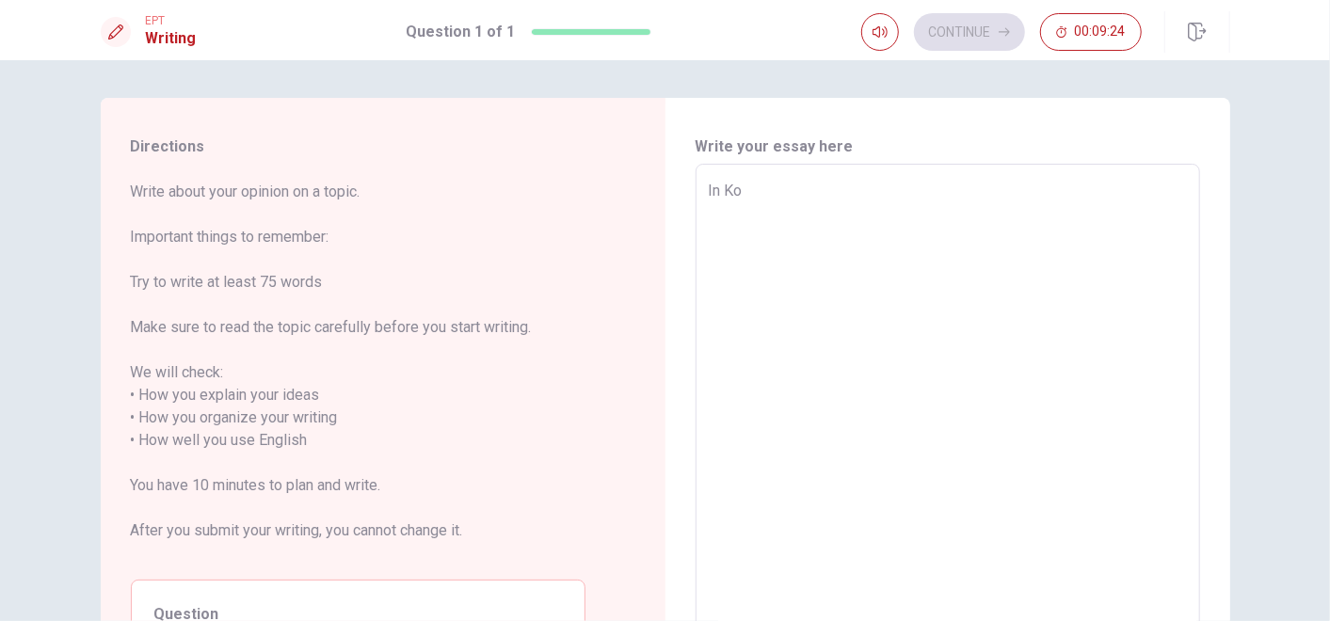
type textarea "In K"
type textarea "x"
type textarea "I"
type textarea "x"
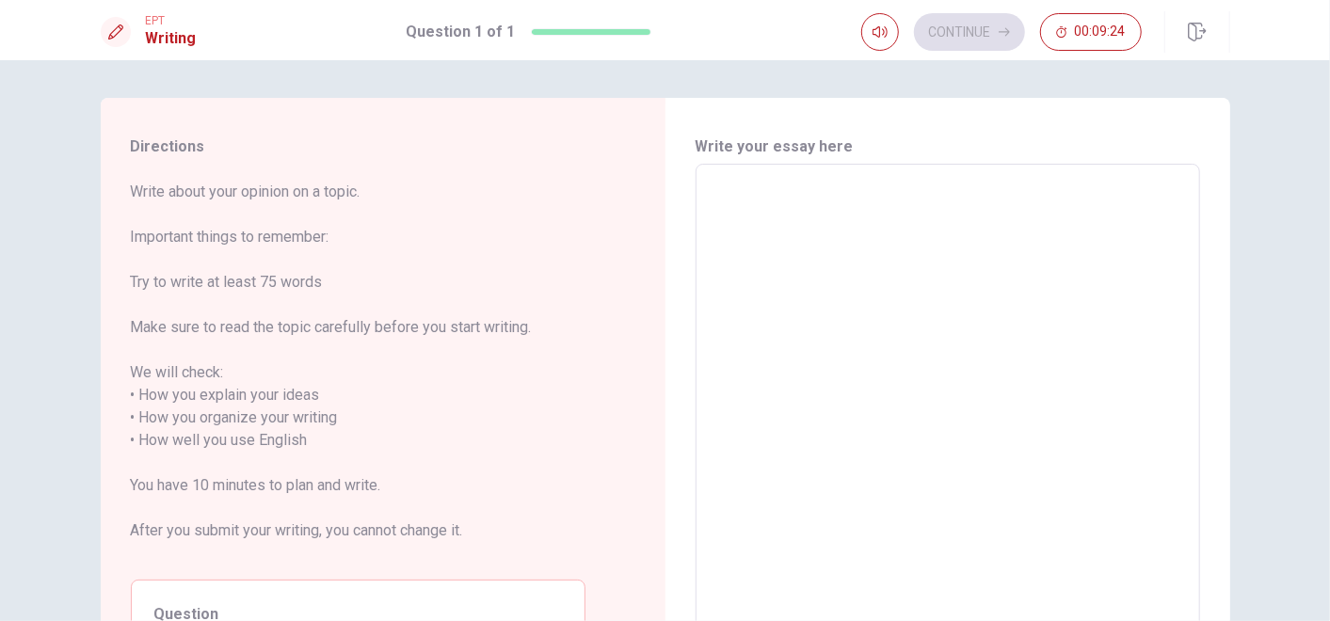
type textarea "I"
type textarea "x"
type textarea "I"
type textarea "x"
type textarea "I w"
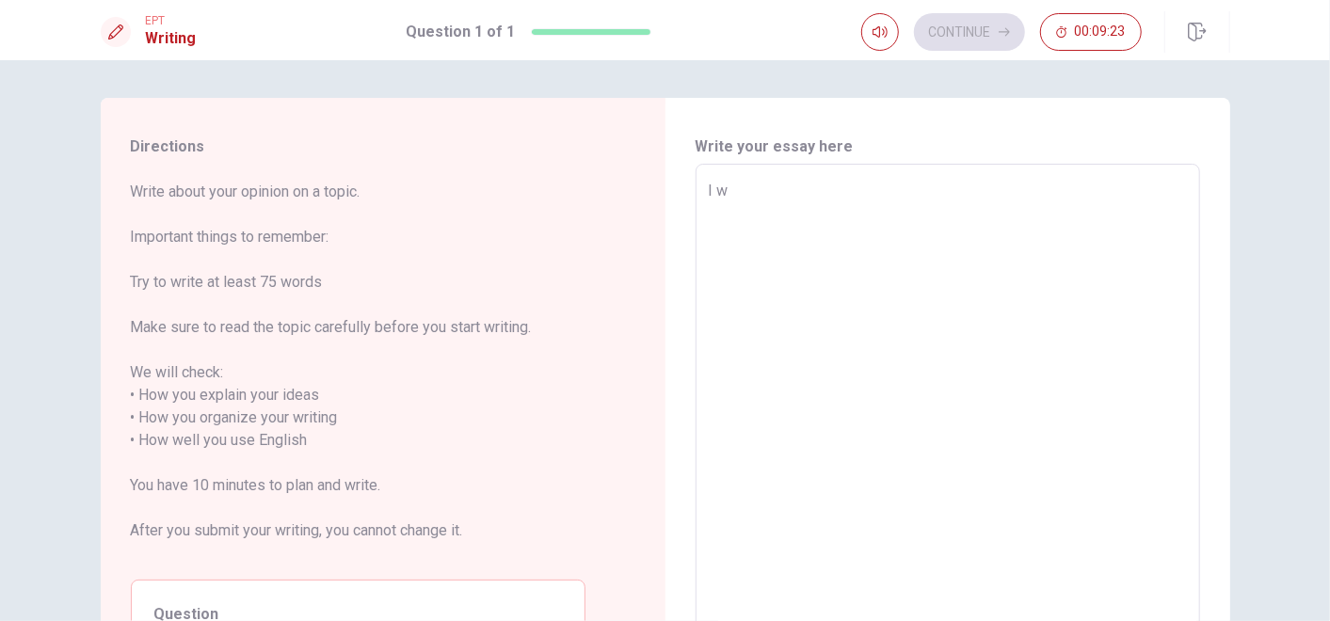
type textarea "x"
type textarea "I wa"
type textarea "x"
type textarea "I was"
type textarea "x"
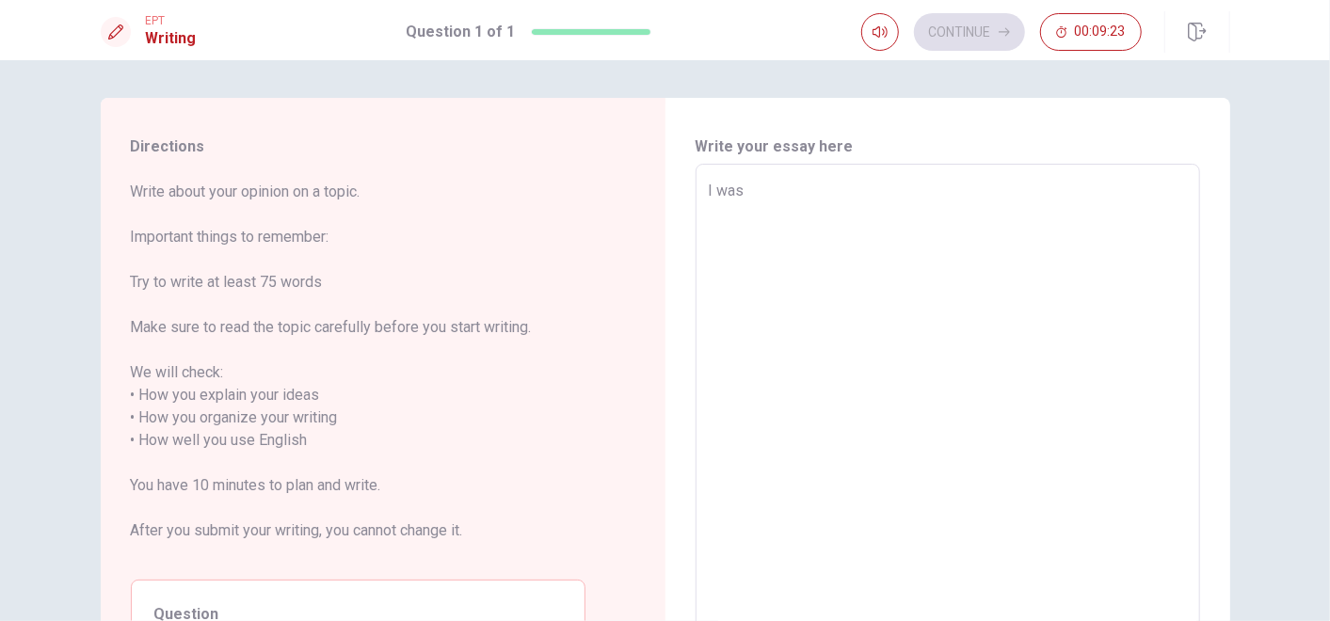
type textarea "I was"
type textarea "x"
type textarea "I was a"
type textarea "x"
type textarea "I was a"
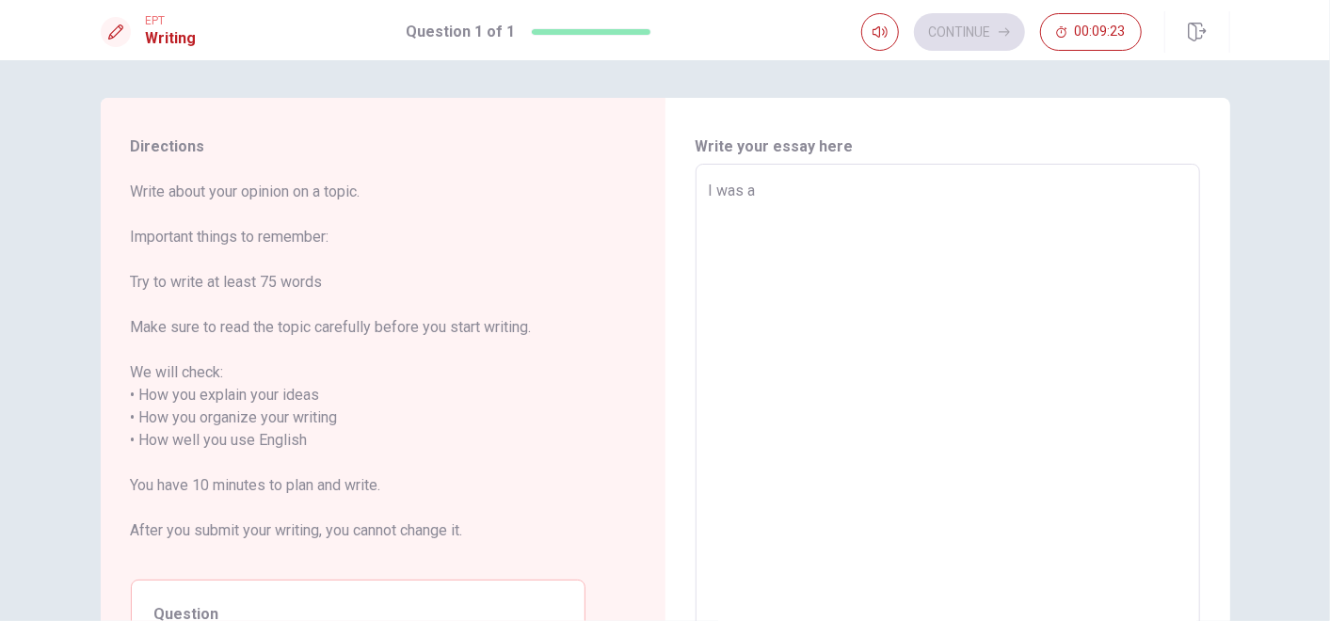
type textarea "x"
type textarea "I was a n"
type textarea "x"
type textarea "I was a nu"
type textarea "x"
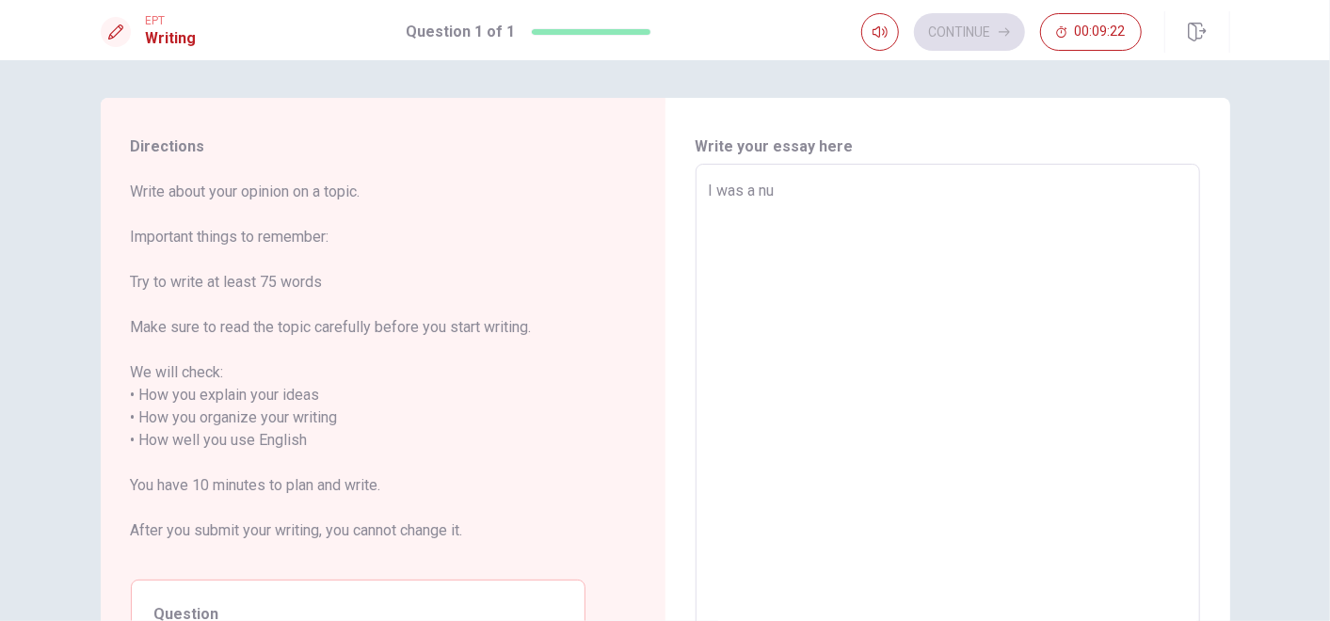
type textarea "I was a nur"
type textarea "x"
type textarea "I was a nurs"
type textarea "x"
type textarea "I was a nurse"
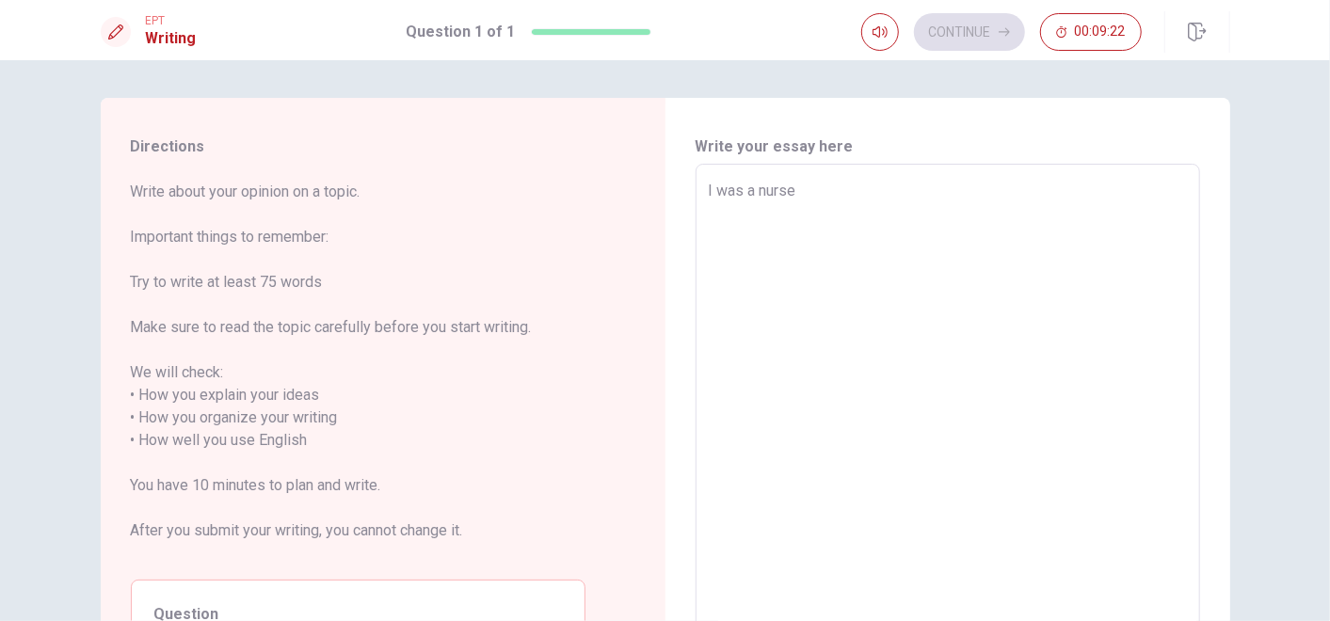
type textarea "x"
type textarea "I was a nurse"
type textarea "x"
type textarea "I was a nurse i"
type textarea "x"
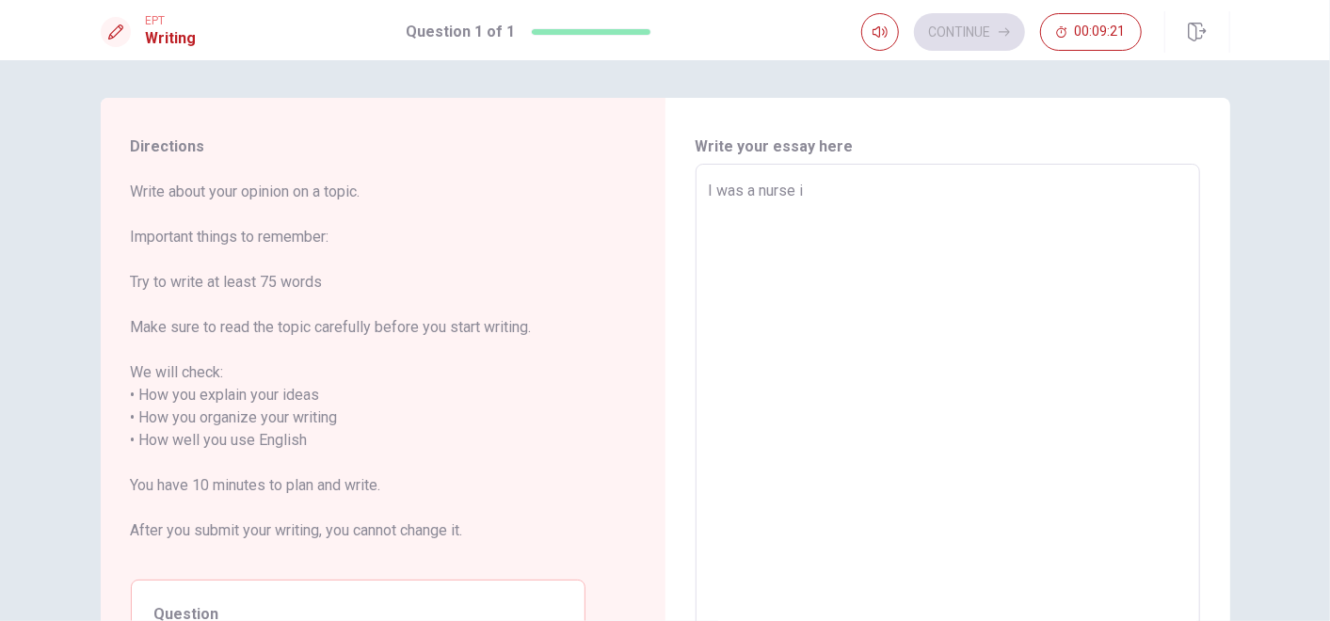
type textarea "I was a nurse in"
type textarea "x"
type textarea "I was a nurse in"
type textarea "x"
type textarea "I was a nurse in K"
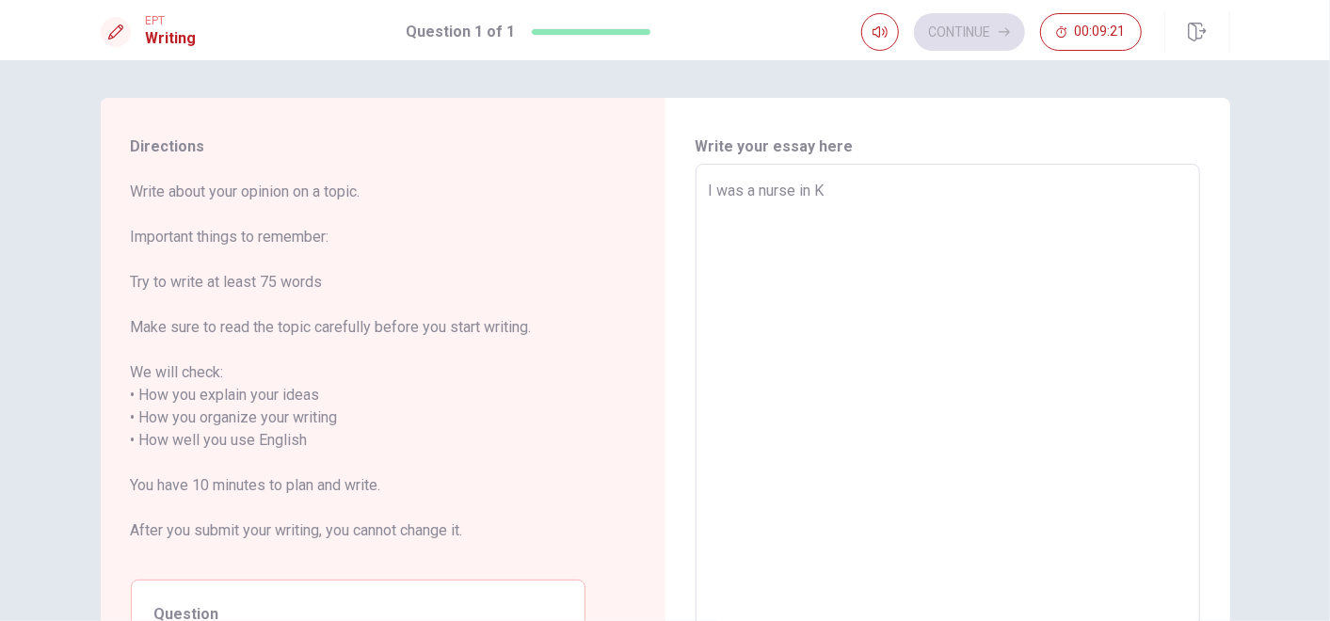
type textarea "x"
type textarea "I was a nurse in Kor"
type textarea "x"
type textarea "I was a nurse in [GEOGRAPHIC_DATA]"
type textarea "x"
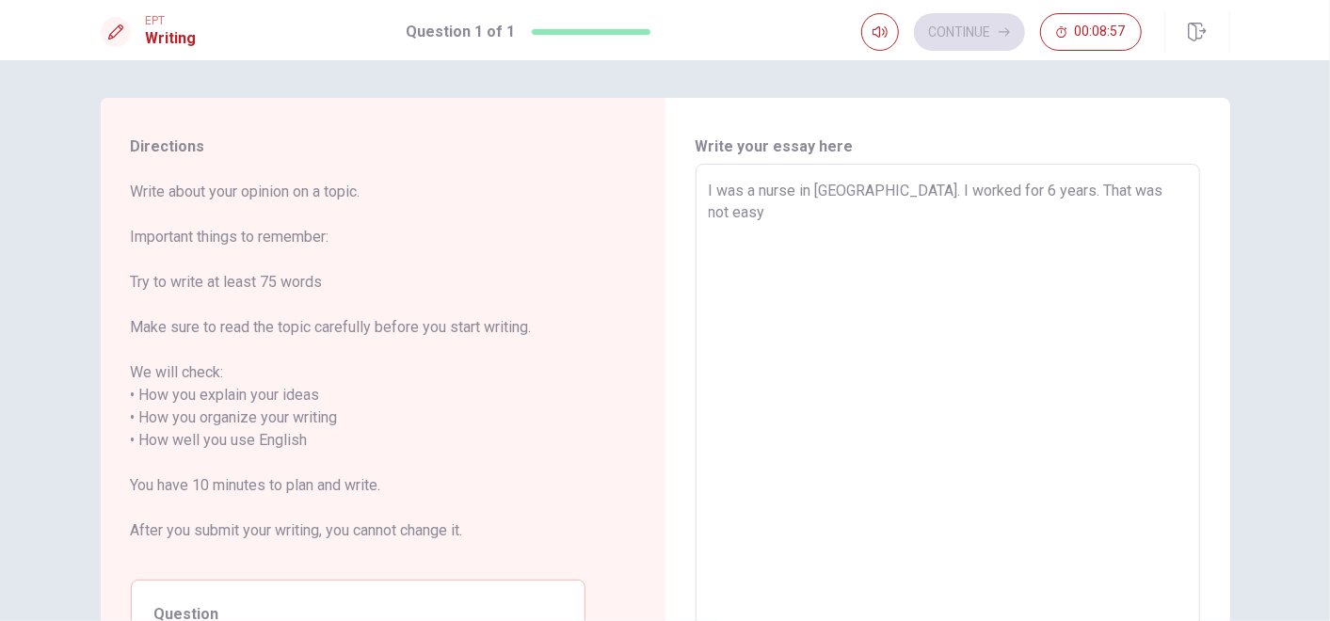
click at [1150, 286] on textarea "I was a nurse in [GEOGRAPHIC_DATA]. I worked for 6 years. That was not easy" at bounding box center [948, 430] width 478 height 500
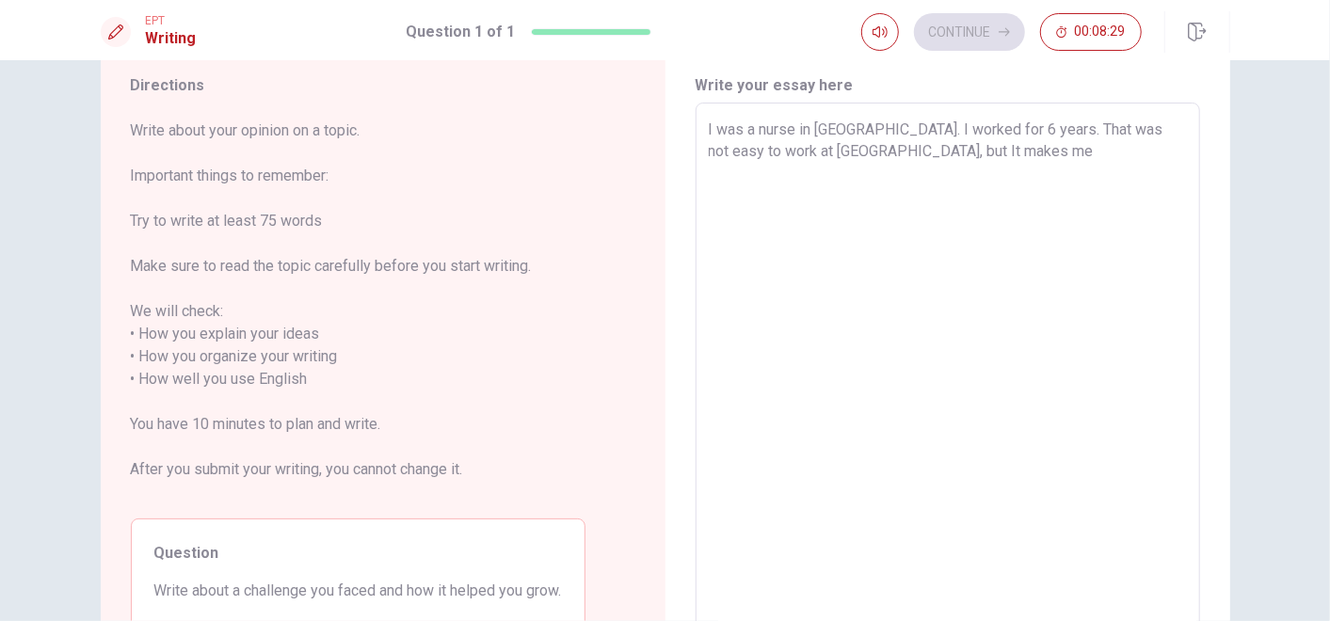
scroll to position [47, 0]
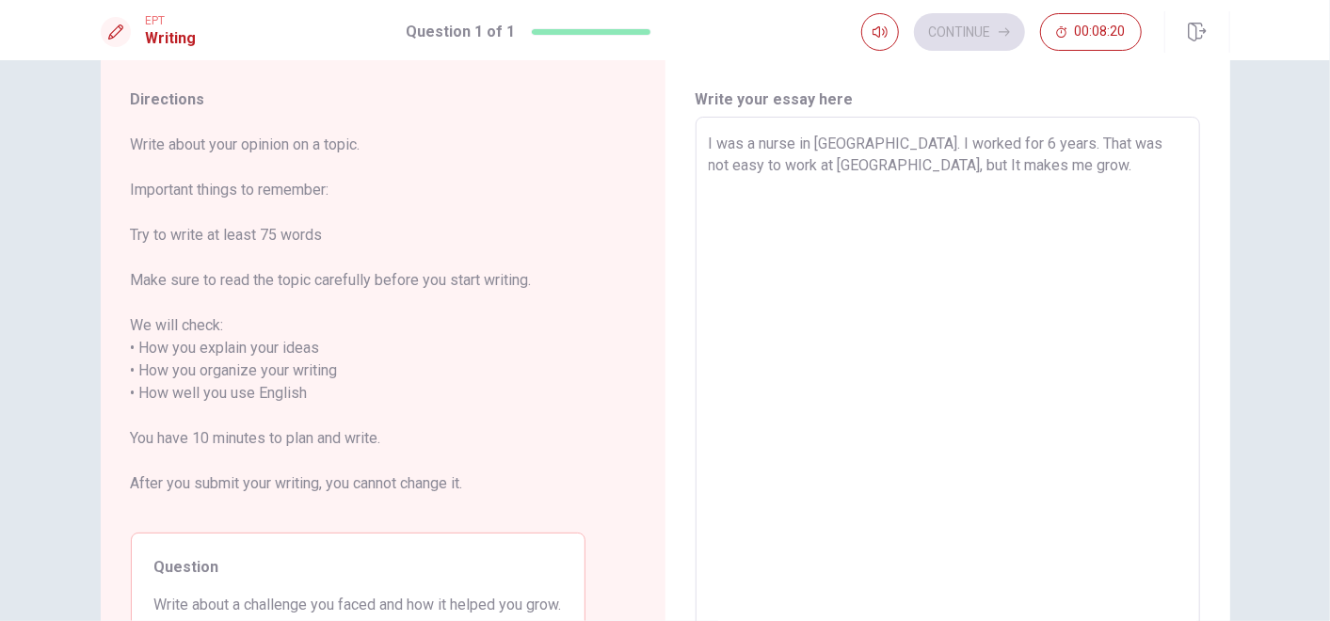
click at [698, 144] on div "I was a nurse in [GEOGRAPHIC_DATA]. I worked for 6 years. That was not easy to …" at bounding box center [948, 382] width 505 height 531
click at [702, 118] on div "I was a nurse in [GEOGRAPHIC_DATA]. I worked for 6 years. That was not easy to …" at bounding box center [948, 382] width 505 height 531
click at [972, 394] on textarea "I was a nurse in [GEOGRAPHIC_DATA]. I worked for 6 years. That was not easy to …" at bounding box center [948, 383] width 478 height 500
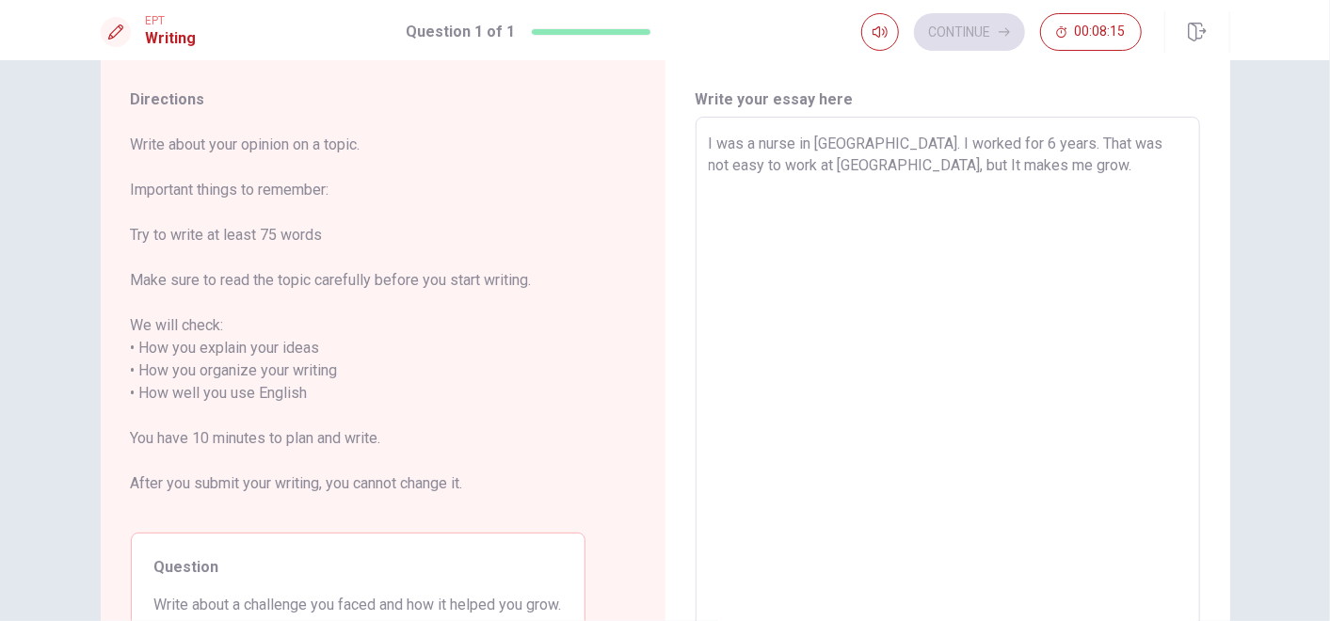
click at [709, 151] on textarea "I was a nurse in [GEOGRAPHIC_DATA]. I worked for 6 years. That was not easy to …" at bounding box center [948, 383] width 478 height 500
click at [886, 190] on textarea "I was a nurse in [GEOGRAPHIC_DATA]. I worked for 6 years. That was not easy to …" at bounding box center [948, 383] width 478 height 500
click at [1026, 190] on textarea "I was a nurse in [GEOGRAPHIC_DATA]. I worked for 6 years. That was not easy to …" at bounding box center [948, 383] width 478 height 500
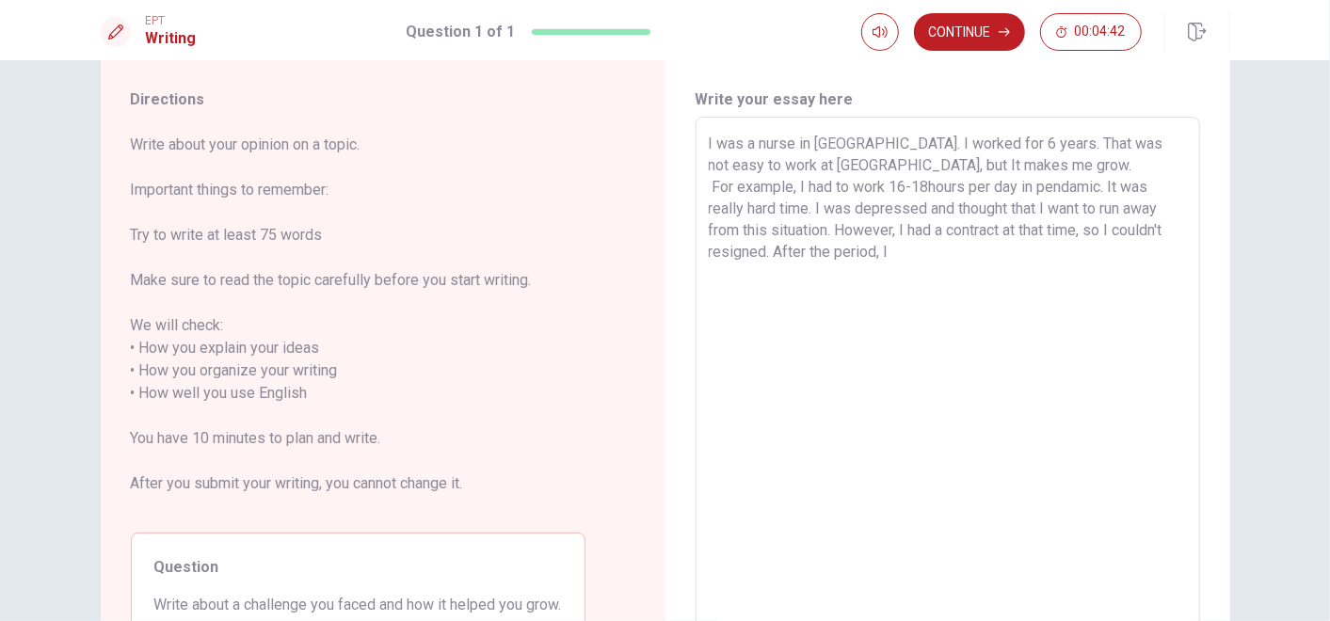
click at [1032, 188] on textarea "I was a nurse in [GEOGRAPHIC_DATA]. I worked for 6 years. That was not easy to …" at bounding box center [948, 383] width 478 height 500
click at [1009, 264] on textarea "I was a nurse in [GEOGRAPHIC_DATA]. I worked for 6 years. That was not easy to …" at bounding box center [948, 383] width 478 height 500
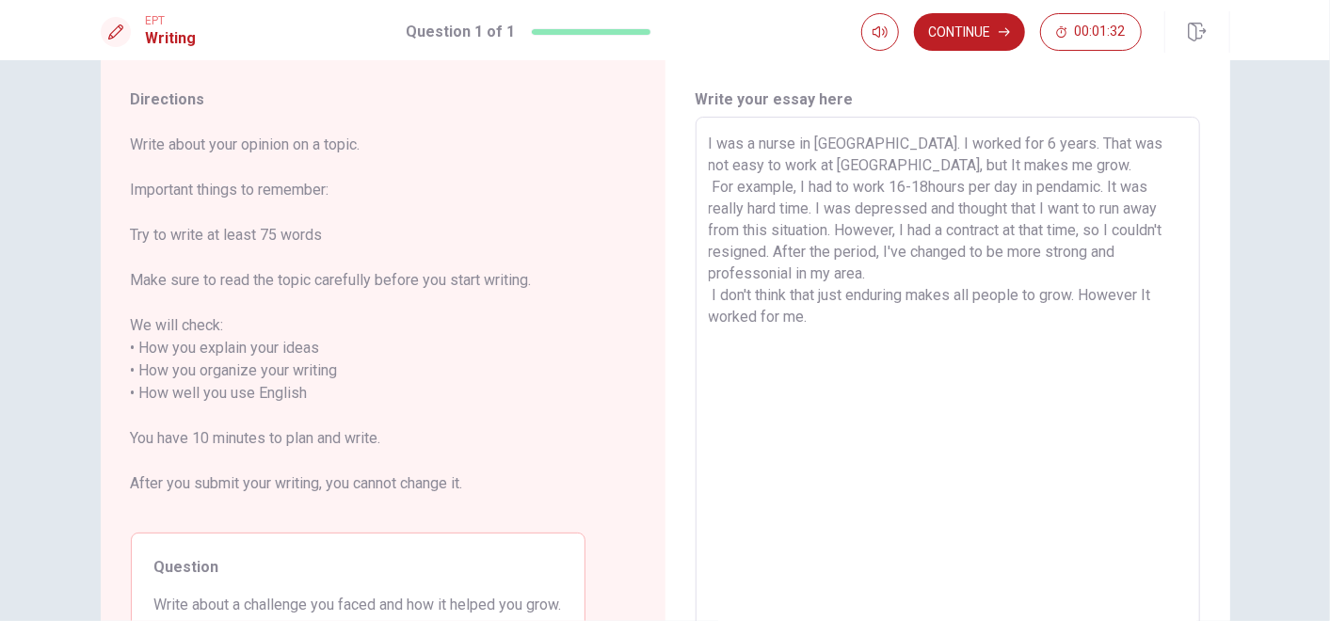
click at [924, 179] on textarea "I was a nurse in [GEOGRAPHIC_DATA]. I worked for 6 years. That was not easy to …" at bounding box center [948, 383] width 478 height 500
click at [913, 249] on textarea "I was a nurse in [GEOGRAPHIC_DATA]. I worked for 6 years. That was not easy to …" at bounding box center [948, 383] width 478 height 500
click at [1040, 252] on textarea "I was a nurse in [GEOGRAPHIC_DATA]. I worked for 6 years. That was not easy to …" at bounding box center [948, 383] width 478 height 500
click at [913, 272] on textarea "I was a nurse in [GEOGRAPHIC_DATA]. I worked for 6 years. That was not easy to …" at bounding box center [948, 383] width 478 height 500
click at [868, 310] on textarea "I was a nurse in [GEOGRAPHIC_DATA]. I worked for 6 years. That was not easy to …" at bounding box center [948, 383] width 478 height 500
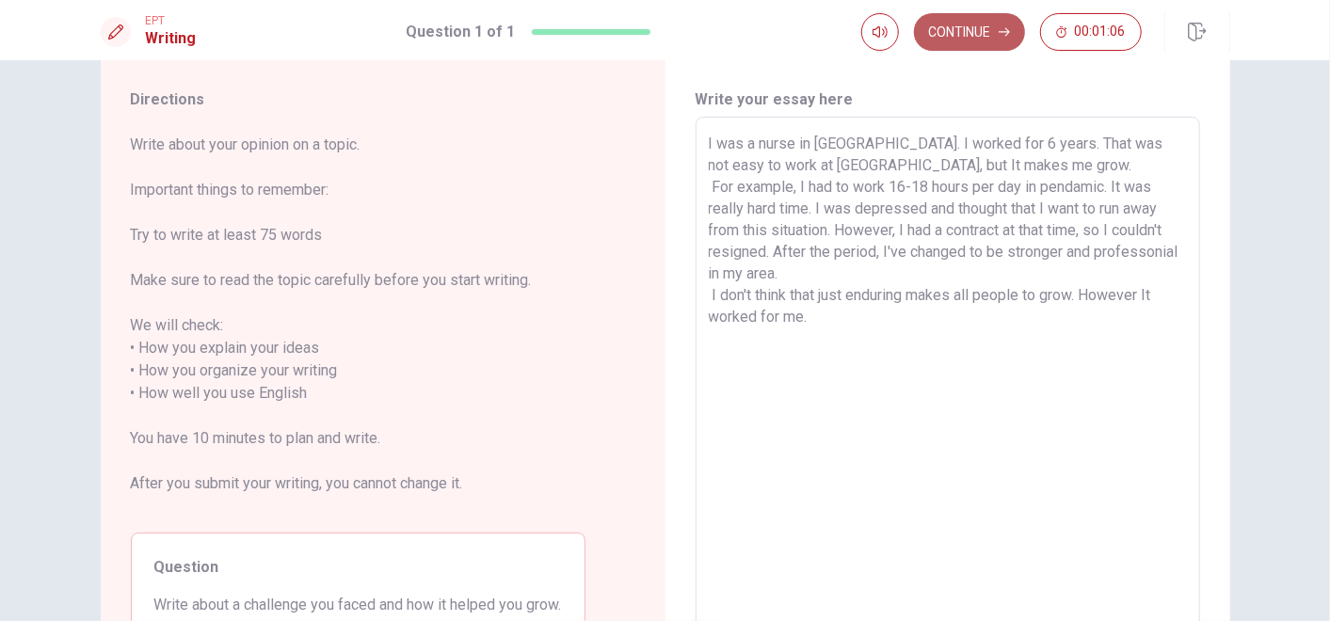
click at [993, 38] on button "Continue" at bounding box center [969, 32] width 111 height 38
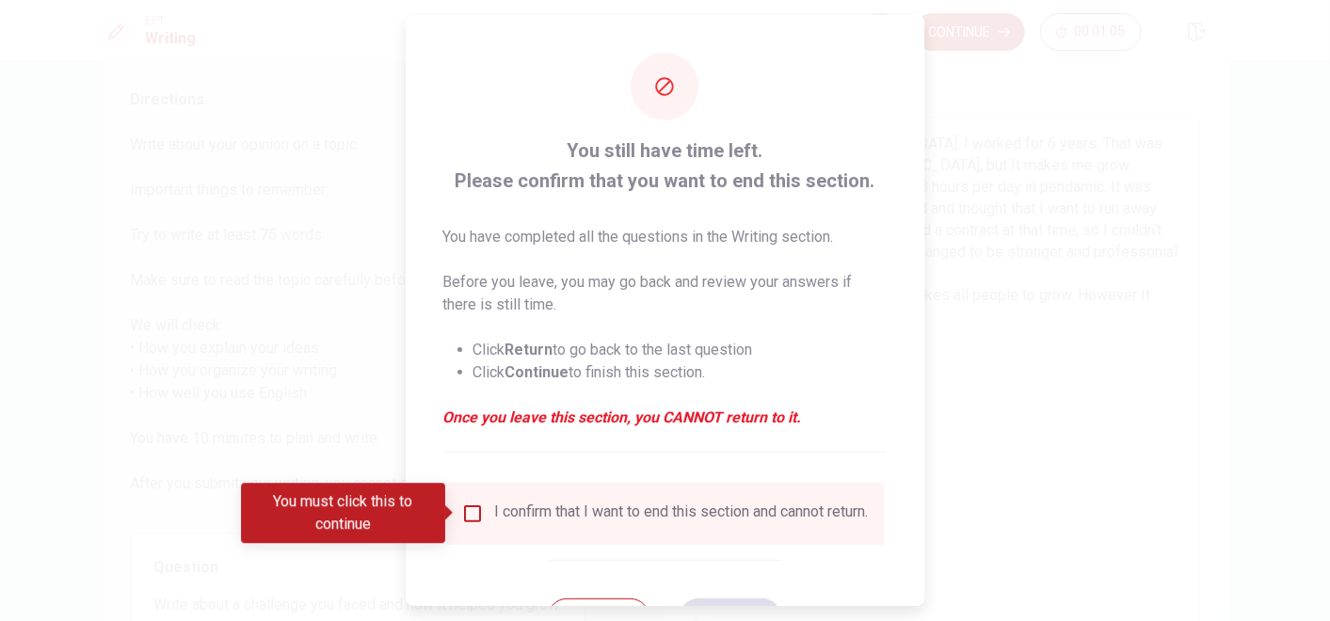
click at [505, 510] on div "I confirm that I want to end this section and cannot return." at bounding box center [682, 514] width 374 height 23
click at [478, 512] on input "You must click this to continue" at bounding box center [472, 514] width 23 height 23
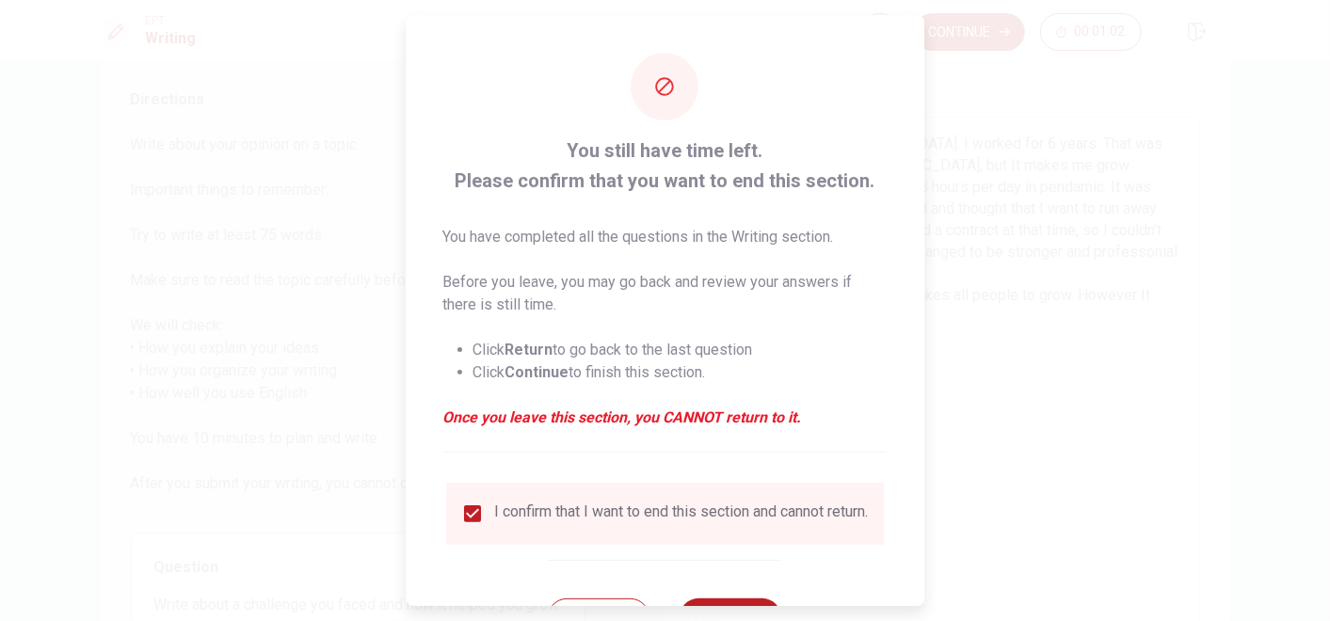
scroll to position [80, 0]
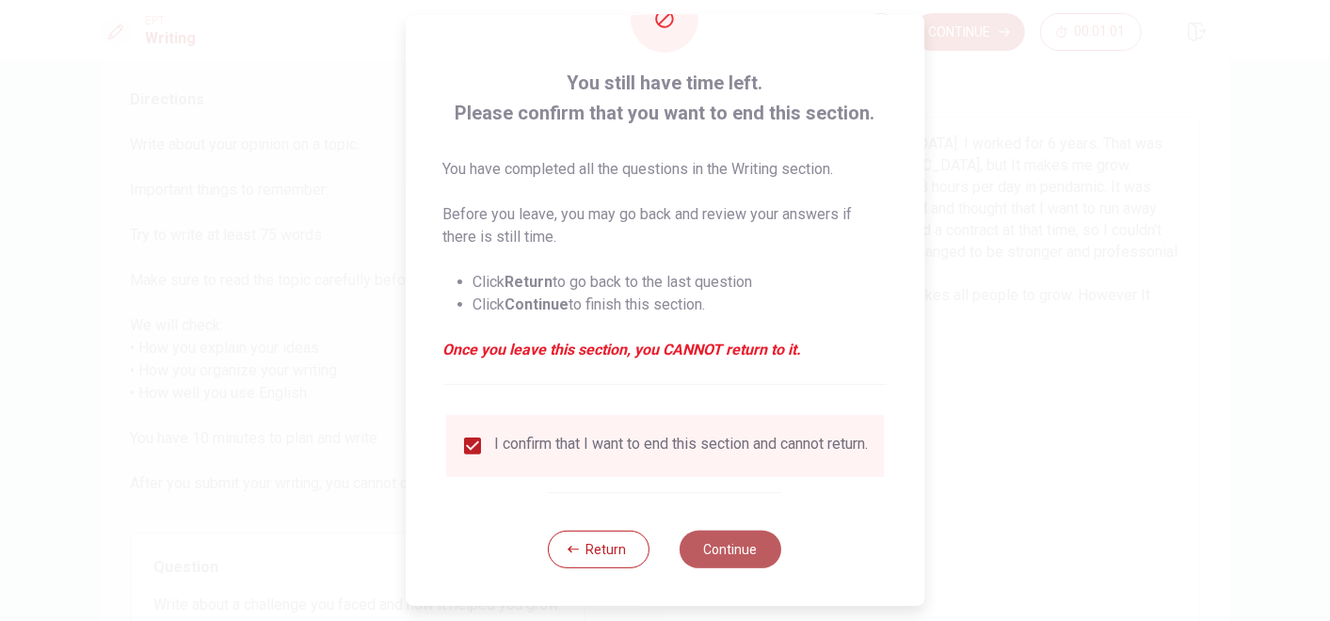
click at [714, 558] on button "Continue" at bounding box center [732, 550] width 102 height 38
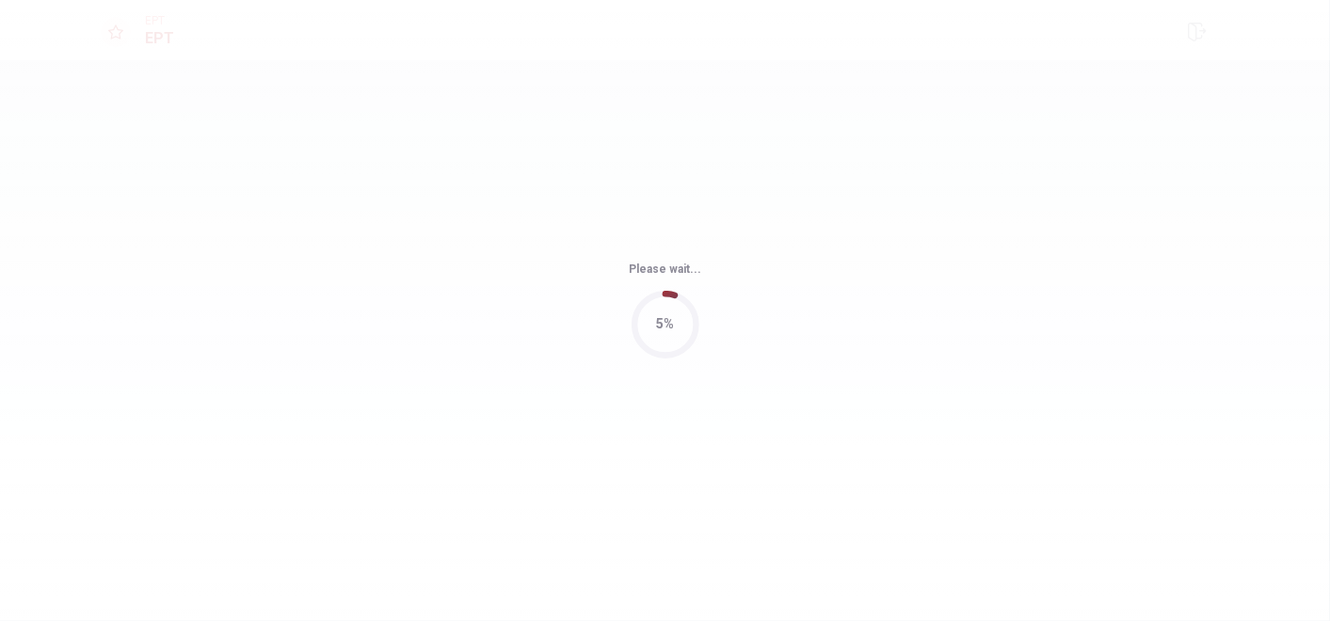
scroll to position [0, 0]
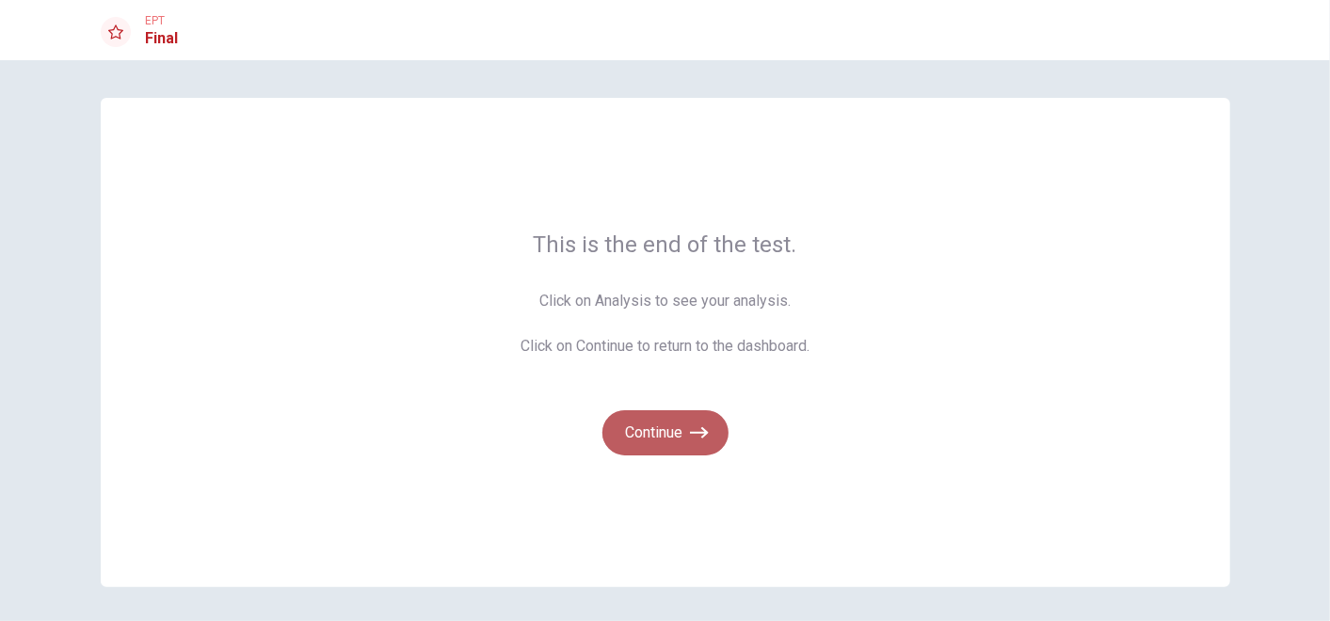
click at [655, 445] on button "Continue" at bounding box center [665, 432] width 126 height 45
